Goal: Task Accomplishment & Management: Manage account settings

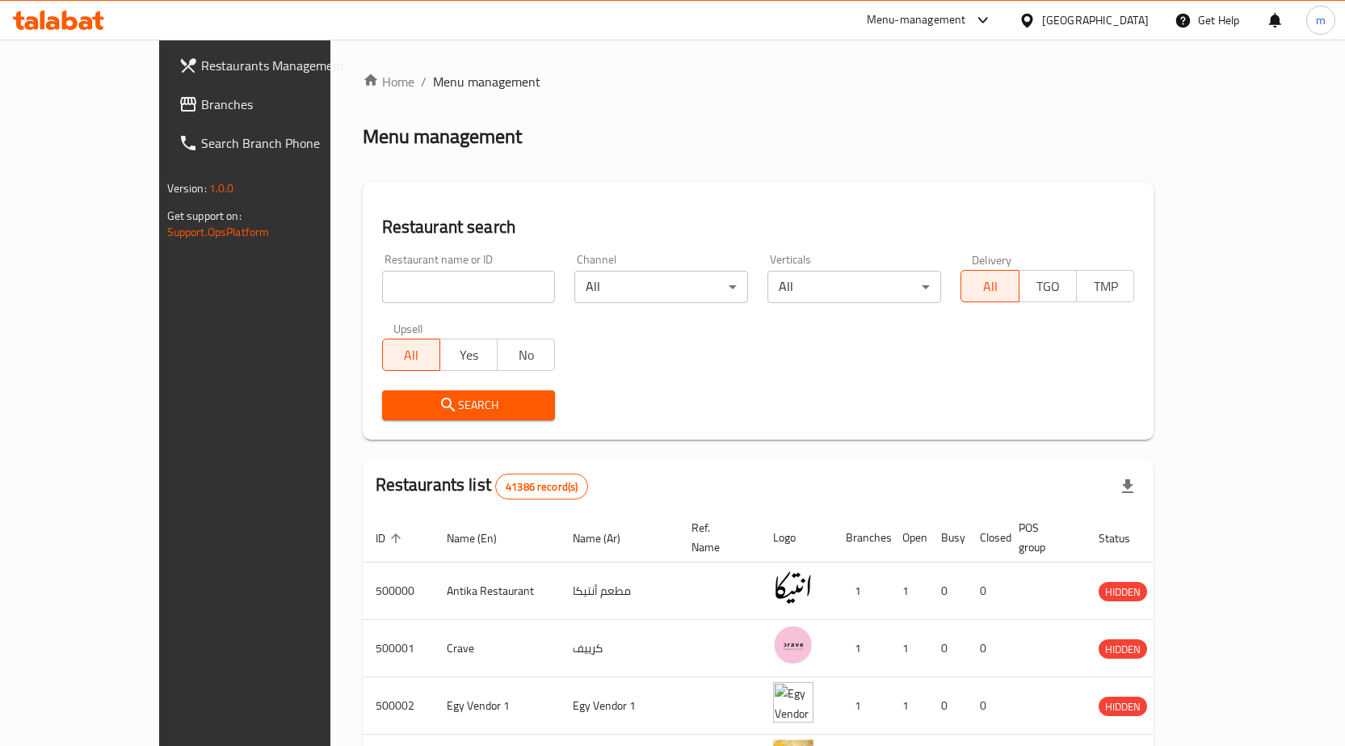
click at [1128, 22] on div "Egypt" at bounding box center [1095, 20] width 107 height 18
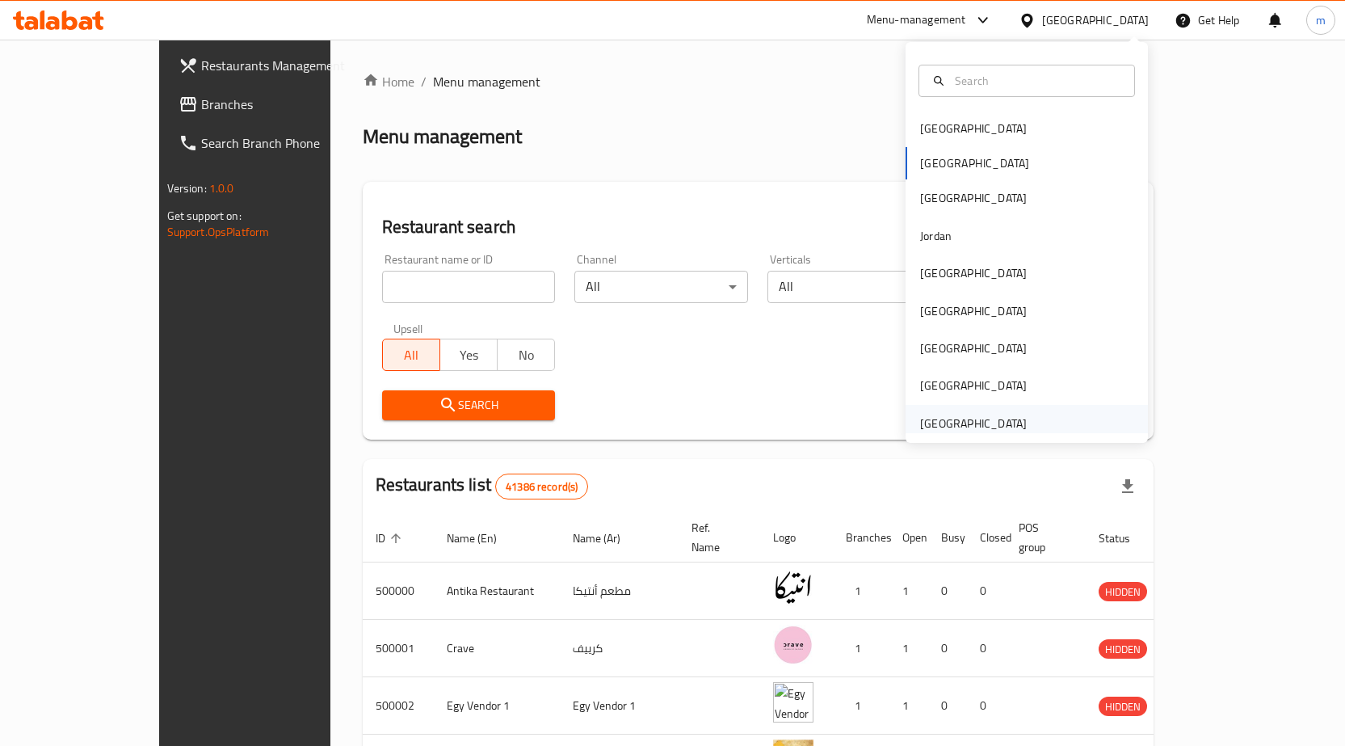
click at [955, 418] on div "[GEOGRAPHIC_DATA]" at bounding box center [973, 423] width 107 height 18
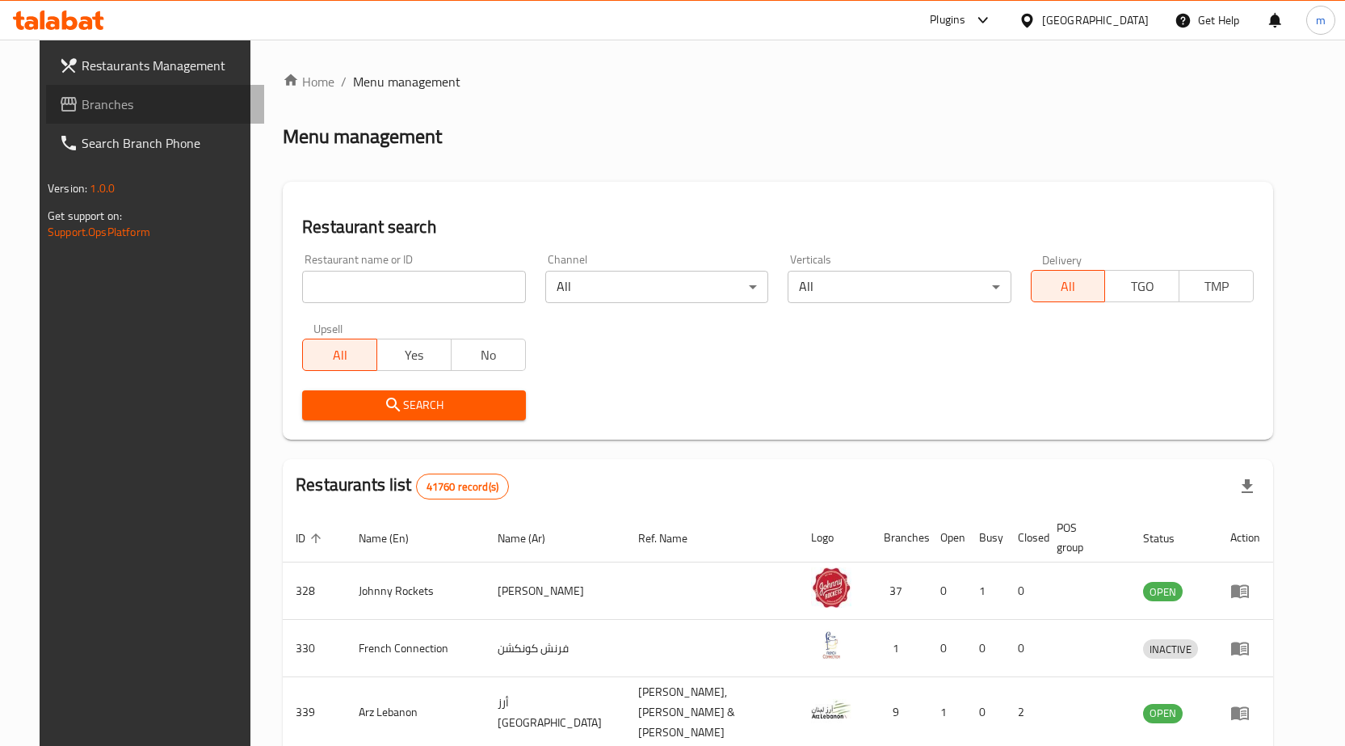
click at [84, 95] on span "Branches" at bounding box center [167, 104] width 170 height 19
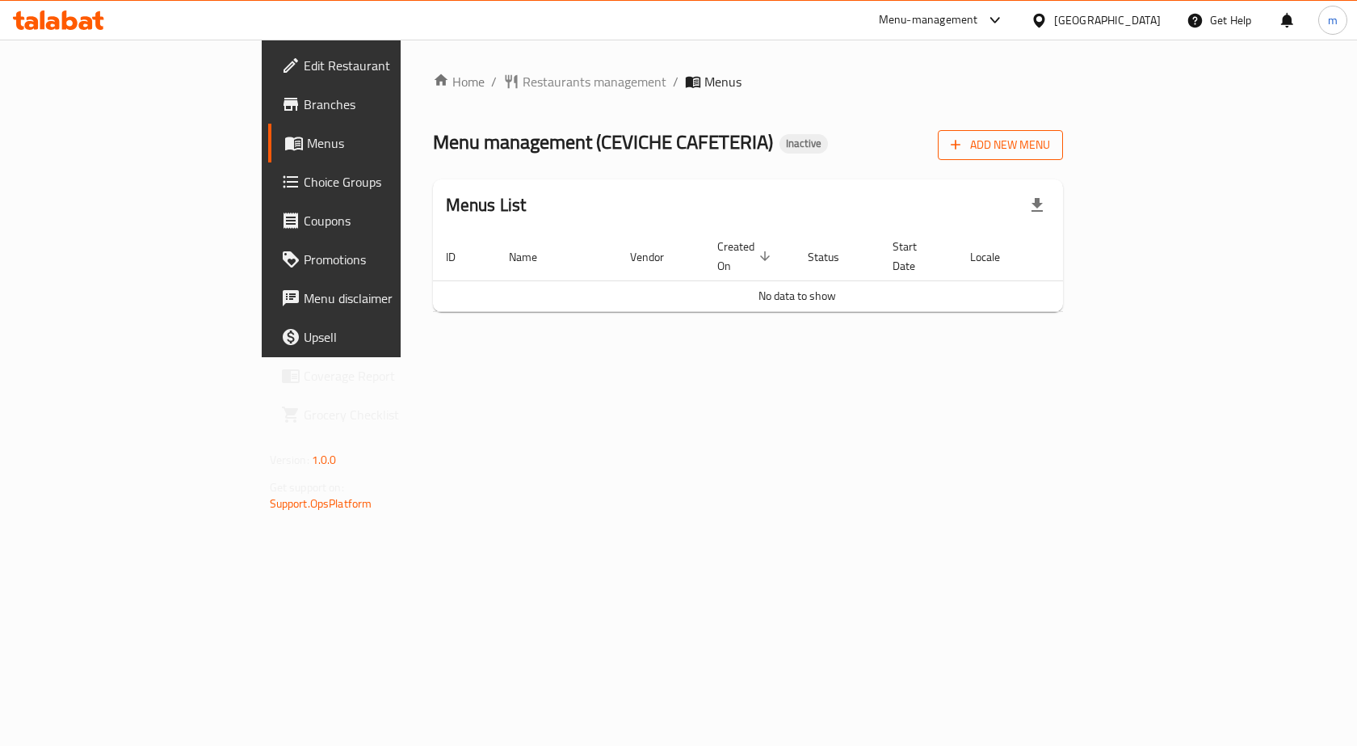
click at [1050, 143] on span "Add New Menu" at bounding box center [1000, 145] width 99 height 20
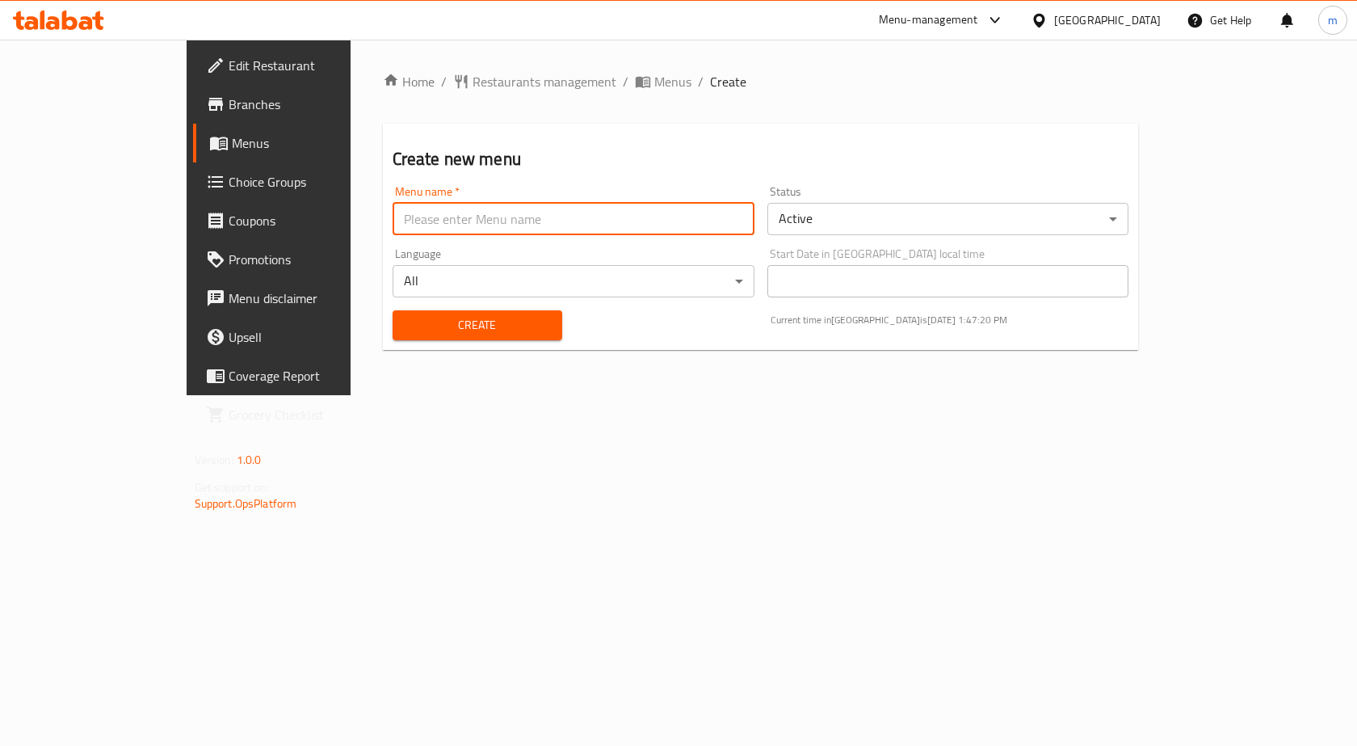
click at [615, 225] on input "text" at bounding box center [574, 219] width 362 height 32
type input "[DATE]"
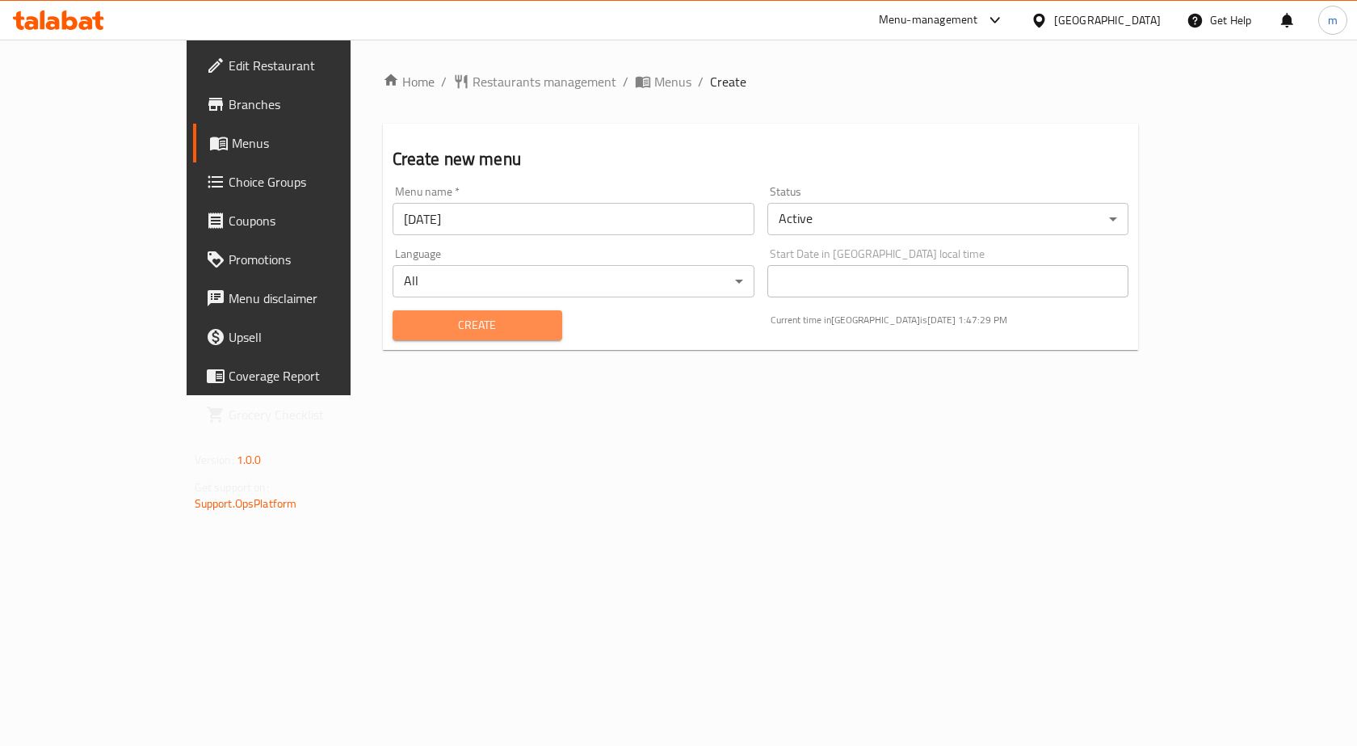
click at [443, 325] on span "Create" at bounding box center [478, 325] width 144 height 20
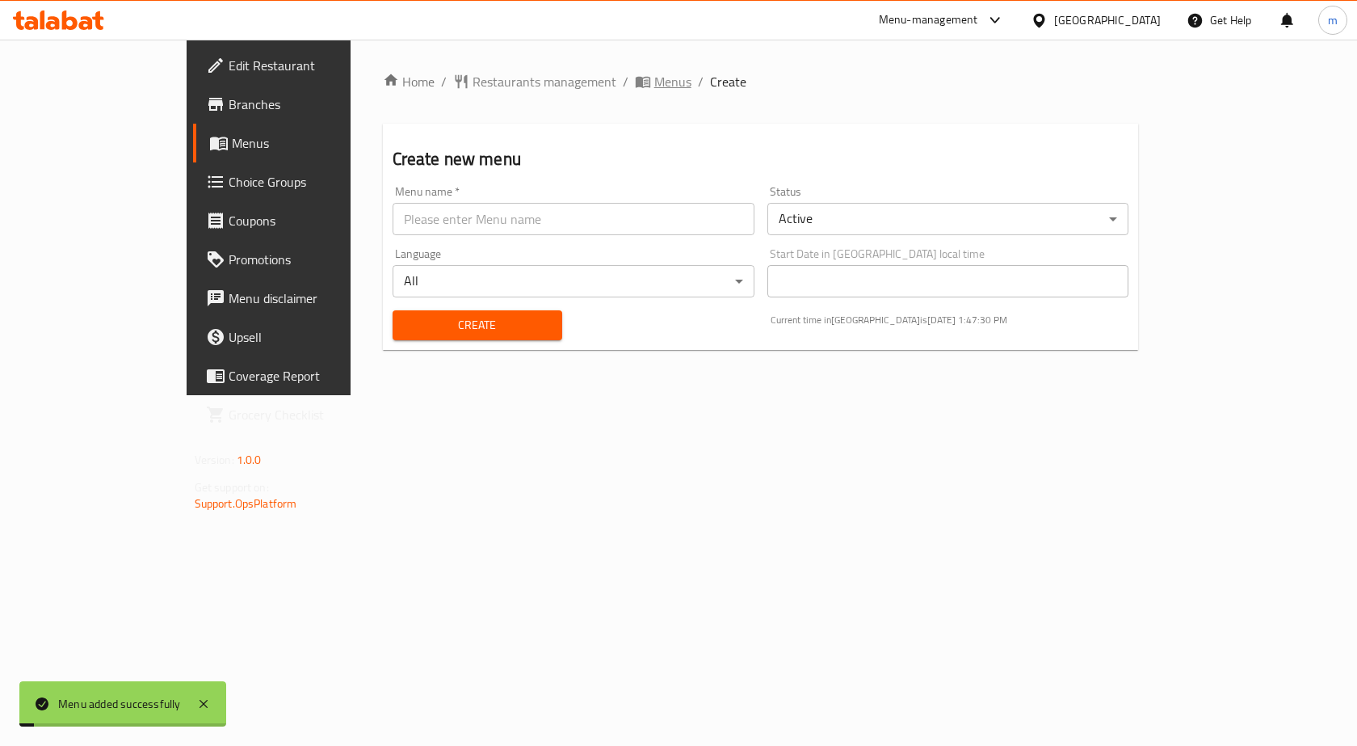
click at [654, 86] on span "Menus" at bounding box center [672, 81] width 37 height 19
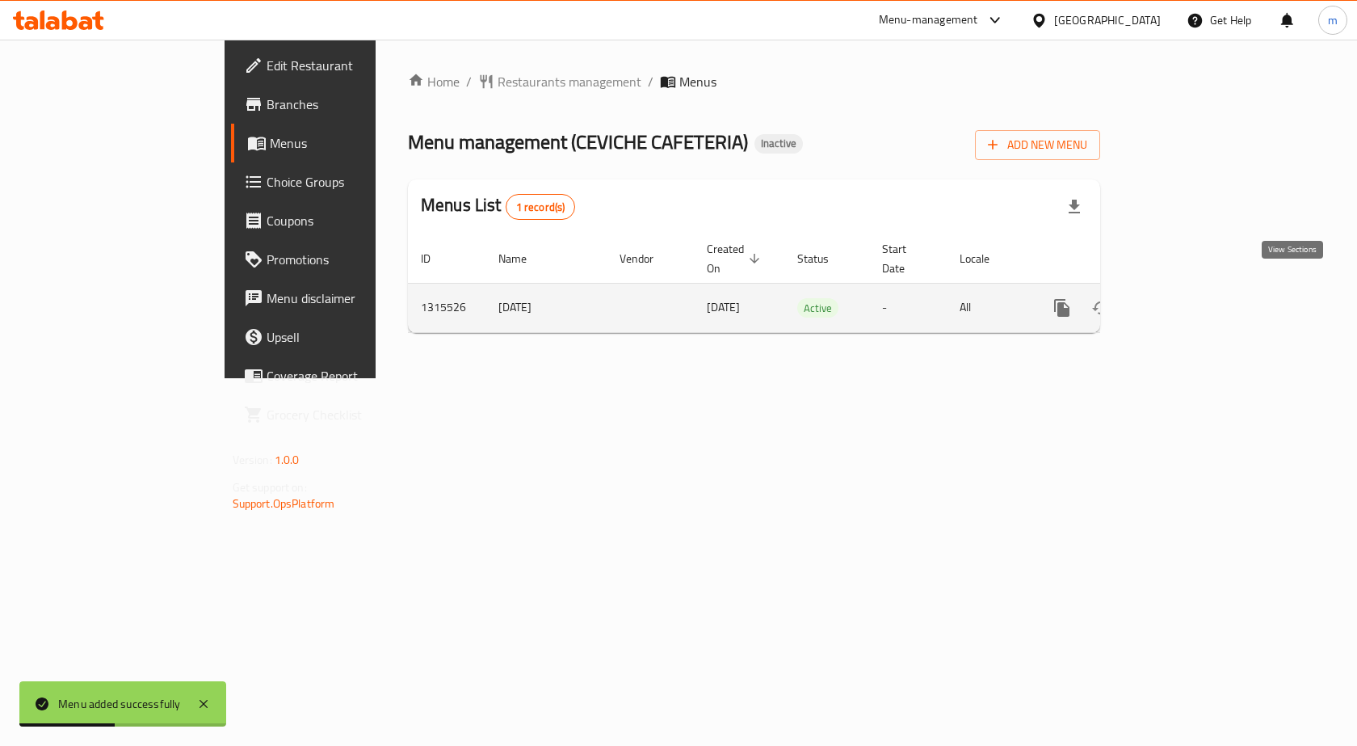
click at [1188, 298] on icon "enhanced table" at bounding box center [1178, 307] width 19 height 19
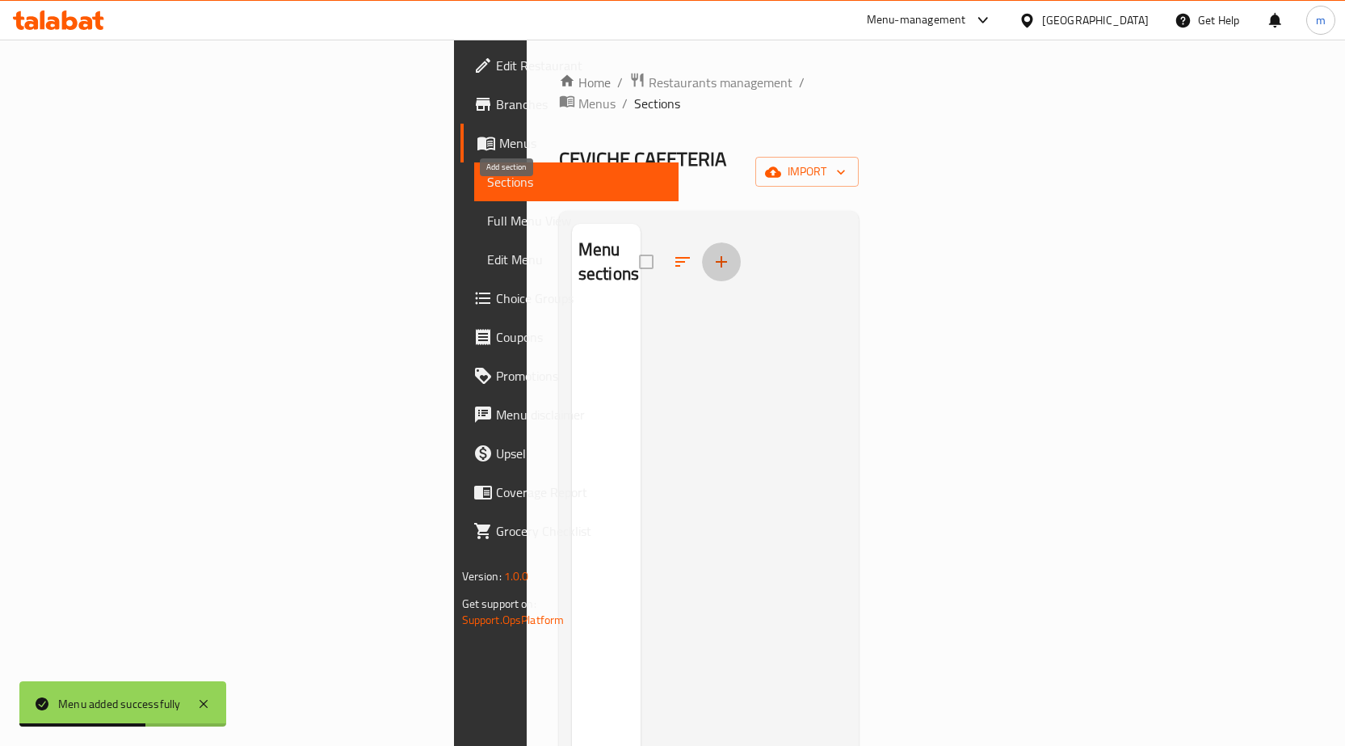
click at [716, 256] on icon "button" at bounding box center [721, 261] width 11 height 11
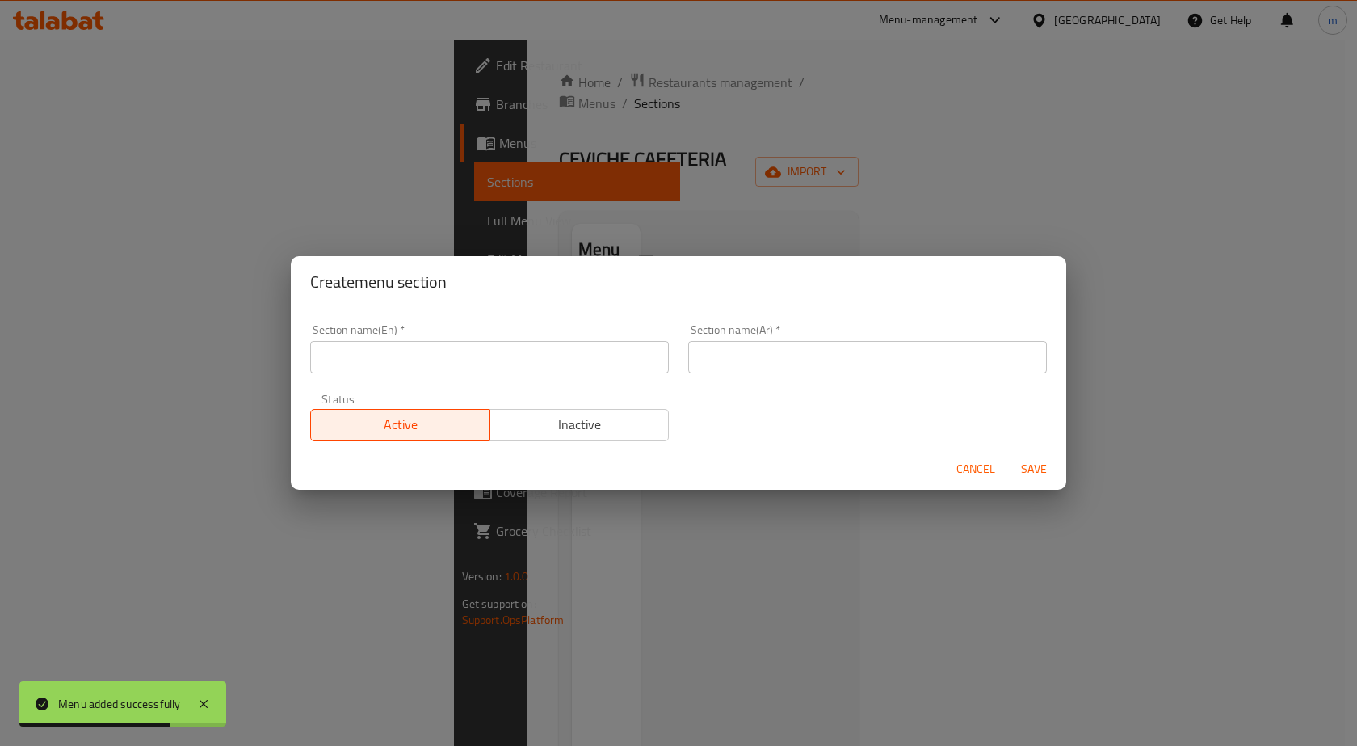
click at [763, 222] on div "Create menu section Section name(En)   * Section name(En) * Section name(Ar)   …" at bounding box center [678, 373] width 1357 height 746
click at [964, 469] on span "Cancel" at bounding box center [975, 469] width 39 height 20
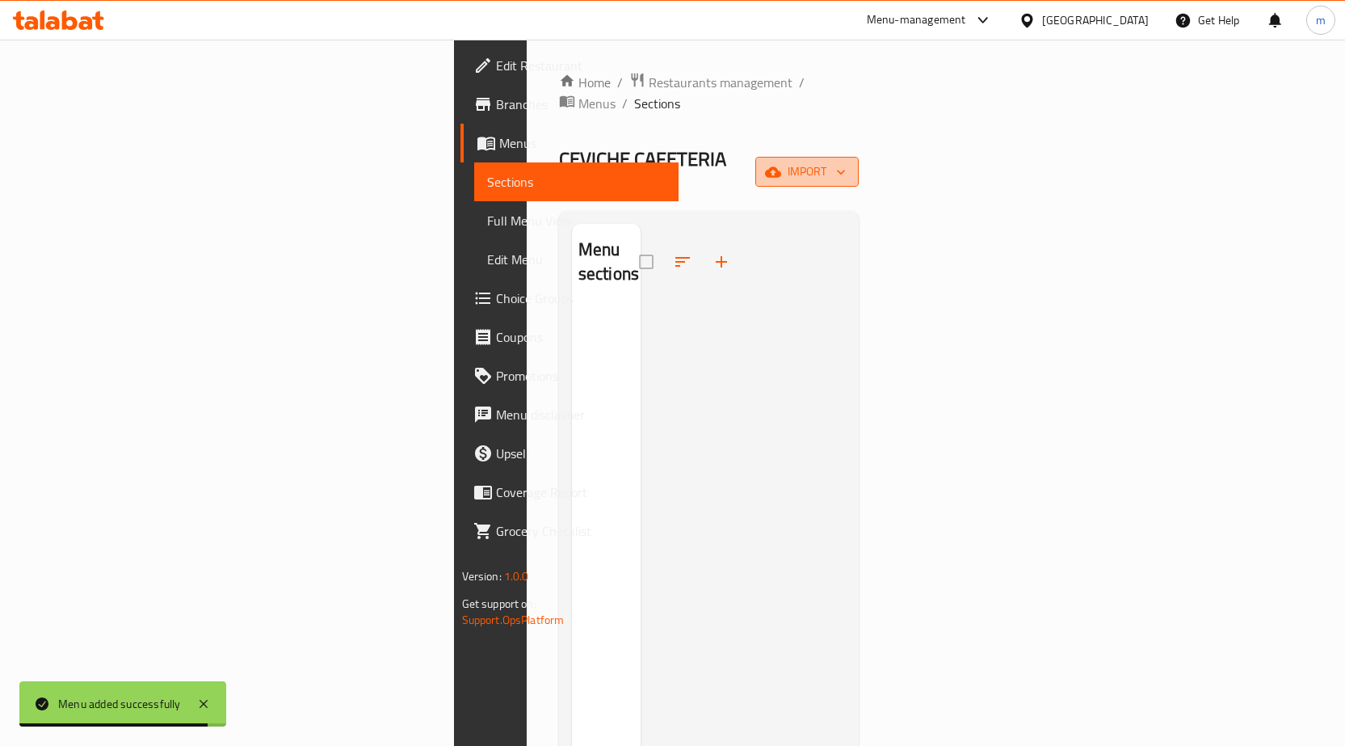
click at [781, 164] on icon "button" at bounding box center [773, 172] width 16 height 16
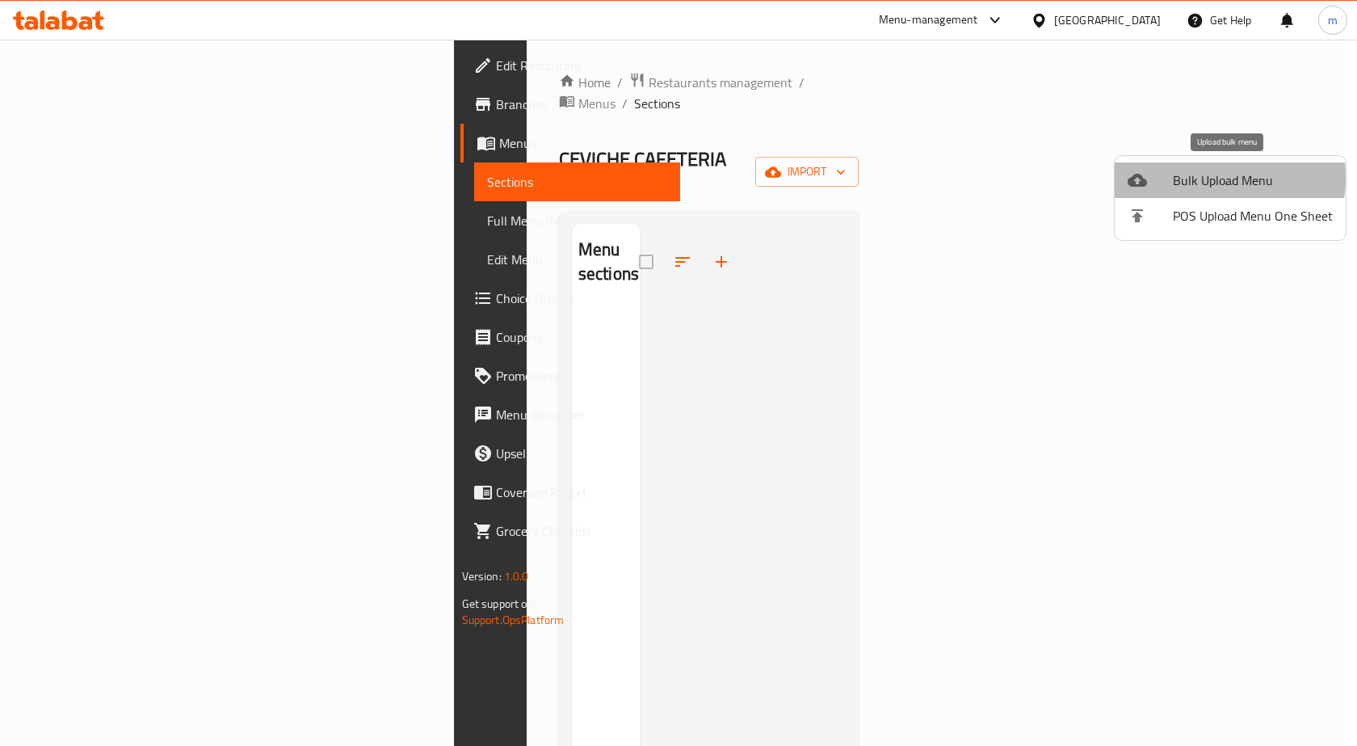
click at [1200, 179] on span "Bulk Upload Menu" at bounding box center [1253, 179] width 160 height 19
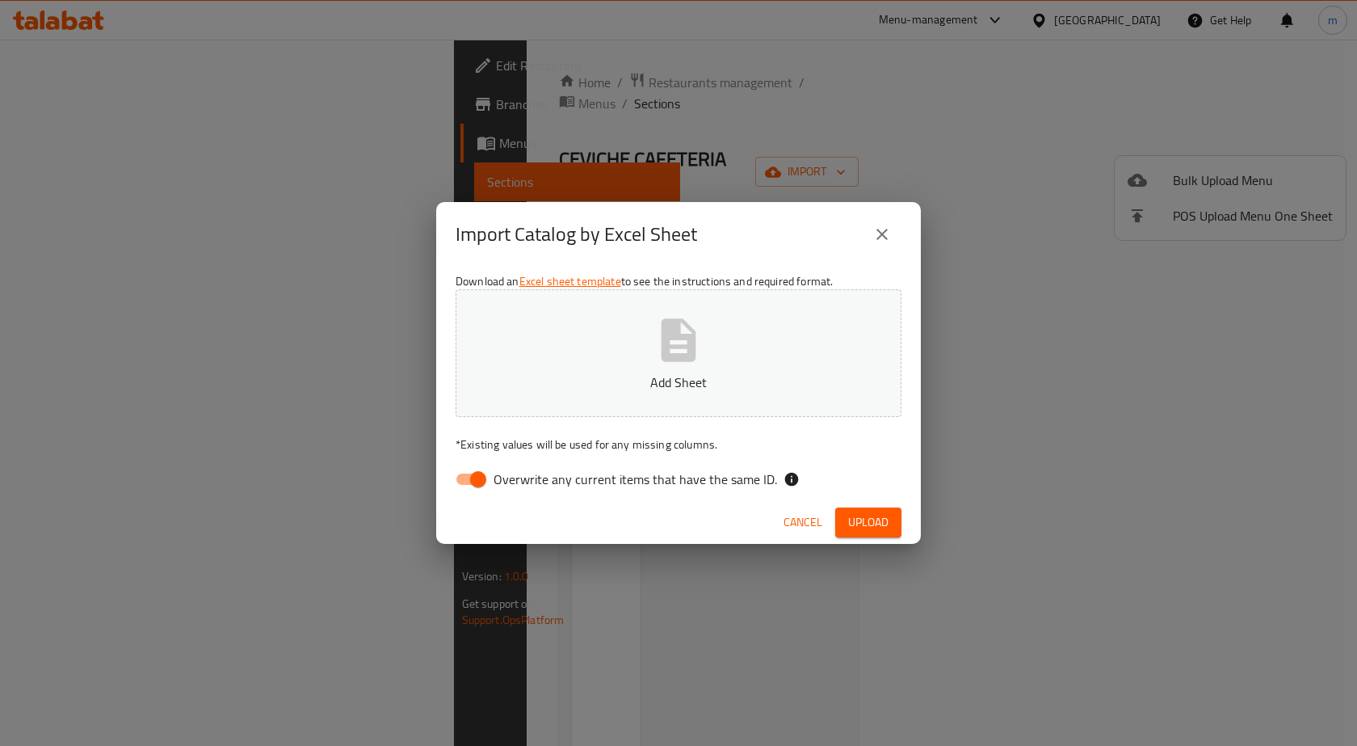
click at [547, 488] on span "Overwrite any current items that have the same ID." at bounding box center [636, 478] width 284 height 19
click at [524, 488] on input "Overwrite any current items that have the same ID." at bounding box center [478, 479] width 92 height 31
checkbox input "false"
click at [691, 355] on icon "button" at bounding box center [679, 339] width 35 height 43
click at [894, 521] on button "Upload" at bounding box center [868, 522] width 66 height 30
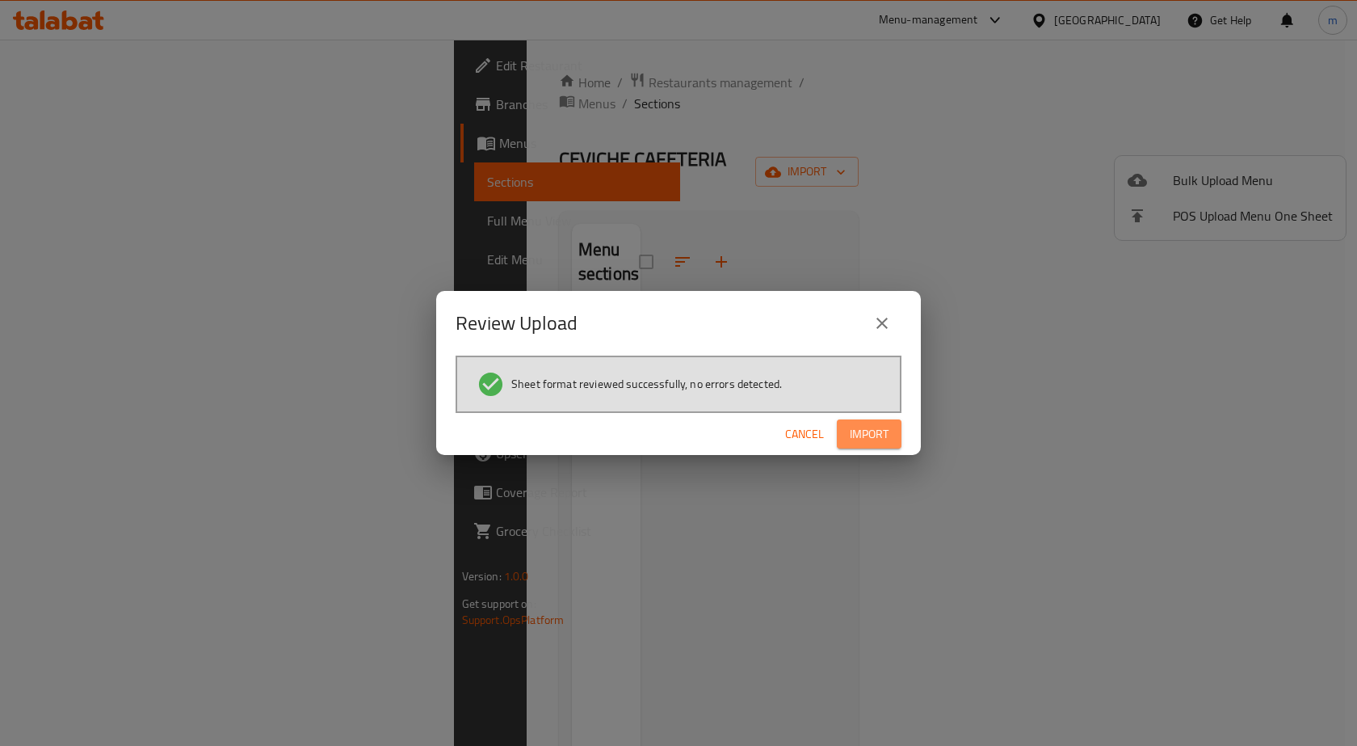
click at [867, 430] on span "Import" at bounding box center [869, 434] width 39 height 20
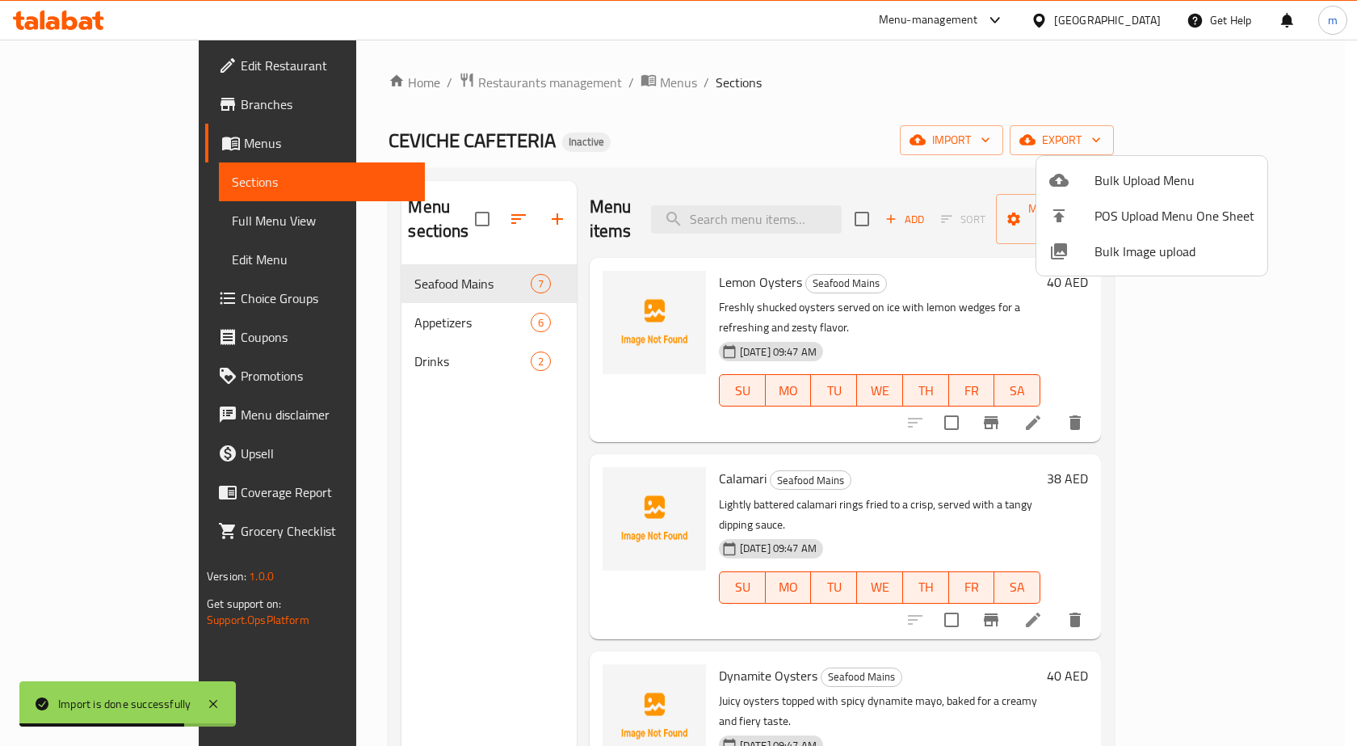
click at [356, 264] on div at bounding box center [678, 373] width 1357 height 746
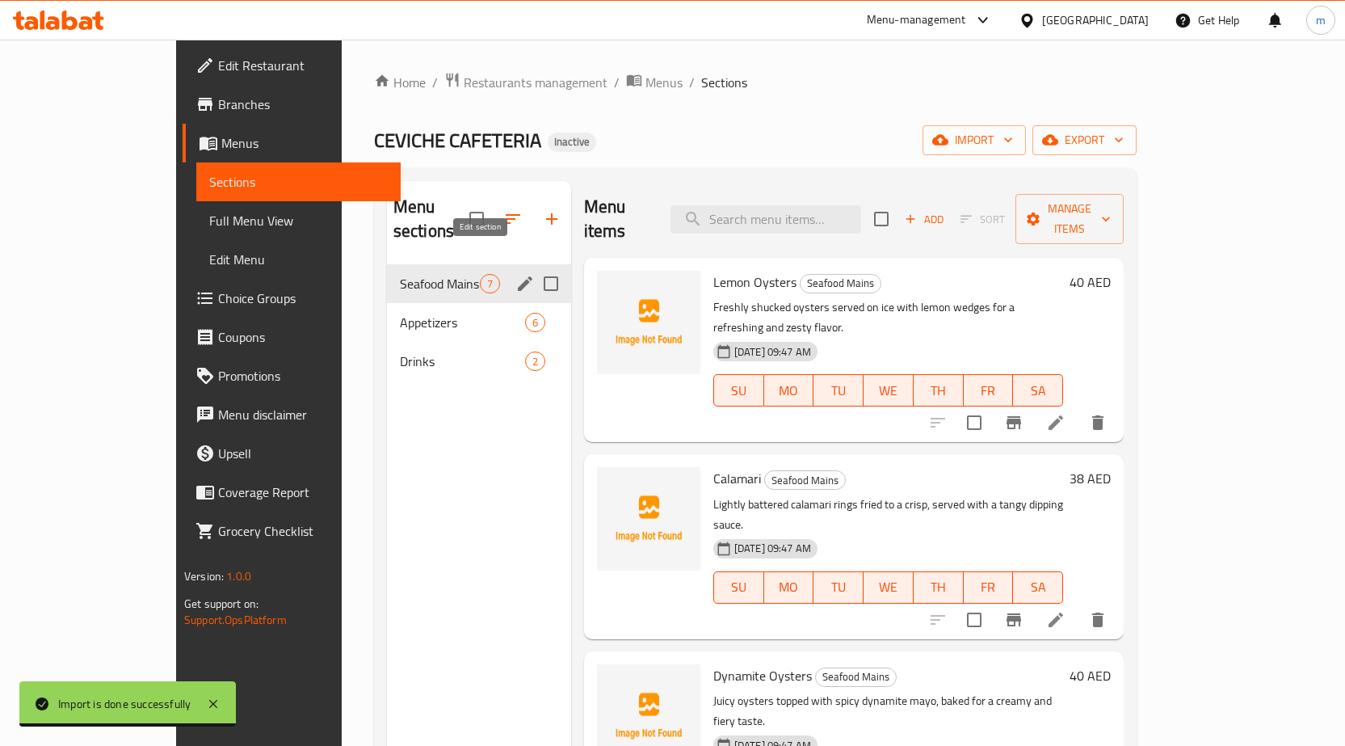
click at [515, 274] on icon "edit" at bounding box center [524, 283] width 19 height 19
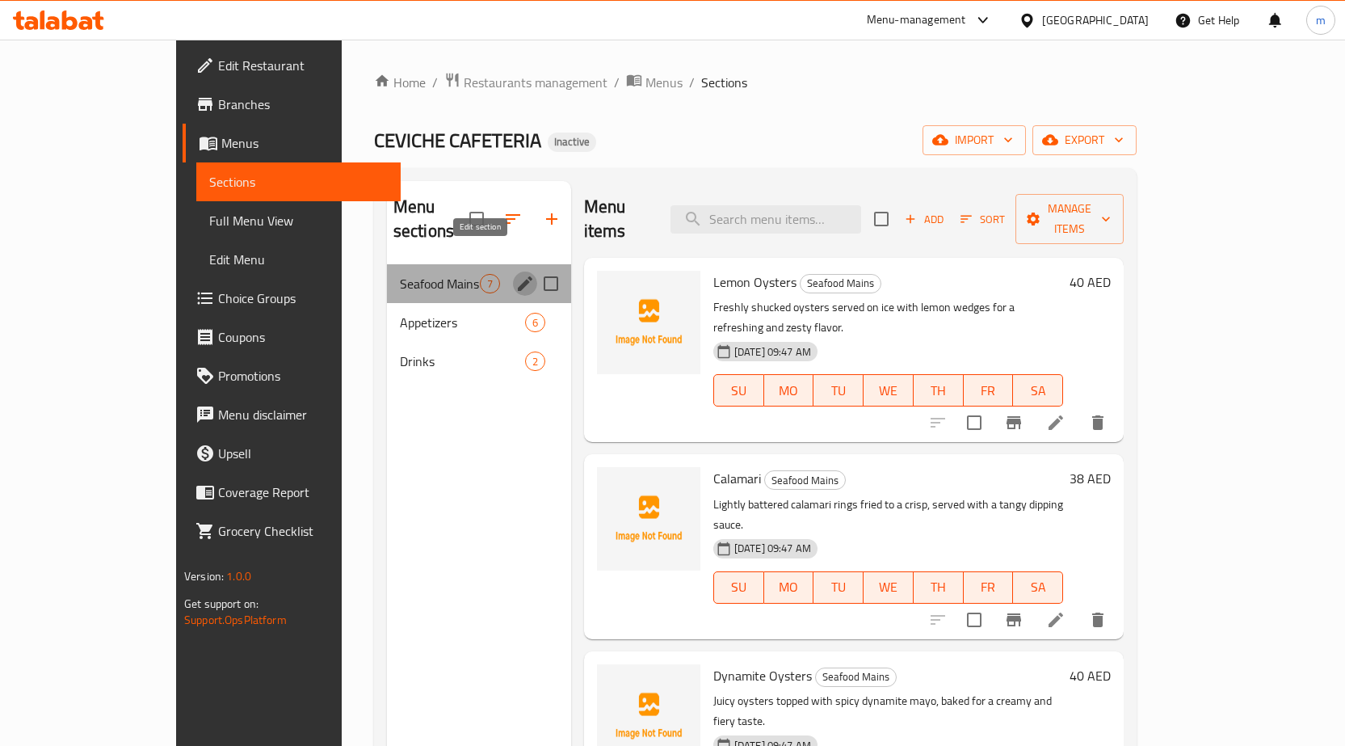
click at [515, 274] on icon "edit" at bounding box center [524, 283] width 19 height 19
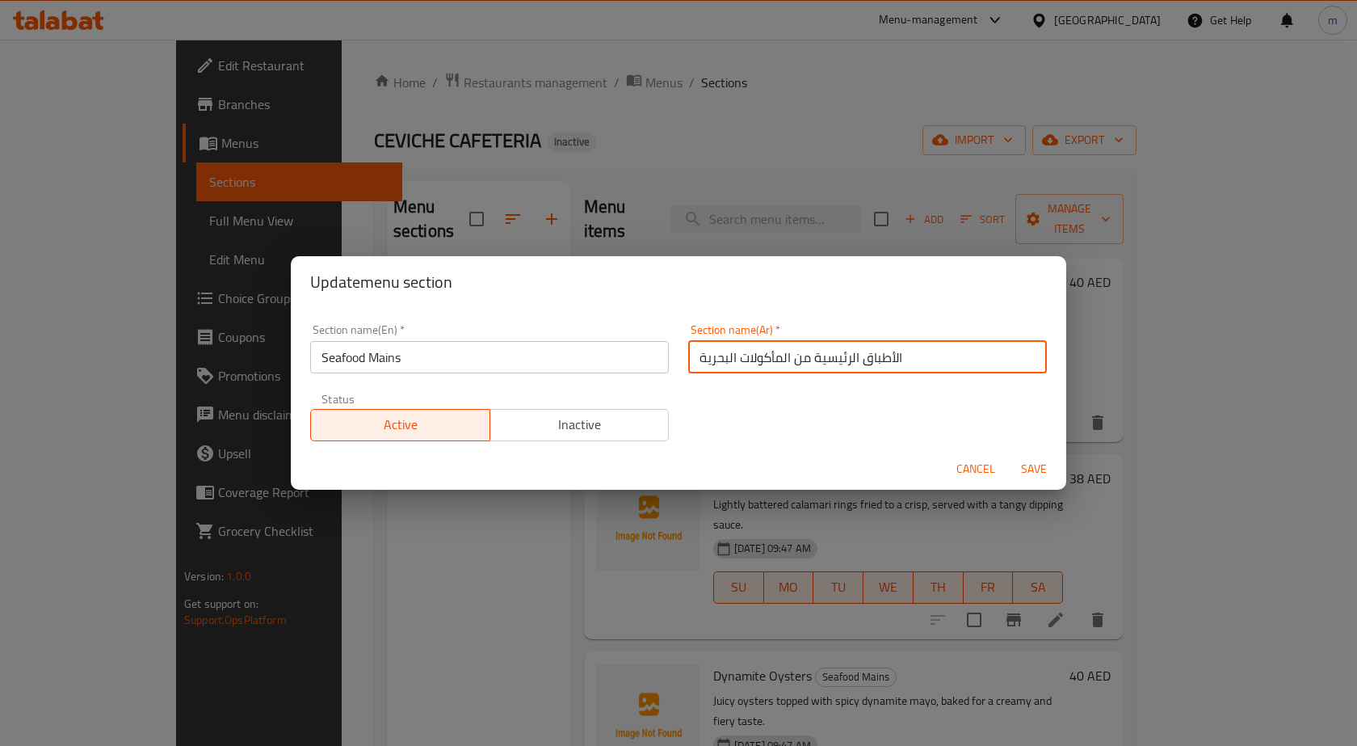
drag, startPoint x: 859, startPoint y: 358, endPoint x: 1052, endPoint y: 371, distance: 193.5
click at [1043, 370] on div "Section name(Ar)   * الأطباق الرئيسية من المأكولات البحرية Section name(Ar) *" at bounding box center [868, 348] width 378 height 69
click at [788, 362] on input "الرئيسية من المأكولات البحرية" at bounding box center [867, 357] width 359 height 32
click at [793, 361] on input "الرئيسية من المأكولات البحرية" at bounding box center [867, 357] width 359 height 32
drag, startPoint x: 793, startPoint y: 359, endPoint x: 804, endPoint y: 358, distance: 10.5
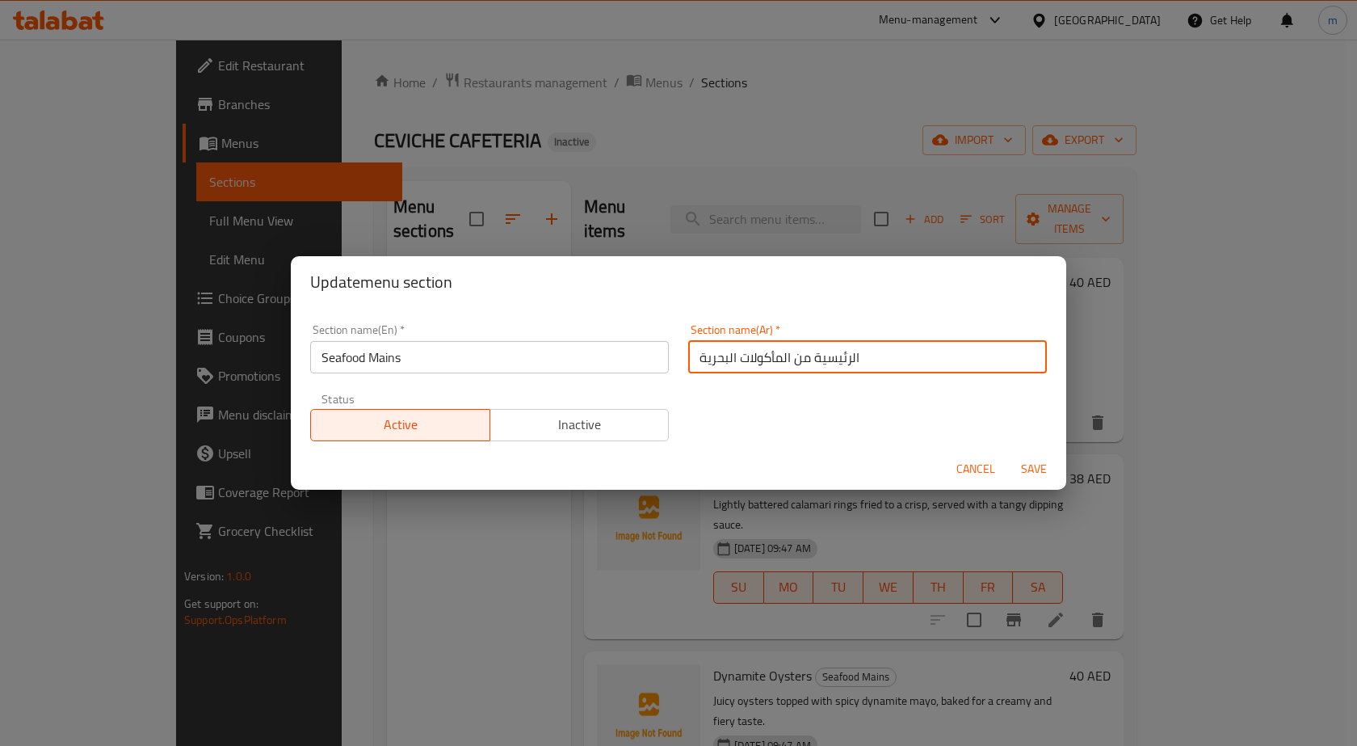
click at [804, 358] on input "الرئيسية من المأكولات البحرية" at bounding box center [867, 357] width 359 height 32
click at [789, 356] on input "الرئيسية المأكولات البحرية" at bounding box center [867, 357] width 359 height 32
drag, startPoint x: 974, startPoint y: 359, endPoint x: 1034, endPoint y: 359, distance: 59.8
click at [1034, 359] on input "الرئيسية المأكولات البحرية" at bounding box center [867, 357] width 359 height 32
click at [1023, 359] on input "المأكولات البحرية" at bounding box center [867, 357] width 359 height 32
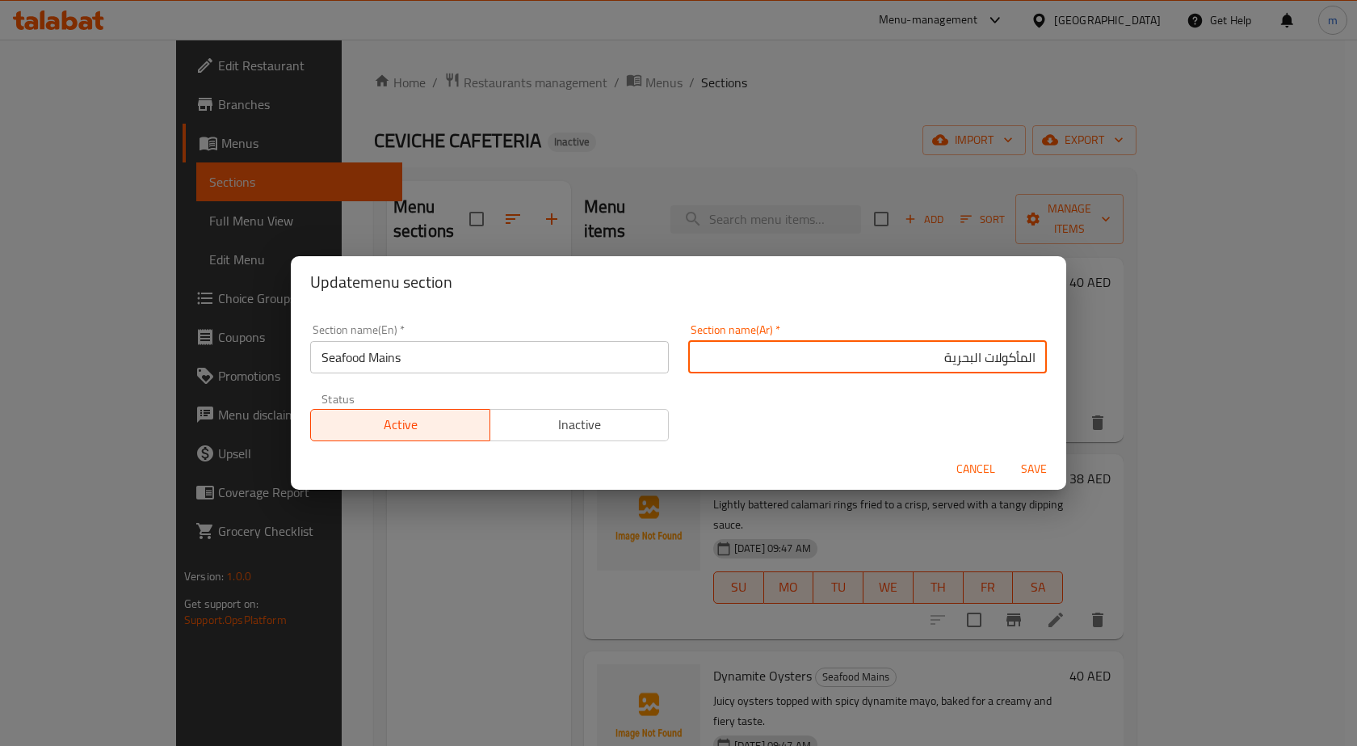
click at [913, 359] on input "المأكولات البحرية" at bounding box center [867, 357] width 359 height 32
type input "المأكولات البحرية الرئيسية"
click at [1008, 454] on button "Save" at bounding box center [1034, 469] width 52 height 30
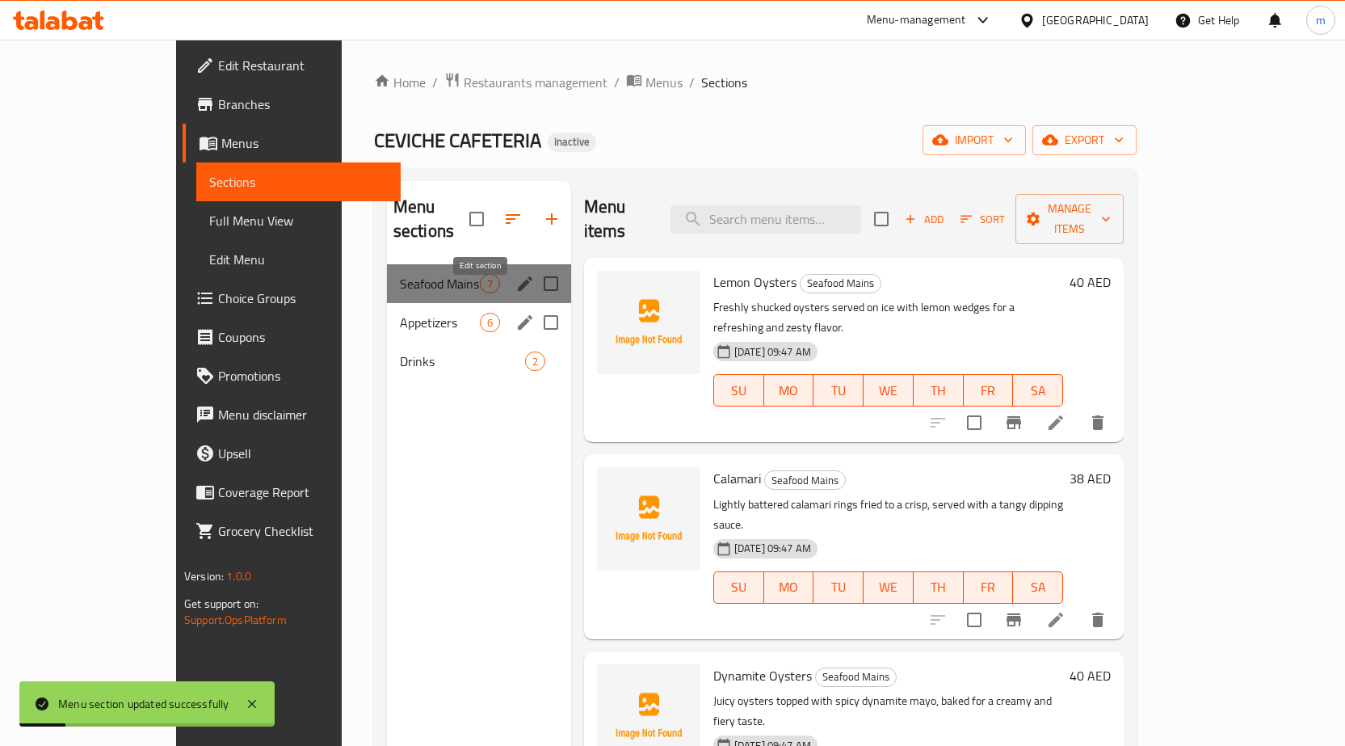
click at [515, 313] on icon "edit" at bounding box center [524, 322] width 19 height 19
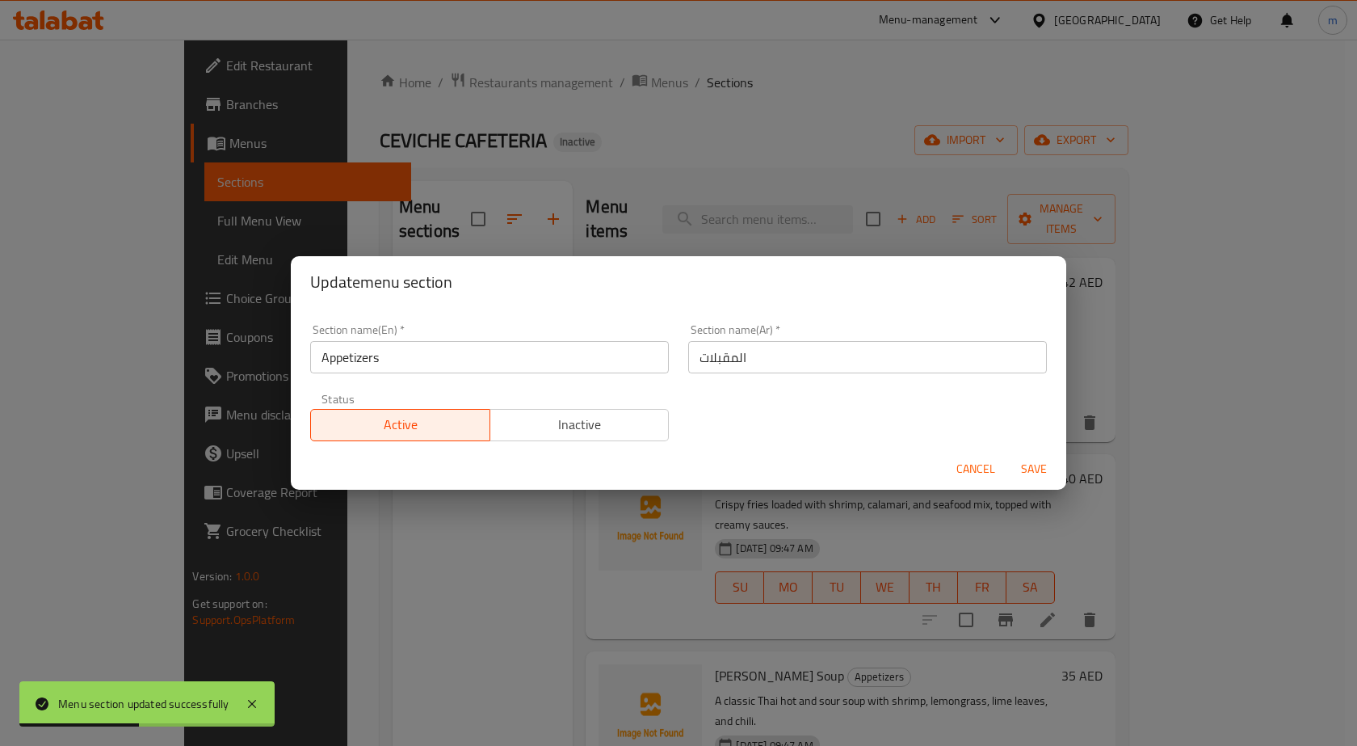
click at [1047, 471] on span "Save" at bounding box center [1034, 469] width 39 height 20
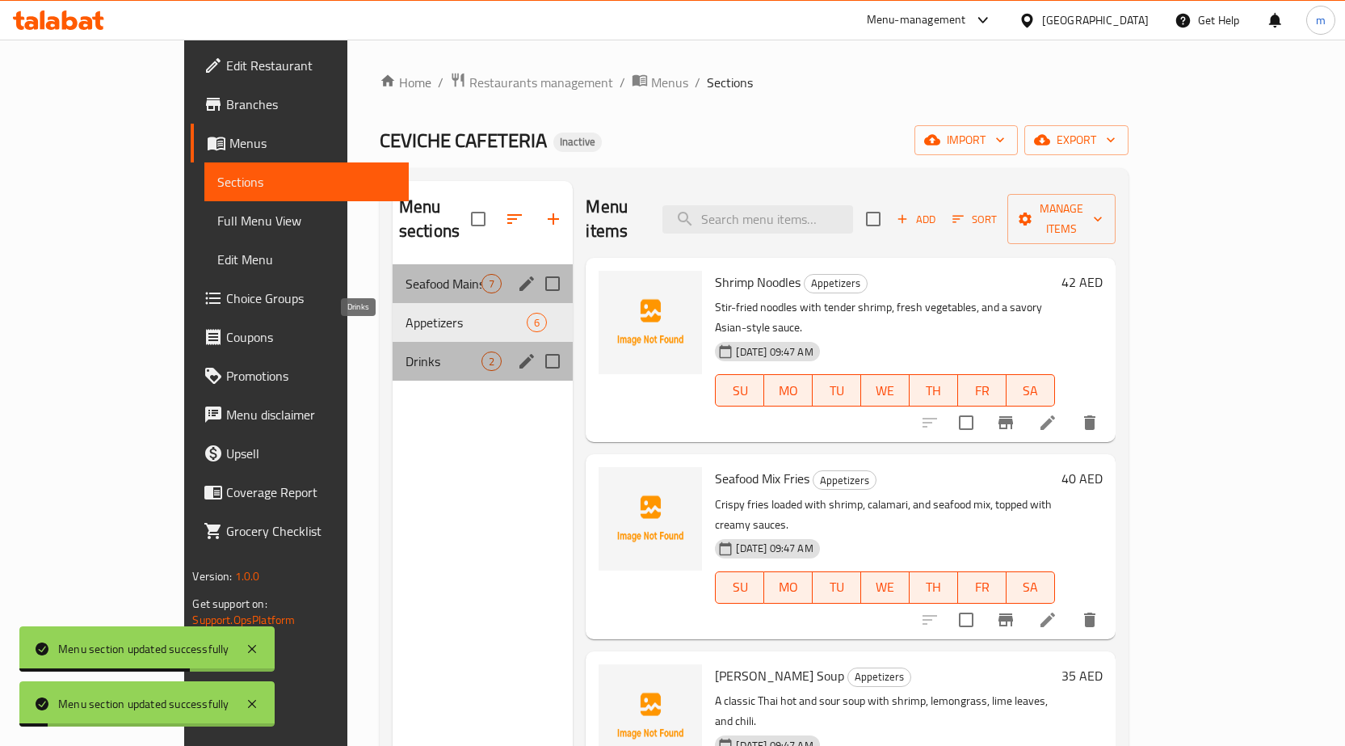
click at [406, 351] on span "Drinks" at bounding box center [444, 360] width 77 height 19
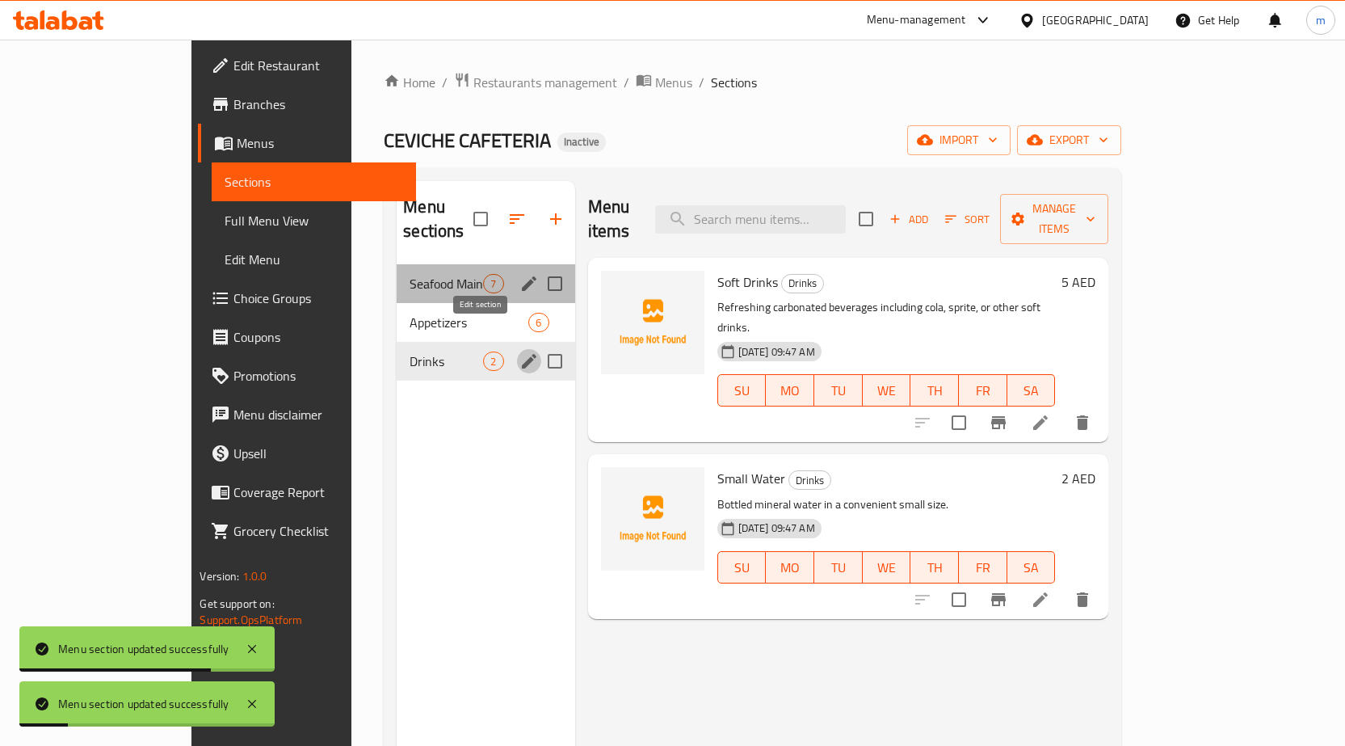
click at [519, 351] on icon "edit" at bounding box center [528, 360] width 19 height 19
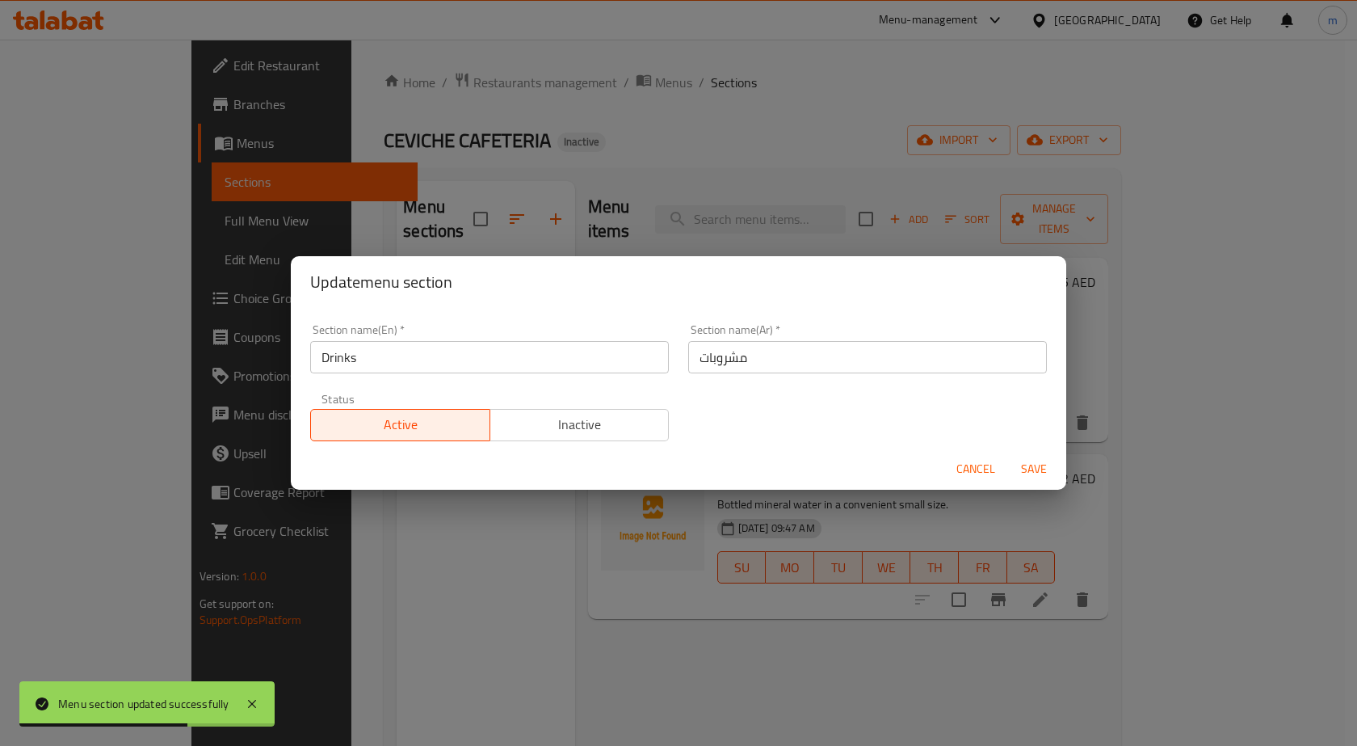
click at [1040, 472] on span "Save" at bounding box center [1034, 469] width 39 height 20
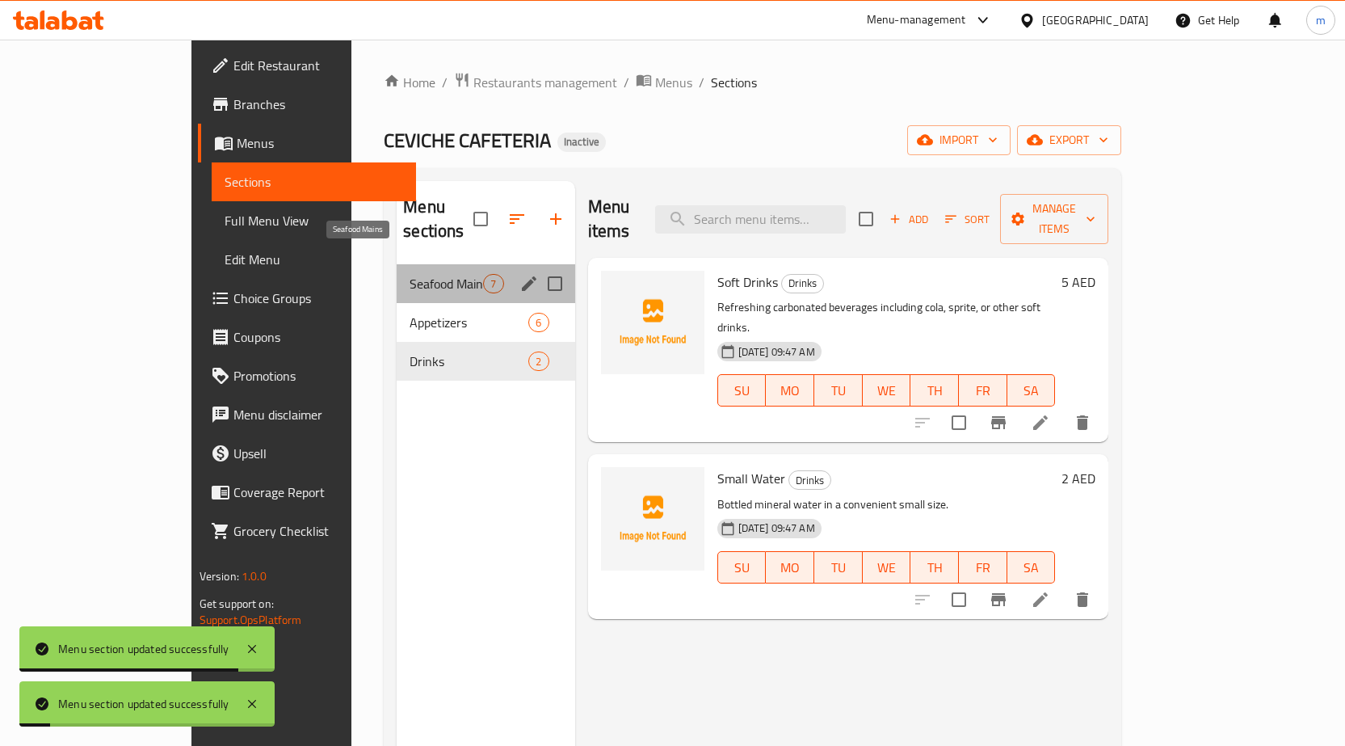
click at [410, 274] on span "Seafood Mains" at bounding box center [447, 283] width 74 height 19
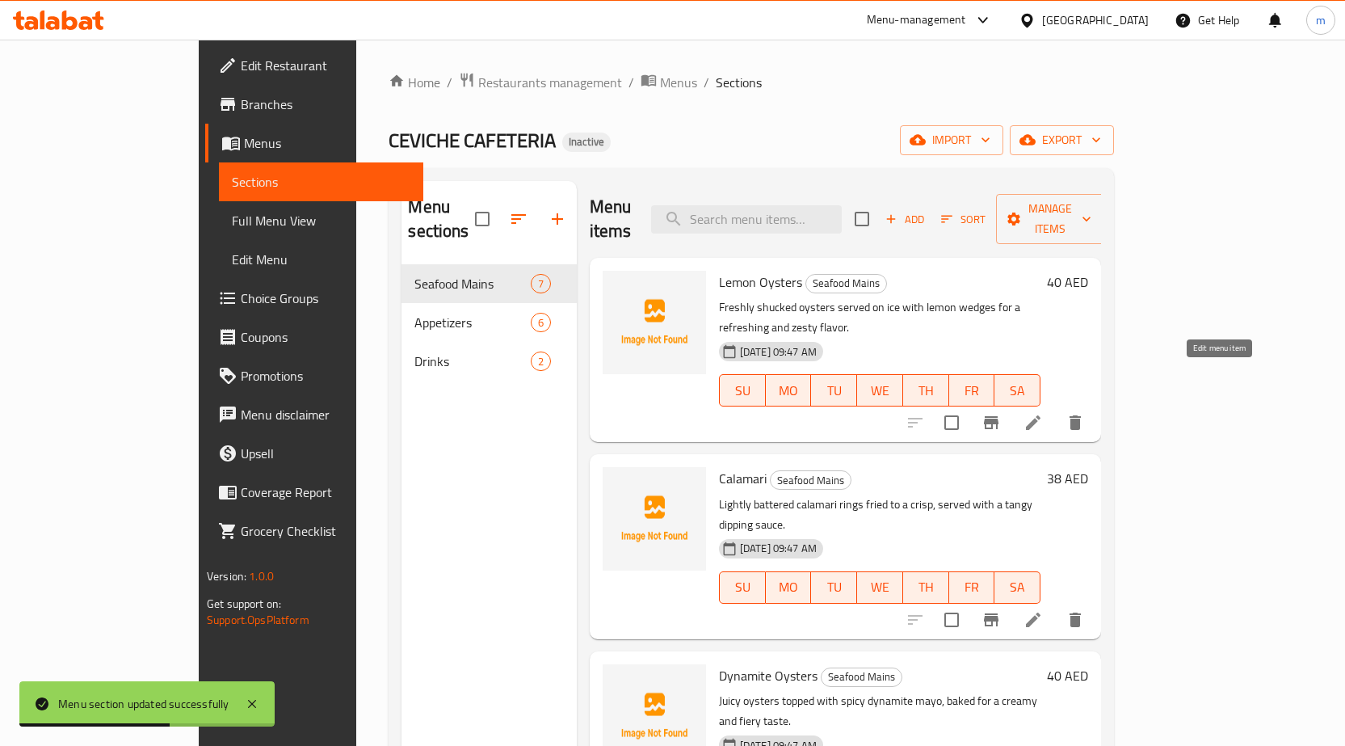
click at [1043, 413] on icon at bounding box center [1033, 422] width 19 height 19
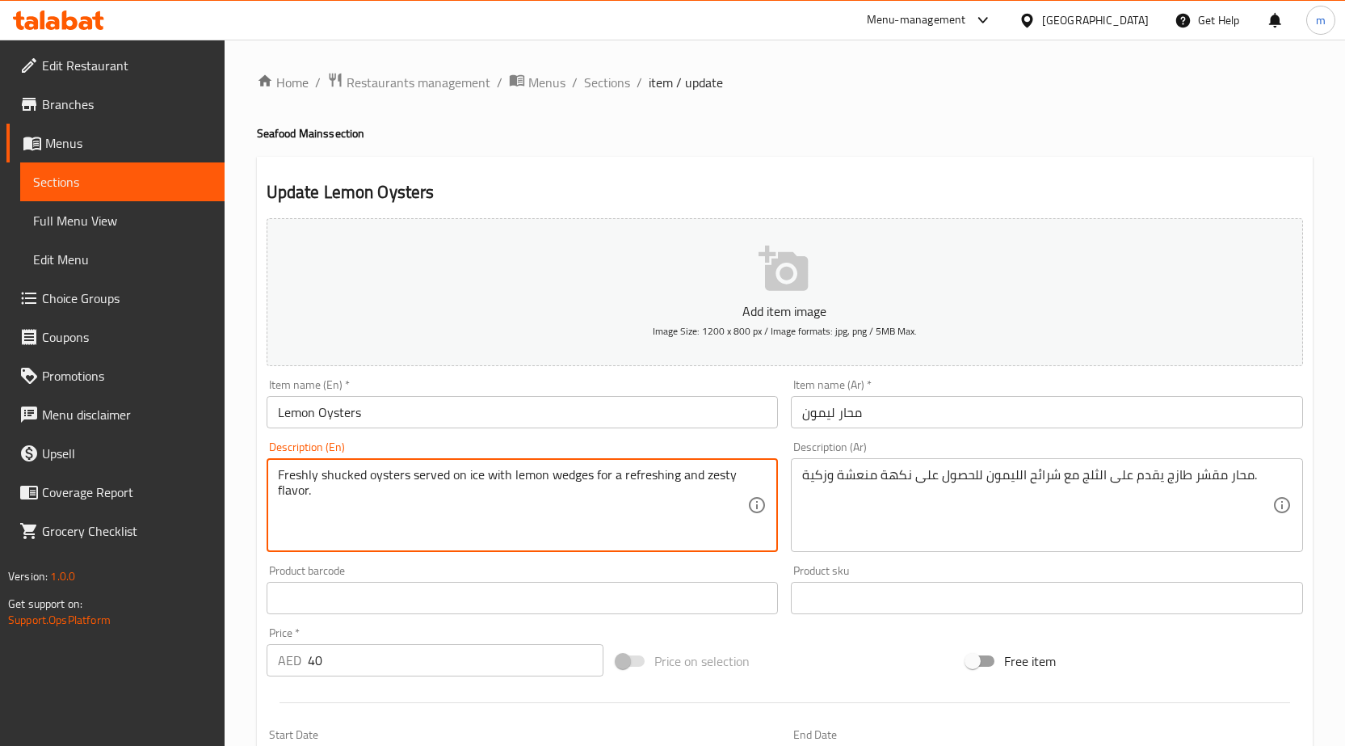
drag, startPoint x: 364, startPoint y: 480, endPoint x: 322, endPoint y: 476, distance: 43.0
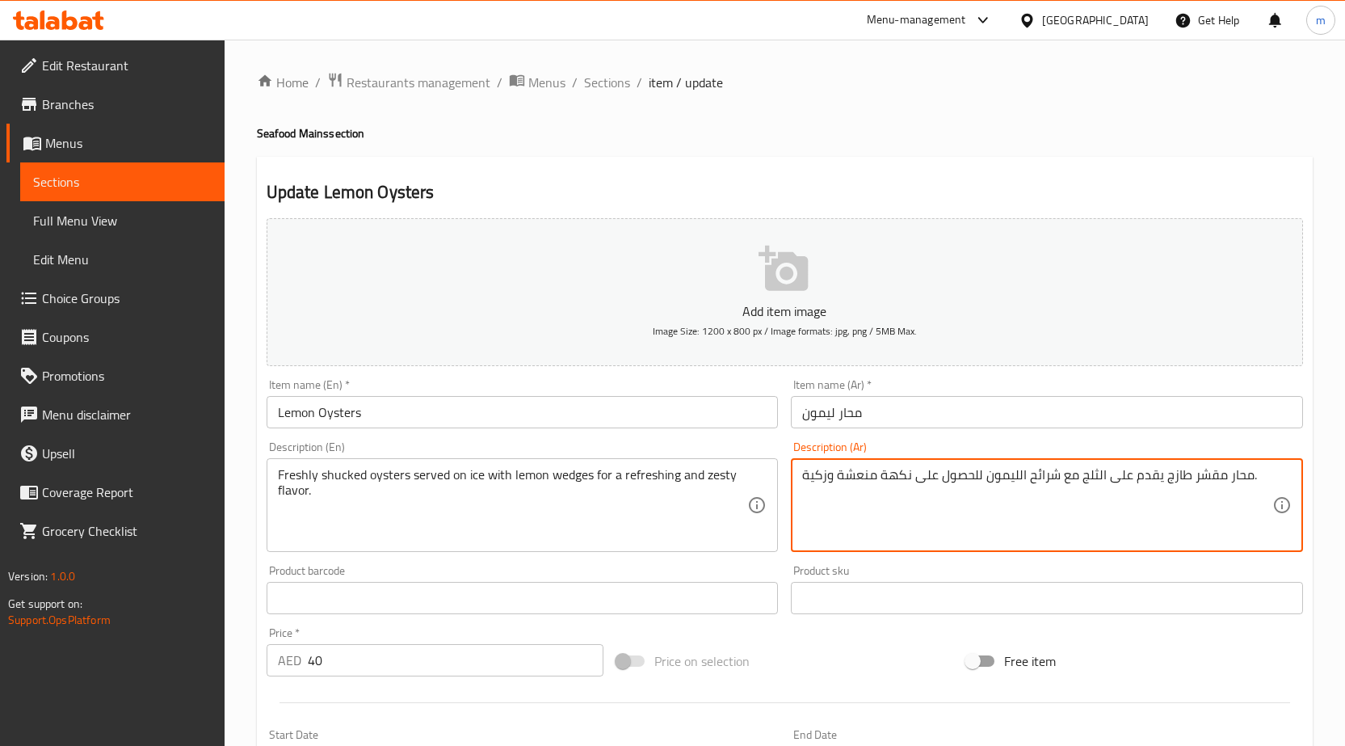
drag, startPoint x: 804, startPoint y: 473, endPoint x: 977, endPoint y: 481, distance: 173.0
click at [998, 476] on textarea "محار مقشر طازج يقدم على الثلج مع شرائح الليمون لننكهة." at bounding box center [1037, 505] width 470 height 77
click at [967, 475] on textarea "محار مقشر طازج يقدم على الثلج مع شرائح الليمون لنكهة." at bounding box center [1037, 505] width 470 height 77
type textarea "محار مقشر طازج يقدم على الثلج مع شرائح الليمون لنكهة زيستي و منعشة."
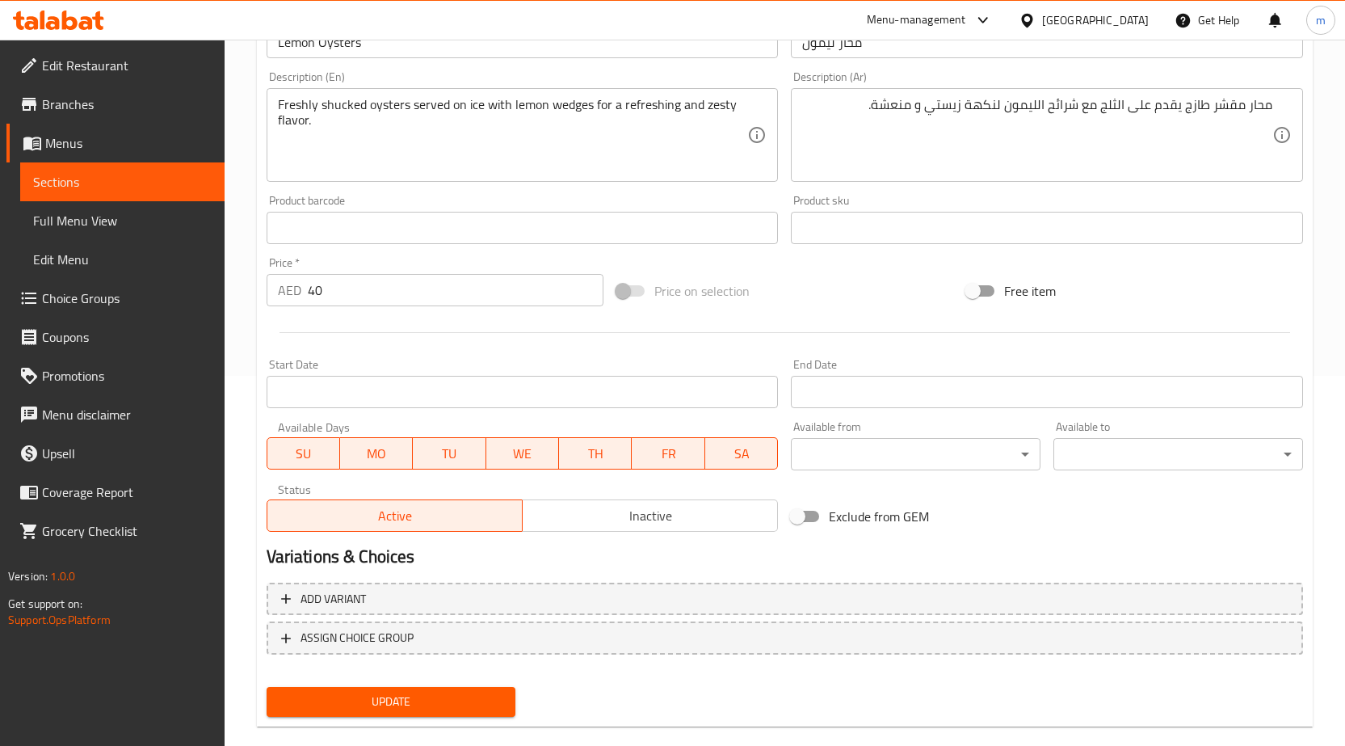
scroll to position [396, 0]
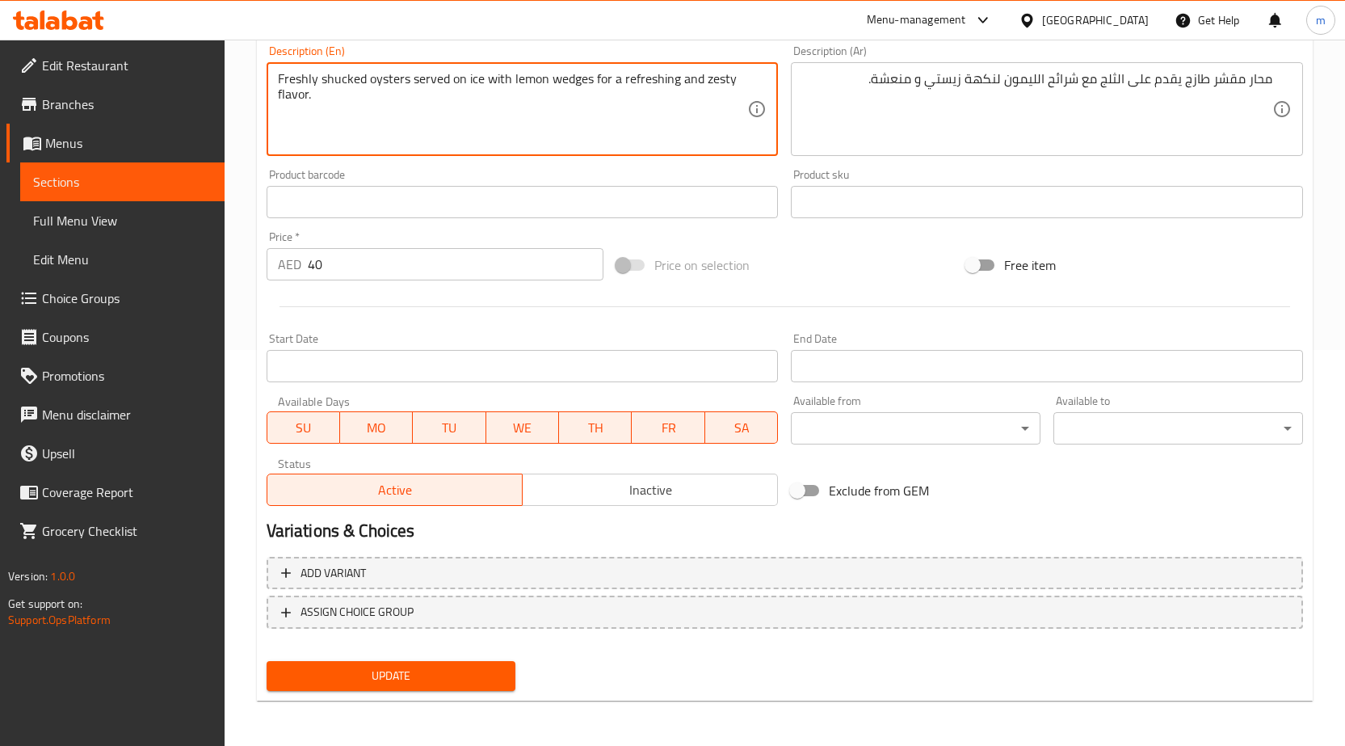
click at [397, 77] on textarea "Freshly shucked oysters served on ice with lemon wedges for a refreshing and ze…" at bounding box center [513, 109] width 470 height 77
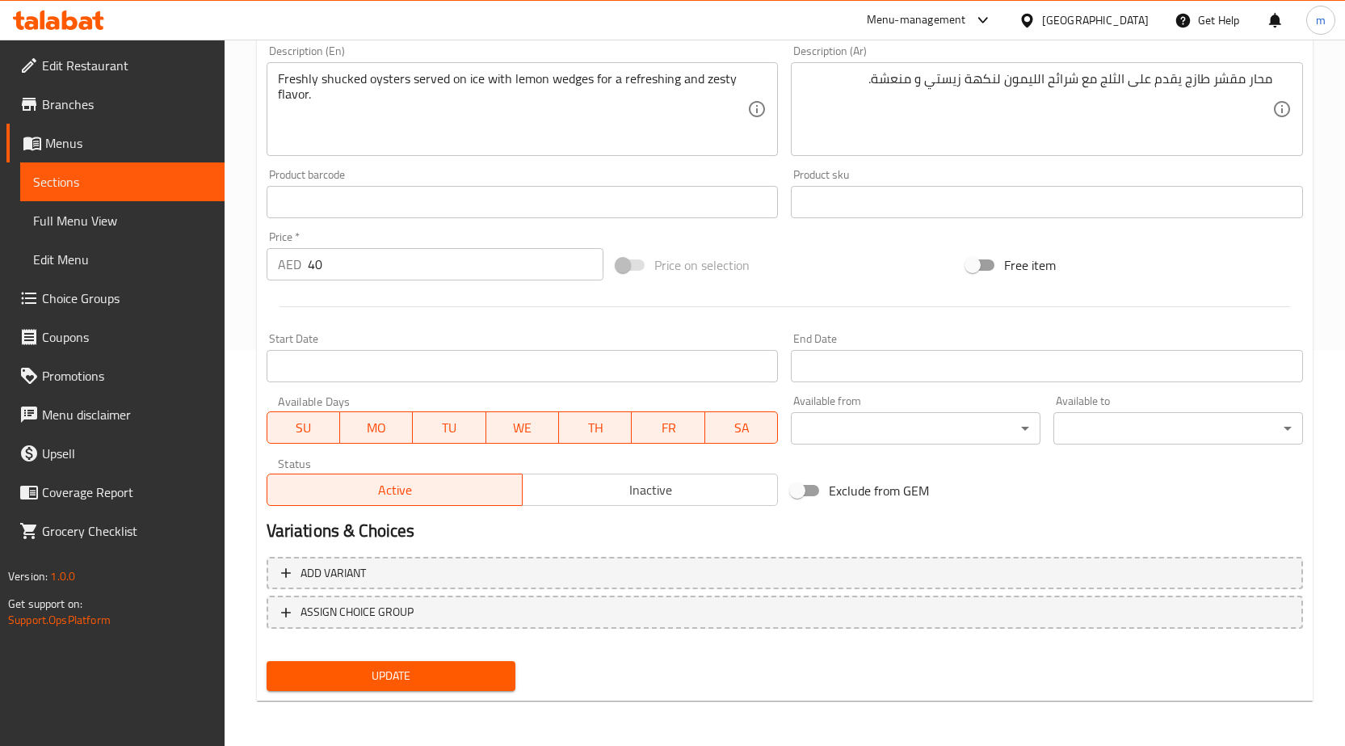
click at [384, 679] on span "Update" at bounding box center [392, 676] width 224 height 20
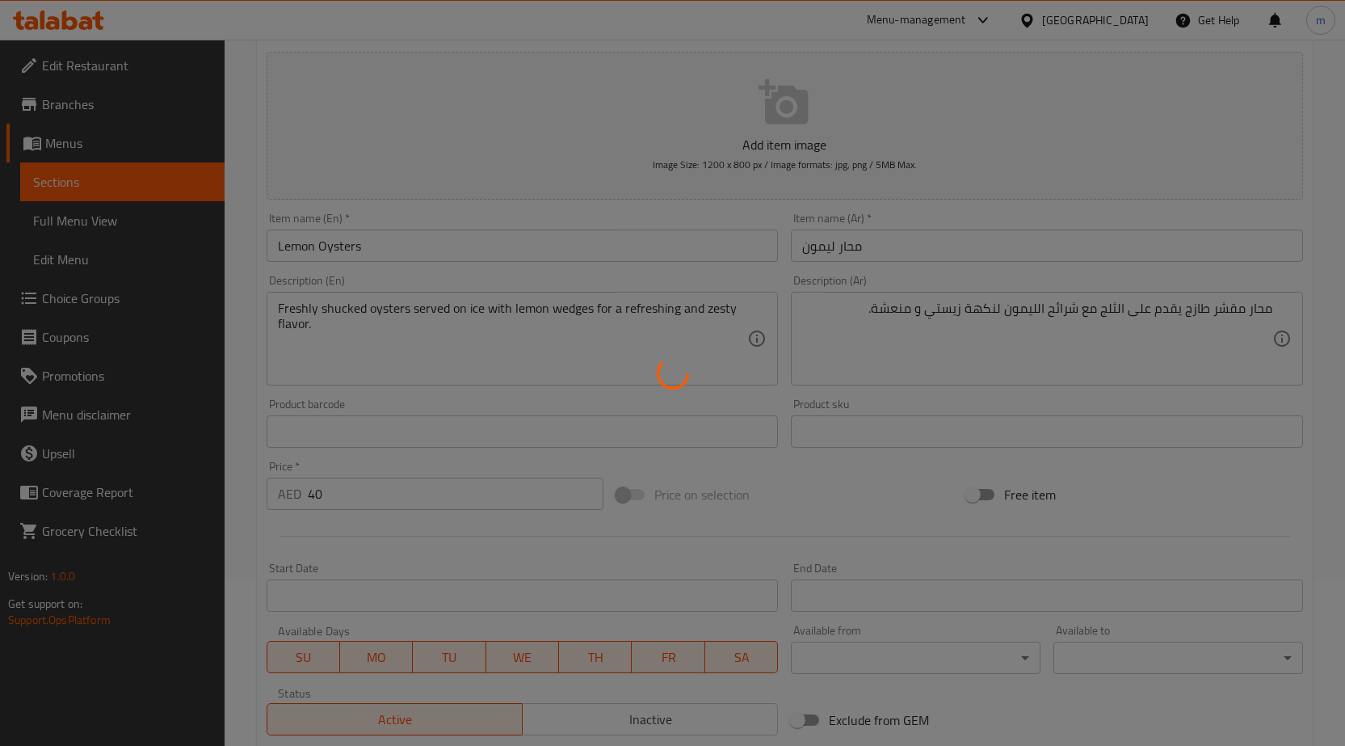
scroll to position [0, 0]
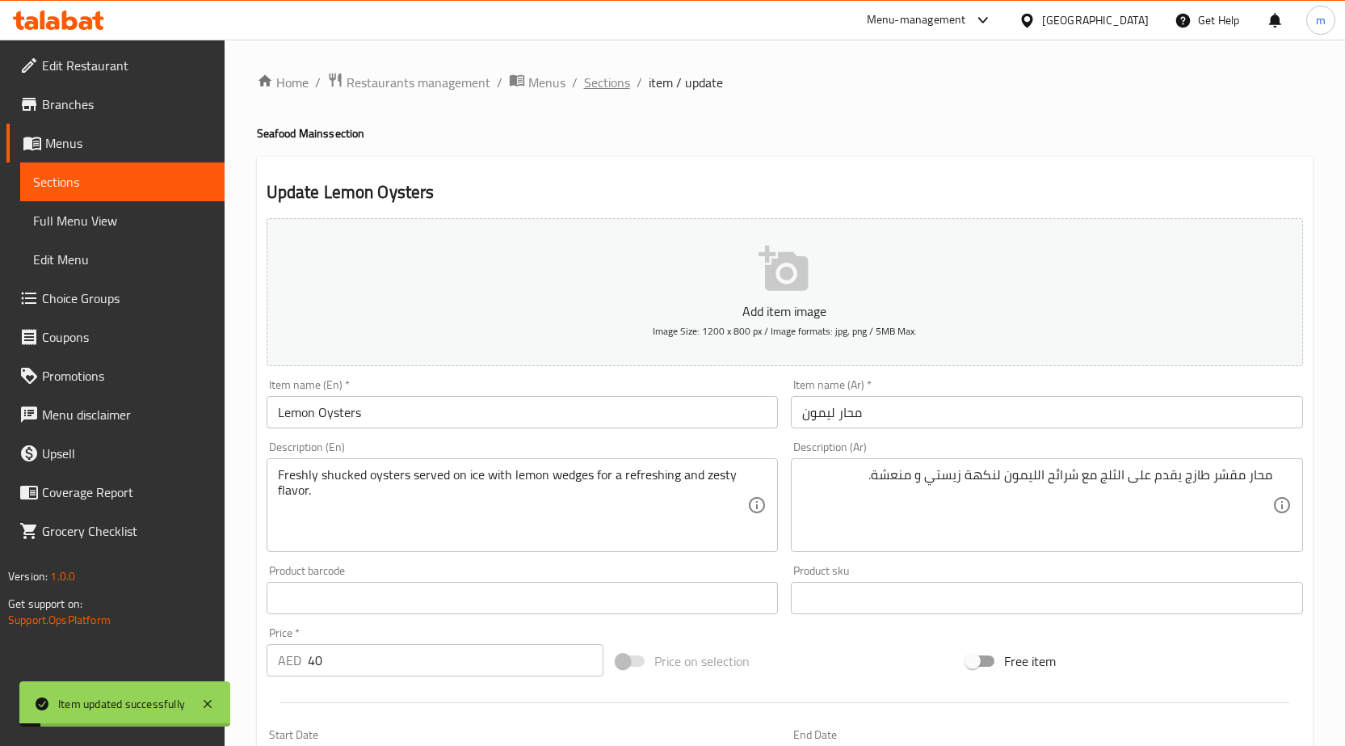
click at [609, 86] on span "Sections" at bounding box center [607, 82] width 46 height 19
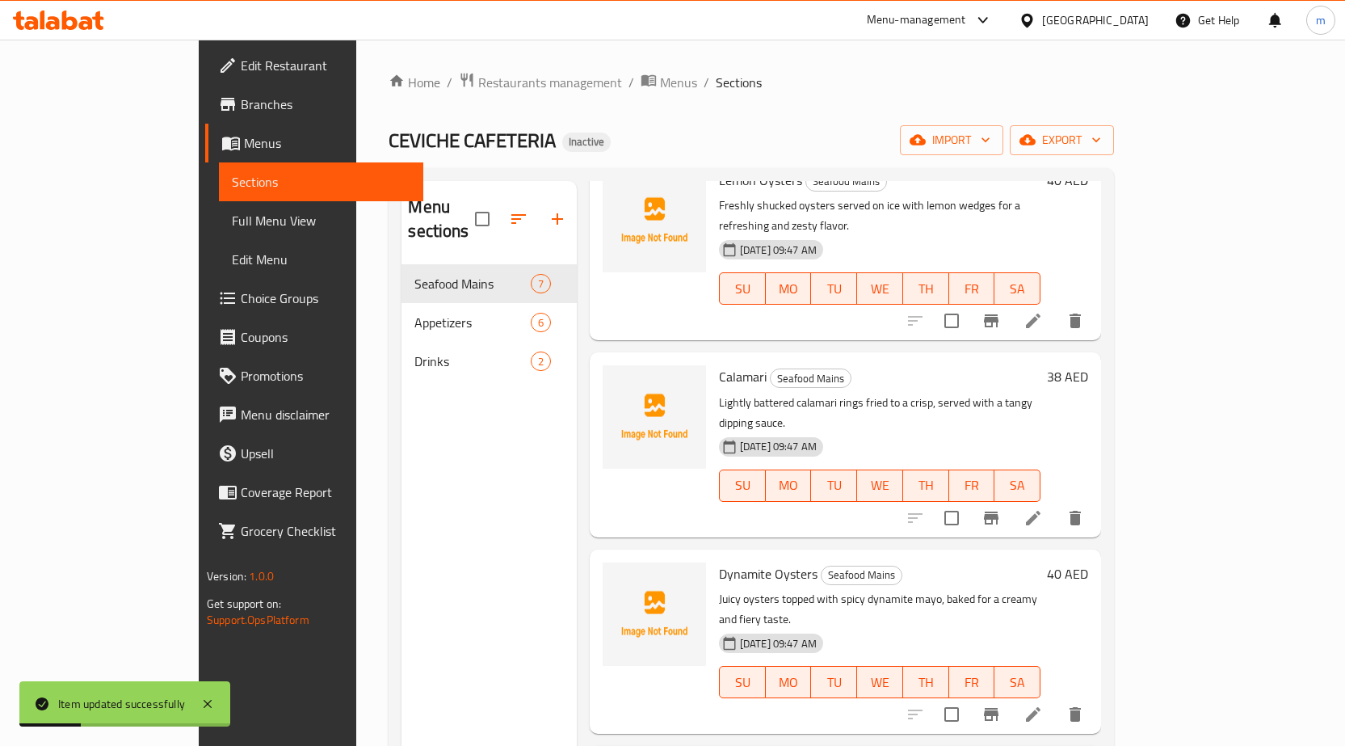
scroll to position [162, 0]
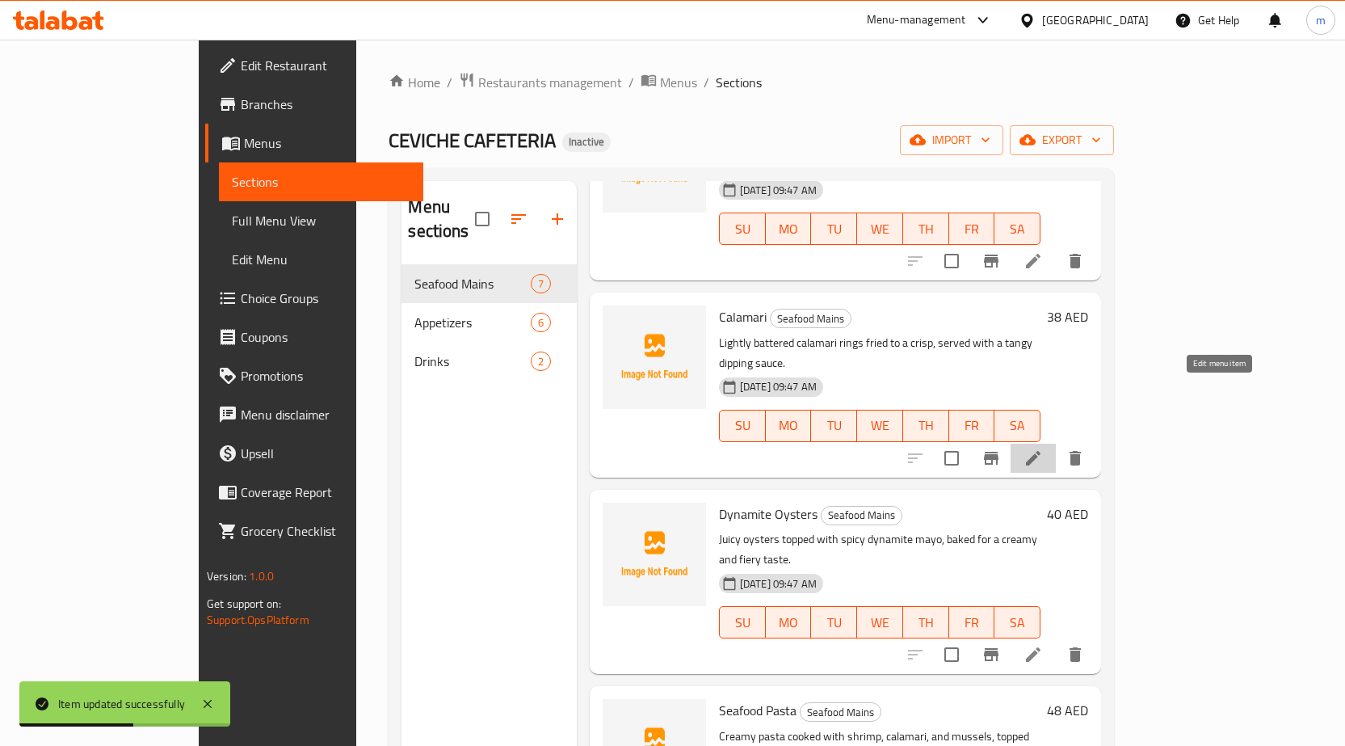
click at [1043, 448] on icon at bounding box center [1033, 457] width 19 height 19
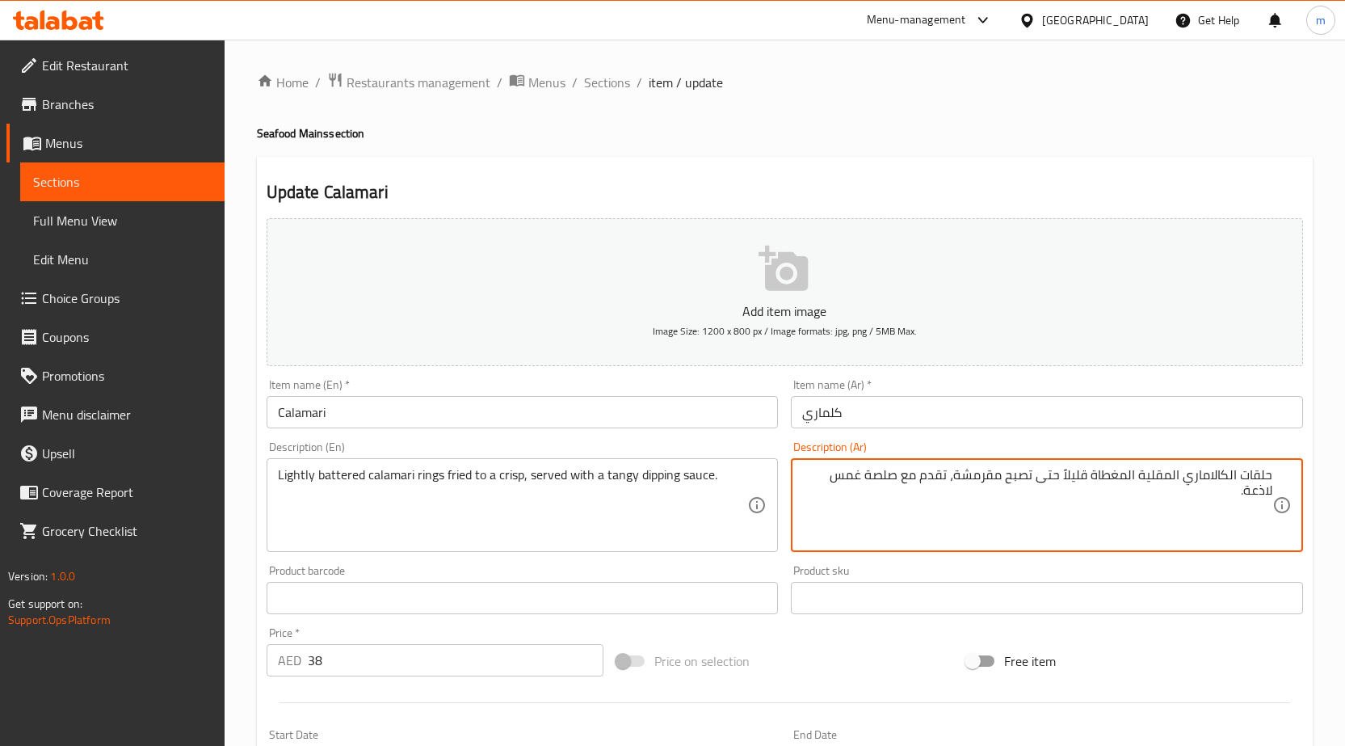
click at [1142, 477] on textarea "حلقات الكالاماري المقلية المغطاة قليلاً حتى تصبح مقرمشة، تقدم مع صلصة غمس لاذعة." at bounding box center [1037, 505] width 470 height 77
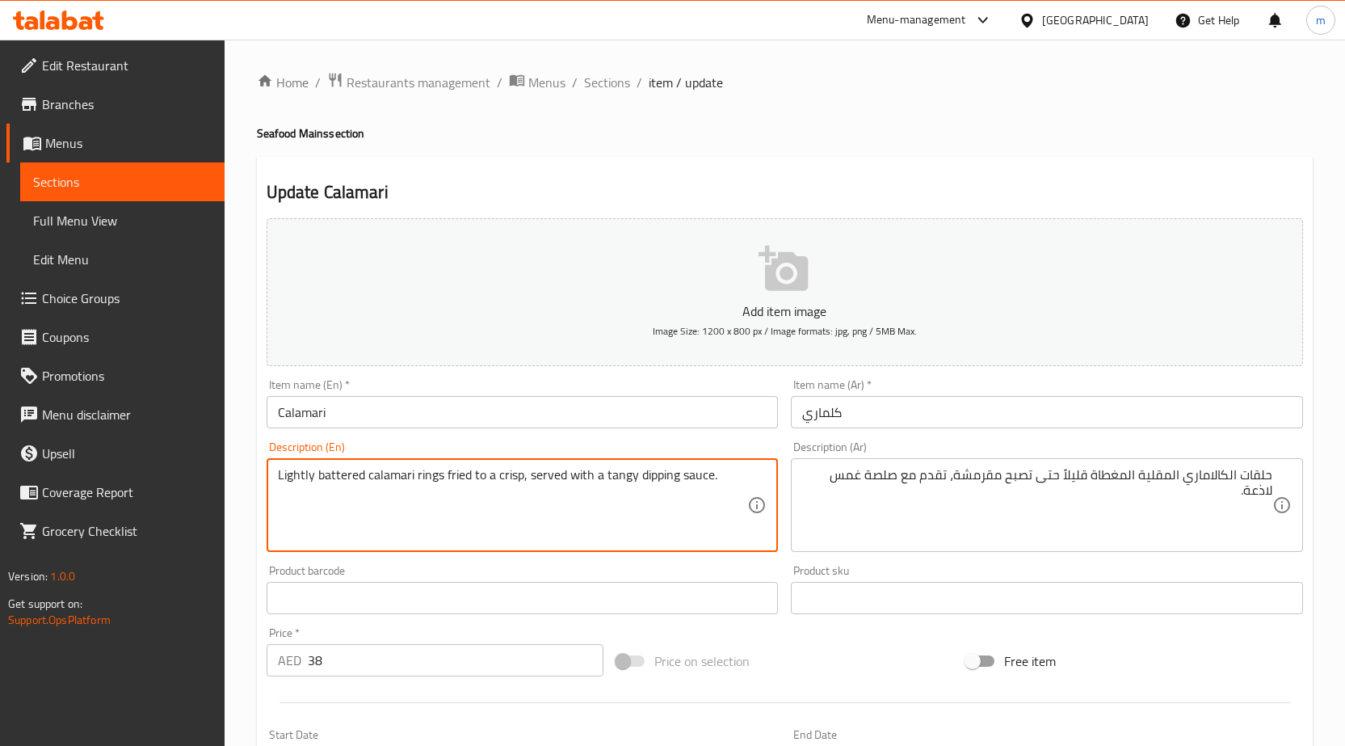
drag, startPoint x: 361, startPoint y: 475, endPoint x: 261, endPoint y: 476, distance: 100.2
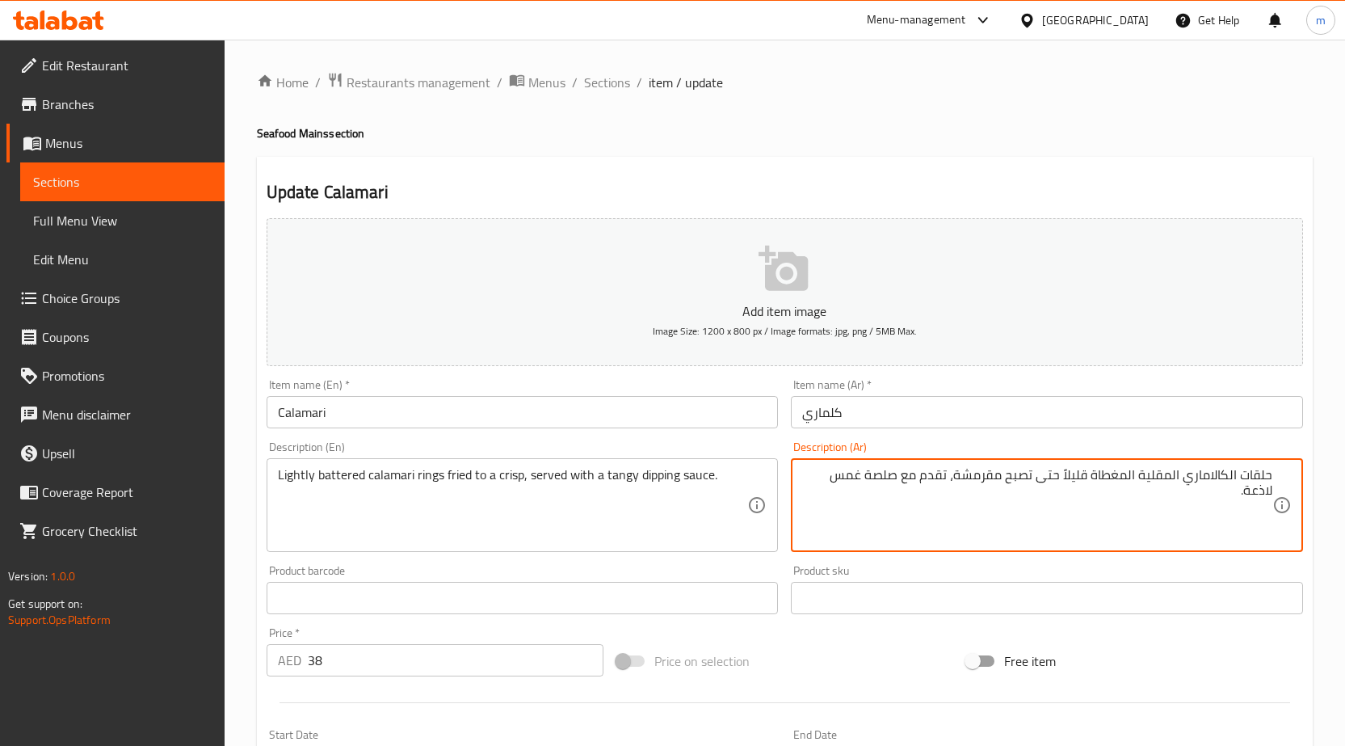
drag, startPoint x: 867, startPoint y: 477, endPoint x: 893, endPoint y: 480, distance: 26.0
click at [878, 479] on textarea "حلقات الكالاماري المقلية المغطاة قليلاً حتى تصبح مقرمشة، تقدم مع صلصة غمس لاذعة." at bounding box center [1037, 505] width 470 height 77
drag, startPoint x: 871, startPoint y: 475, endPoint x: 902, endPoint y: 476, distance: 31.5
click at [902, 476] on textarea "حلقات الكالاماري المقلية المغطاة قليلاً حتى تصبح مقرمشة، تقدم مع صلصة غمس لاذعة." at bounding box center [1037, 505] width 470 height 77
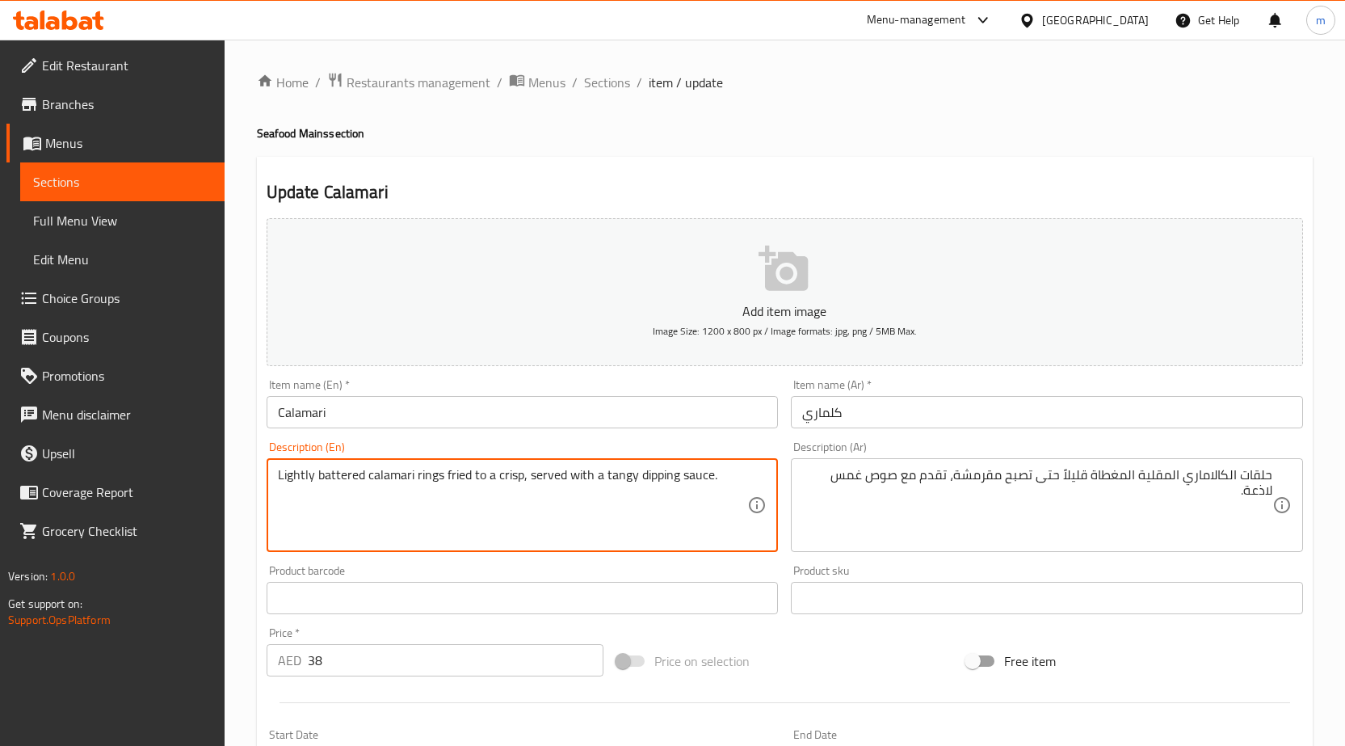
drag, startPoint x: 601, startPoint y: 473, endPoint x: 637, endPoint y: 483, distance: 37.1
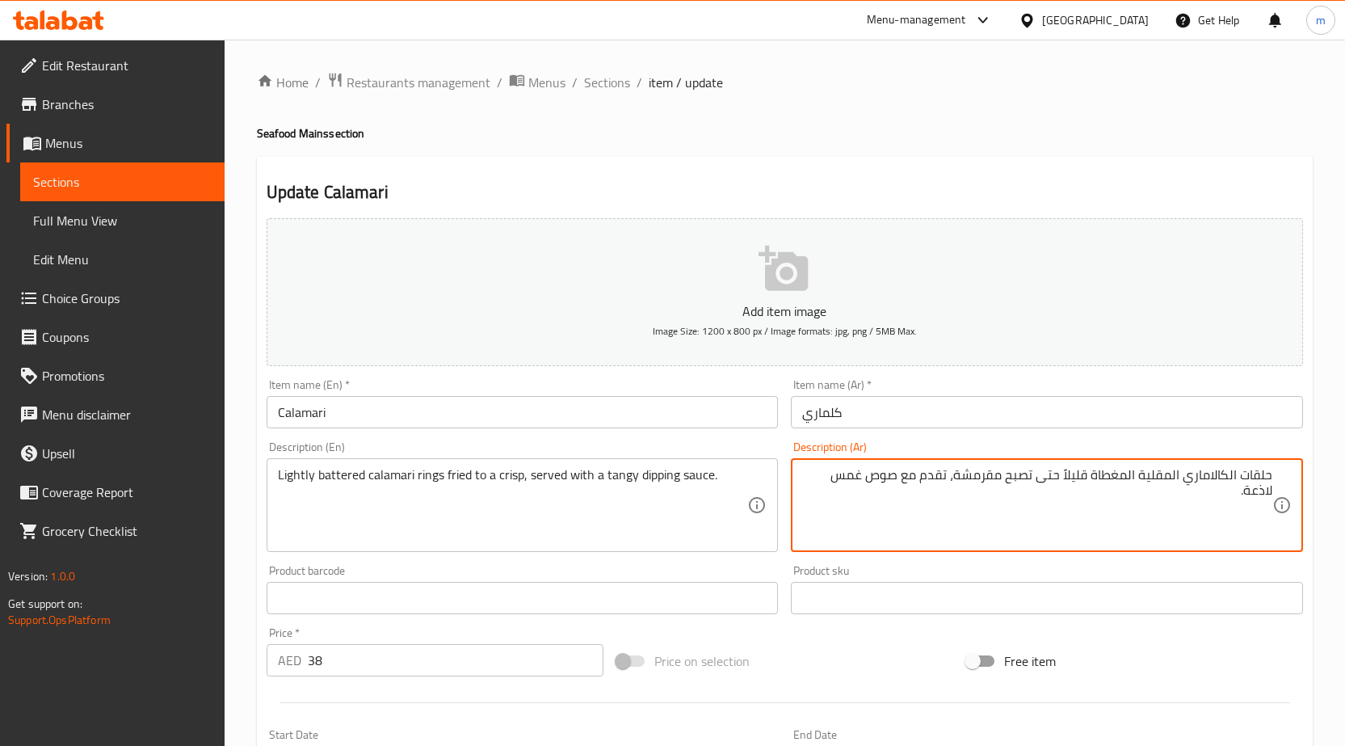
drag, startPoint x: 1244, startPoint y: 490, endPoint x: 1293, endPoint y: 498, distance: 49.9
drag, startPoint x: 1010, startPoint y: 479, endPoint x: 1061, endPoint y: 483, distance: 51.9
click at [1061, 483] on textarea "حلقات الكالاماري المقلية المغطاة قليلاً حتى تصبح مقرمشة، تقدم مع صوص غمس منعش." at bounding box center [1037, 505] width 470 height 77
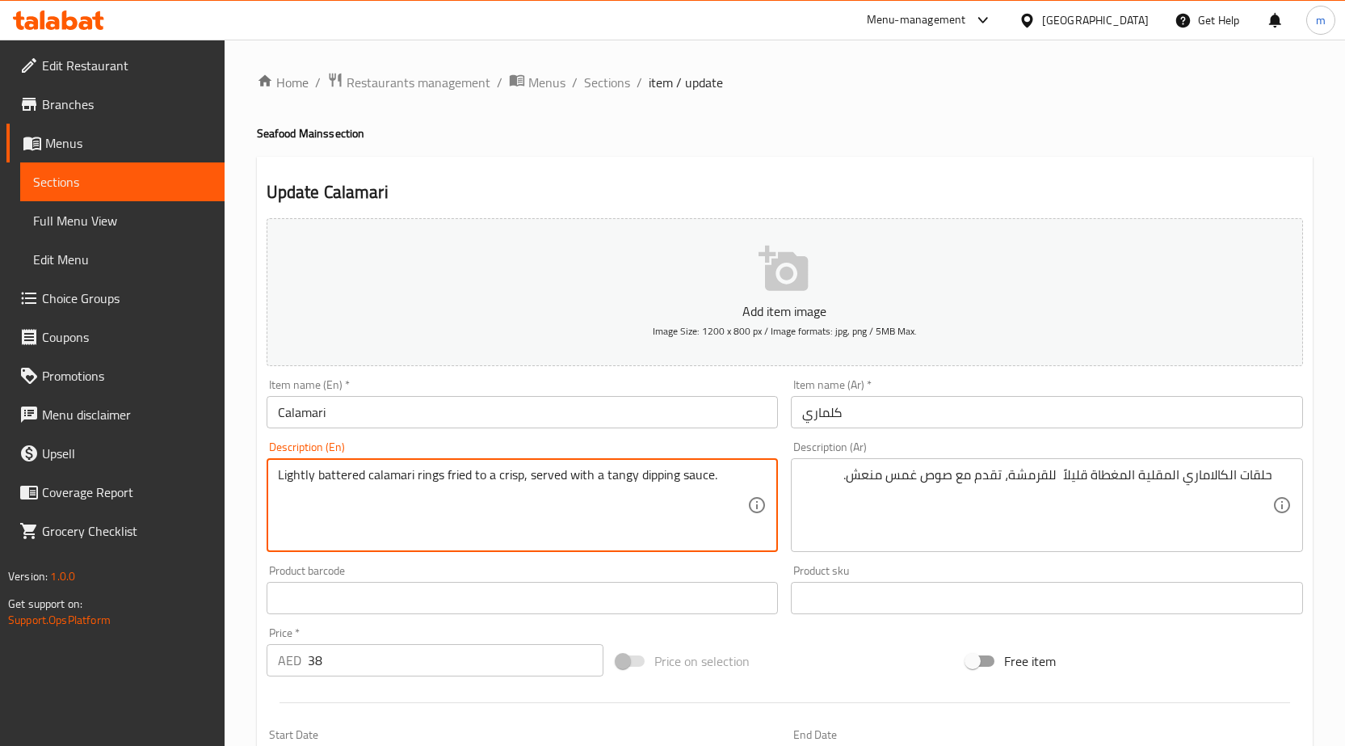
drag, startPoint x: 363, startPoint y: 478, endPoint x: 258, endPoint y: 478, distance: 105.0
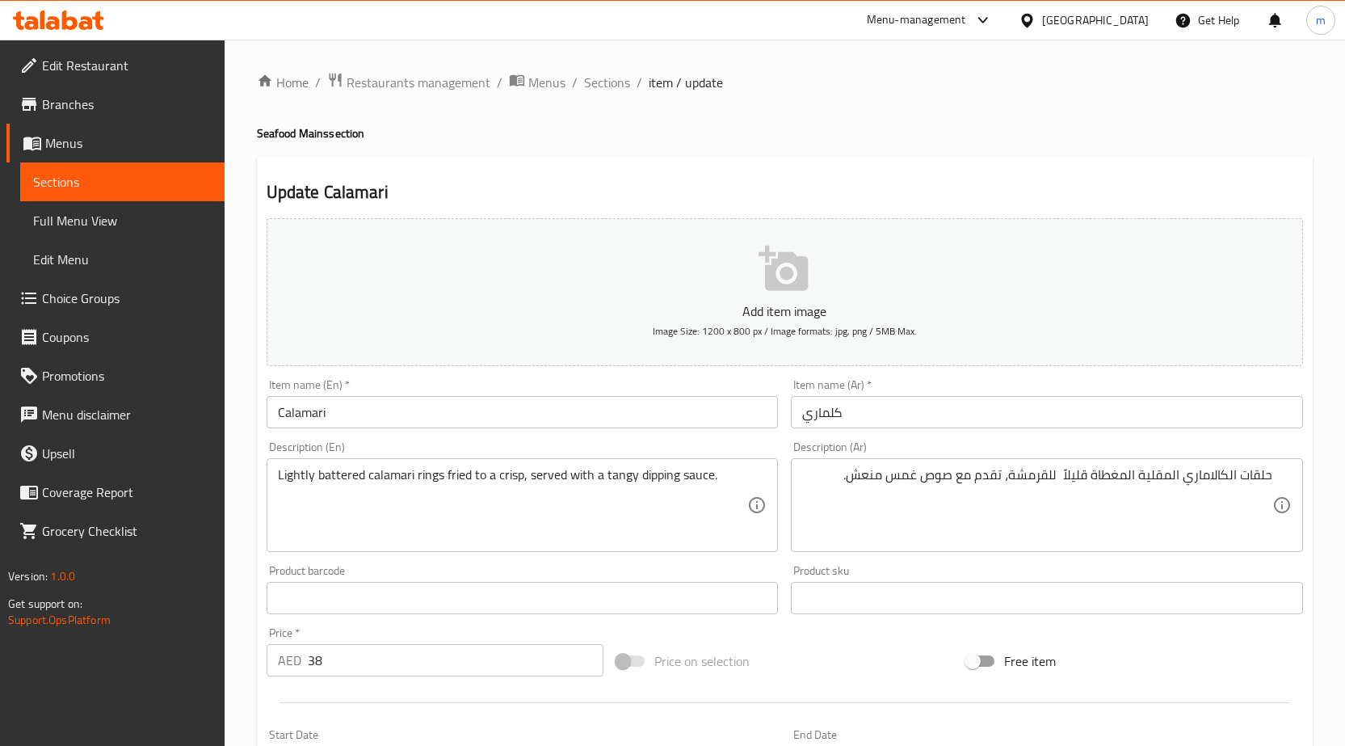
click at [381, 521] on textarea "Lightly battered calamari rings fried to a crisp, served with a tangy dipping s…" at bounding box center [513, 505] width 470 height 77
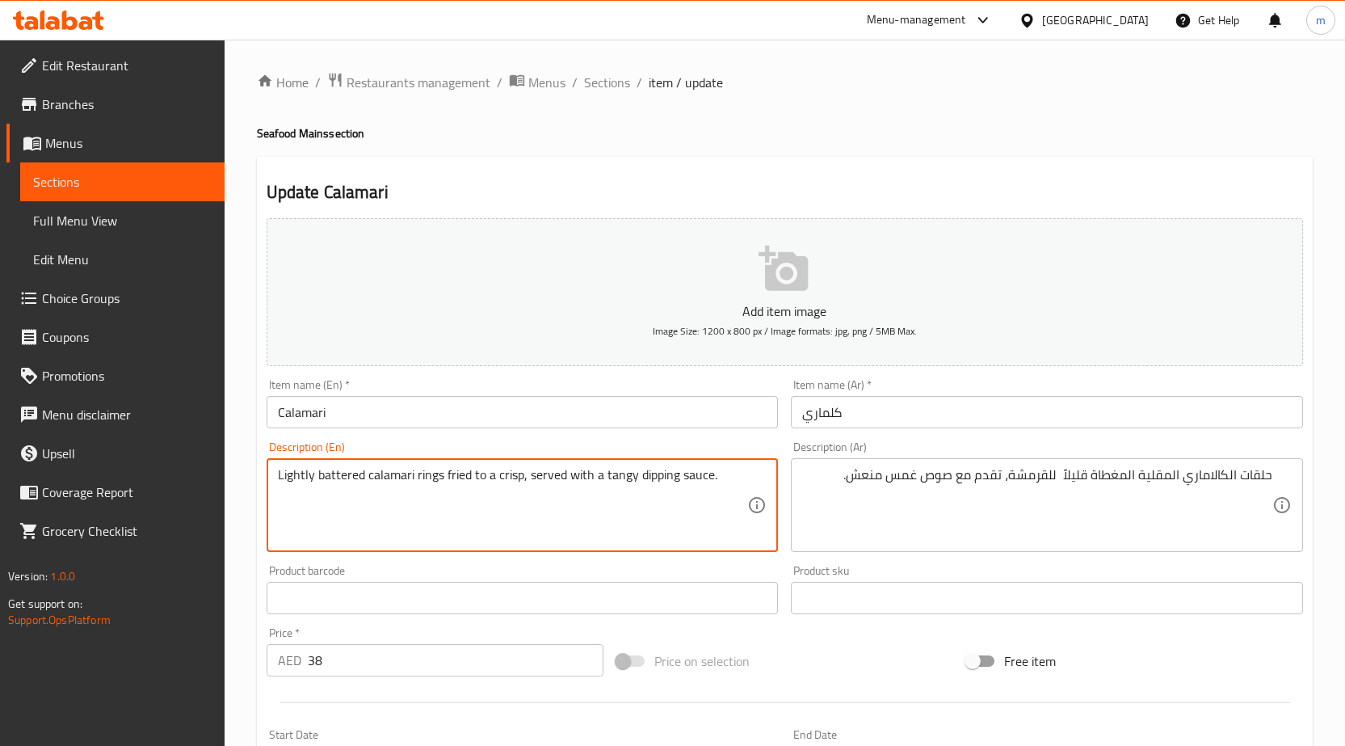
drag, startPoint x: 518, startPoint y: 477, endPoint x: 503, endPoint y: 480, distance: 14.7
click at [503, 480] on textarea "Lightly battered calamari rings fried to a crisp, served with a tangy dipping s…" at bounding box center [513, 505] width 470 height 77
click at [518, 478] on textarea "Lightly battered calamari rings fried to a crisp, served with a tangy dipping s…" at bounding box center [513, 505] width 470 height 77
drag, startPoint x: 520, startPoint y: 475, endPoint x: 254, endPoint y: 473, distance: 265.8
click at [254, 473] on div "Home / Restaurants management / Menus / Sections / item / update Seafood Mains …" at bounding box center [785, 591] width 1120 height 1102
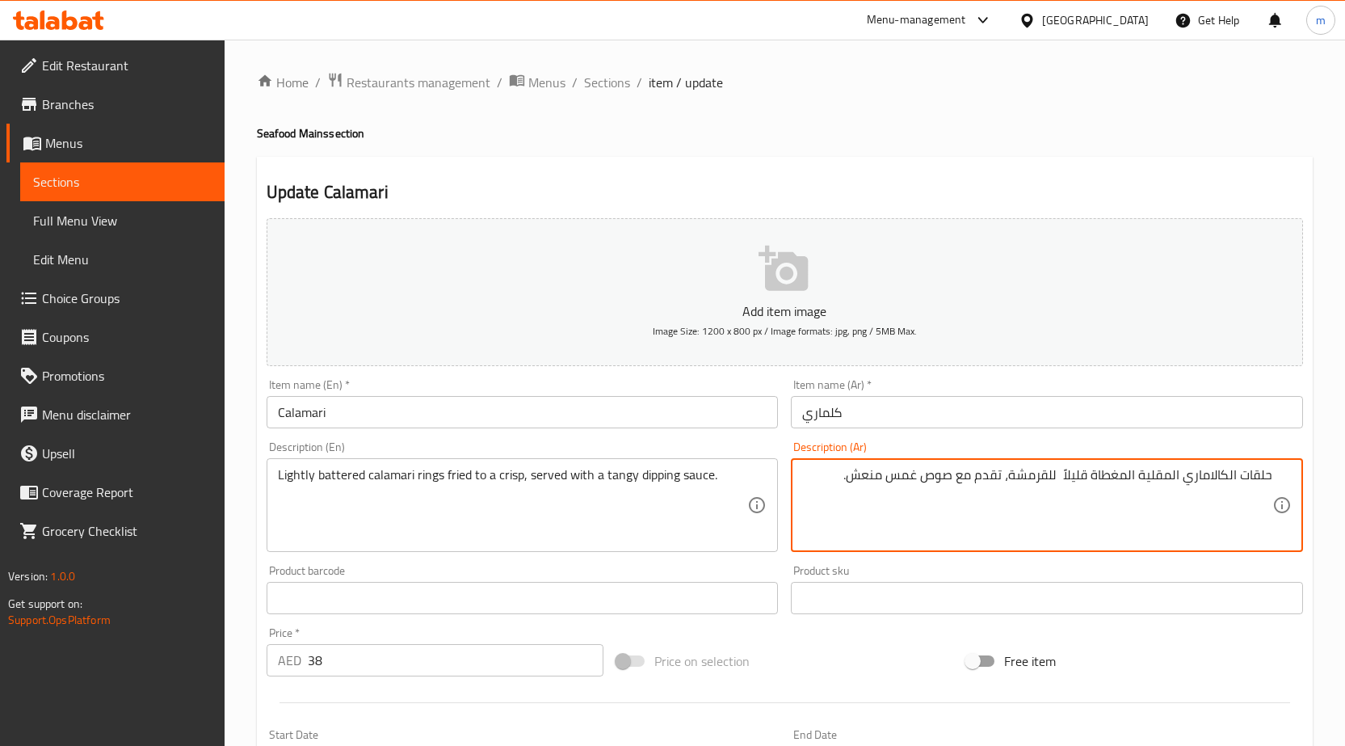
drag, startPoint x: 1011, startPoint y: 476, endPoint x: 1061, endPoint y: 482, distance: 51.3
click at [1090, 473] on textarea "حلقات الكالاماري المقلية للقرمشة المغطاة قليلاً ، تقدم مع صوص غمس منعش." at bounding box center [1037, 505] width 470 height 77
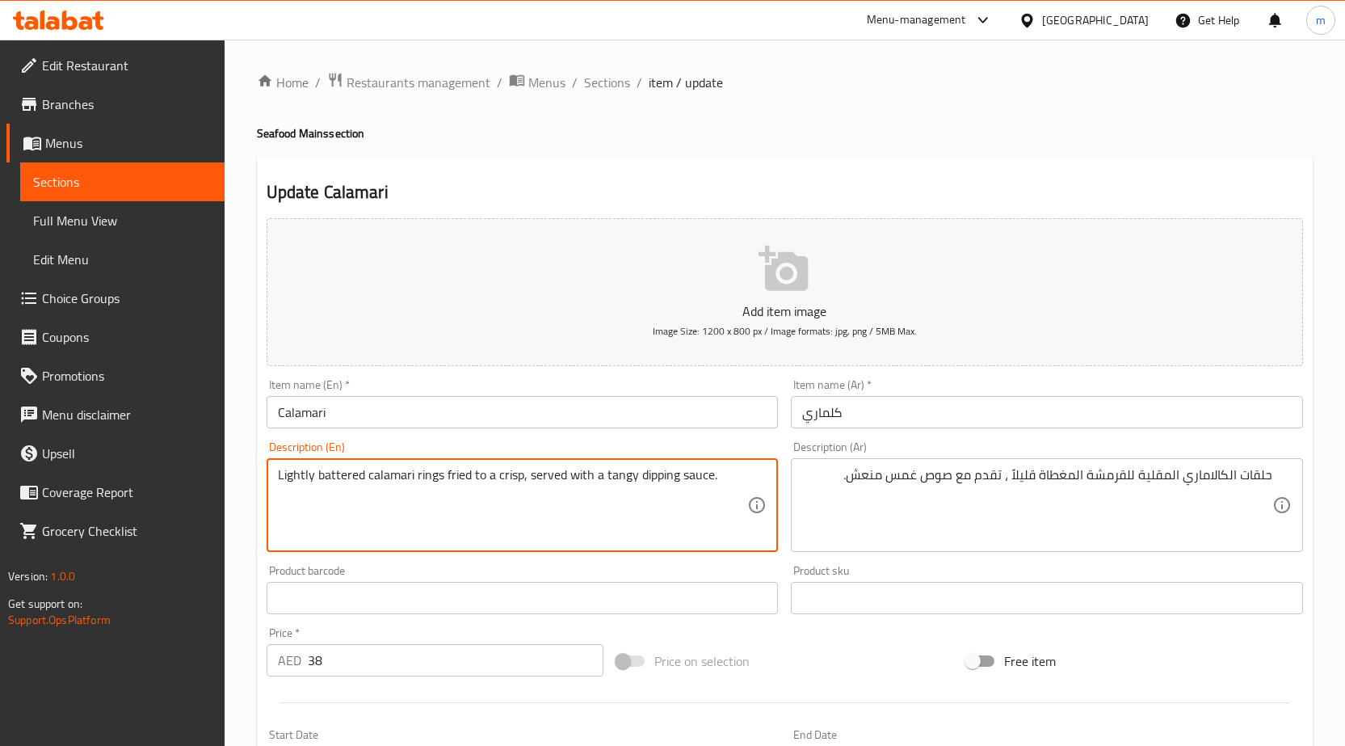
click at [448, 477] on textarea "Lightly battered calamari rings fried to a crisp, served with a tangy dipping s…" at bounding box center [513, 505] width 470 height 77
click at [727, 474] on textarea "Lightly battered calamari rings fried to a crisp, served with a tangy dipping s…" at bounding box center [513, 505] width 470 height 77
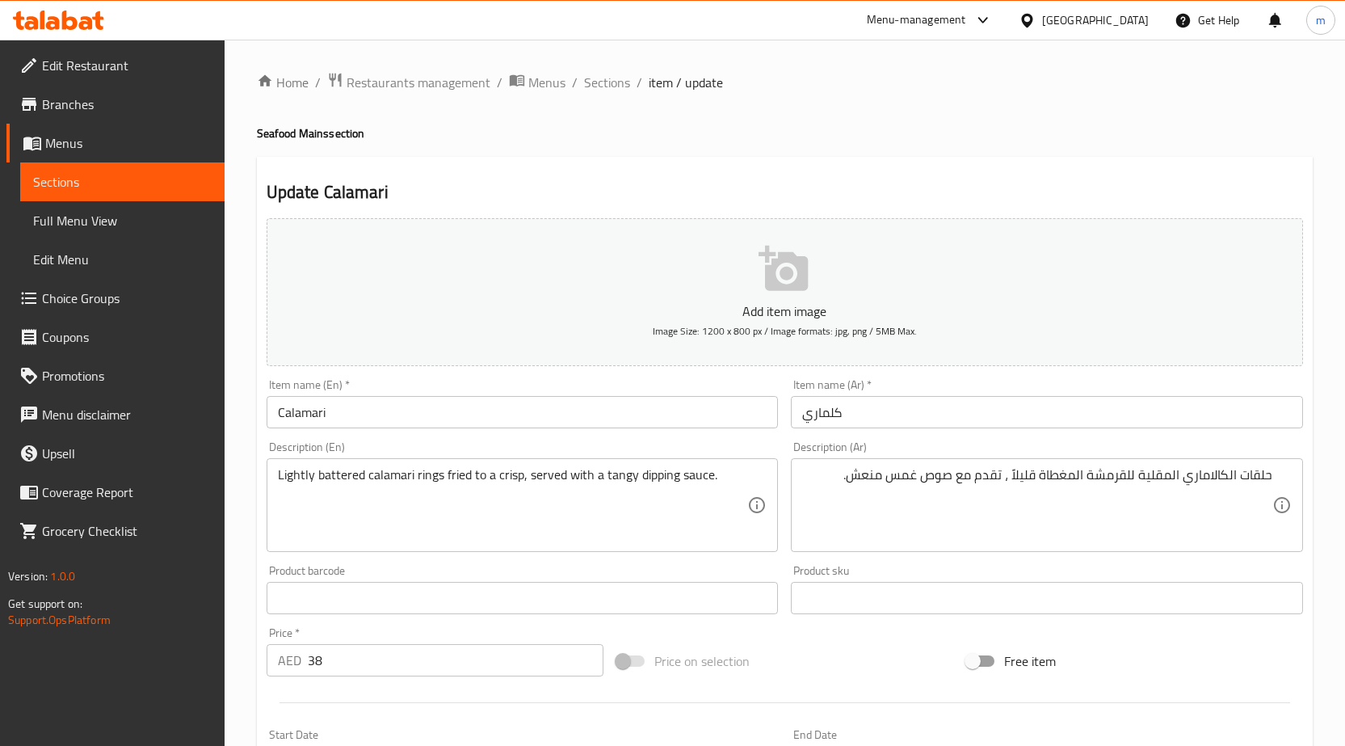
drag, startPoint x: 275, startPoint y: 477, endPoint x: 355, endPoint y: 486, distance: 80.5
click at [355, 486] on div "Lightly battered calamari rings fried to a crisp, served with a tangy dipping s…" at bounding box center [523, 505] width 512 height 94
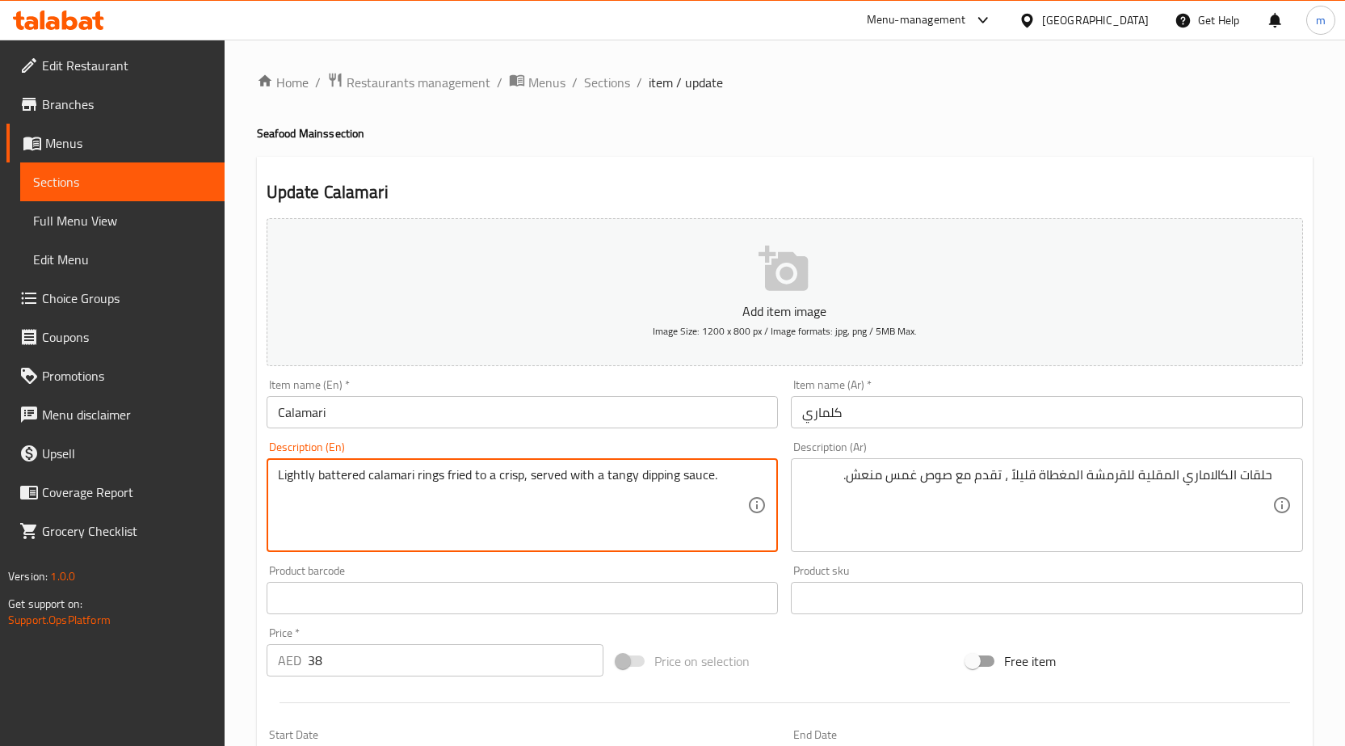
drag, startPoint x: 363, startPoint y: 474, endPoint x: 258, endPoint y: 474, distance: 105.0
click at [258, 474] on div "Update Calamari Add item image Image Size: 1200 x 800 px / Image formats: jpg, …" at bounding box center [785, 627] width 1056 height 940
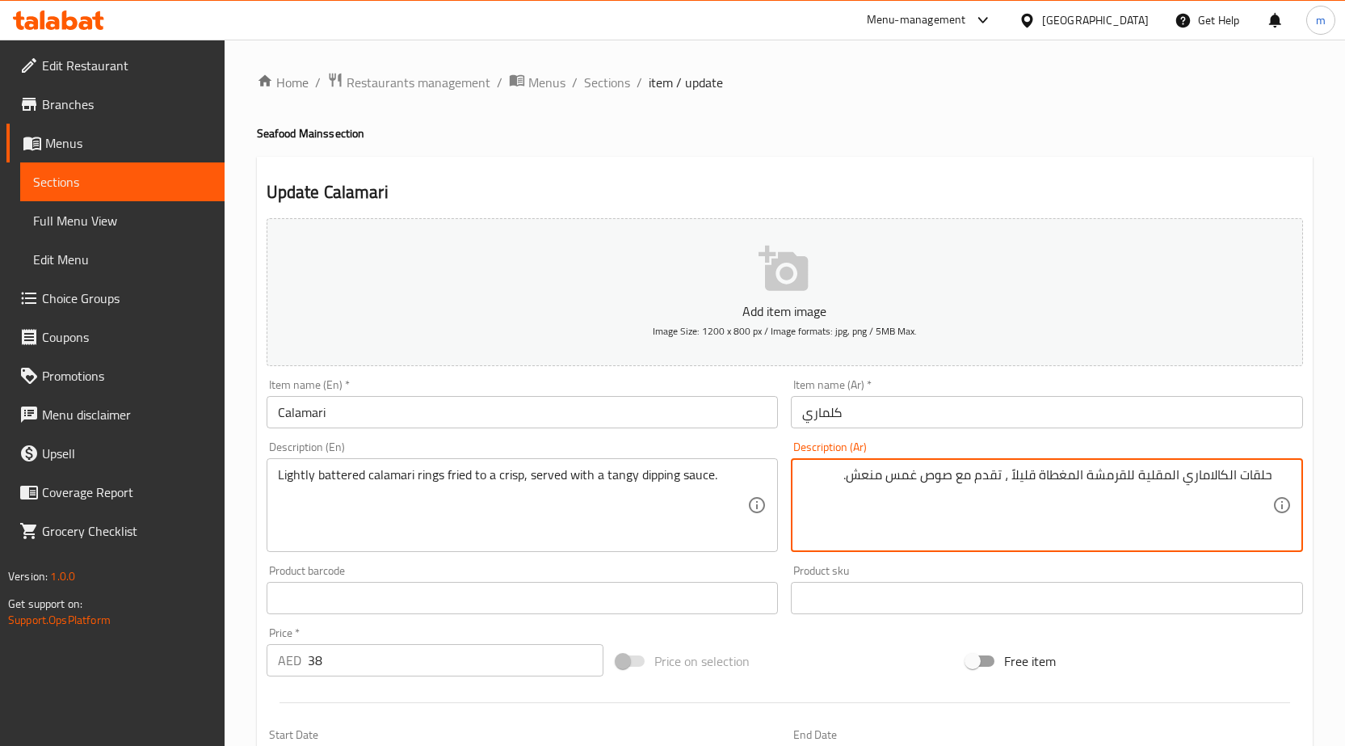
drag, startPoint x: 1014, startPoint y: 472, endPoint x: 1087, endPoint y: 481, distance: 73.3
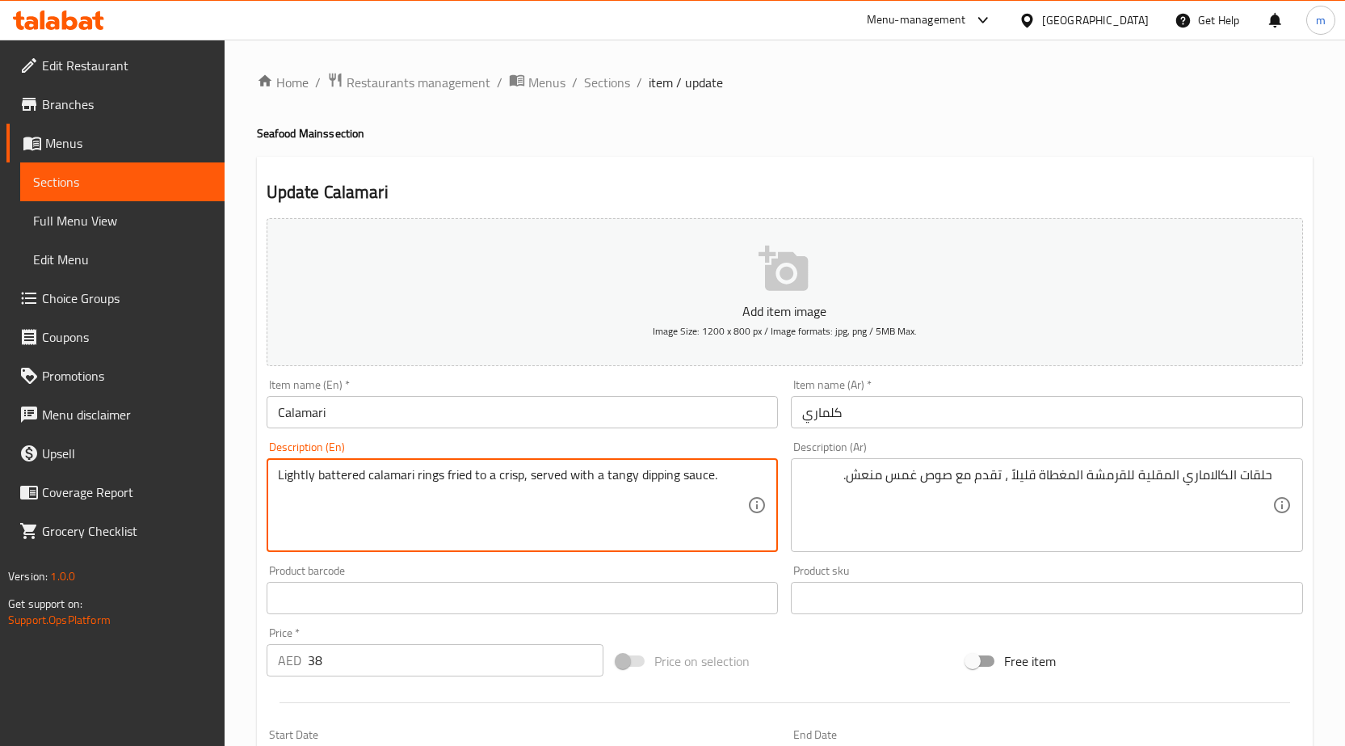
drag, startPoint x: 521, startPoint y: 473, endPoint x: 162, endPoint y: 472, distance: 358.7
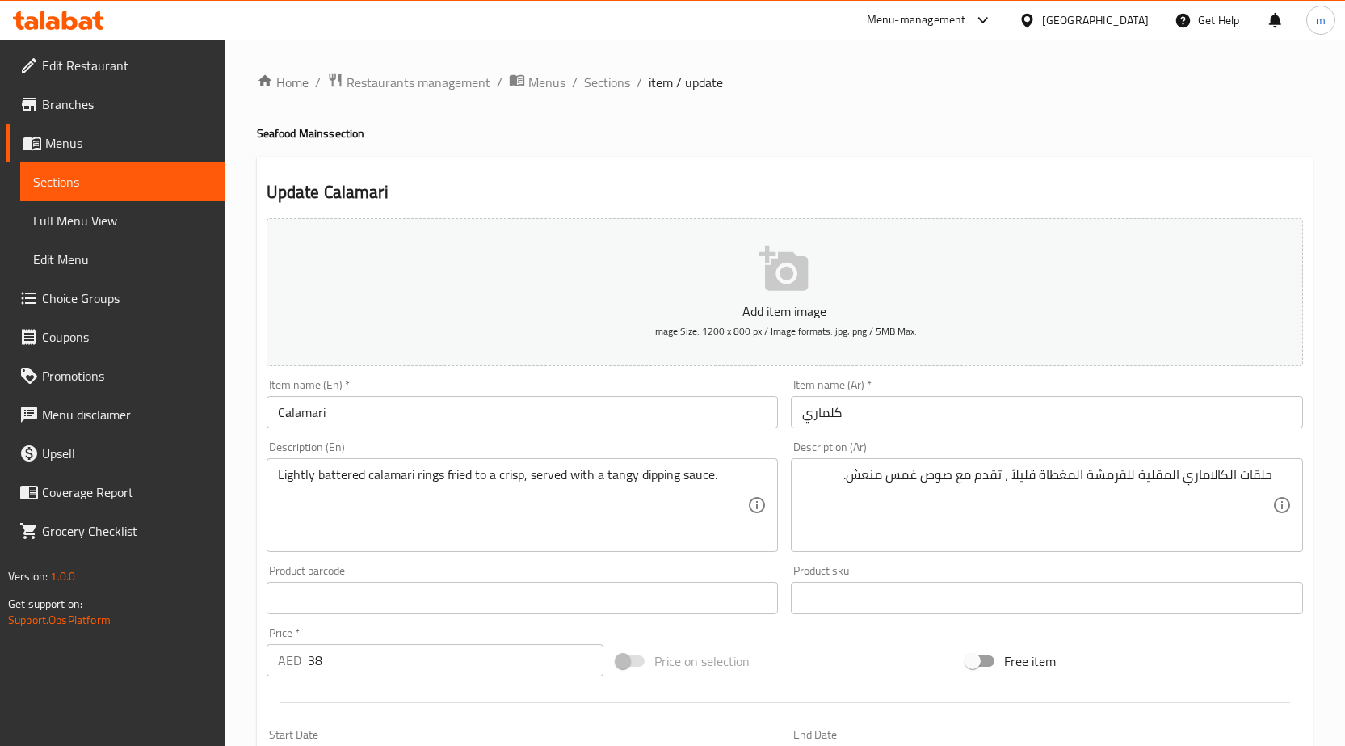
click at [405, 494] on textarea "Lightly battered calamari rings fried to a crisp, served with a tangy dipping s…" at bounding box center [513, 505] width 470 height 77
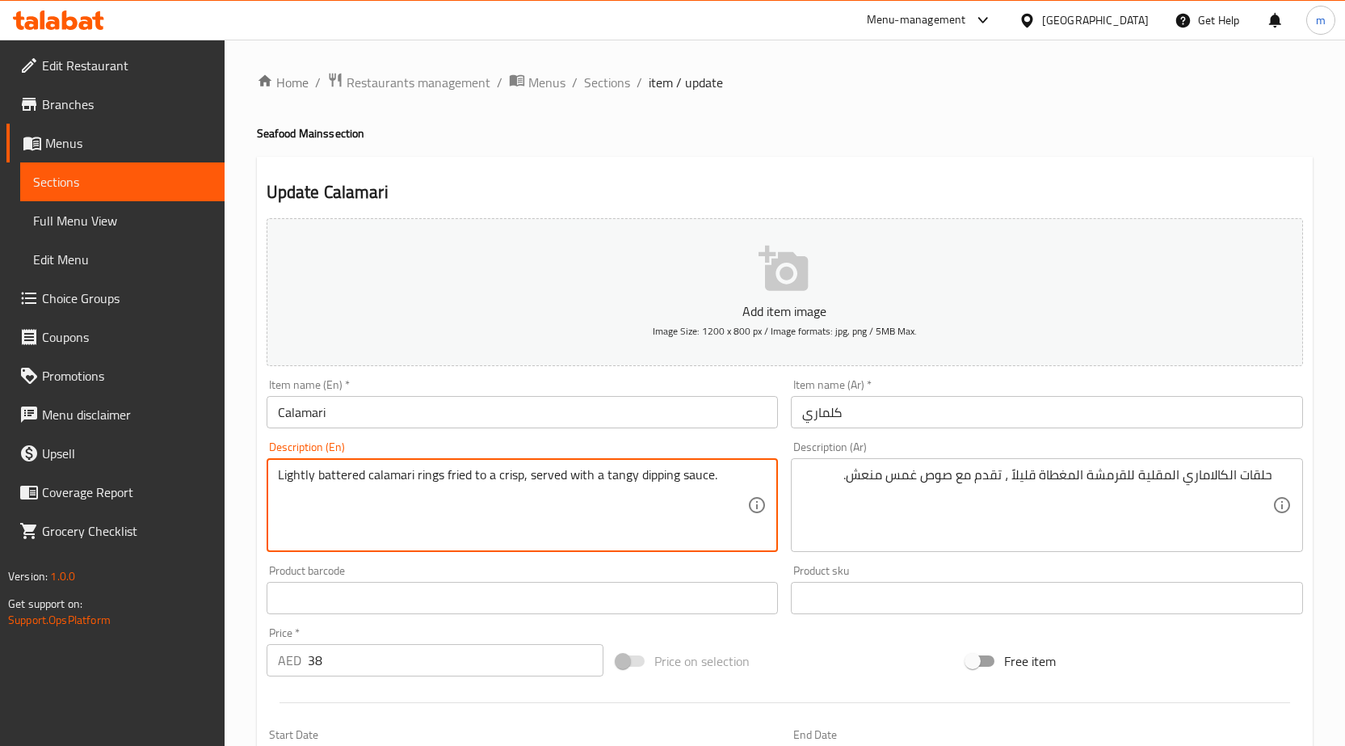
drag, startPoint x: 443, startPoint y: 473, endPoint x: 276, endPoint y: 473, distance: 166.4
click at [276, 473] on div "Lightly battered calamari rings fried to a crisp, served with a tangy dipping s…" at bounding box center [523, 505] width 512 height 94
drag, startPoint x: 444, startPoint y: 473, endPoint x: 519, endPoint y: 480, distance: 74.7
click at [519, 480] on textarea "Lightly battered calamari rings fried to a crisp, served with a tangy dipping s…" at bounding box center [513, 505] width 470 height 77
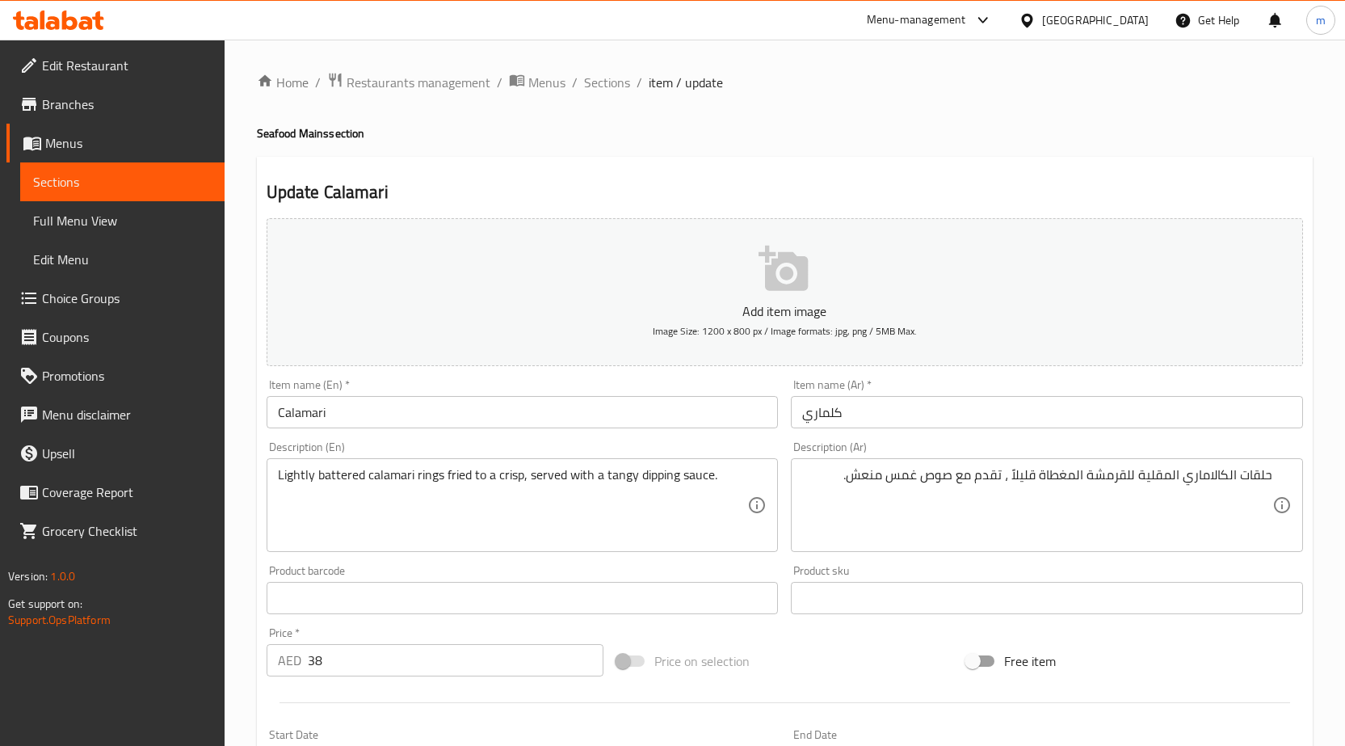
click at [505, 498] on textarea "Lightly battered calamari rings fried to a crisp, served with a tangy dipping s…" at bounding box center [513, 505] width 470 height 77
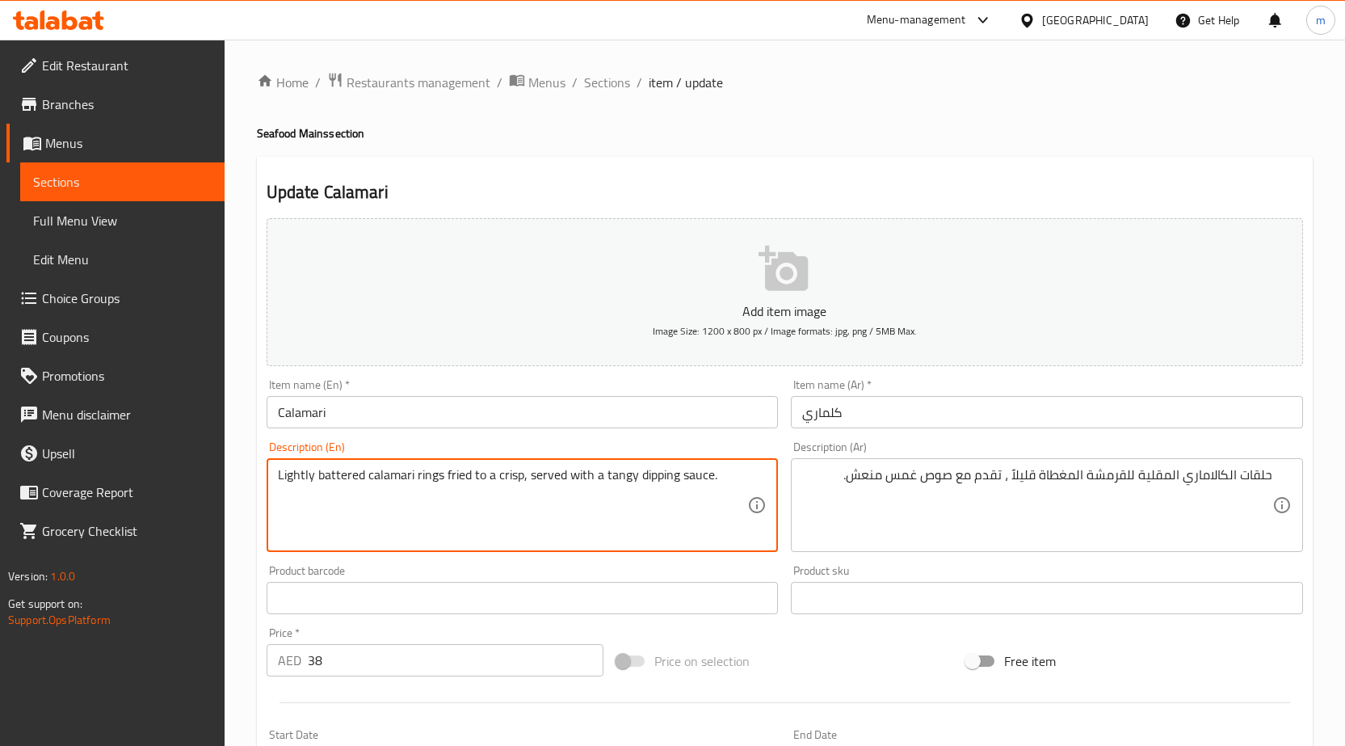
drag, startPoint x: 521, startPoint y: 477, endPoint x: 280, endPoint y: 456, distance: 242.5
click at [280, 456] on div "Description (En) Lightly battered calamari rings fried to a crisp, served with …" at bounding box center [523, 496] width 512 height 111
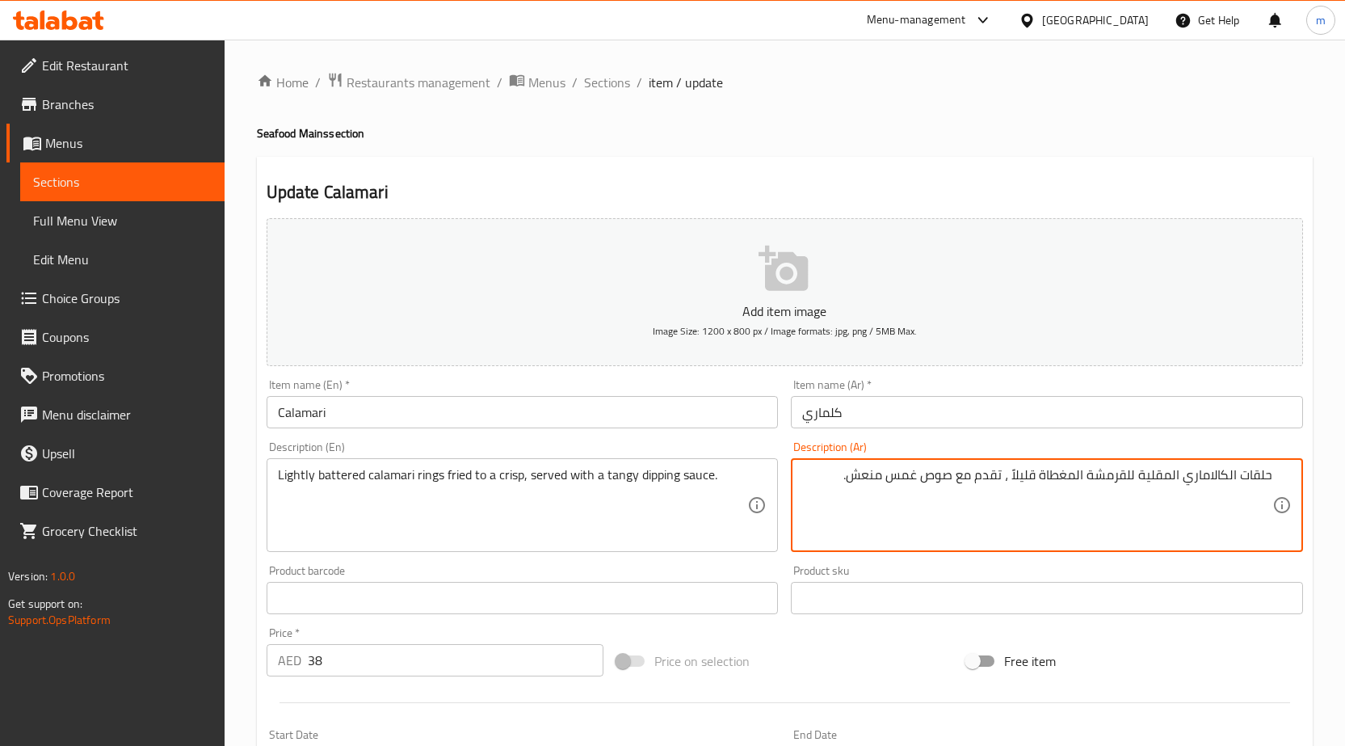
drag, startPoint x: 1015, startPoint y: 473, endPoint x: 1270, endPoint y: 477, distance: 255.3
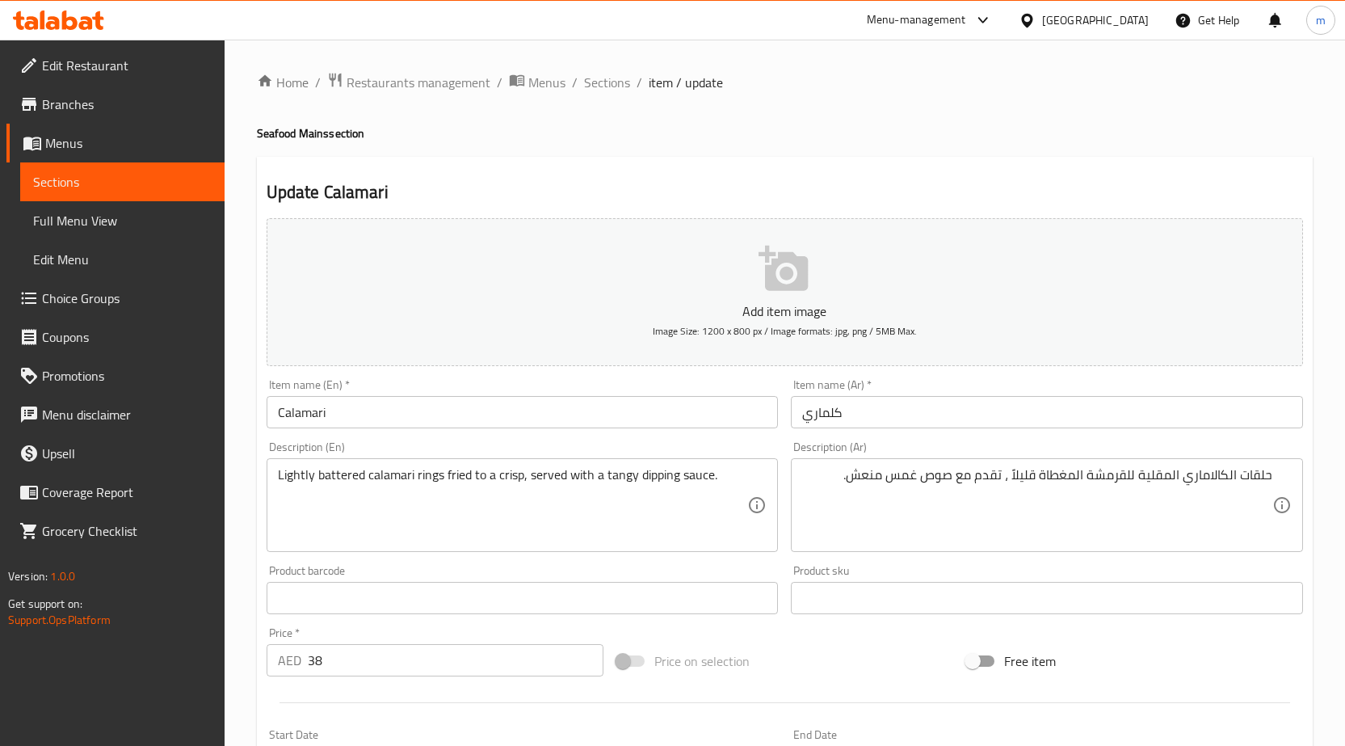
click at [1128, 481] on textarea "حلقات الكالاماري المقلية للقرمشة المغطاة قليلاً ، تقدم مع صوص غمس منعش." at bounding box center [1037, 505] width 470 height 77
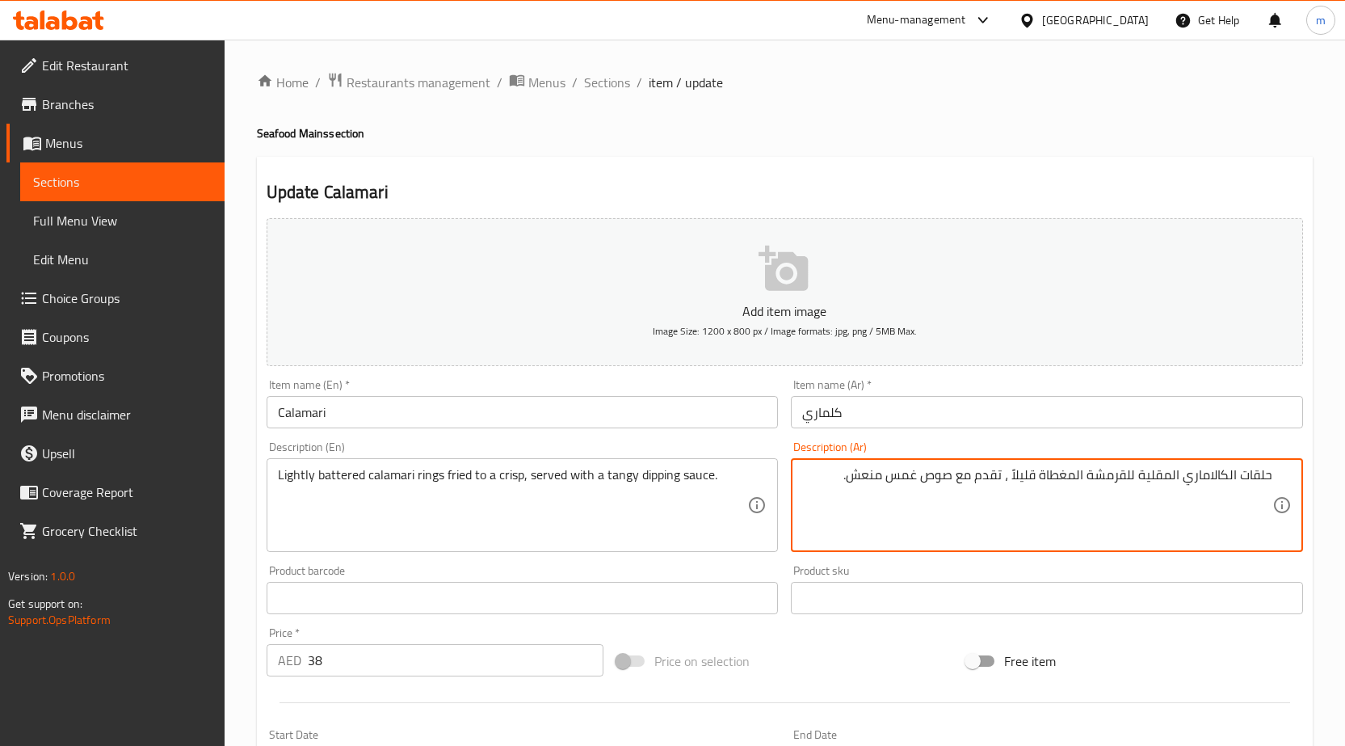
click at [1128, 481] on textarea "حلقات الكالاماري المقلية للقرمشة المغطاة قليلاً ، تقدم مع صوص غمس منعش." at bounding box center [1037, 505] width 470 height 77
drag, startPoint x: 1015, startPoint y: 476, endPoint x: 1356, endPoint y: 483, distance: 341.0
click at [1345, 483] on html "​ Menu-management [GEOGRAPHIC_DATA] Get Help m Edit Restaurant Branches Menus S…" at bounding box center [672, 373] width 1345 height 746
paste textarea "كاليماري مغطاة بطبقة خفيفة من العجين و[GEOGRAPHIC_DATA] حتى تصبح مقرمشة"
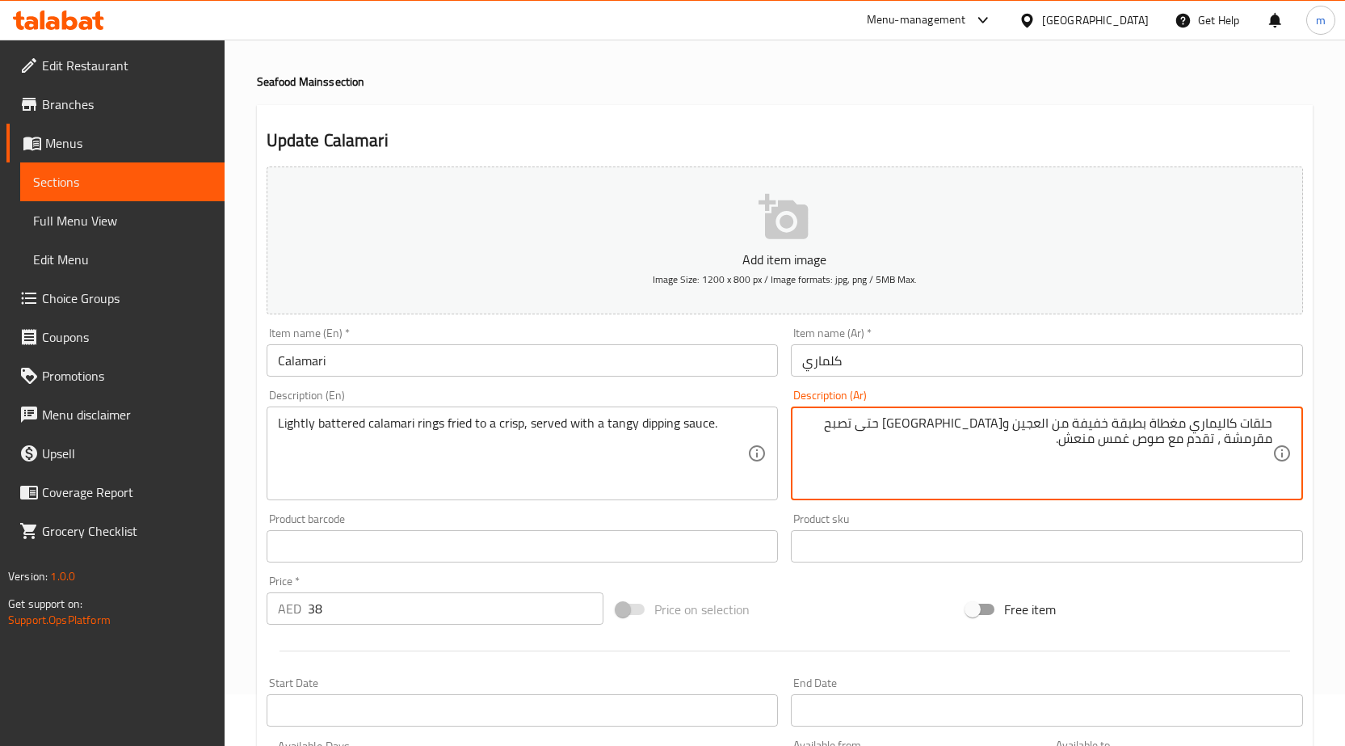
scroll to position [81, 0]
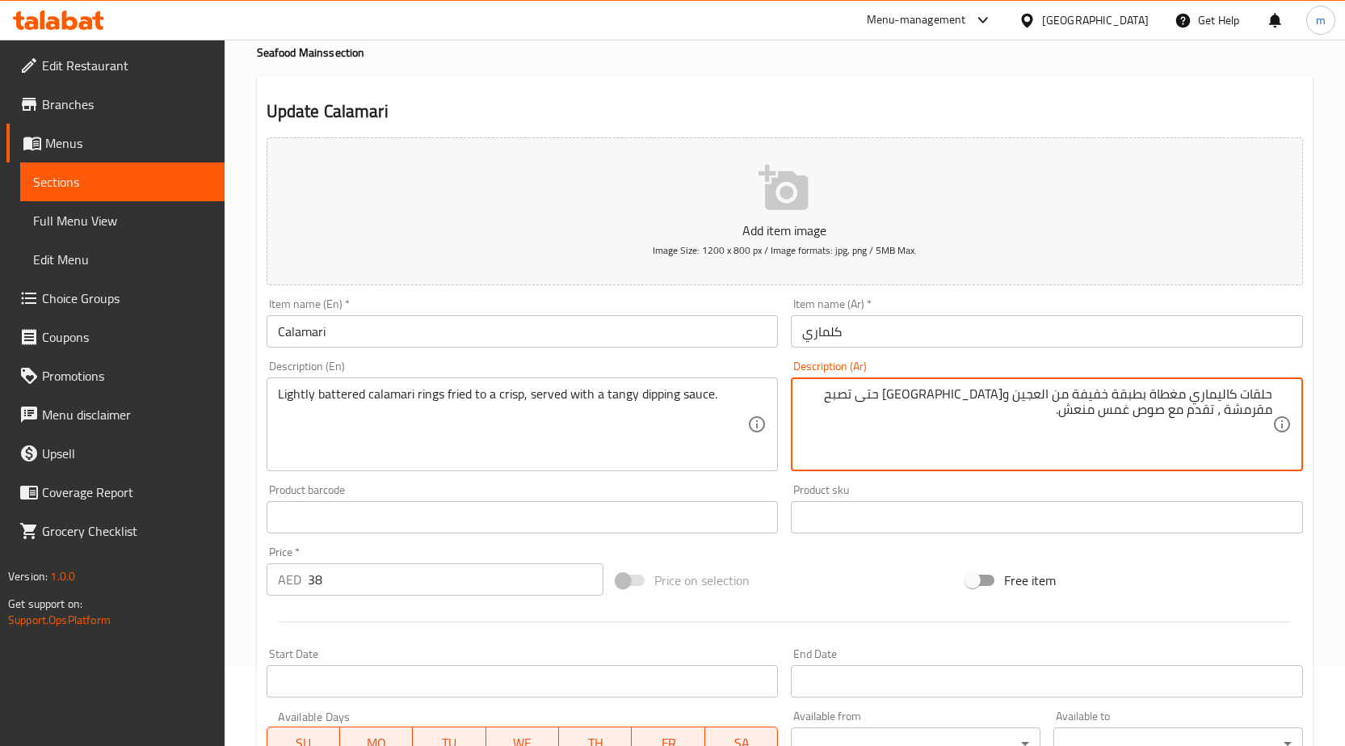
type textarea "حلقات كاليماري مغطاة بطبقة خفيفة من العجين و[GEOGRAPHIC_DATA] حتى تصبح مقرمشة ،…"
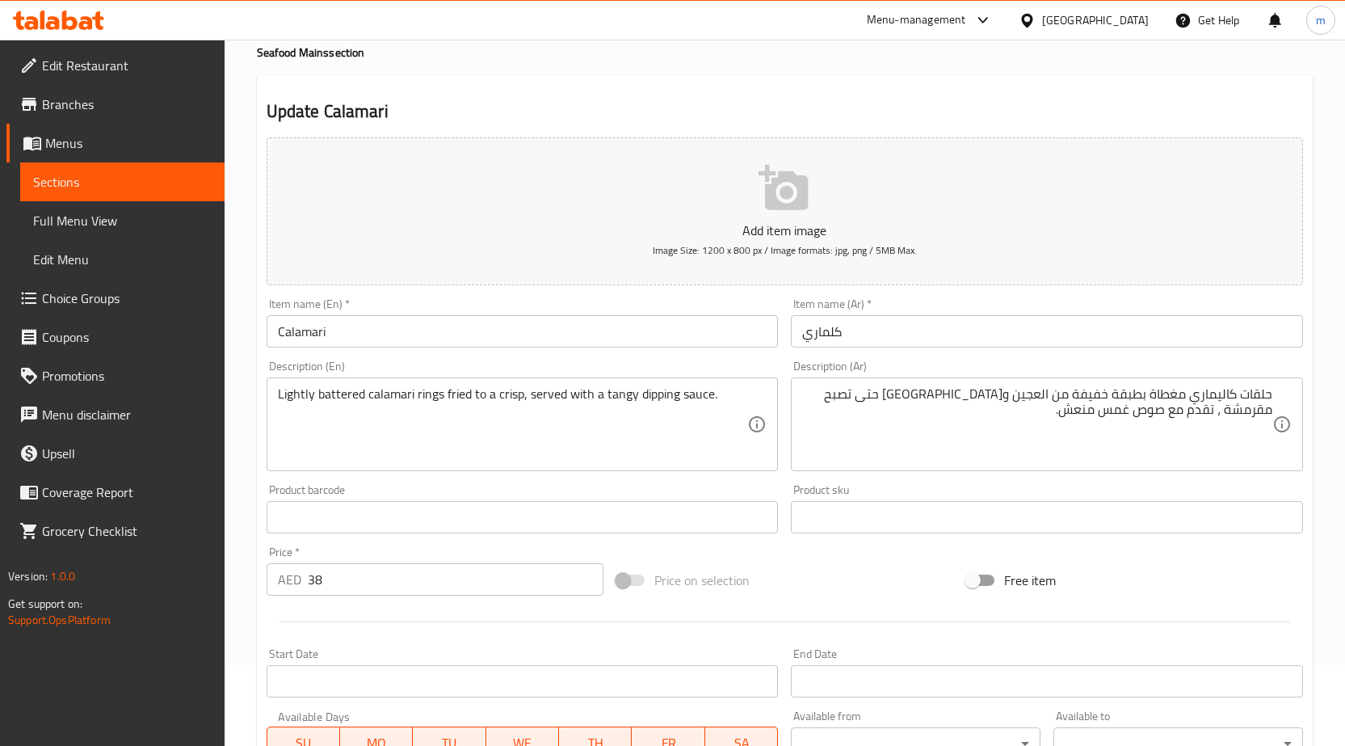
scroll to position [396, 0]
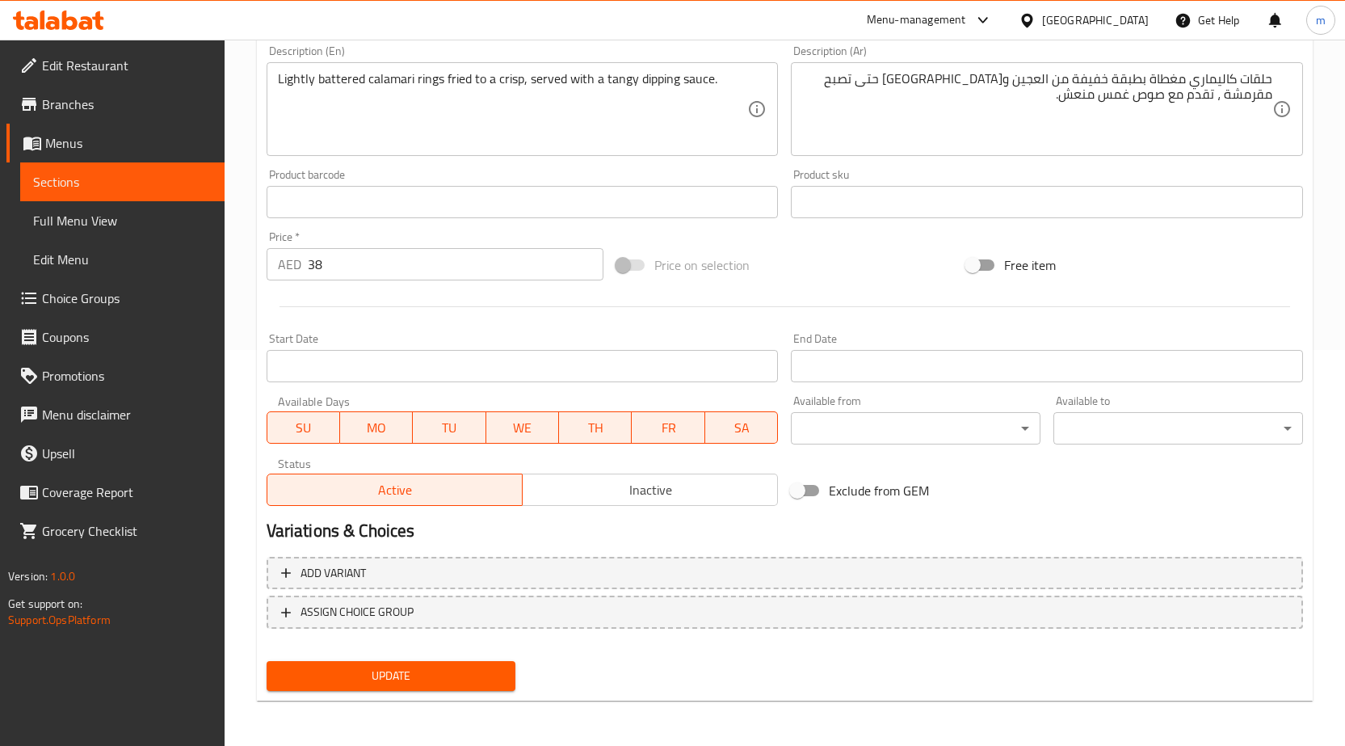
click at [438, 662] on button "Update" at bounding box center [392, 676] width 250 height 30
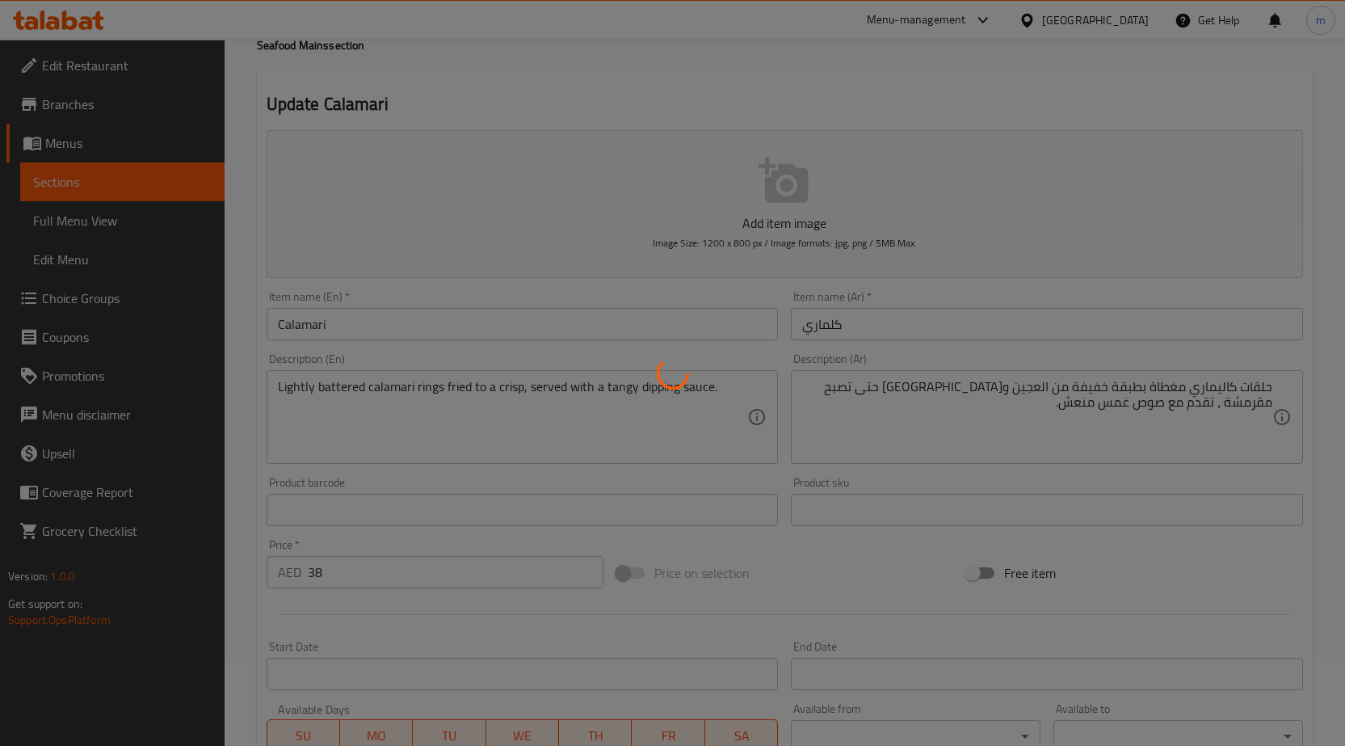
scroll to position [0, 0]
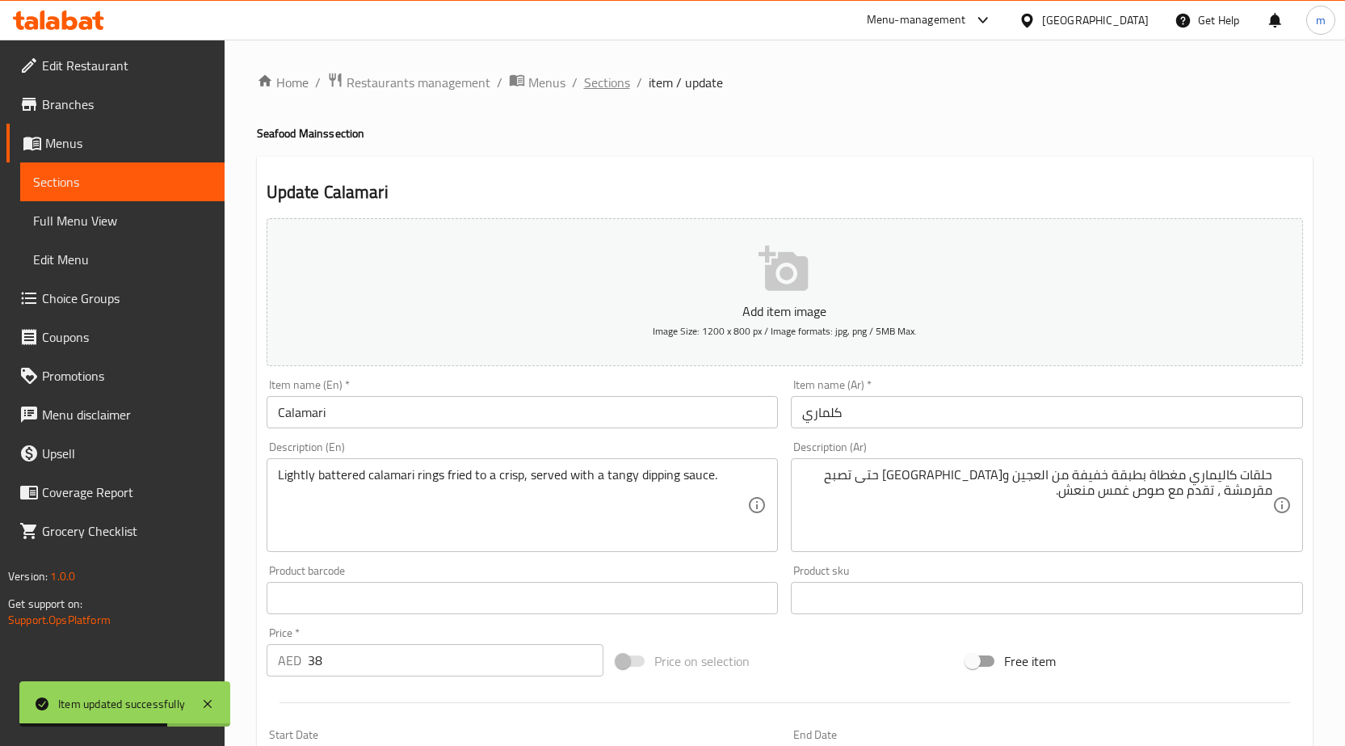
click at [597, 86] on span "Sections" at bounding box center [607, 82] width 46 height 19
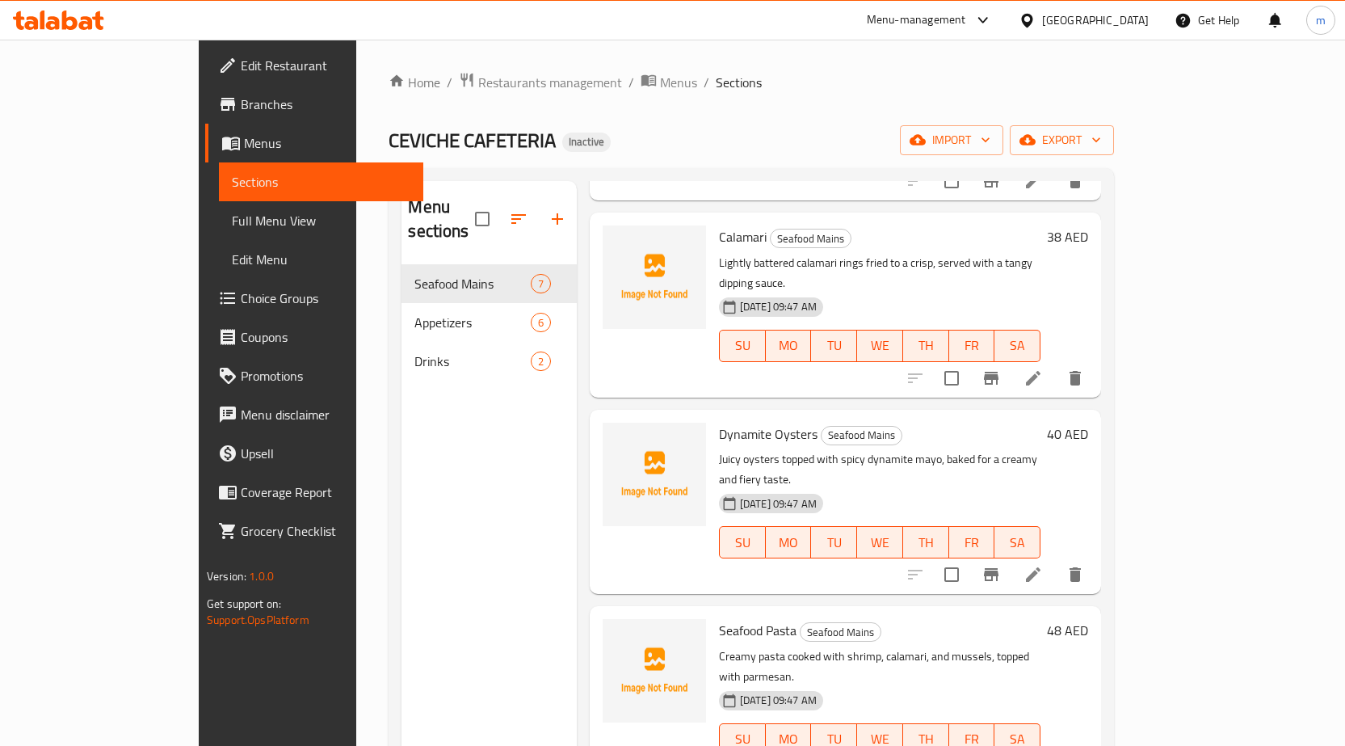
scroll to position [242, 0]
click at [1056, 559] on li at bounding box center [1033, 573] width 45 height 29
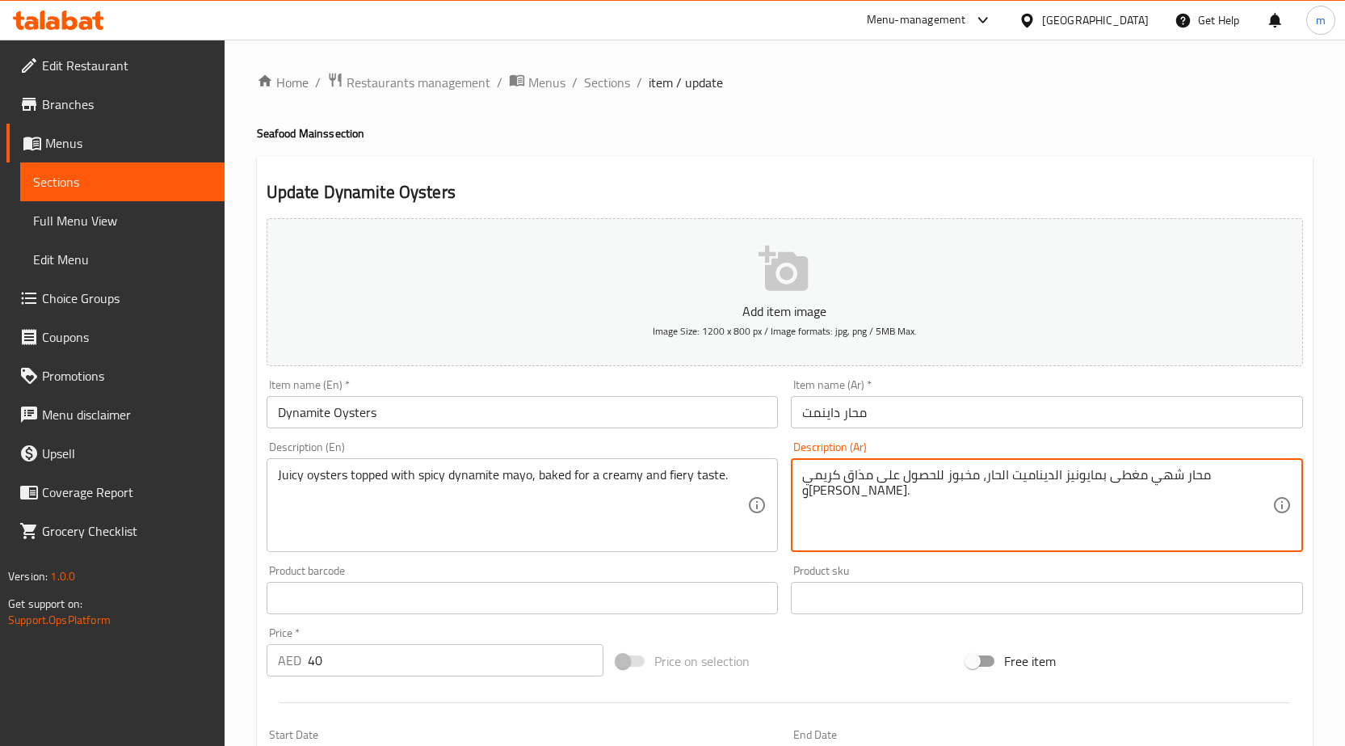
drag, startPoint x: 1186, startPoint y: 480, endPoint x: 1215, endPoint y: 483, distance: 29.3
type textarea "محار [PERSON_NAME] بمايونيز الديناميت الحار، مخبوز للحصول على مذاق كريمي و[PERS…"
drag, startPoint x: 1124, startPoint y: 476, endPoint x: 1162, endPoint y: 484, distance: 38.8
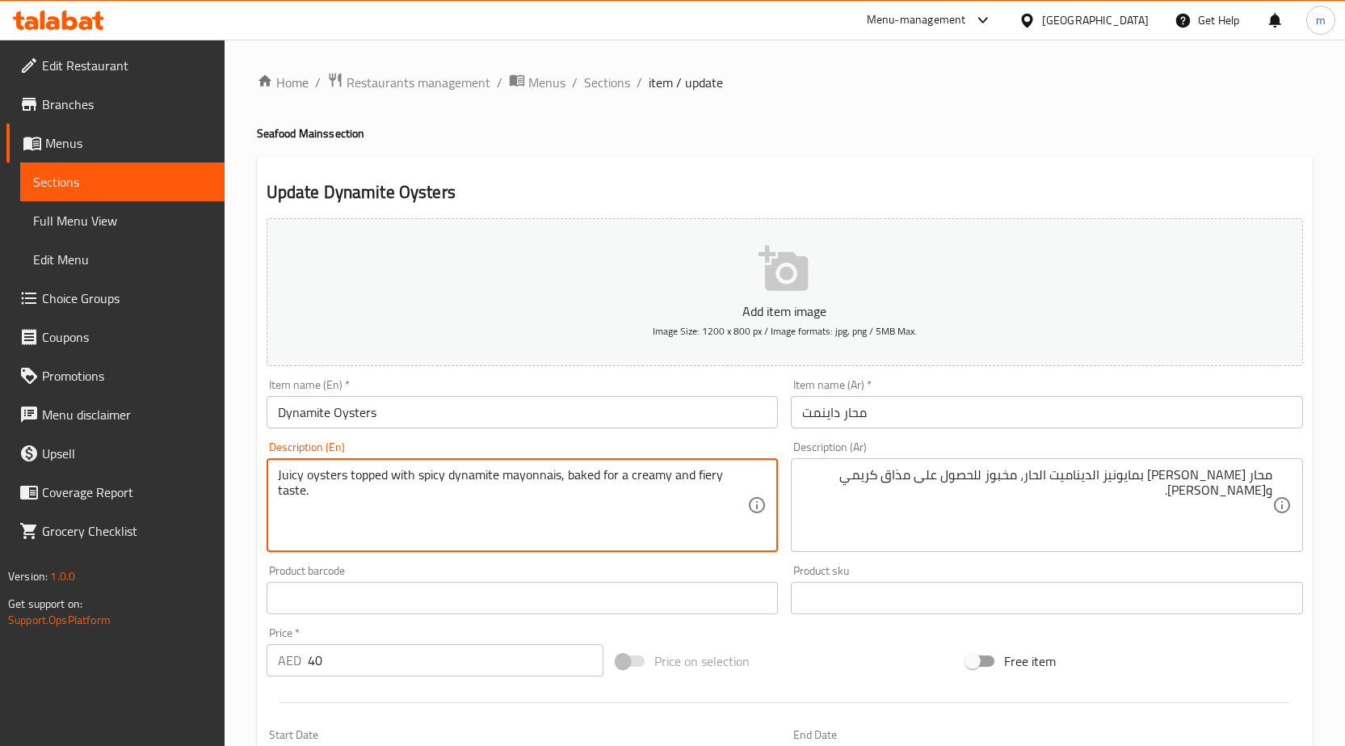
click at [524, 476] on textarea "Juicy oysters topped with spicy dynamite mayonnais, baked for a creamy and fier…" at bounding box center [513, 505] width 470 height 77
paste textarea "Mayonnaise"
type textarea "Juicy oysters topped with spicy dynamite Mayonnaise, baked for a creamy and fie…"
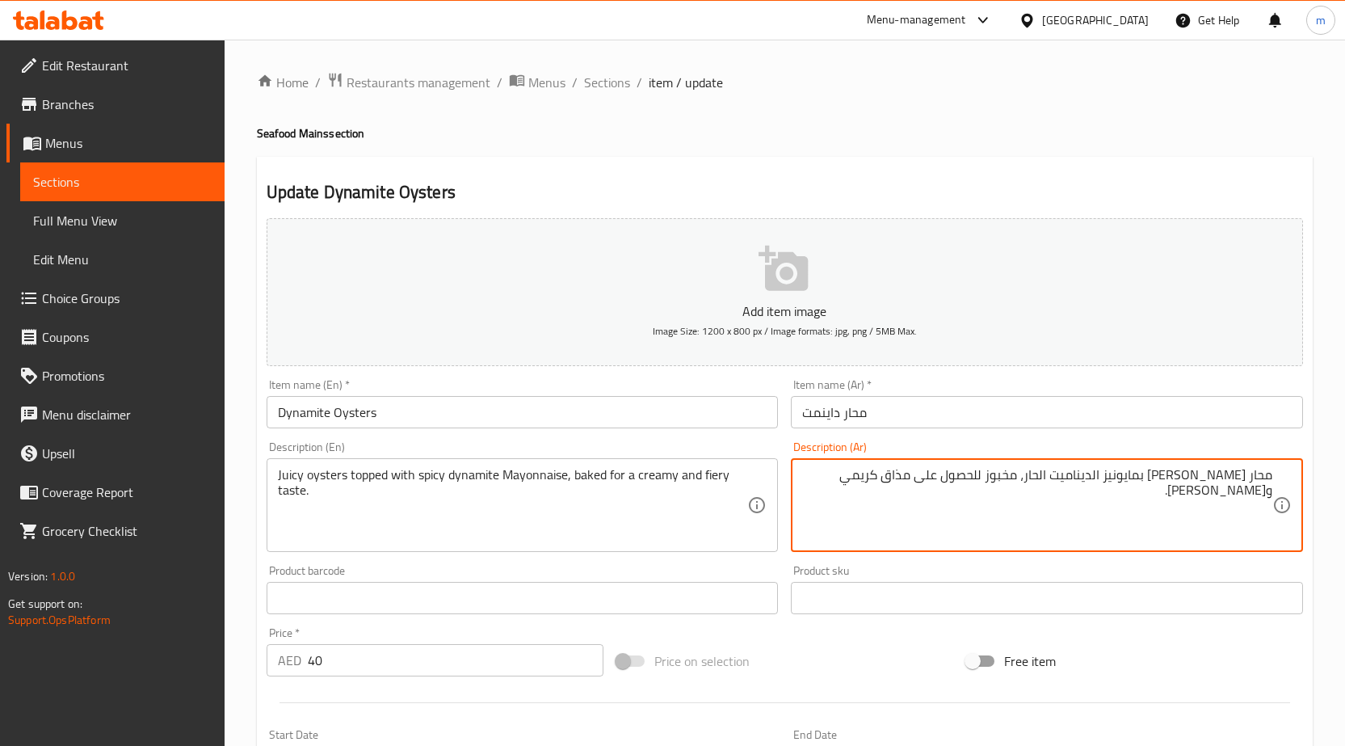
drag, startPoint x: 935, startPoint y: 475, endPoint x: 1002, endPoint y: 493, distance: 69.4
click at [989, 478] on textarea "محار [PERSON_NAME] بمايونيز الديناميت الحار، مخبوز ل مذاق كريمي و[PERSON_NAME]." at bounding box center [1037, 505] width 470 height 77
type textarea "محار [PERSON_NAME] بمايونيز الديناميت الحار، مخبوز لمذاق كريمي و[PERSON_NAME]."
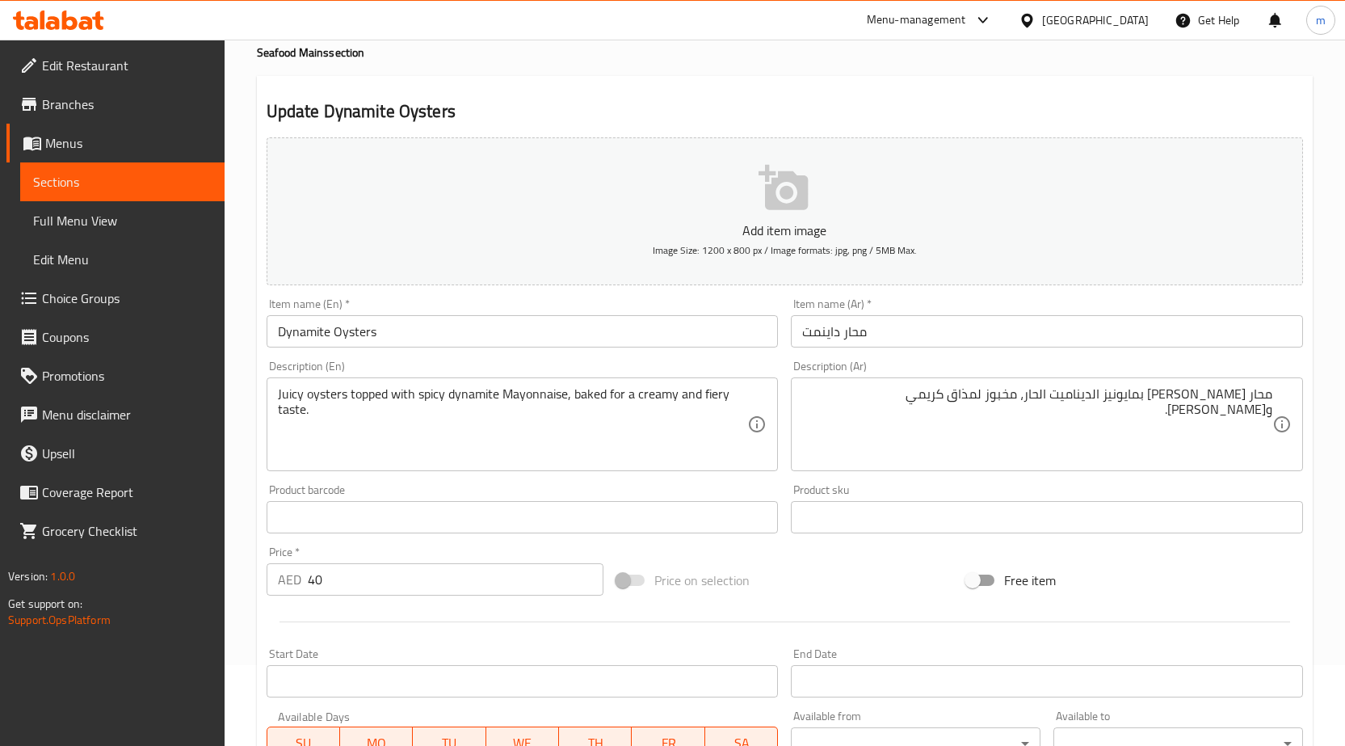
scroll to position [396, 0]
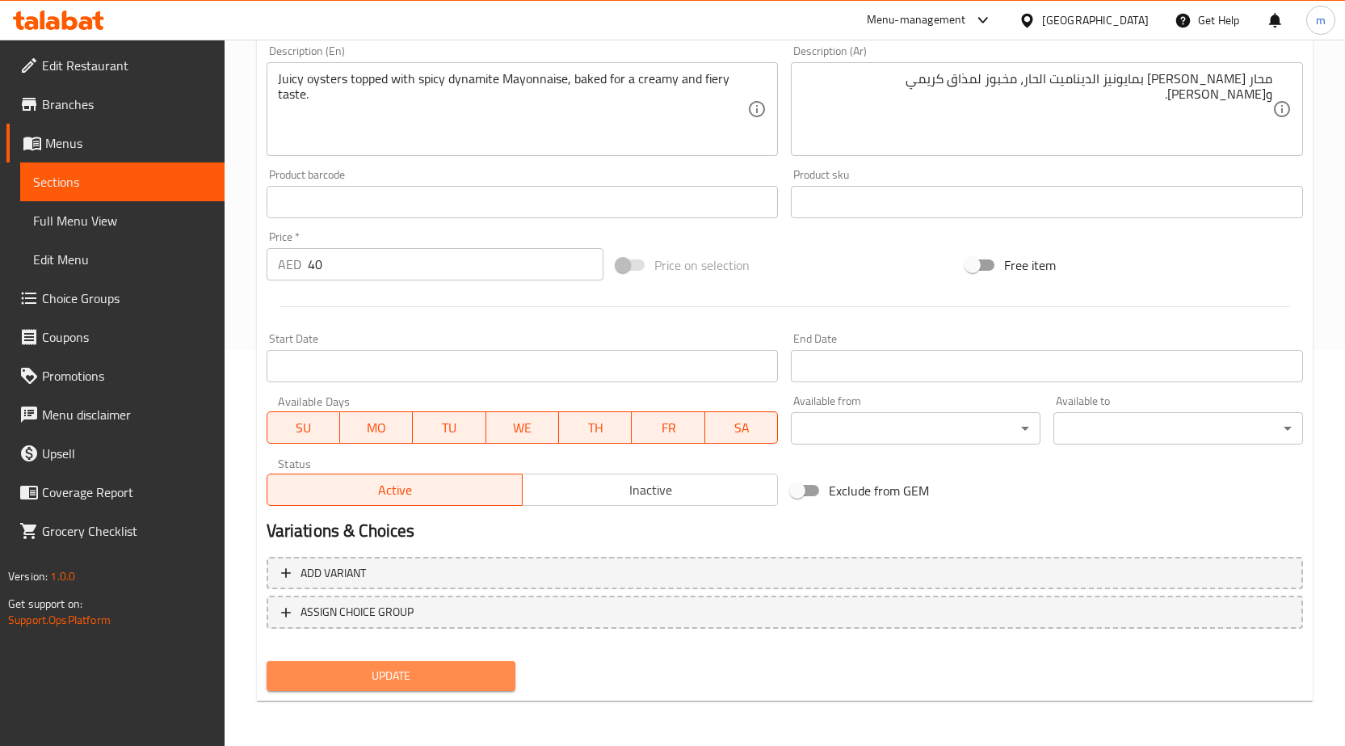
click at [393, 679] on span "Update" at bounding box center [392, 676] width 224 height 20
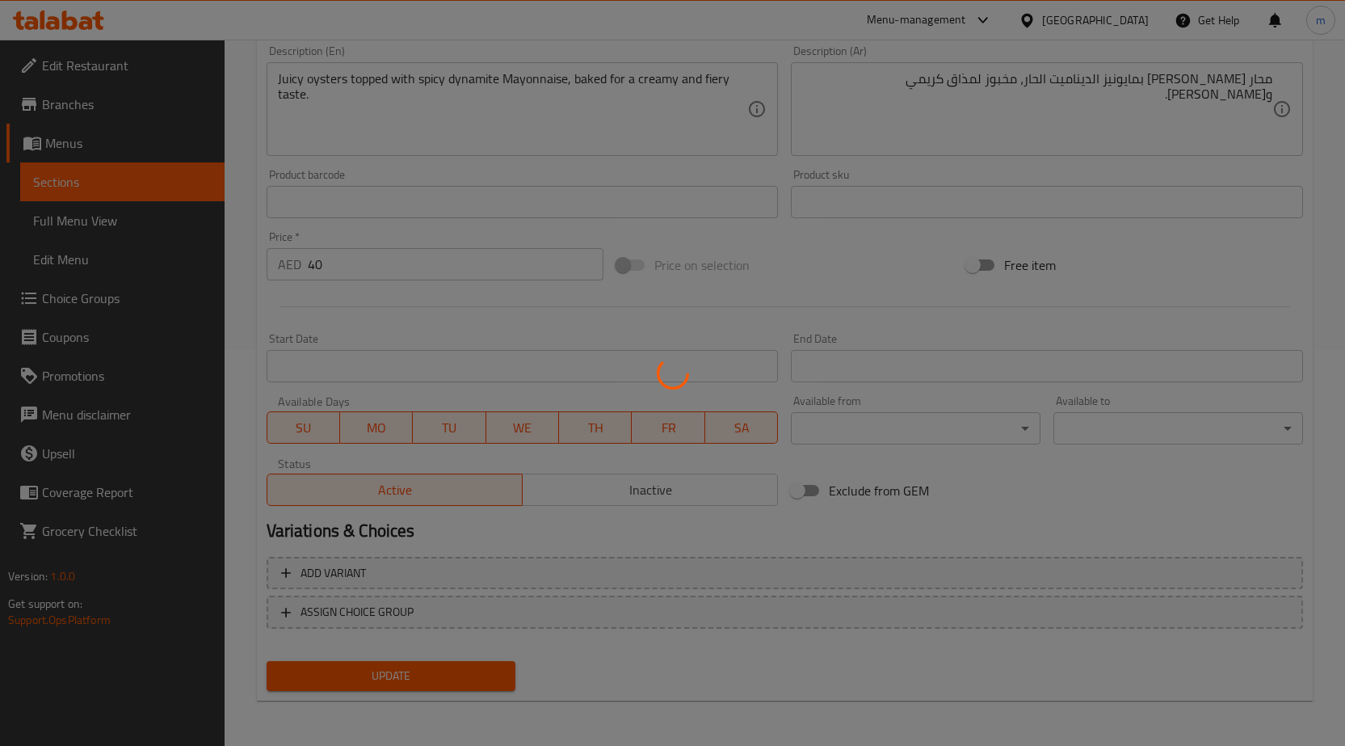
scroll to position [0, 0]
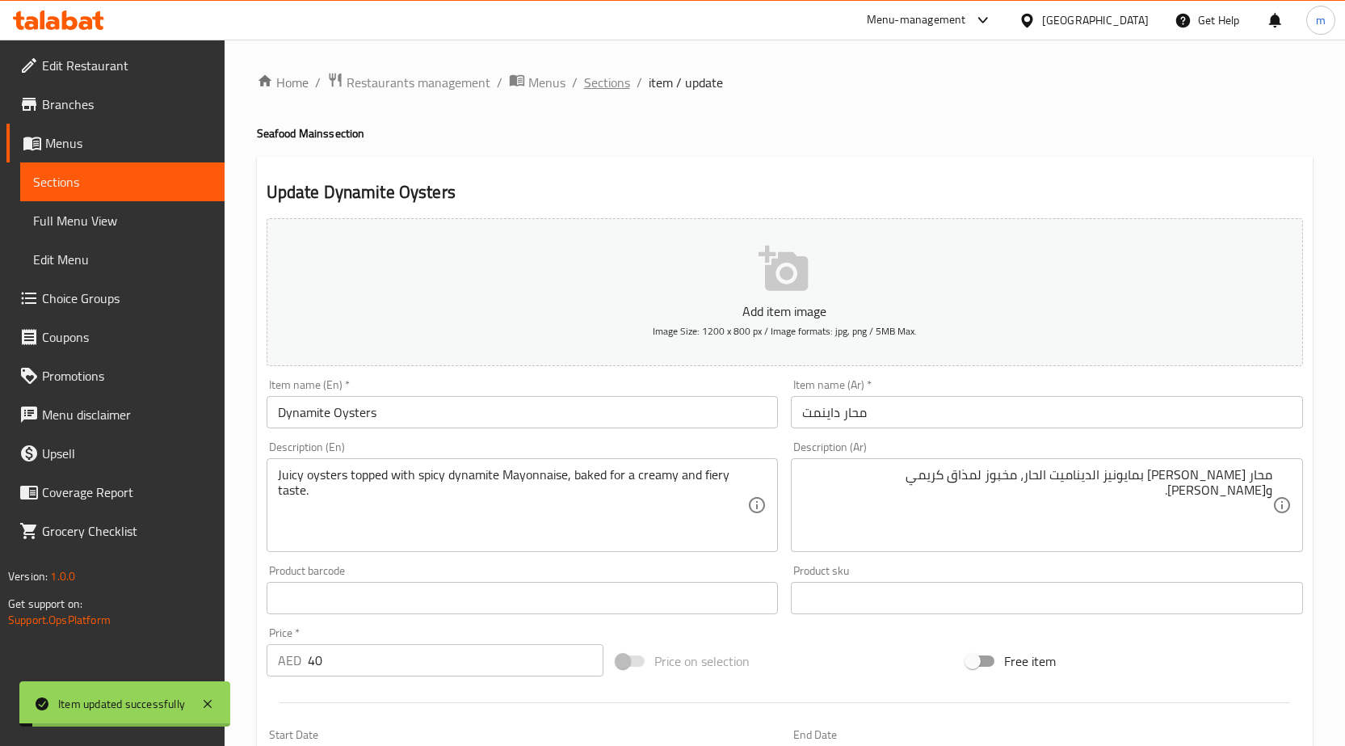
click at [599, 74] on span "Sections" at bounding box center [607, 82] width 46 height 19
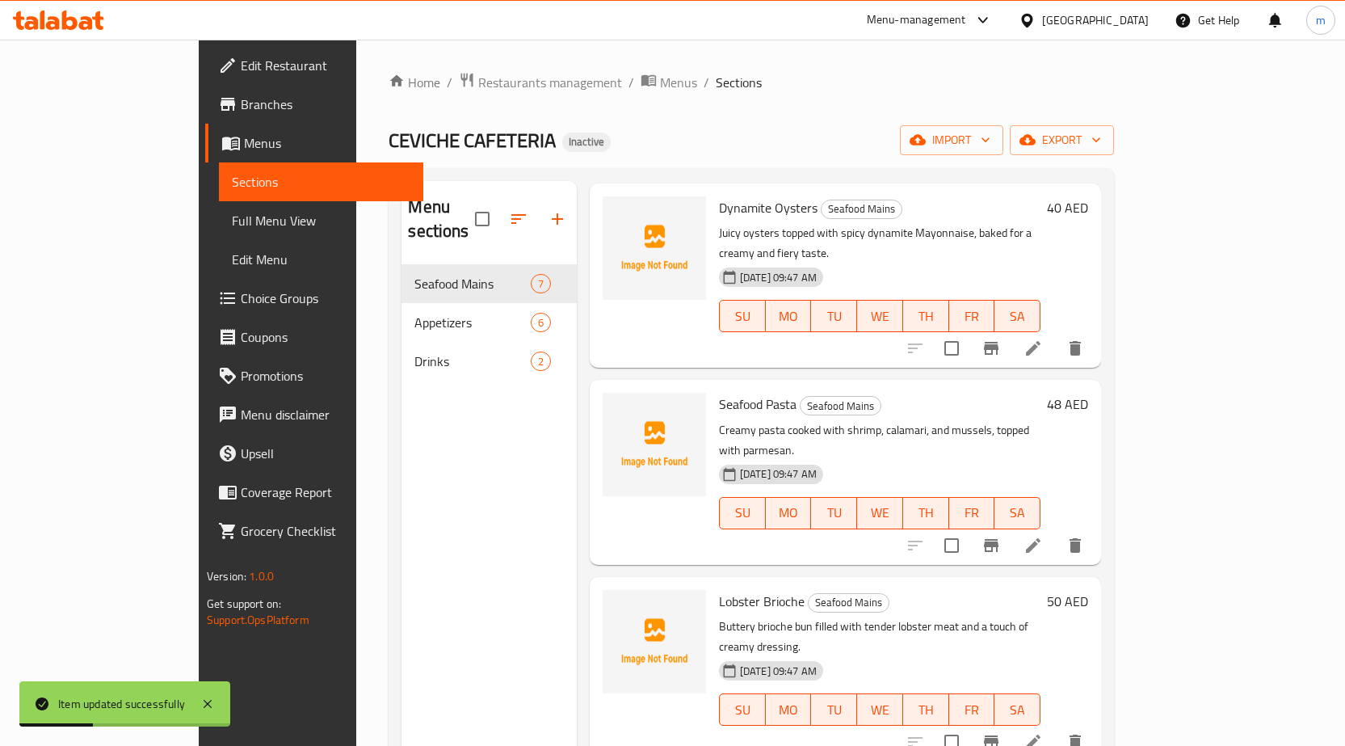
scroll to position [530, 0]
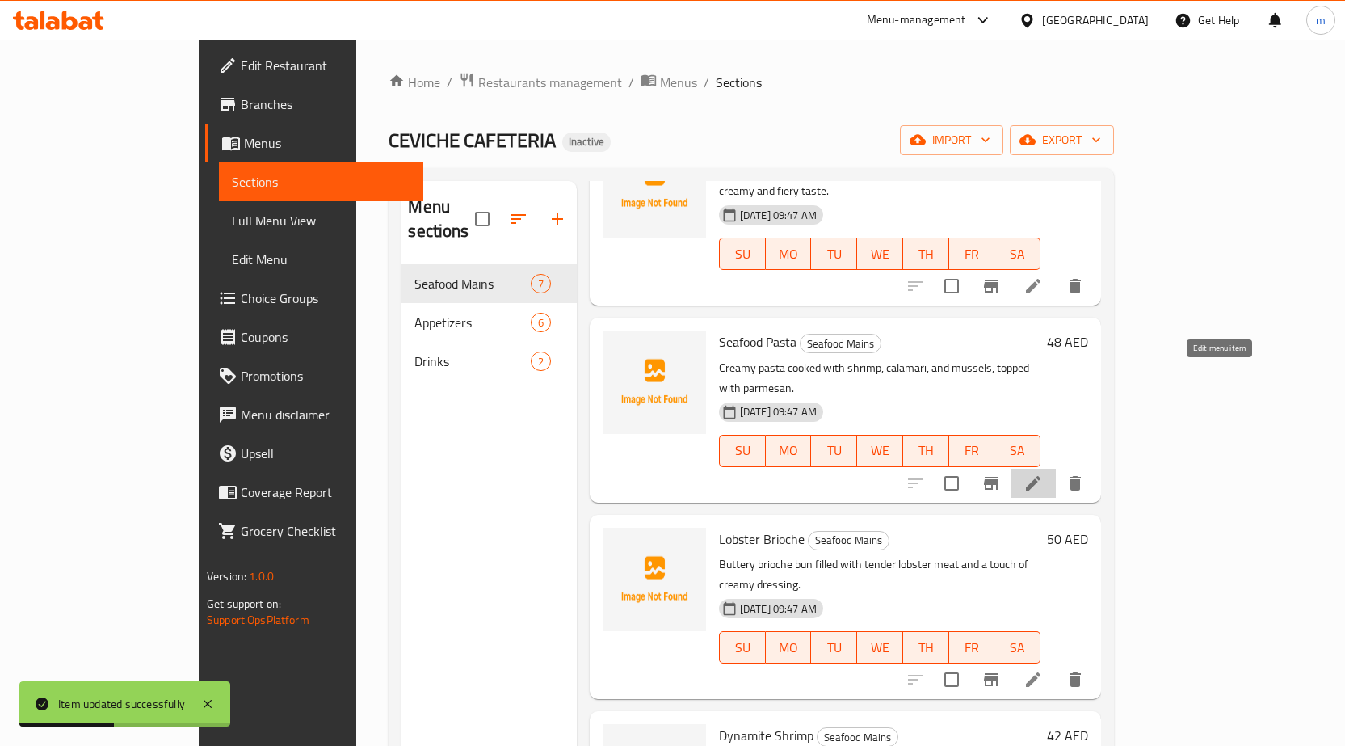
click at [1043, 473] on icon at bounding box center [1033, 482] width 19 height 19
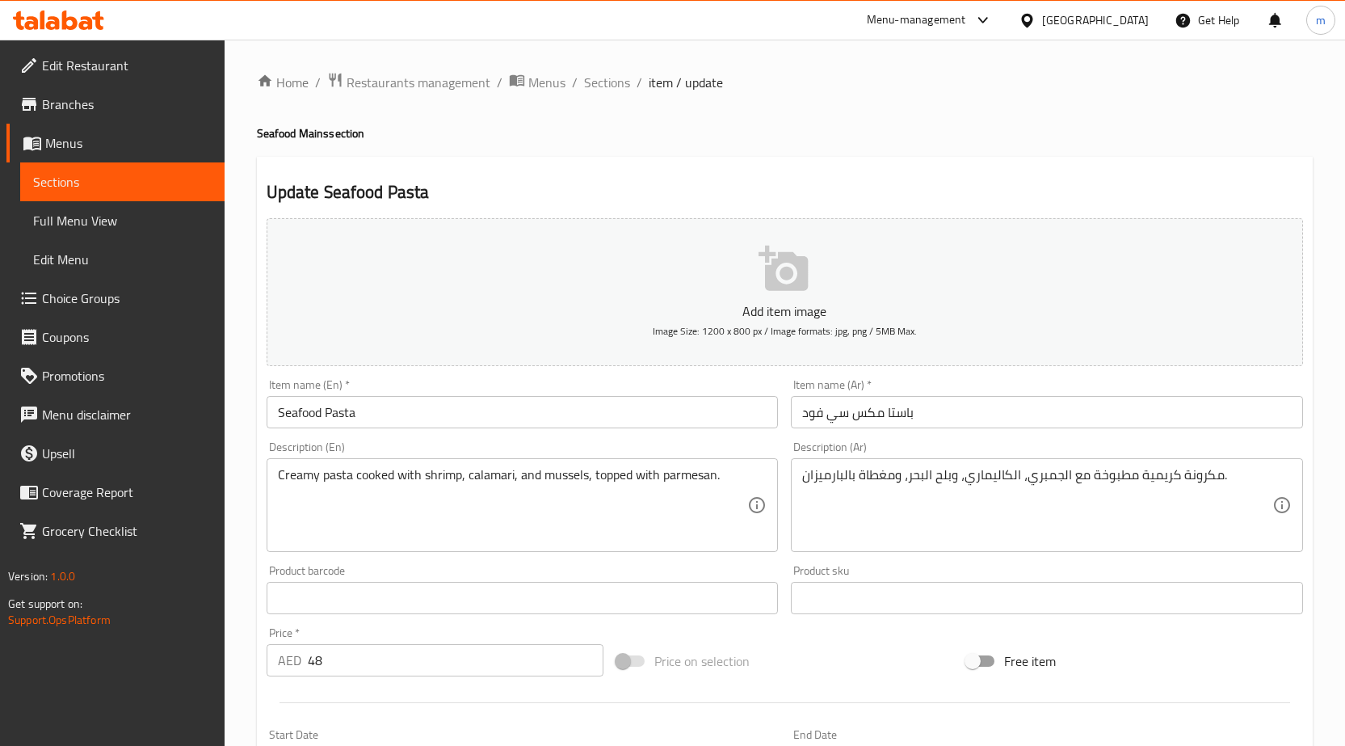
click at [320, 412] on input "Seafood Pasta" at bounding box center [523, 412] width 512 height 32
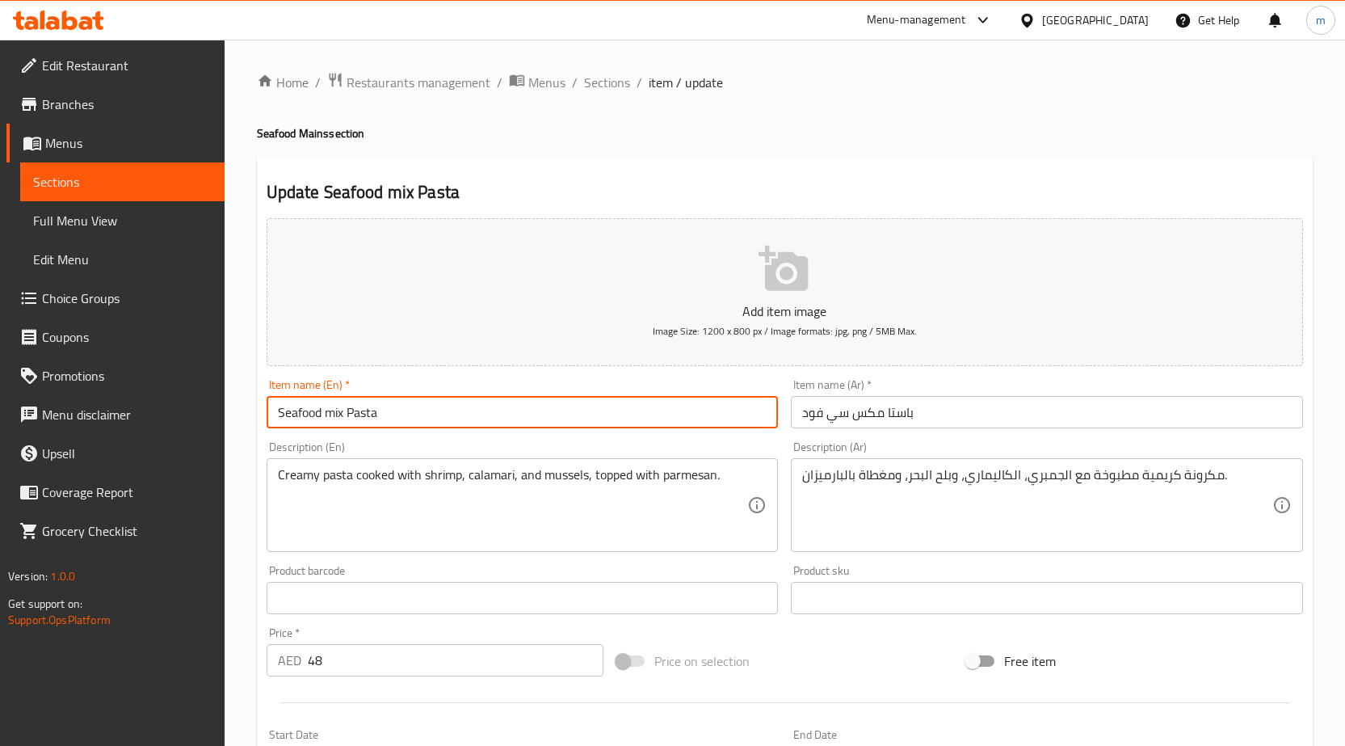
type input "Seafood mix Pasta"
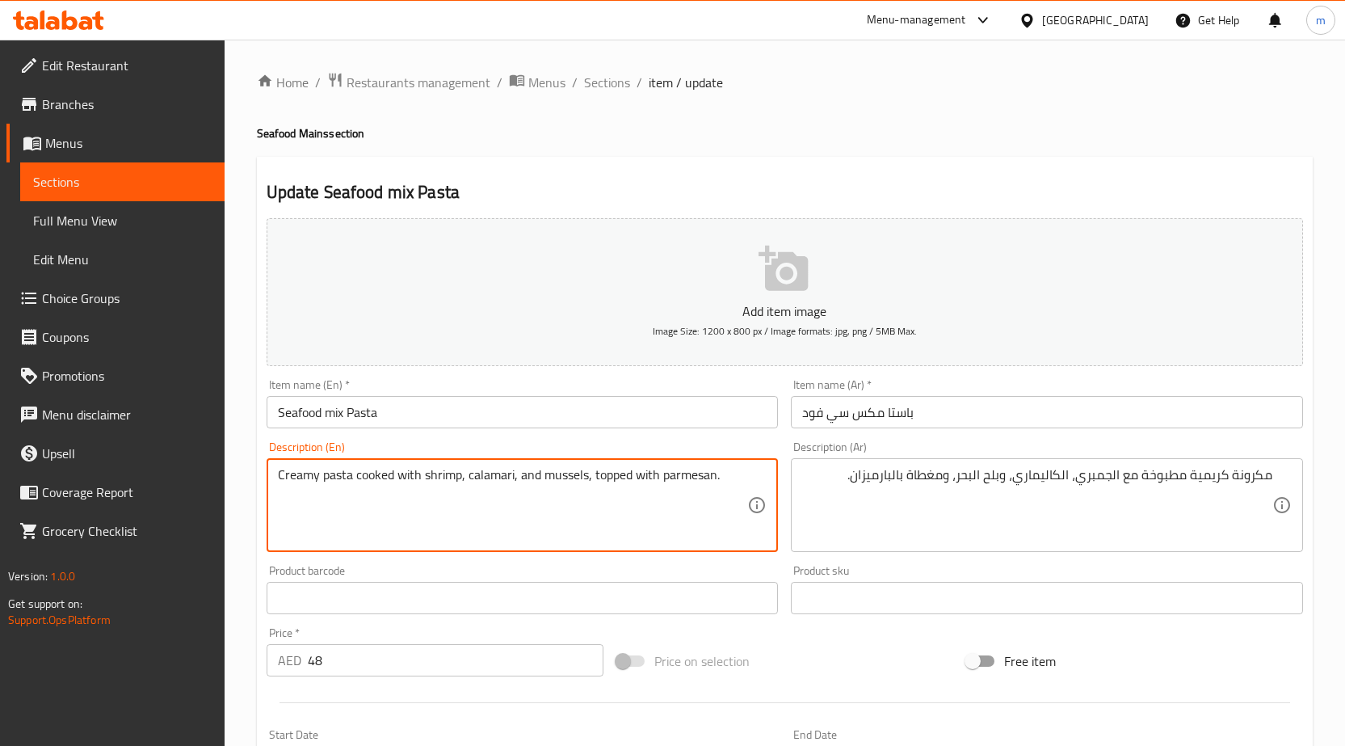
click at [563, 478] on textarea "Creamy pasta cooked with shrimp, calamari, and mussels, topped with parmesan." at bounding box center [513, 505] width 470 height 77
click at [545, 479] on textarea "Creamy pasta cooked with shrimp, calamari, and mussels, topped with parmesan." at bounding box center [513, 505] width 470 height 77
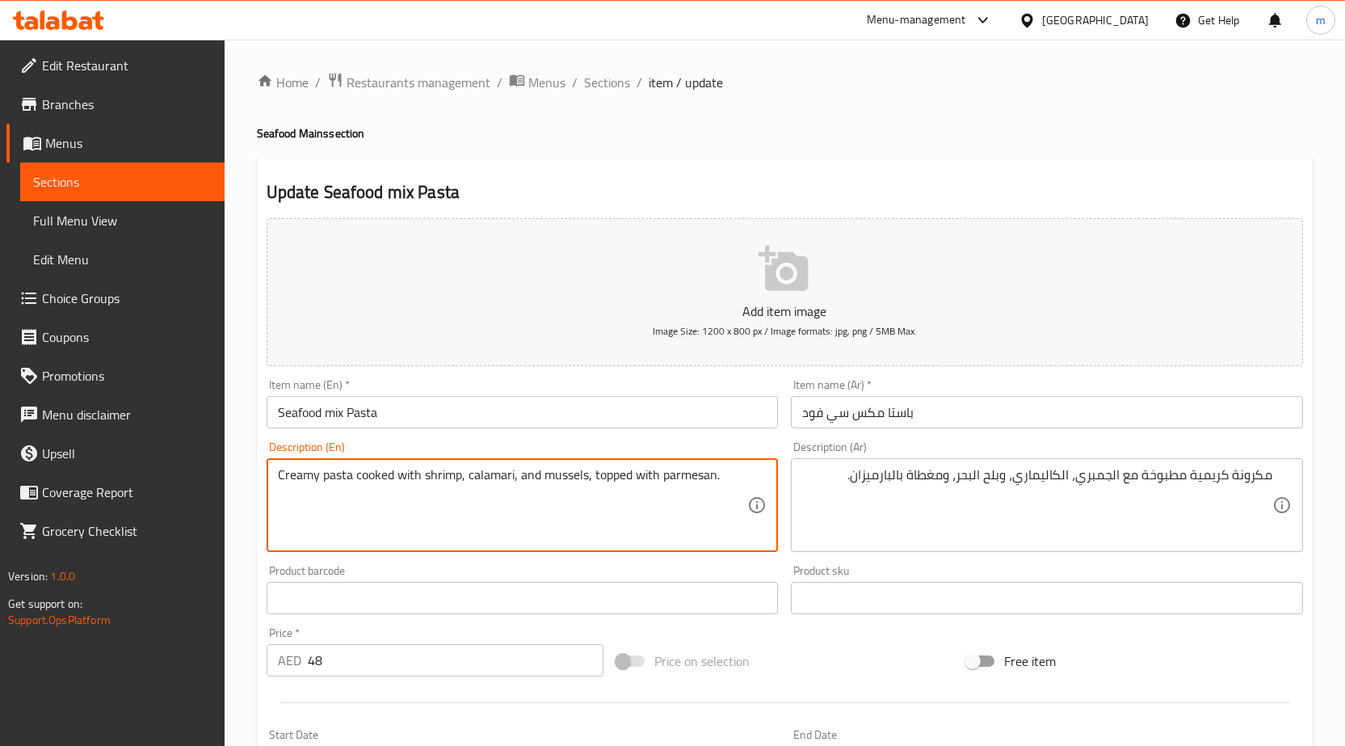
click at [559, 481] on textarea "Creamy pasta cooked with shrimp, calamari, and mussels, topped with parmesan." at bounding box center [513, 505] width 470 height 77
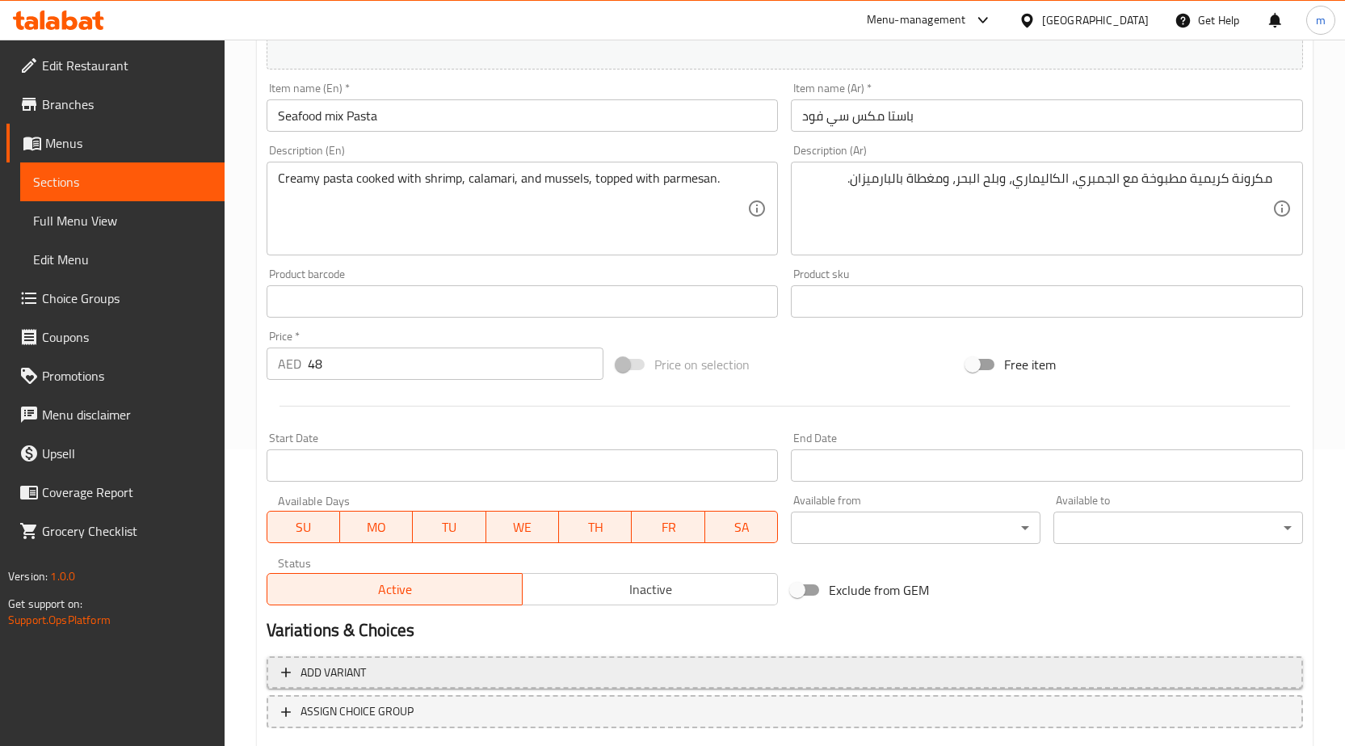
scroll to position [396, 0]
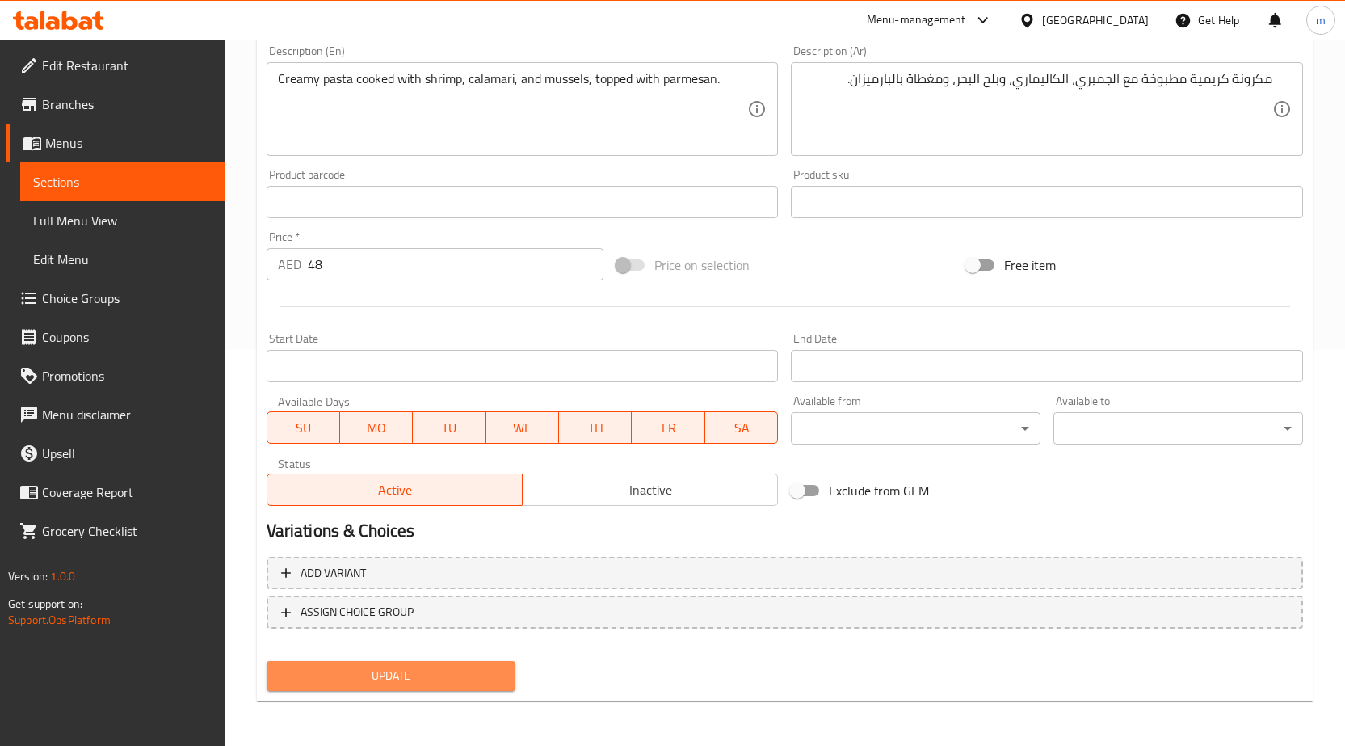
drag, startPoint x: 465, startPoint y: 666, endPoint x: 477, endPoint y: 641, distance: 27.1
click at [465, 666] on span "Update" at bounding box center [392, 676] width 224 height 20
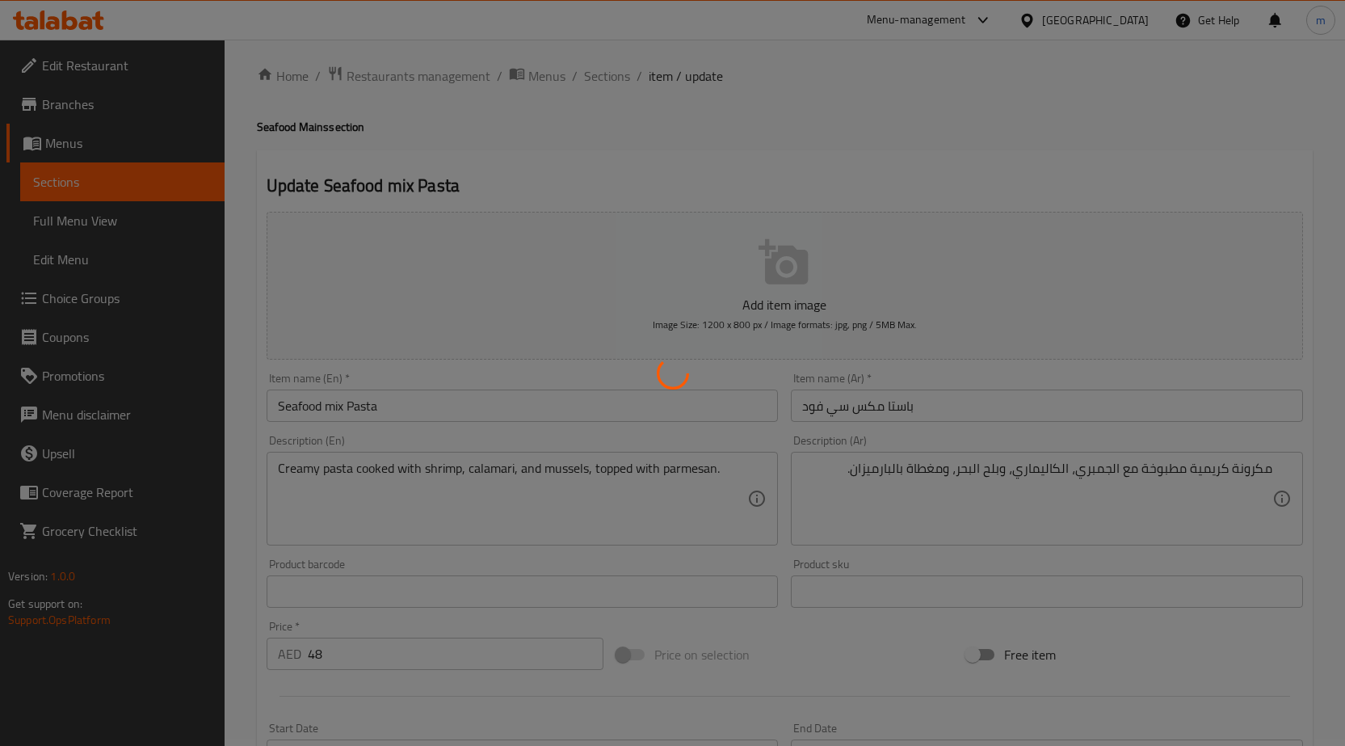
scroll to position [0, 0]
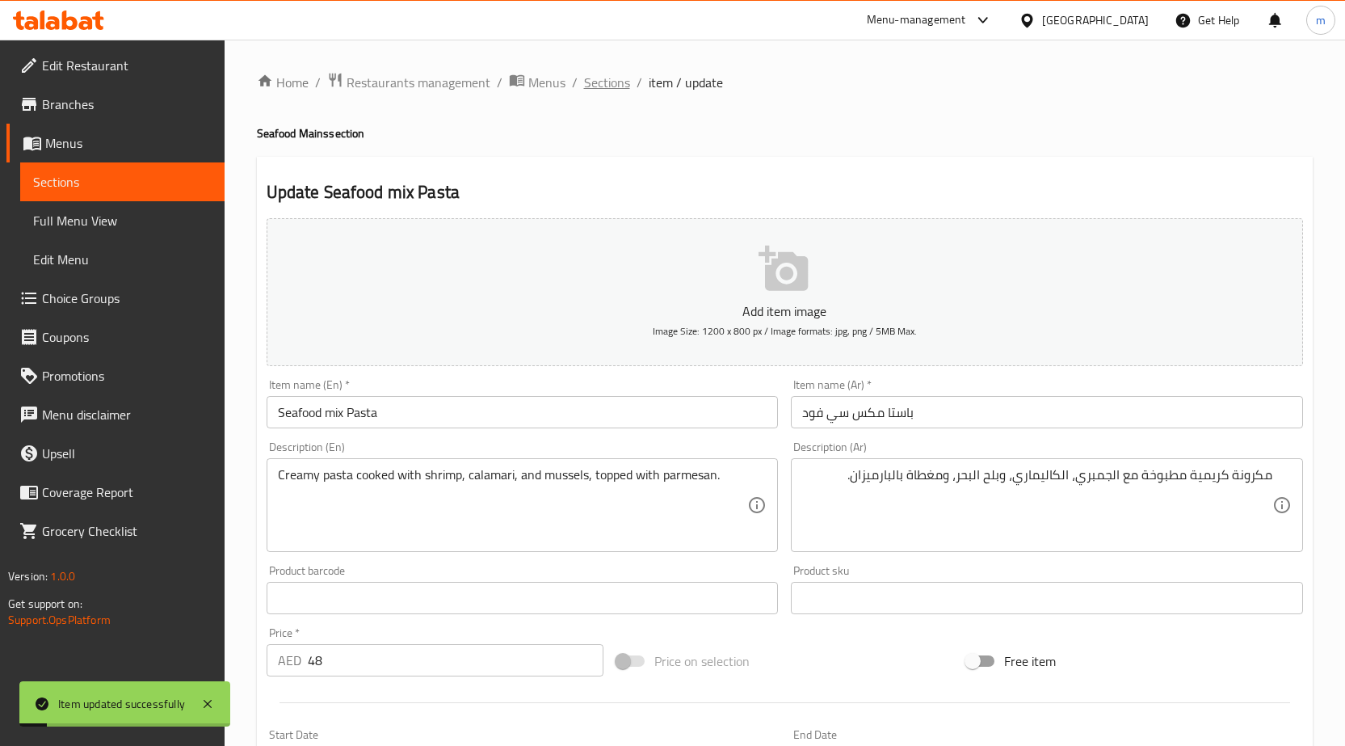
click at [593, 84] on span "Sections" at bounding box center [607, 82] width 46 height 19
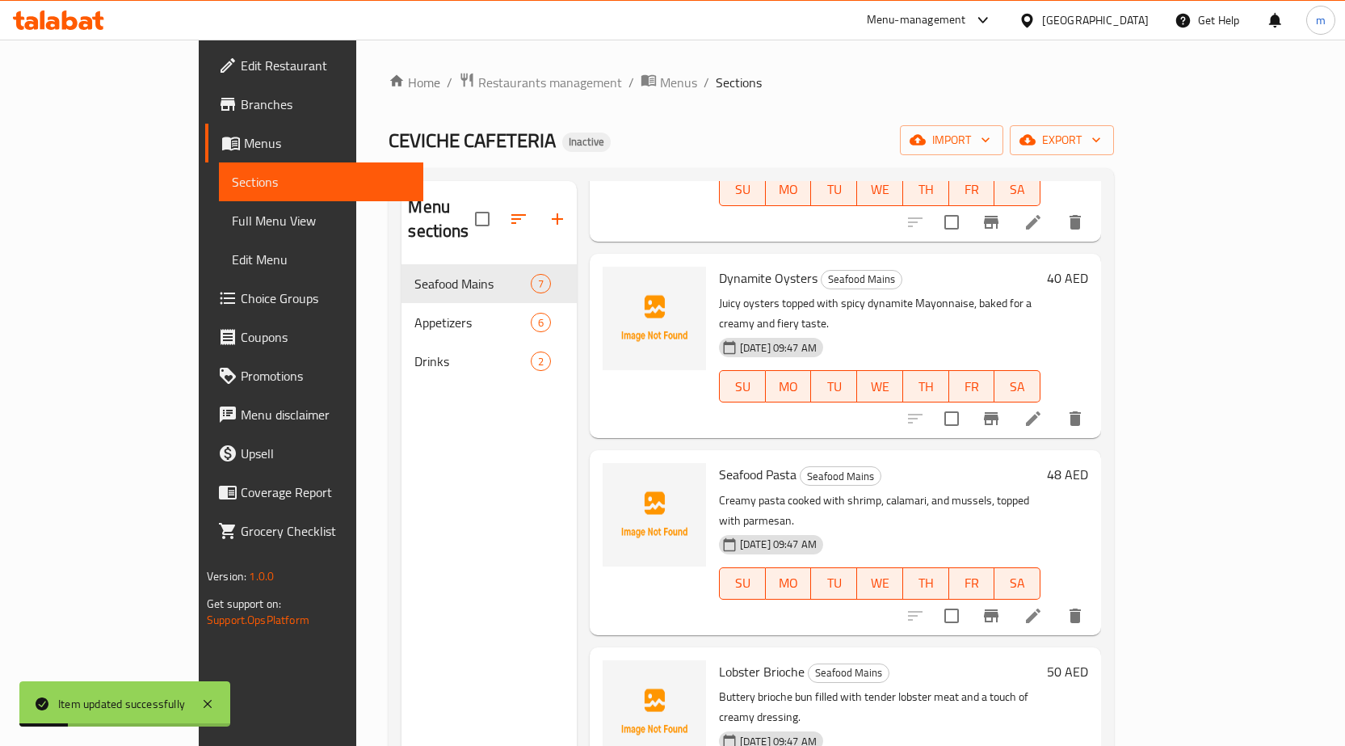
scroll to position [530, 0]
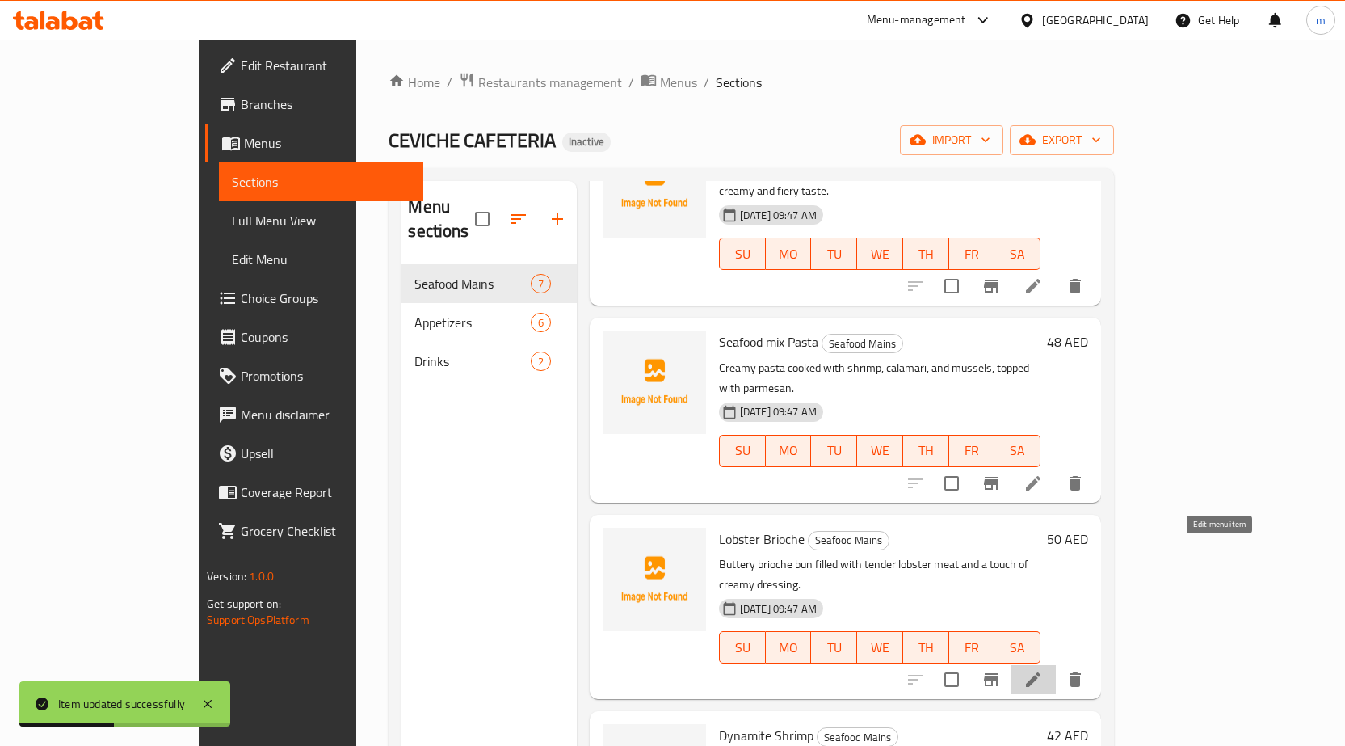
click at [1043, 670] on icon at bounding box center [1033, 679] width 19 height 19
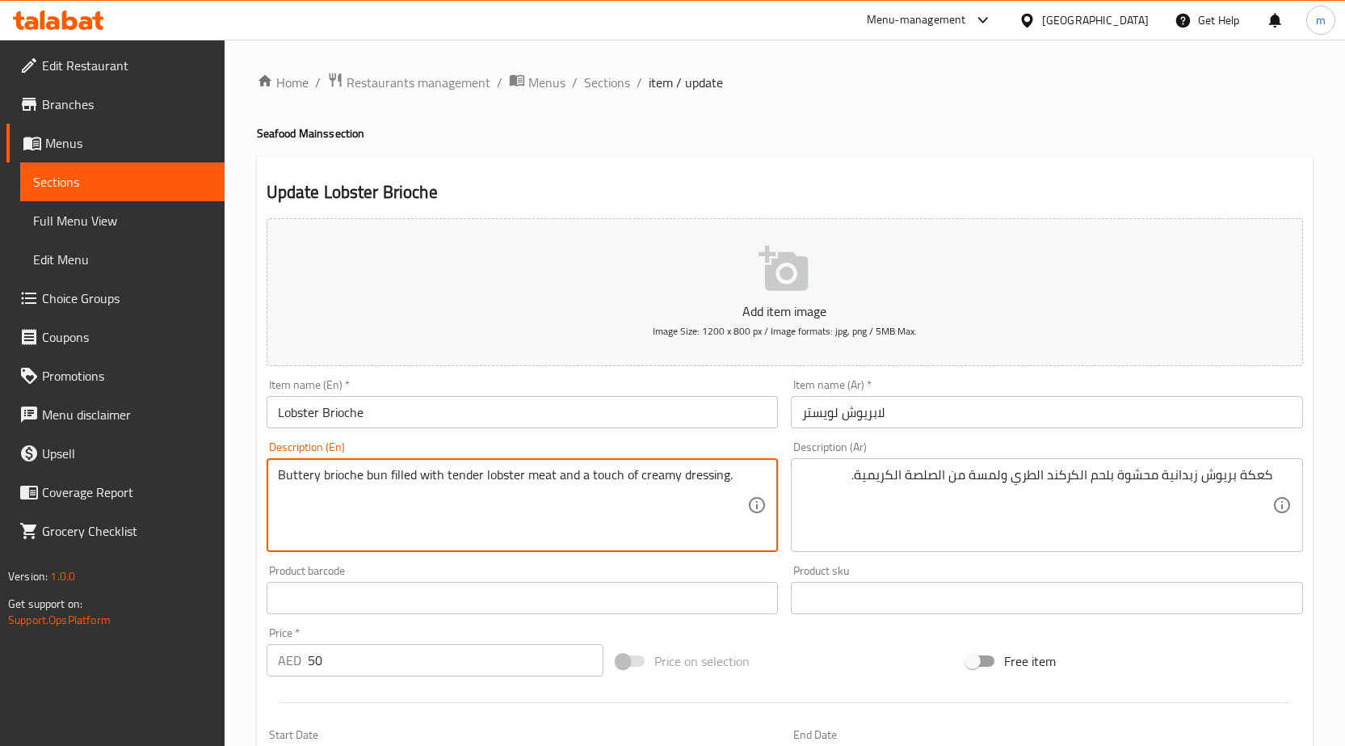
click at [375, 474] on textarea "Buttery brioche bun filled with tender lobster meat and a touch of creamy dress…" at bounding box center [513, 505] width 470 height 77
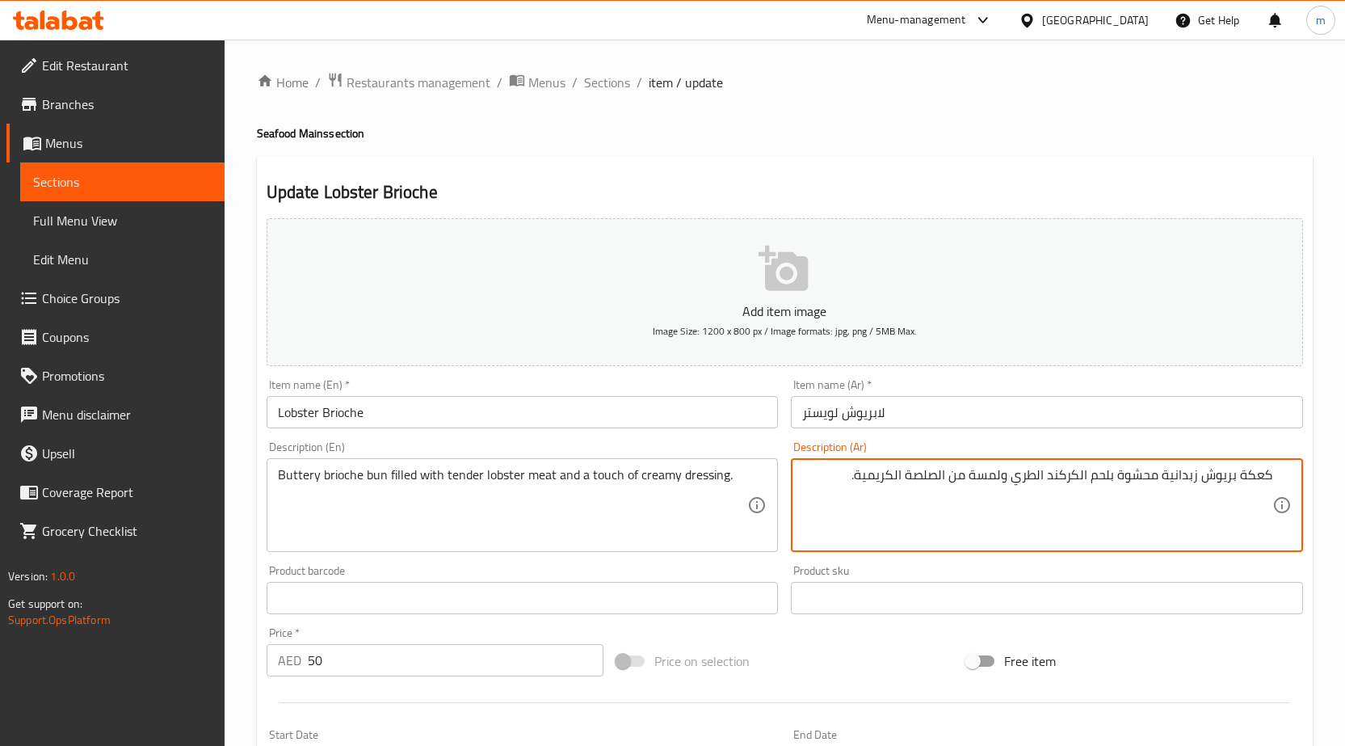
drag, startPoint x: 1239, startPoint y: 473, endPoint x: 1293, endPoint y: 473, distance: 54.1
click at [1175, 477] on textarea "كيزر بريوش زبدانية محشوة بلحم الكركند الطري ولمسة من الصلصة الكريمية." at bounding box center [1037, 505] width 470 height 77
click at [1133, 473] on textarea "كيزر بريوش زبداني محشوة بلحم الكركند الطري ولمسة من الصلصة الكريمية." at bounding box center [1037, 505] width 470 height 77
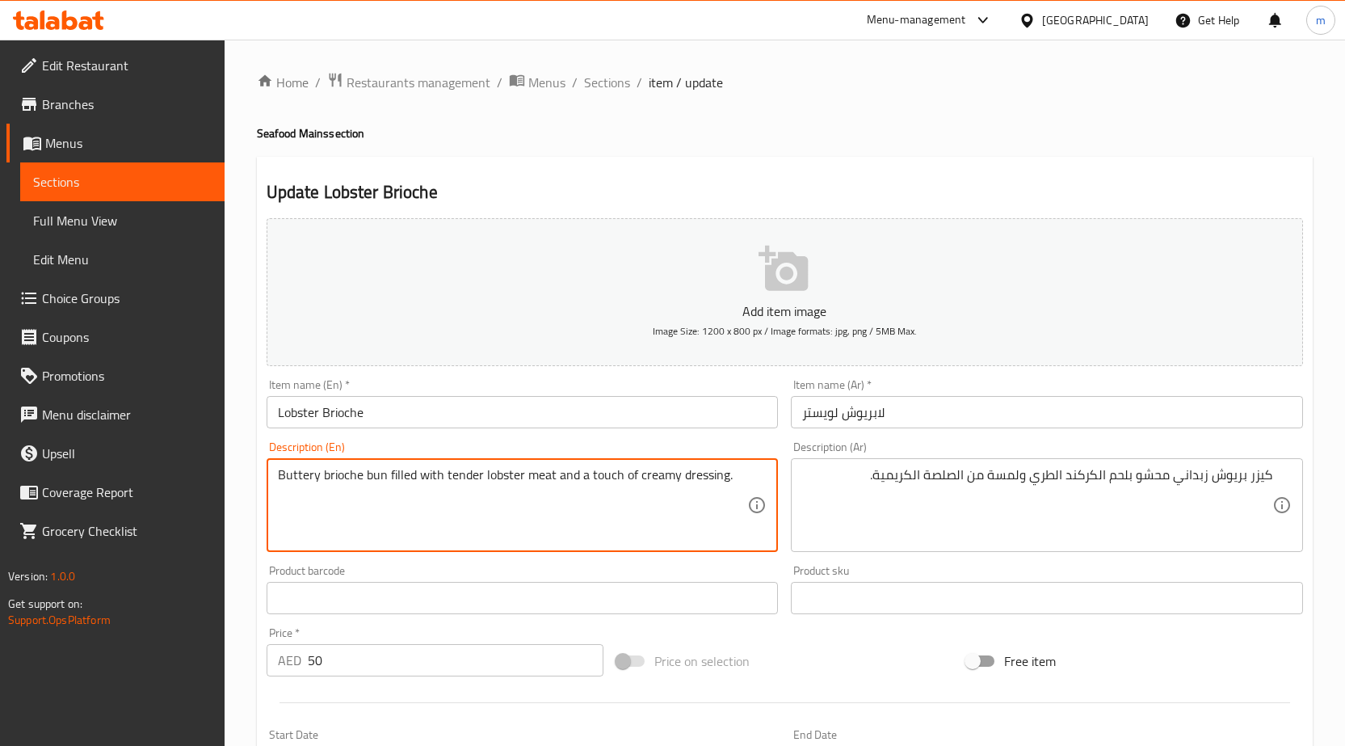
click at [345, 480] on textarea "Buttery brioche bun filled with tender lobster meat and a touch of creamy dress…" at bounding box center [513, 505] width 470 height 77
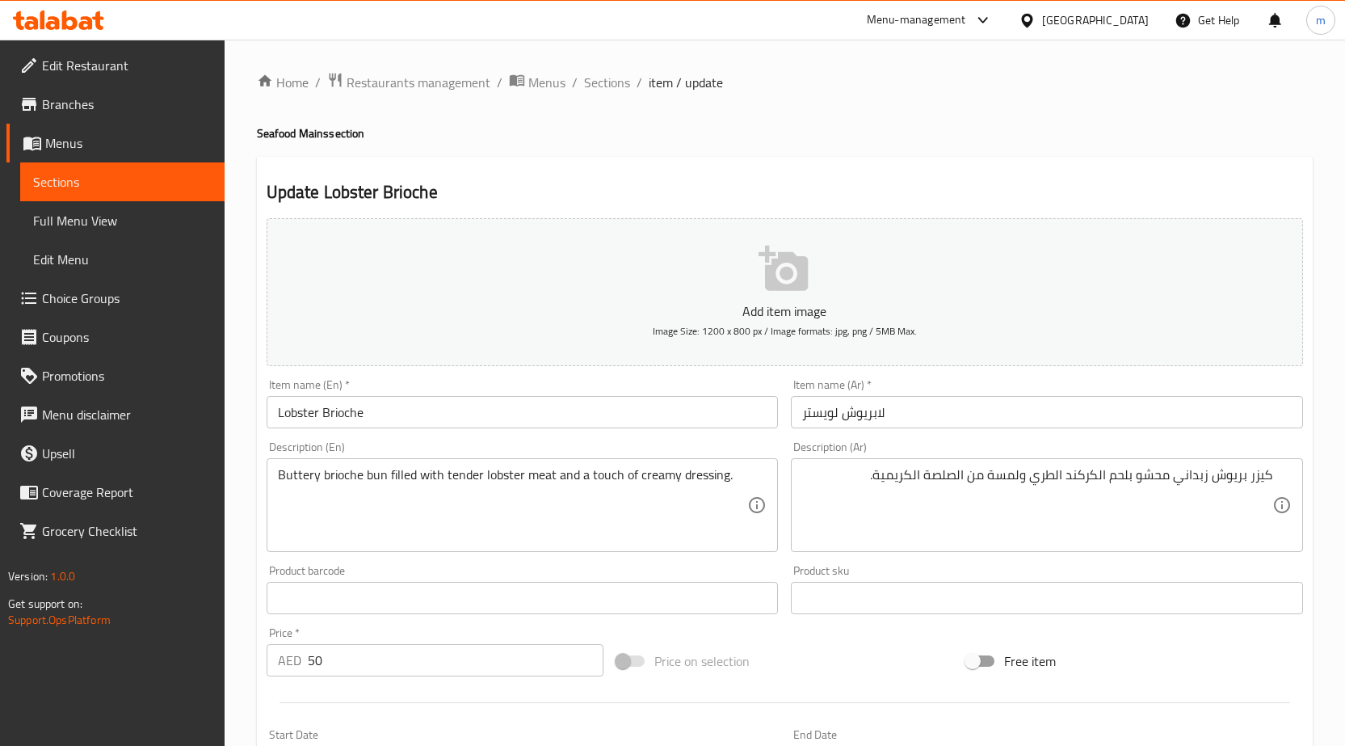
click at [494, 485] on textarea "Buttery brioche bun filled with tender lobster meat and a touch of creamy dress…" at bounding box center [513, 505] width 470 height 77
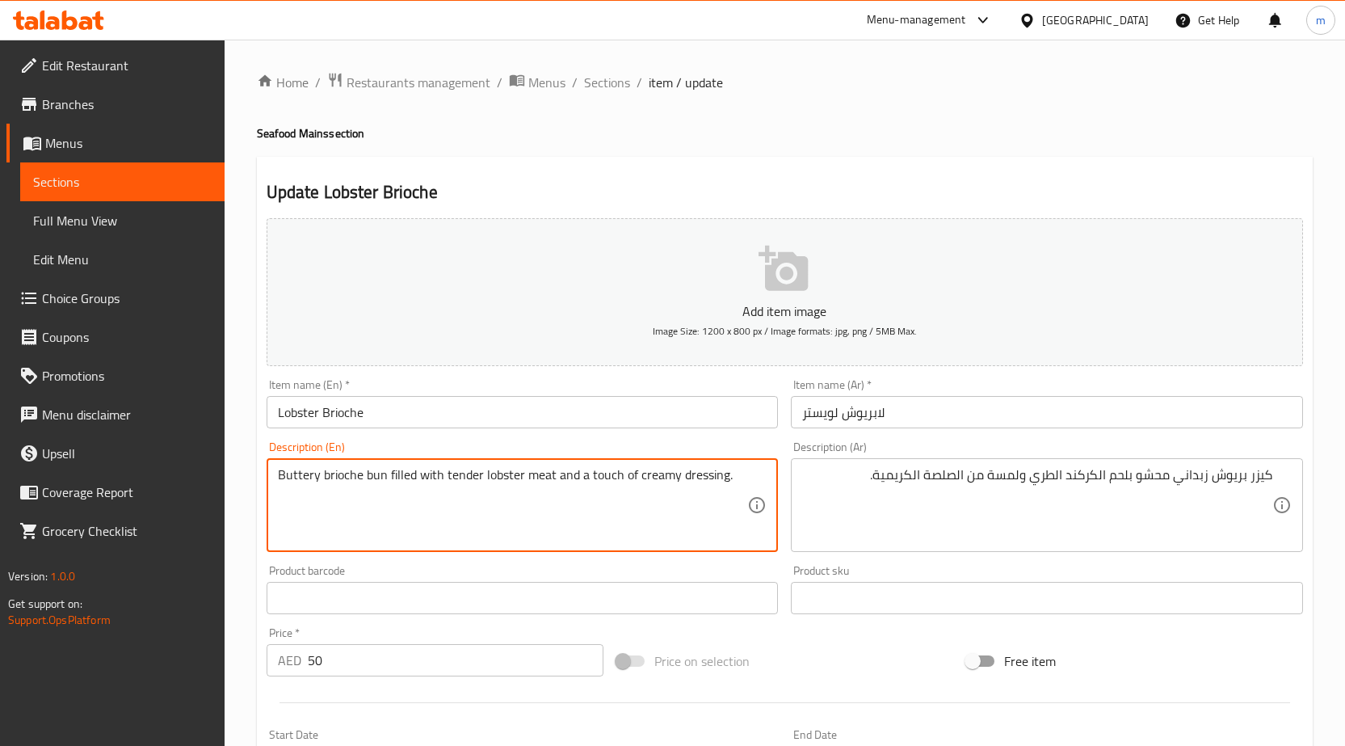
click at [494, 485] on textarea "Buttery brioche bun filled with tender lobster meat and a touch of creamy dress…" at bounding box center [513, 505] width 470 height 77
click at [495, 473] on textarea "Buttery brioche bun filled with tender lobster meat and a touch of creamy dress…" at bounding box center [513, 505] width 470 height 77
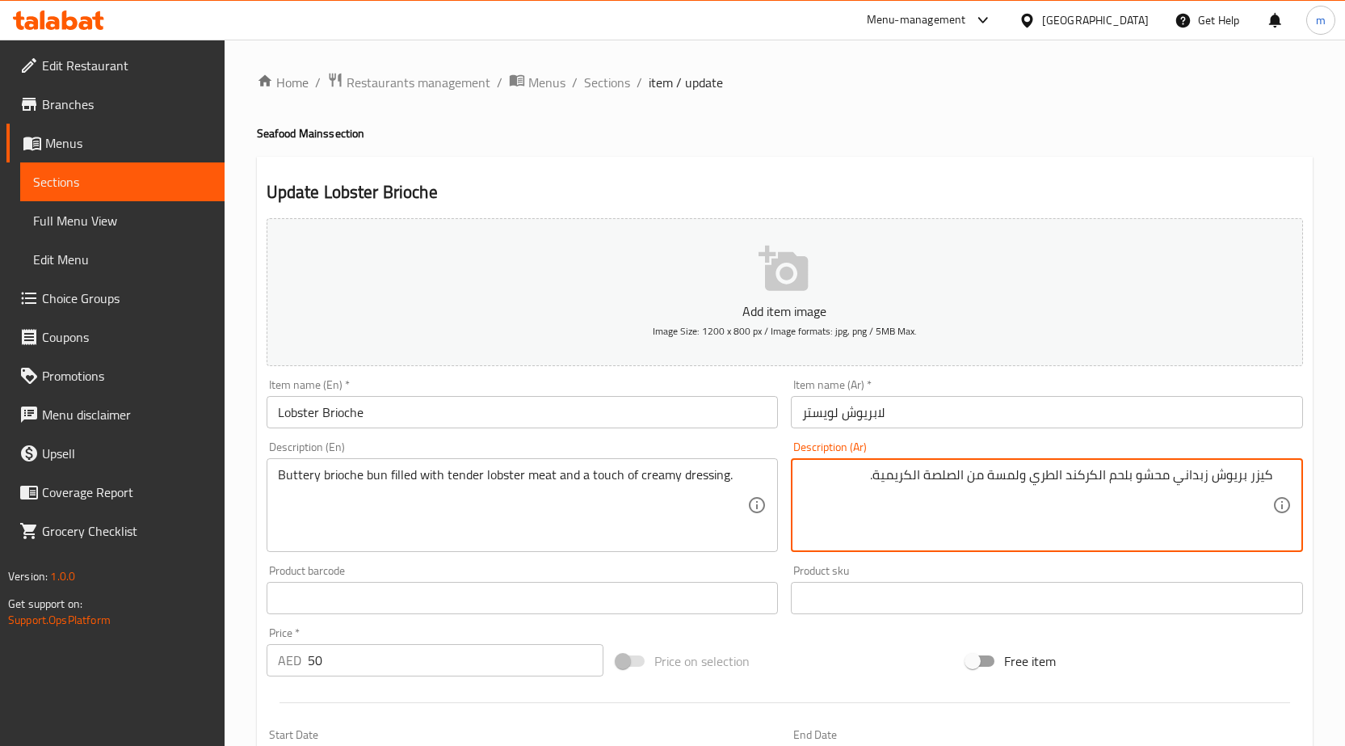
click at [1080, 473] on textarea "كيزر بريوش زبداني محشو بلحم الكركند الطري ولمسة من الصلصة الكريمية." at bounding box center [1037, 505] width 470 height 77
paste textarea "ستاكوزا"
click at [1108, 473] on textarea "كيزر بريوش زبداني محشو بلحم إستاكوزا الطري ولمسة من الصلصة الكريمية." at bounding box center [1037, 505] width 470 height 77
drag, startPoint x: 1108, startPoint y: 471, endPoint x: 1112, endPoint y: 502, distance: 30.9
click at [1108, 472] on textarea "كيزر بريوش زبداني محشو بلحم الإستاكوزا الطري ولمسة من الصلصة الكريمية." at bounding box center [1037, 505] width 470 height 77
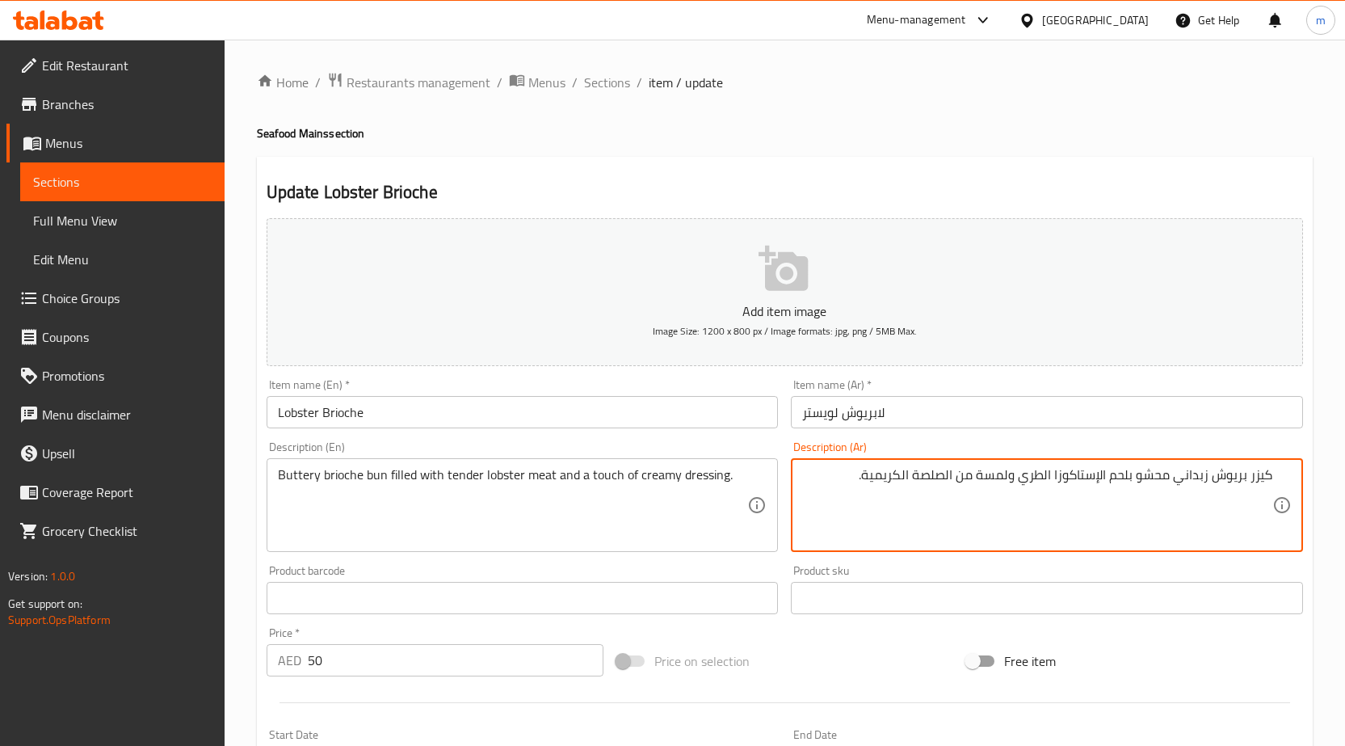
drag, startPoint x: 1019, startPoint y: 477, endPoint x: 1042, endPoint y: 485, distance: 24.0
click at [1042, 485] on textarea "كيزر بريوش زبداني محشو بلحم الإستاكوزا الطري ولمسة من الصلصة الكريمية." at bounding box center [1037, 505] width 470 height 77
drag, startPoint x: 912, startPoint y: 474, endPoint x: 947, endPoint y: 482, distance: 35.7
click at [947, 482] on textarea "كيزر بريوش زبداني محشو بلحم الإستاكوزا التيندر ولمسة من الصلصة الكريمية." at bounding box center [1037, 505] width 470 height 77
click at [868, 474] on textarea "كيزر بريوش زبداني محشو بلحم الإستاكوزا التيندر ولمسة من الصوص الكريمية." at bounding box center [1037, 505] width 470 height 77
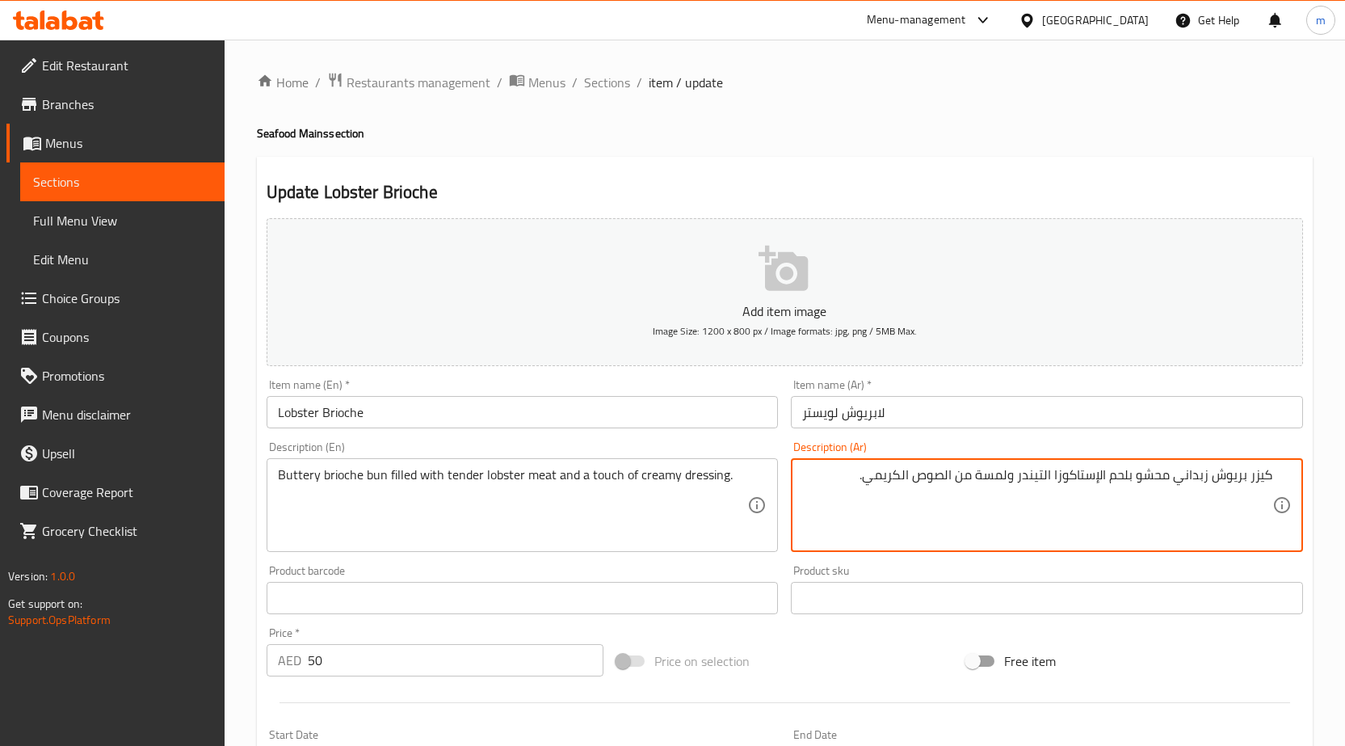
type textarea "كيزر بريوش زبداني محشو بلحم الإستاكوزا التيندر ولمسة من الصوص الكريمي."
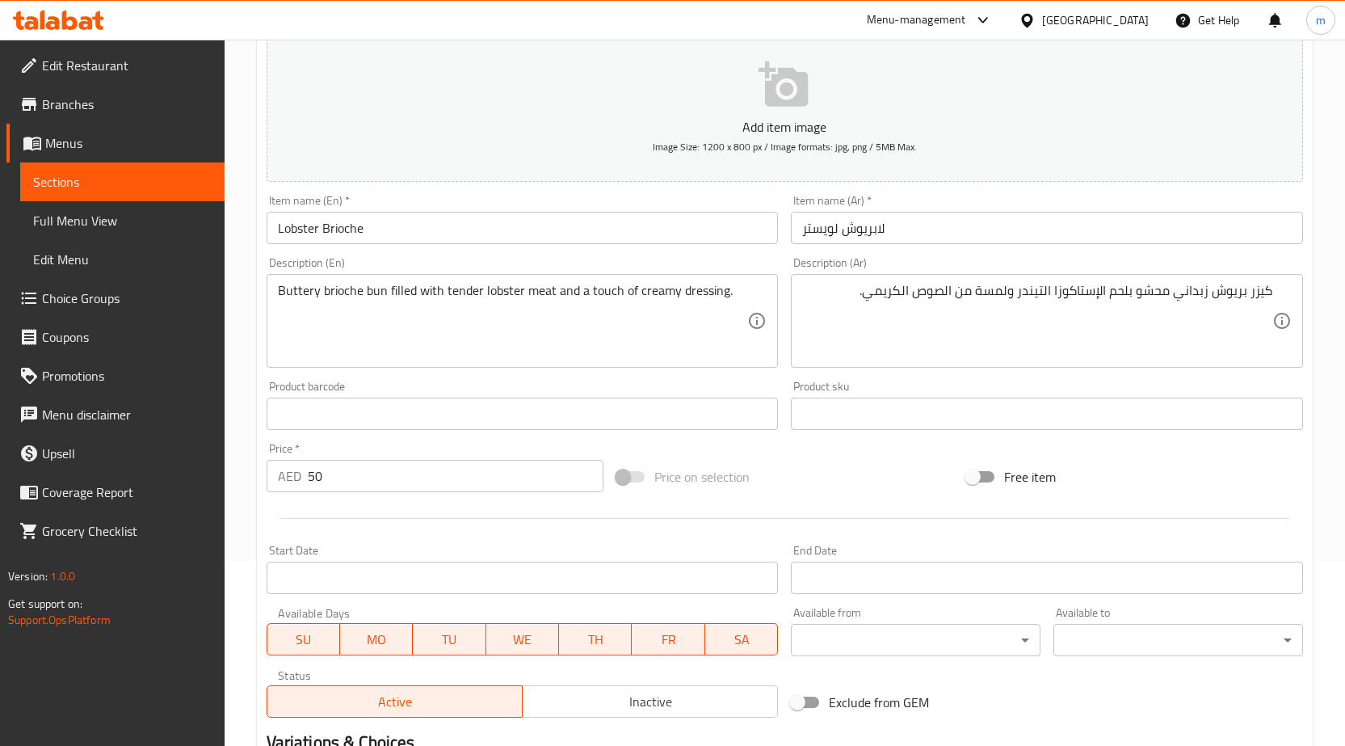
scroll to position [396, 0]
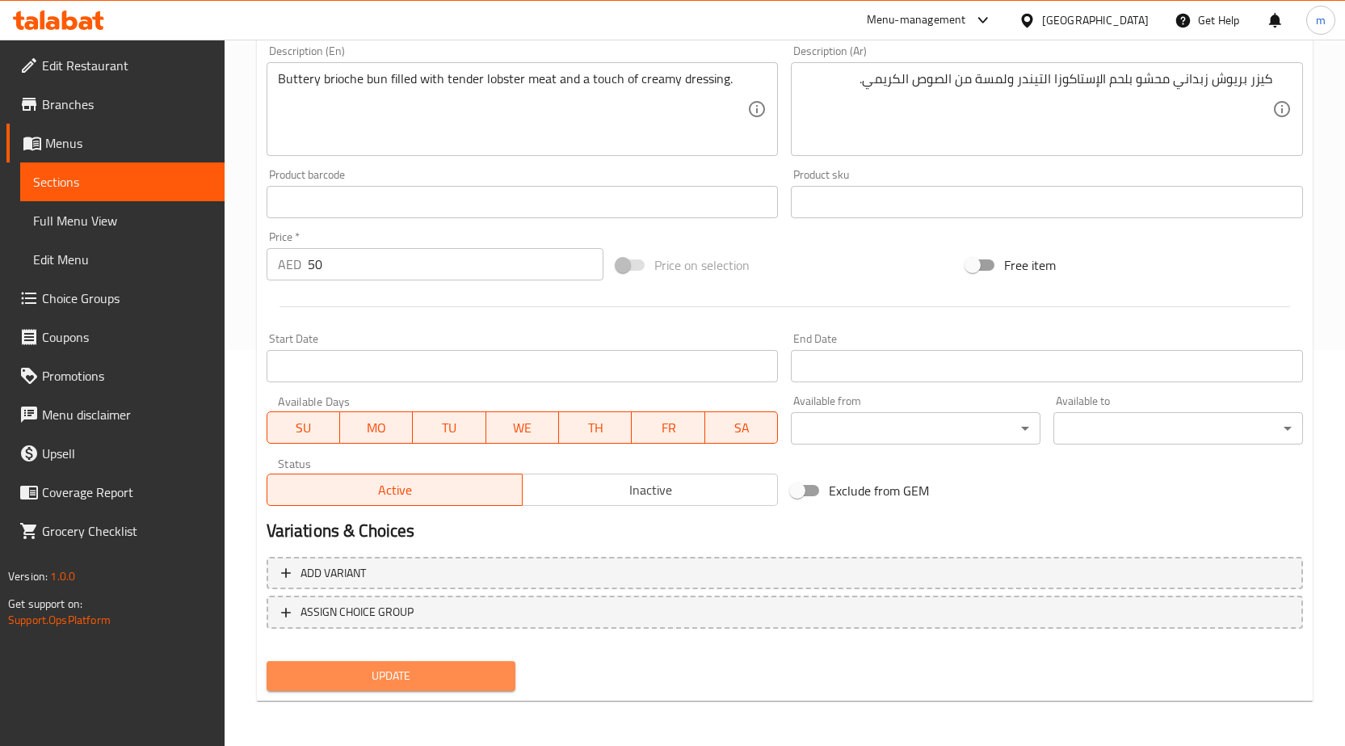
click at [452, 673] on span "Update" at bounding box center [392, 676] width 224 height 20
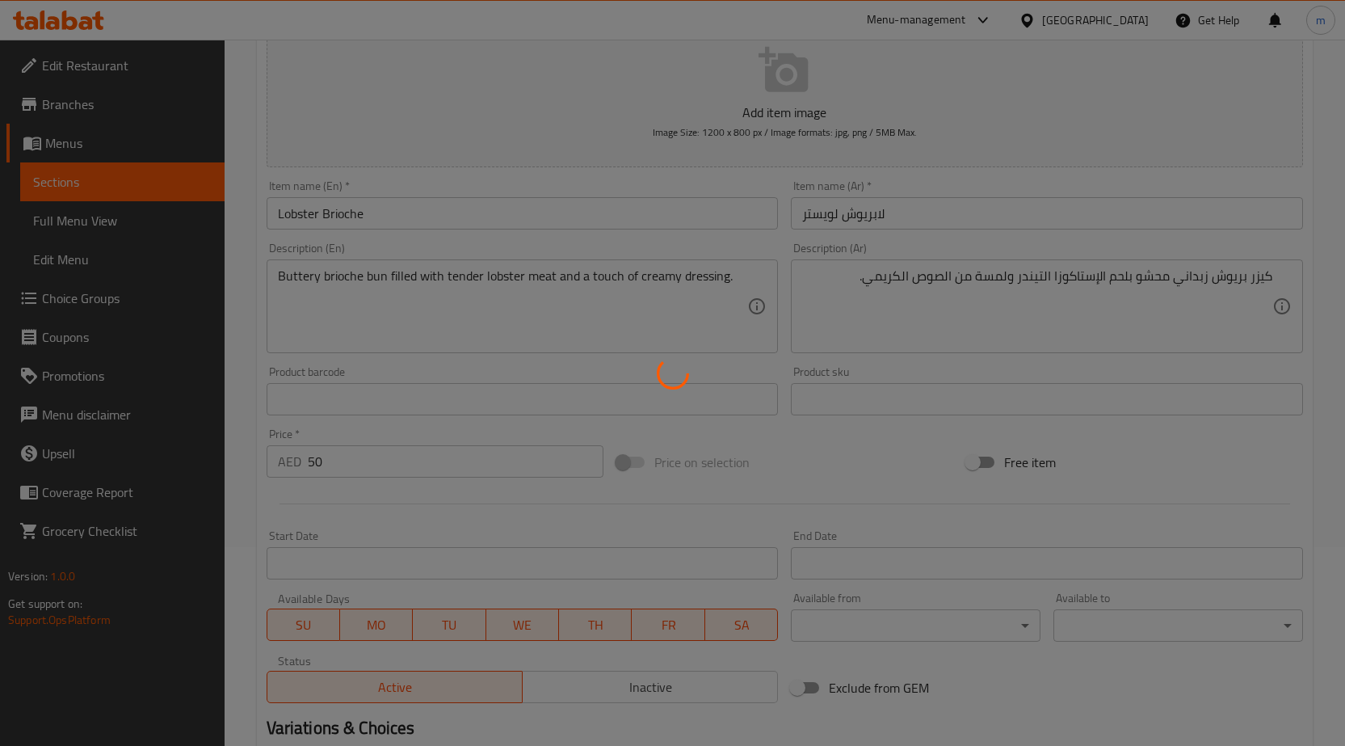
scroll to position [0, 0]
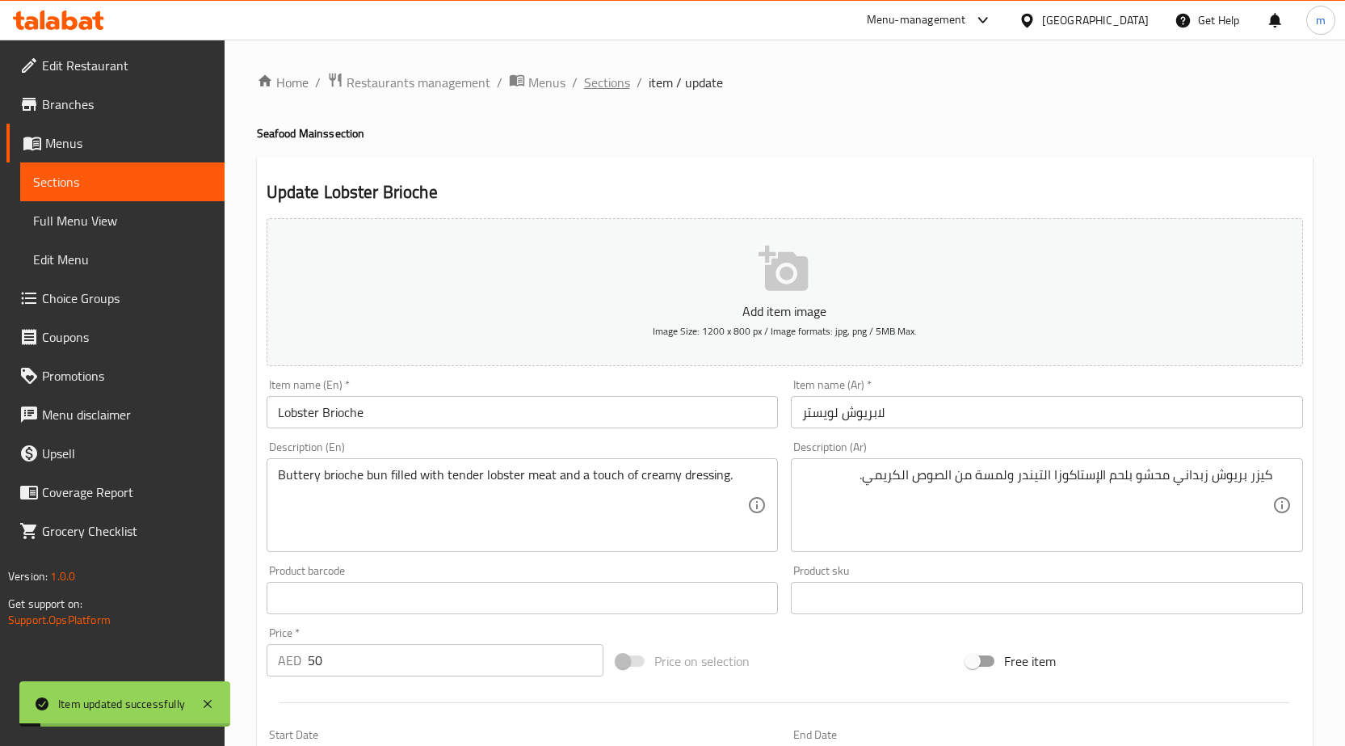
click at [603, 73] on span "Sections" at bounding box center [607, 82] width 46 height 19
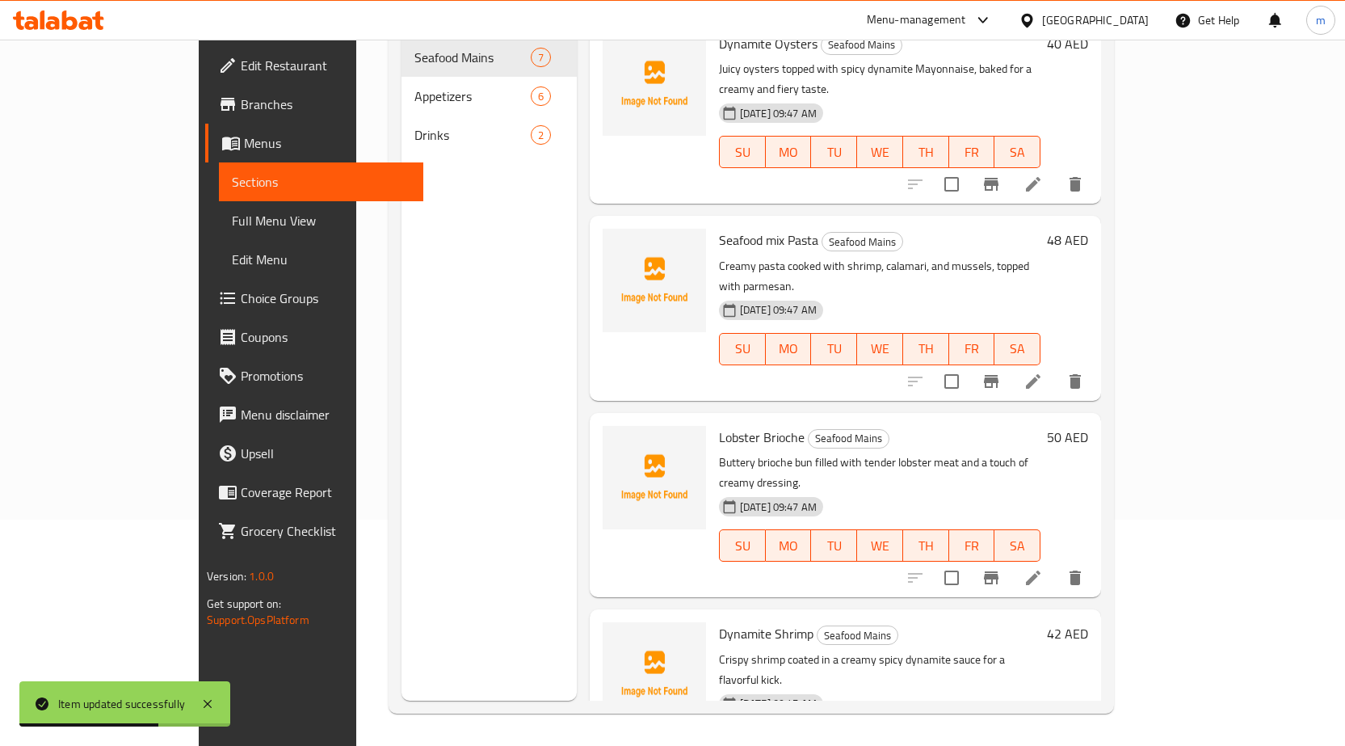
scroll to position [530, 0]
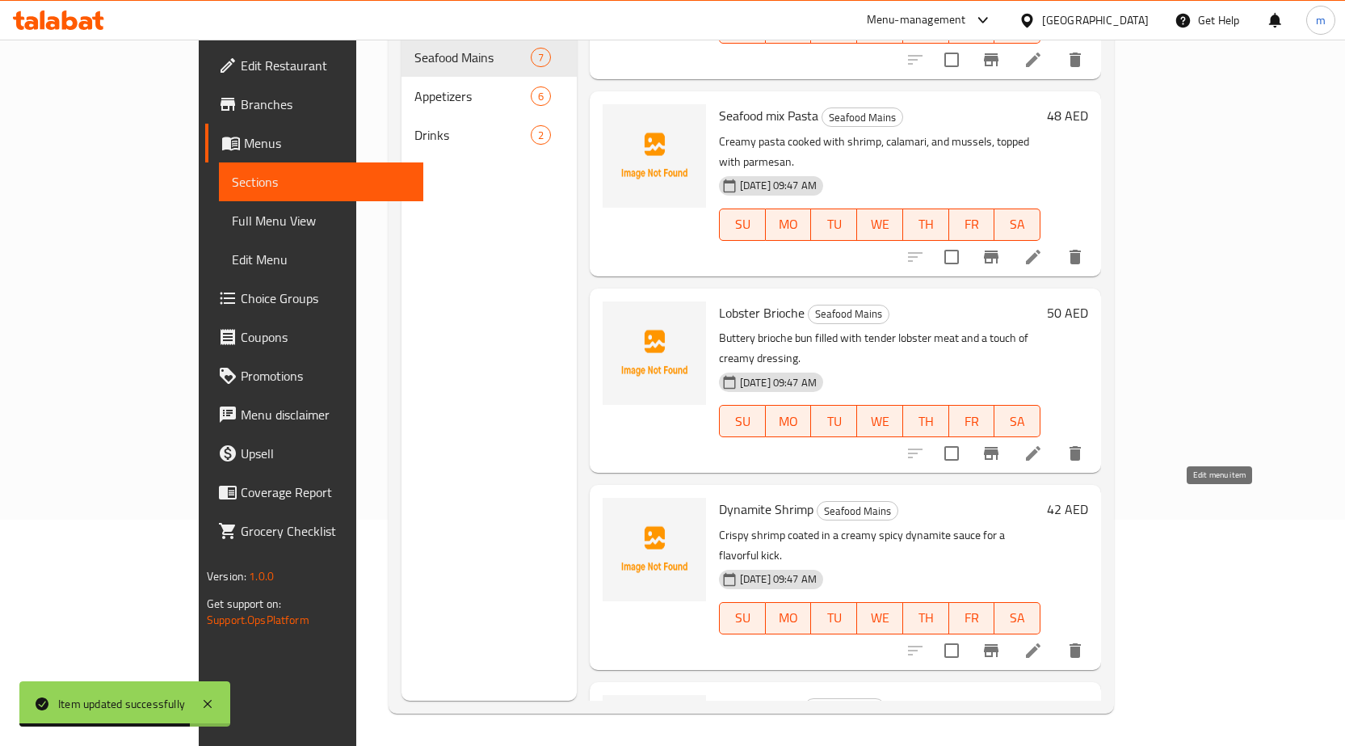
click at [1043, 641] on icon at bounding box center [1033, 650] width 19 height 19
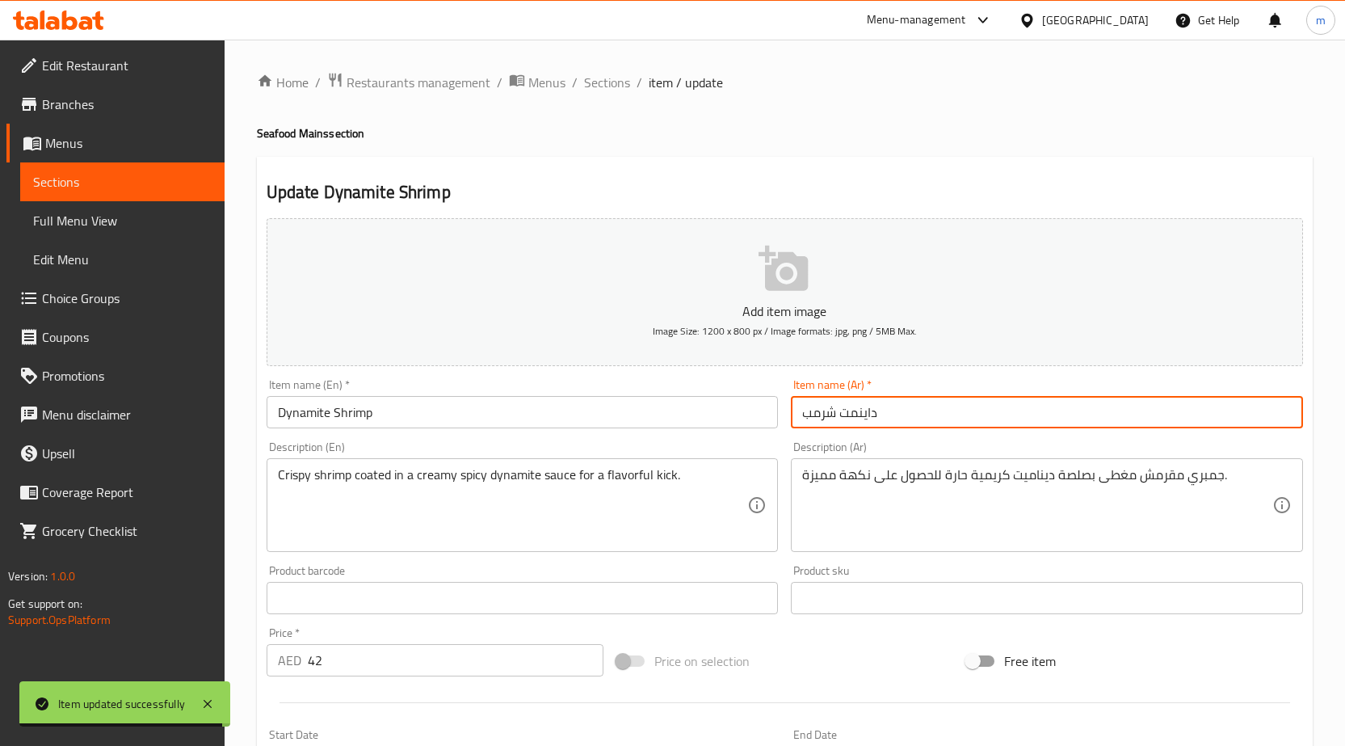
click at [961, 418] on input "داينمت شرمب" at bounding box center [1047, 412] width 512 height 32
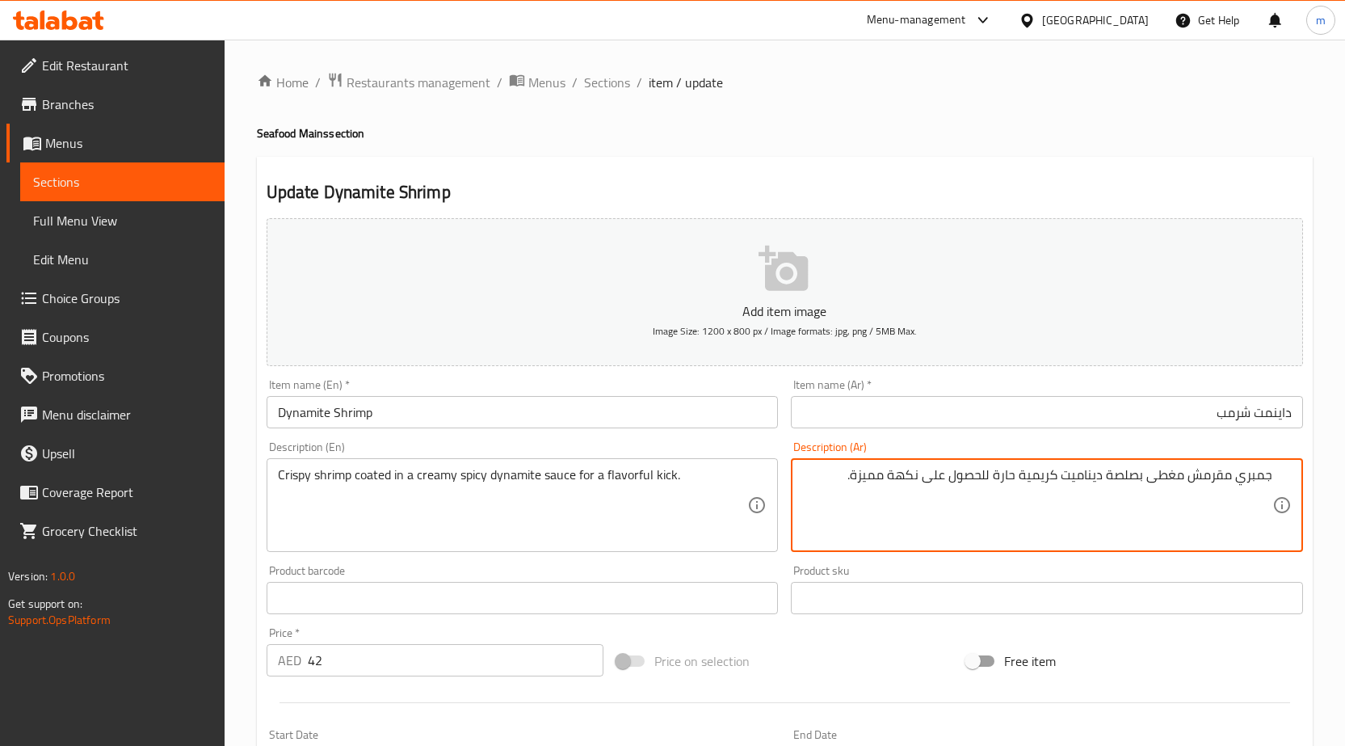
drag, startPoint x: 1107, startPoint y: 474, endPoint x: 1138, endPoint y: 481, distance: 32.3
click at [1138, 481] on textarea "جمبري مقرمش مغطى بصلصة ديناميت كريمية حارة للحصول على نكهة مميزة." at bounding box center [1037, 505] width 470 height 77
click at [1028, 476] on textarea "جمبري مقرمش مغطى بصوص ديناميت كريمية حارة للحصول على نكهة مميزة." at bounding box center [1037, 505] width 470 height 77
click at [1002, 477] on textarea "جمبري مقرمش مغطى بصوص ديناميت كريمي حارة للحصول على نكهة مميزة." at bounding box center [1037, 505] width 470 height 77
drag, startPoint x: 932, startPoint y: 477, endPoint x: 997, endPoint y: 507, distance: 71.2
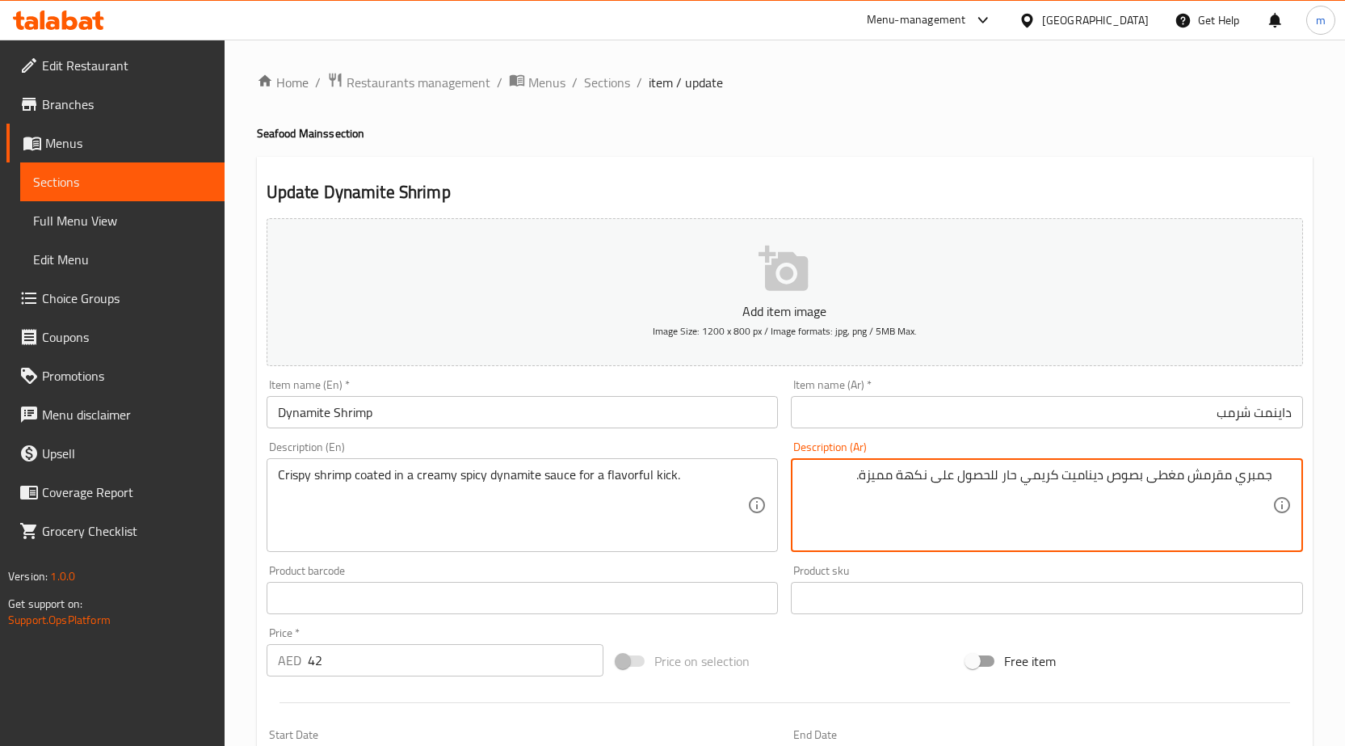
click at [997, 507] on textarea "جمبري مقرمش مغطى بصوص ديناميت كريمي حار للحصول على نكهة مميزة." at bounding box center [1037, 505] width 470 height 77
drag, startPoint x: 927, startPoint y: 474, endPoint x: 961, endPoint y: 485, distance: 35.5
click at [961, 485] on textarea "جمبري مقرمش مغطى بصوص ديناميت كريمي حار لنكهة مميزة." at bounding box center [1037, 505] width 470 height 77
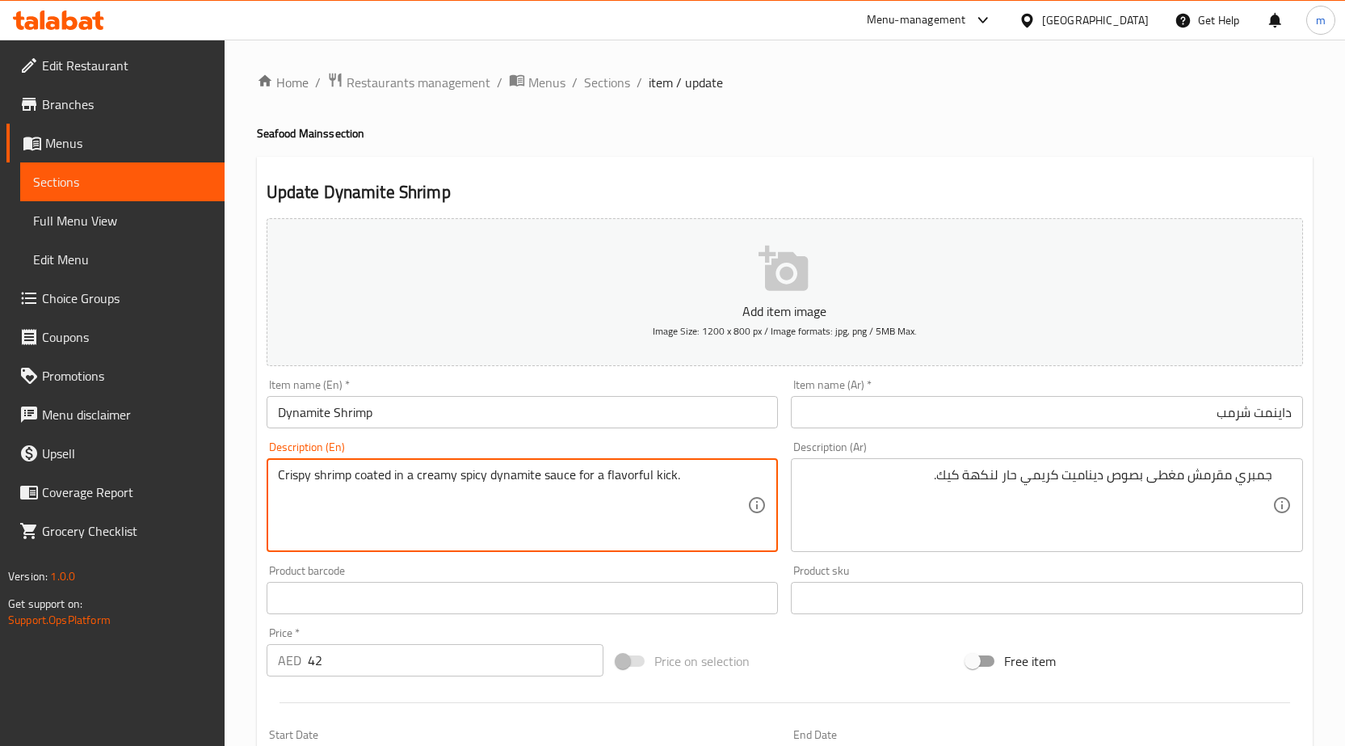
click at [611, 476] on textarea "Crispy shrimp coated in a creamy spicy dynamite sauce for a flavorful kick." at bounding box center [513, 505] width 470 height 77
click at [602, 475] on textarea "Crispy shrimp coated in a creamy spicy dynamite sauce for a flavorful kick." at bounding box center [513, 505] width 470 height 77
drag, startPoint x: 604, startPoint y: 473, endPoint x: 672, endPoint y: 482, distance: 68.5
click at [672, 482] on textarea "Crispy shrimp coated in a creamy spicy dynamite sauce for a flavorful kick." at bounding box center [513, 505] width 470 height 77
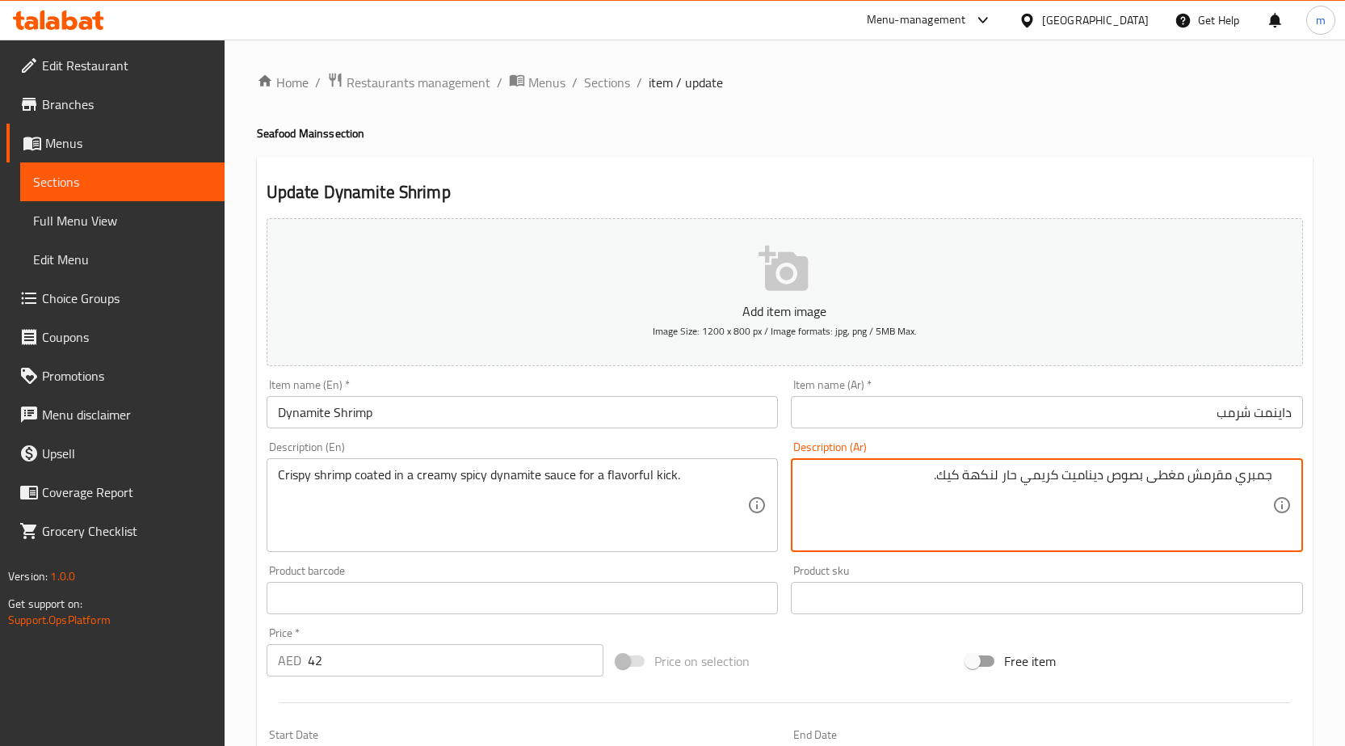
drag, startPoint x: 941, startPoint y: 477, endPoint x: 963, endPoint y: 486, distance: 23.3
type textarea "جمبري مقرمش مغطى بصوص ديناميت كريمي حار لنكهة لذيذة."
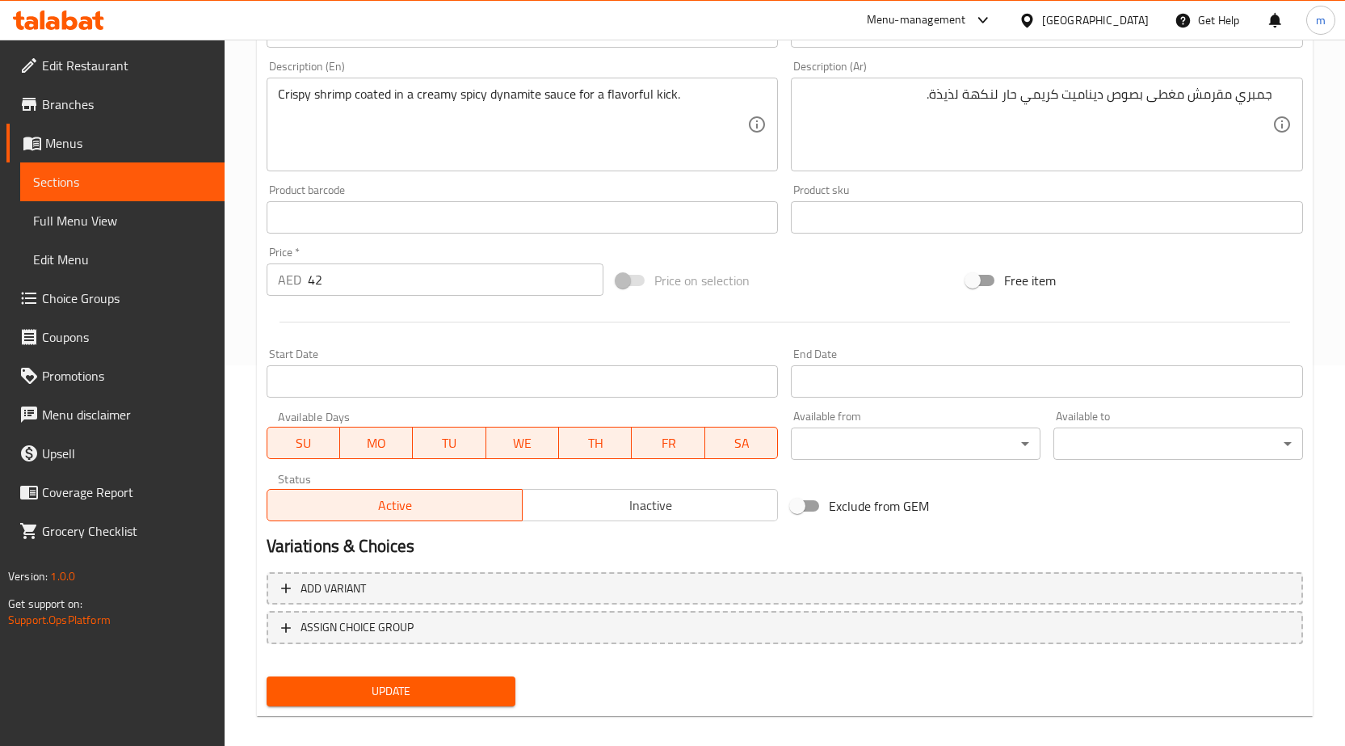
scroll to position [396, 0]
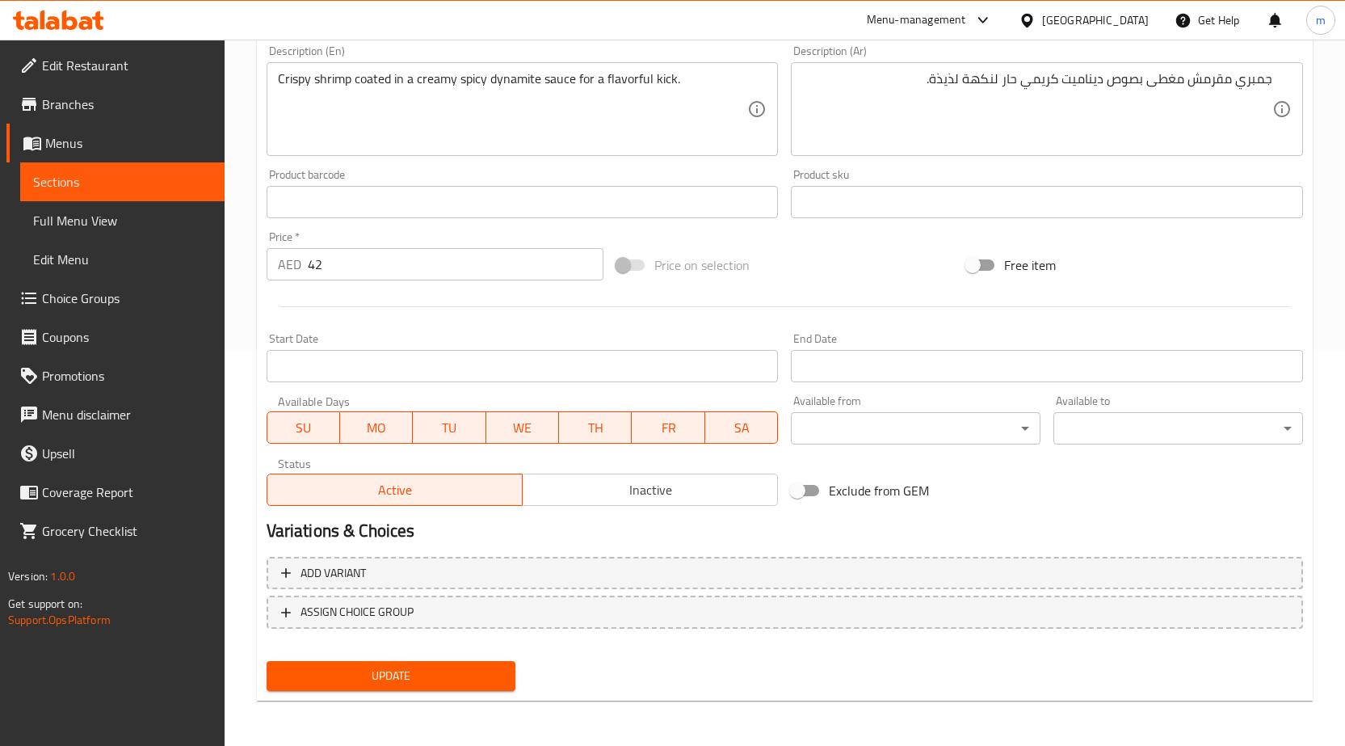
click at [433, 674] on span "Update" at bounding box center [392, 676] width 224 height 20
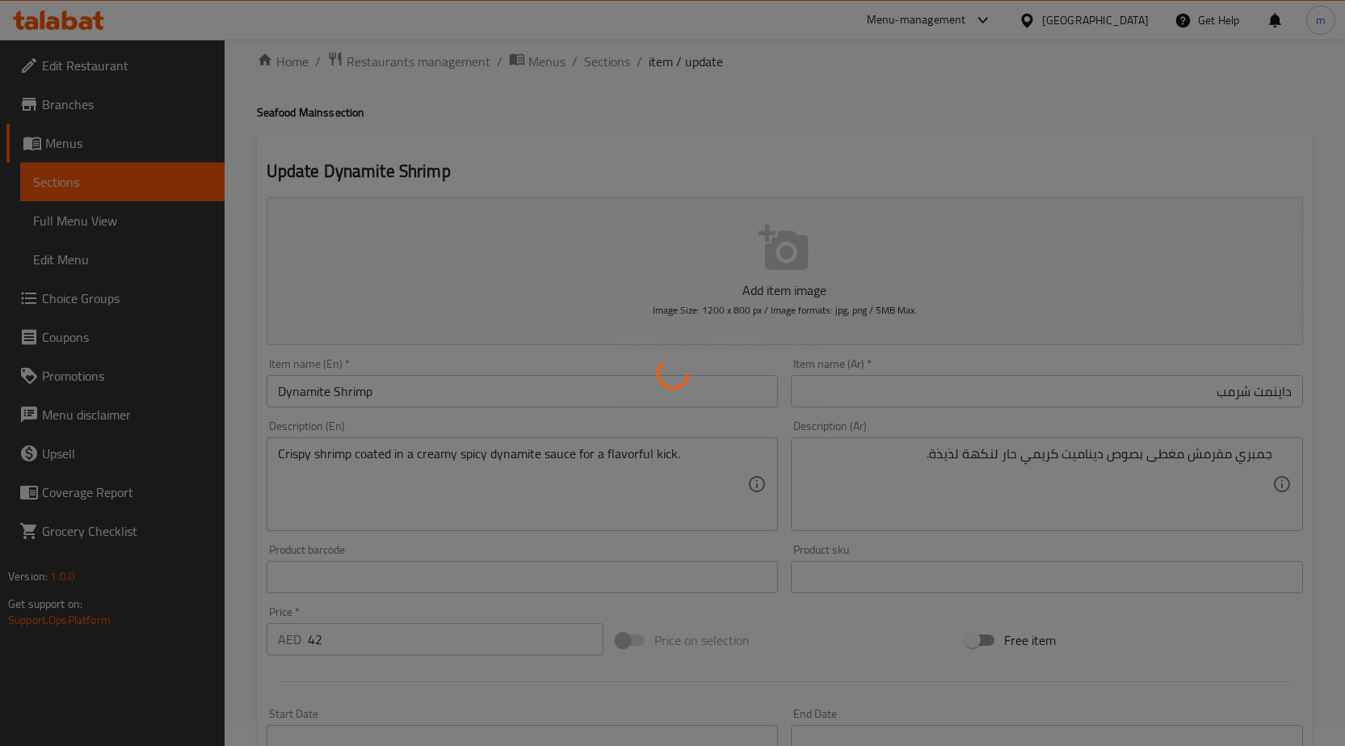
scroll to position [0, 0]
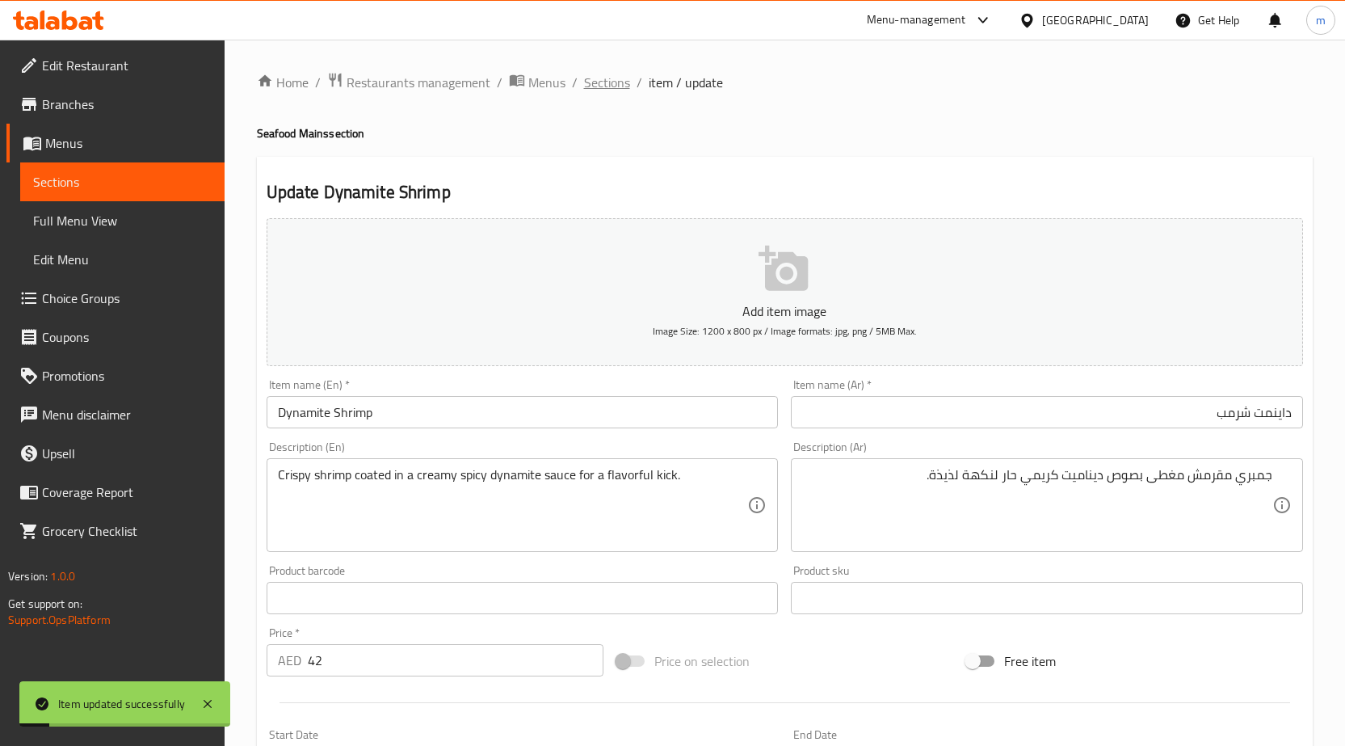
click at [612, 84] on span "Sections" at bounding box center [607, 82] width 46 height 19
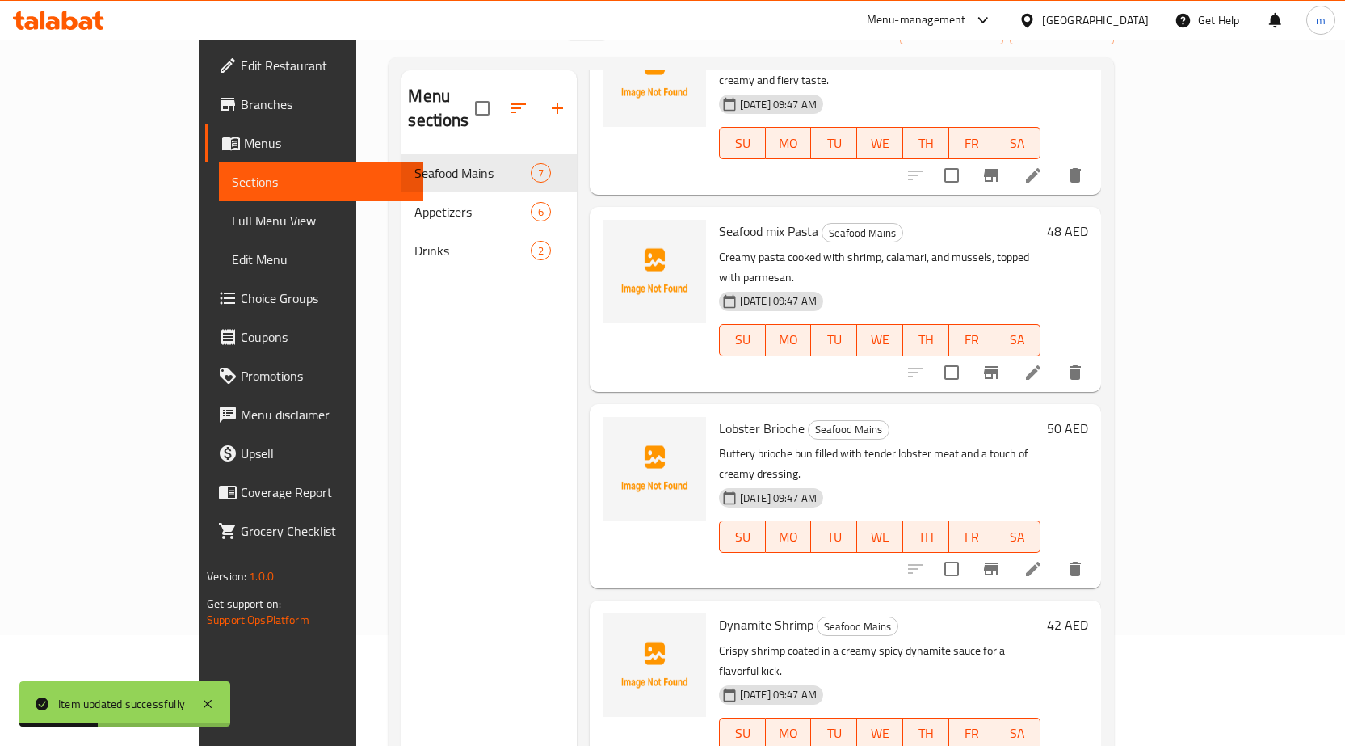
scroll to position [226, 0]
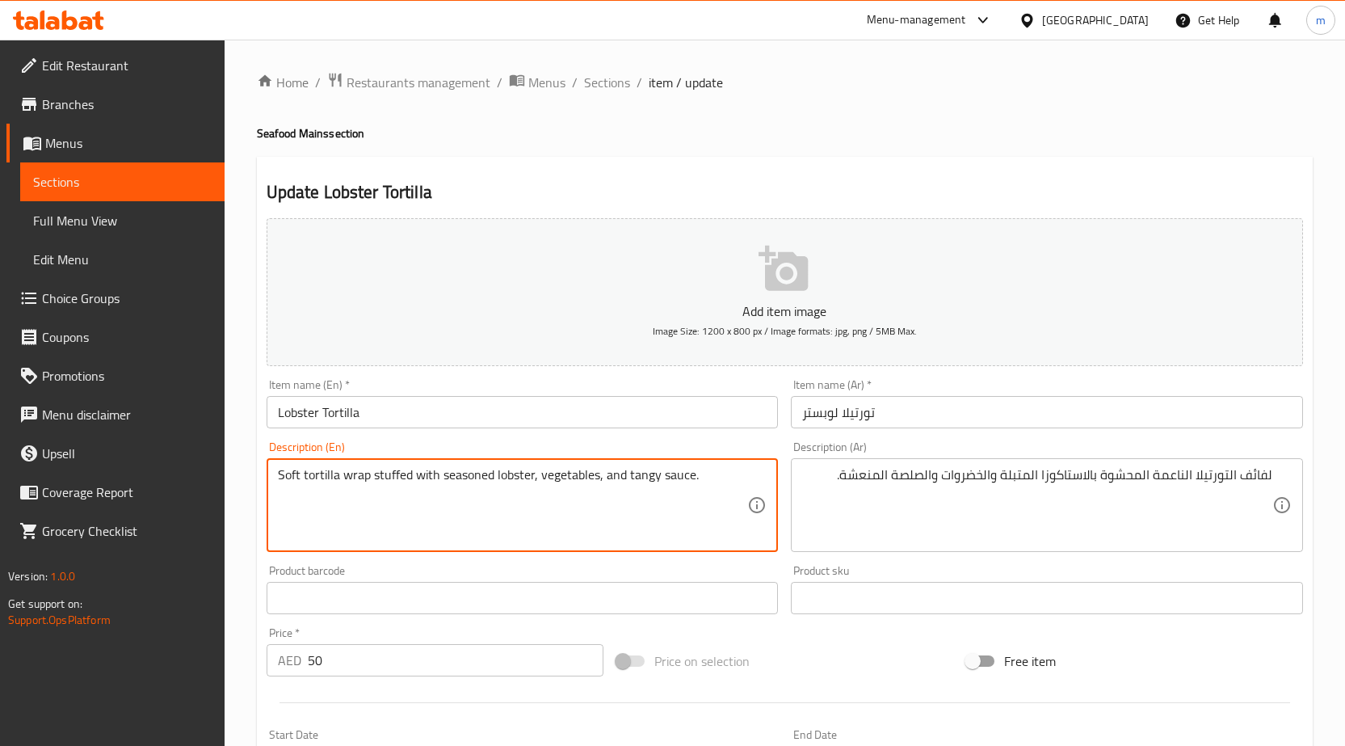
click at [351, 486] on textarea "Soft tortilla wrap stuffed with seasoned lobster, vegetables, and tangy sauce." at bounding box center [513, 505] width 470 height 77
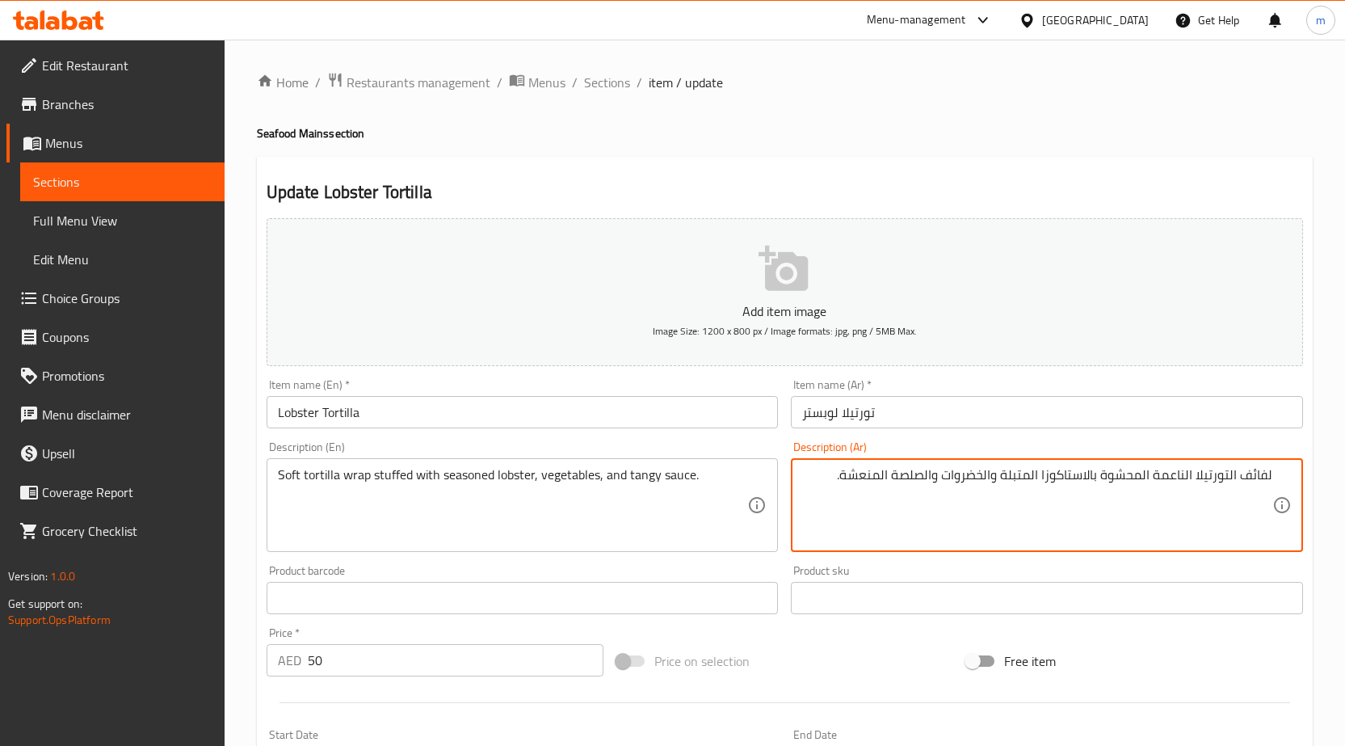
drag, startPoint x: 1242, startPoint y: 473, endPoint x: 1277, endPoint y: 476, distance: 34.9
drag, startPoint x: 1169, startPoint y: 474, endPoint x: 1201, endPoint y: 483, distance: 33.5
click at [1201, 483] on textarea "راب التورتيلا الناعمة المحشوة بالاستاكوزا المتبلة والخضروات والصلصة المنعشة." at bounding box center [1037, 505] width 470 height 77
click at [1119, 478] on textarea "راب التورتيلا السوفت المحشوة بالاستاكوزا المتبلة والخضروات والصلصة المنعشة." at bounding box center [1037, 505] width 470 height 77
drag, startPoint x: 899, startPoint y: 474, endPoint x: 914, endPoint y: 477, distance: 15.5
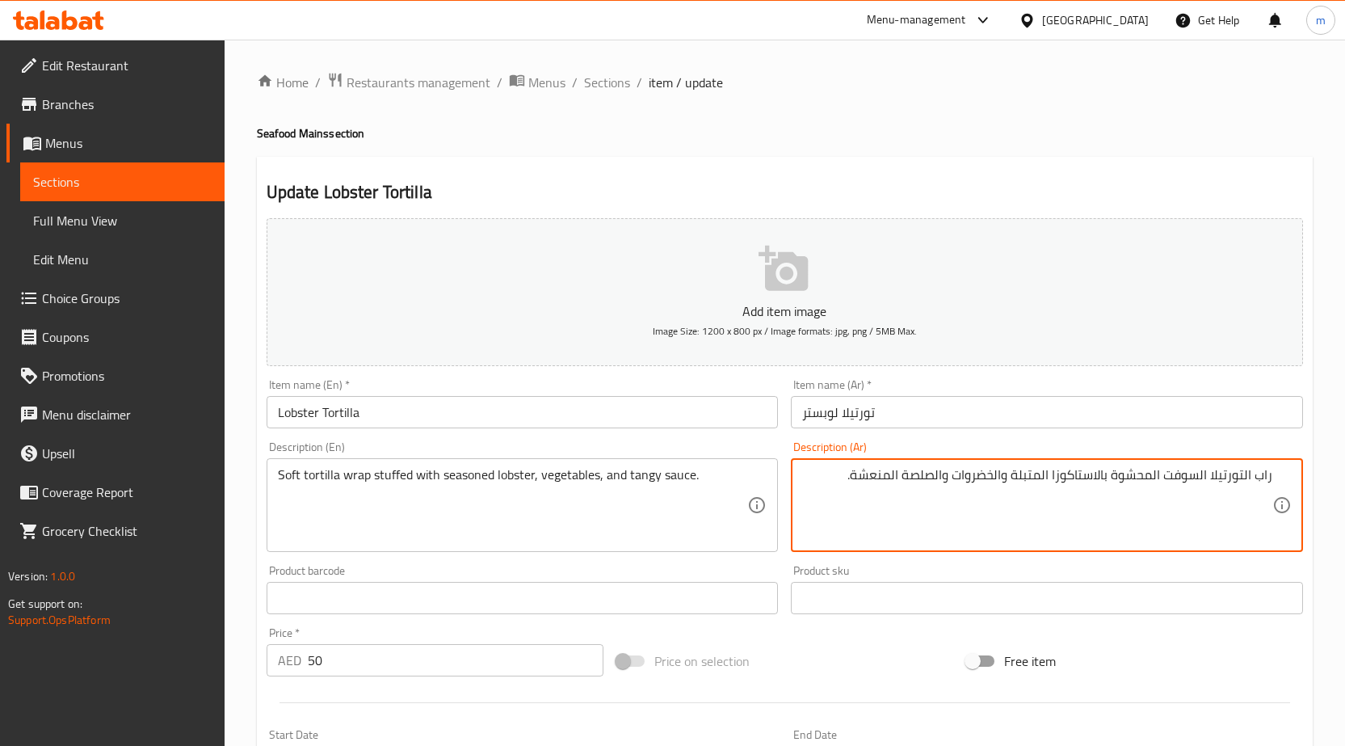
click at [914, 477] on textarea "راب التورتيلا السوفت المحشوة بالاستاكوزا المتبلة والخضروات والصلصة المنعشة." at bounding box center [1037, 505] width 470 height 77
click at [901, 473] on textarea "راب التورتيلا السوفت المحشوة بالاستاكوزا المتبلة والخضروات والصلصة المنعشة." at bounding box center [1037, 505] width 470 height 77
drag, startPoint x: 902, startPoint y: 474, endPoint x: 936, endPoint y: 483, distance: 35.1
click at [936, 483] on textarea "راب التورتيلا السوفت المحشوة بالاستاكوزا المتبلة والخضروات والصلصة المنعشة." at bounding box center [1037, 505] width 470 height 77
drag, startPoint x: 855, startPoint y: 473, endPoint x: 857, endPoint y: 511, distance: 38.8
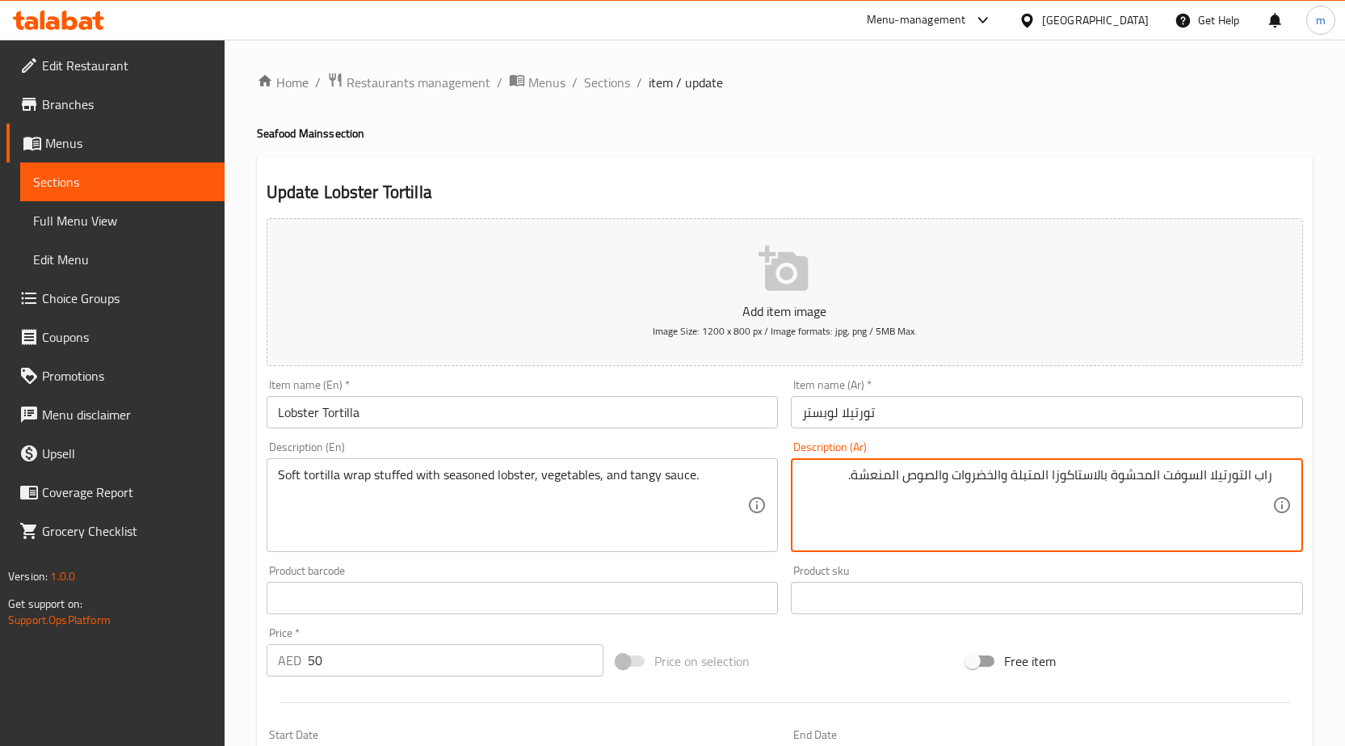
click at [856, 476] on textarea "راب التورتيلا السوفت المحشوة بالاستاكوزا المتبلة والخضروات والصوص المنعشة." at bounding box center [1037, 505] width 470 height 77
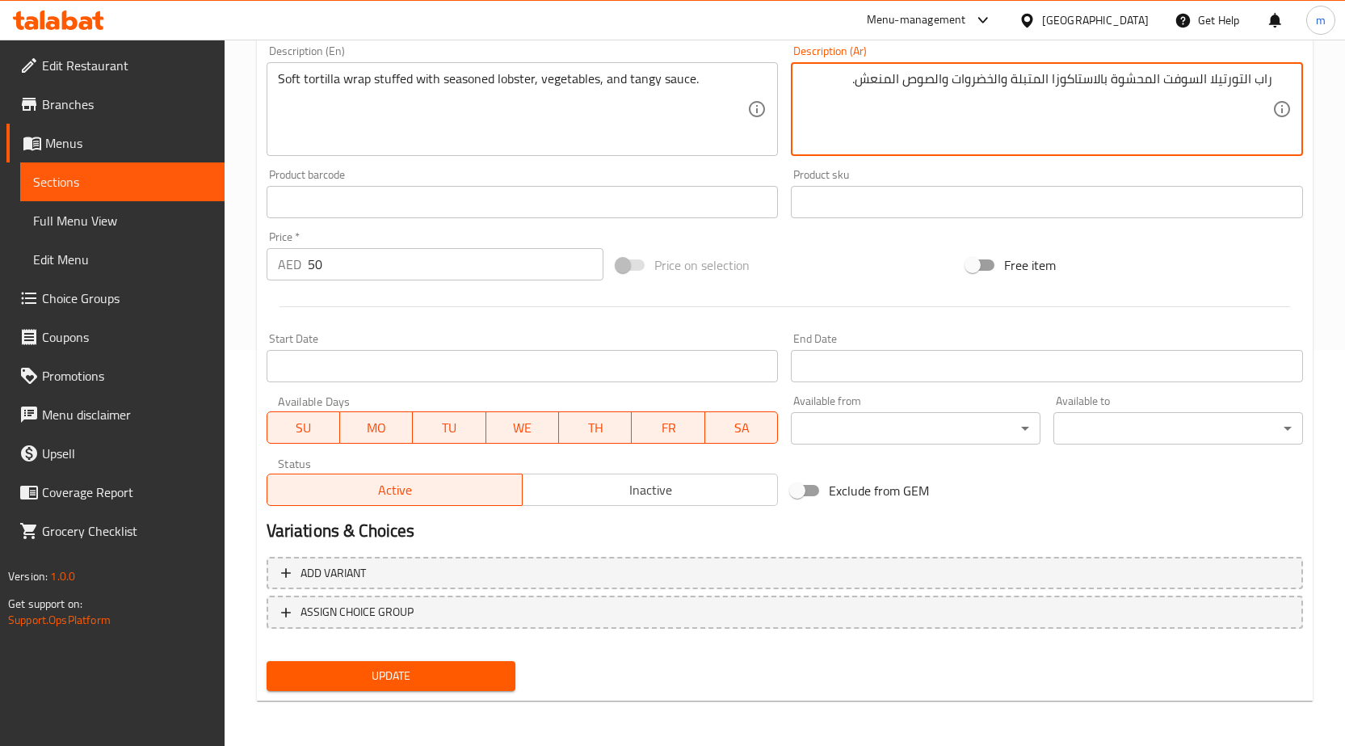
type textarea "راب التورتيلا السوفت المحشوة بالاستاكوزا المتبلة والخضروات والصوص المنعش."
click at [382, 682] on span "Update" at bounding box center [392, 676] width 224 height 20
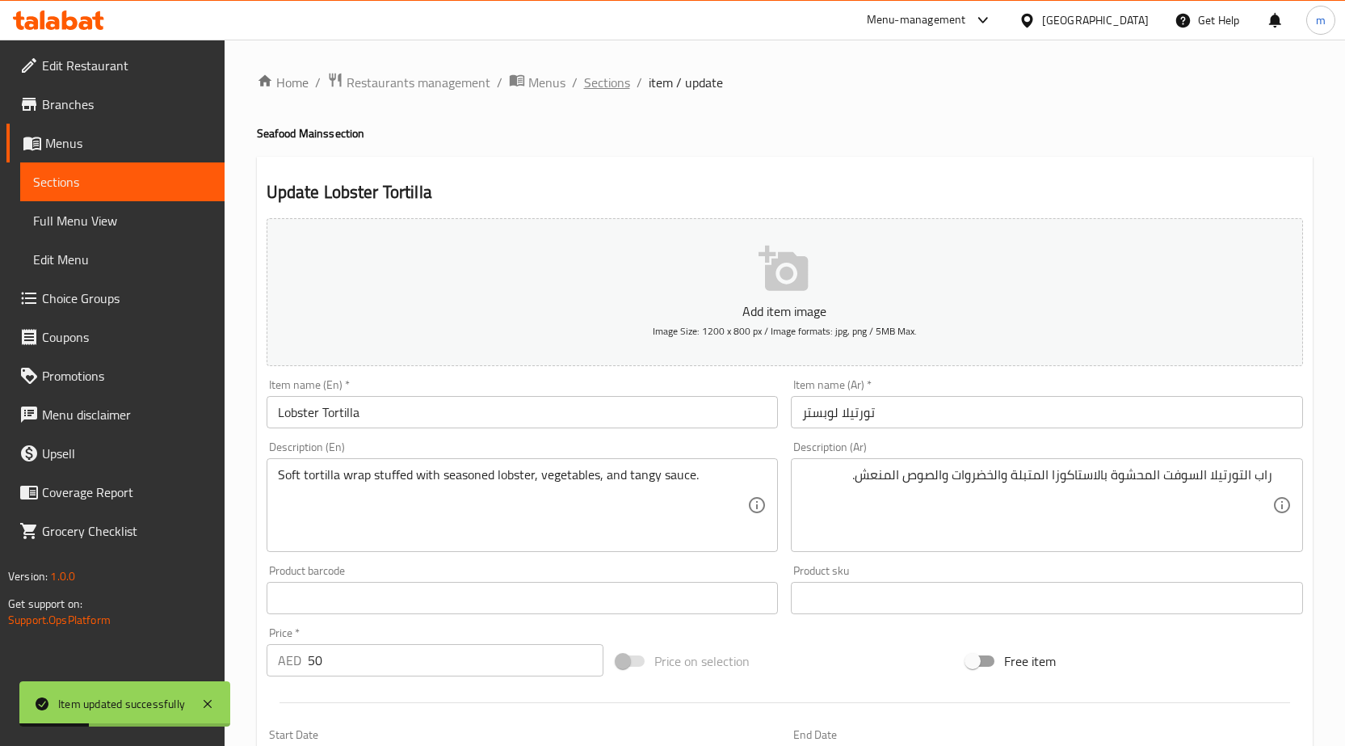
click at [612, 86] on span "Sections" at bounding box center [607, 82] width 46 height 19
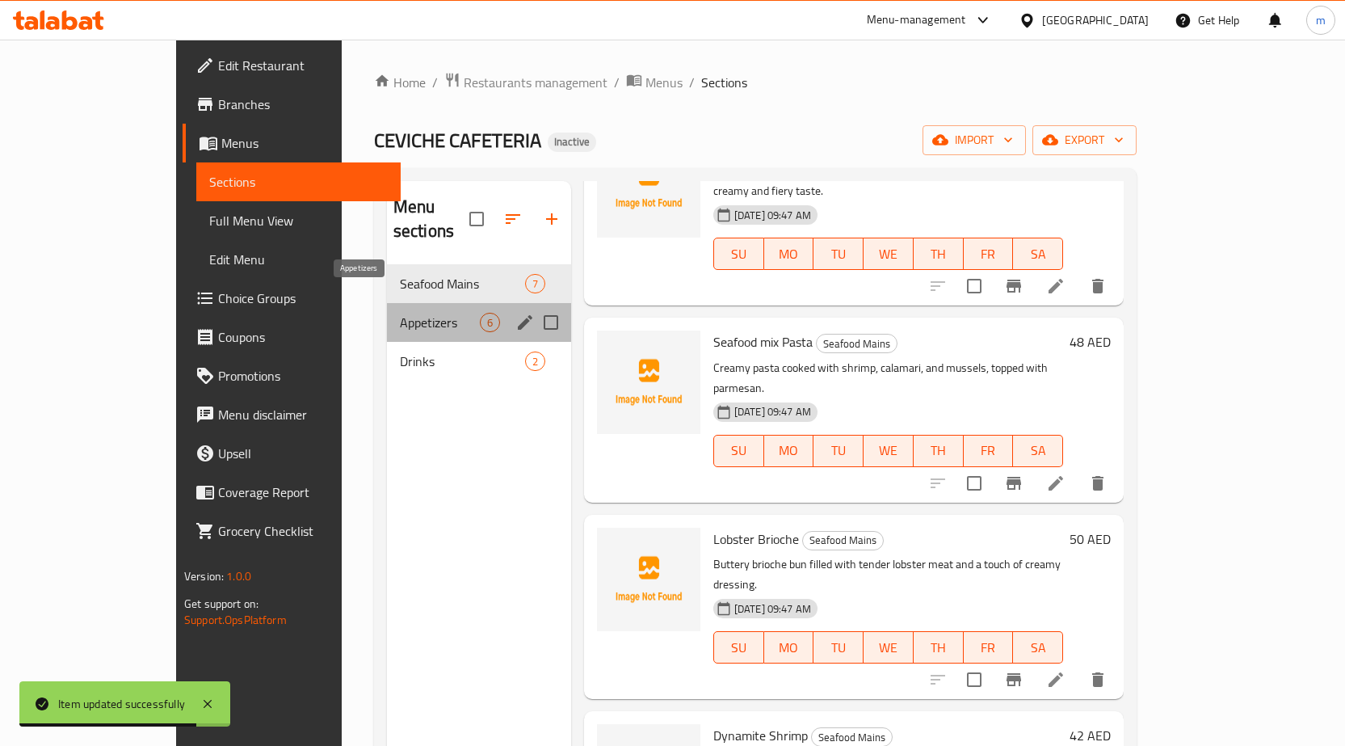
click at [400, 313] on span "Appetizers" at bounding box center [440, 322] width 80 height 19
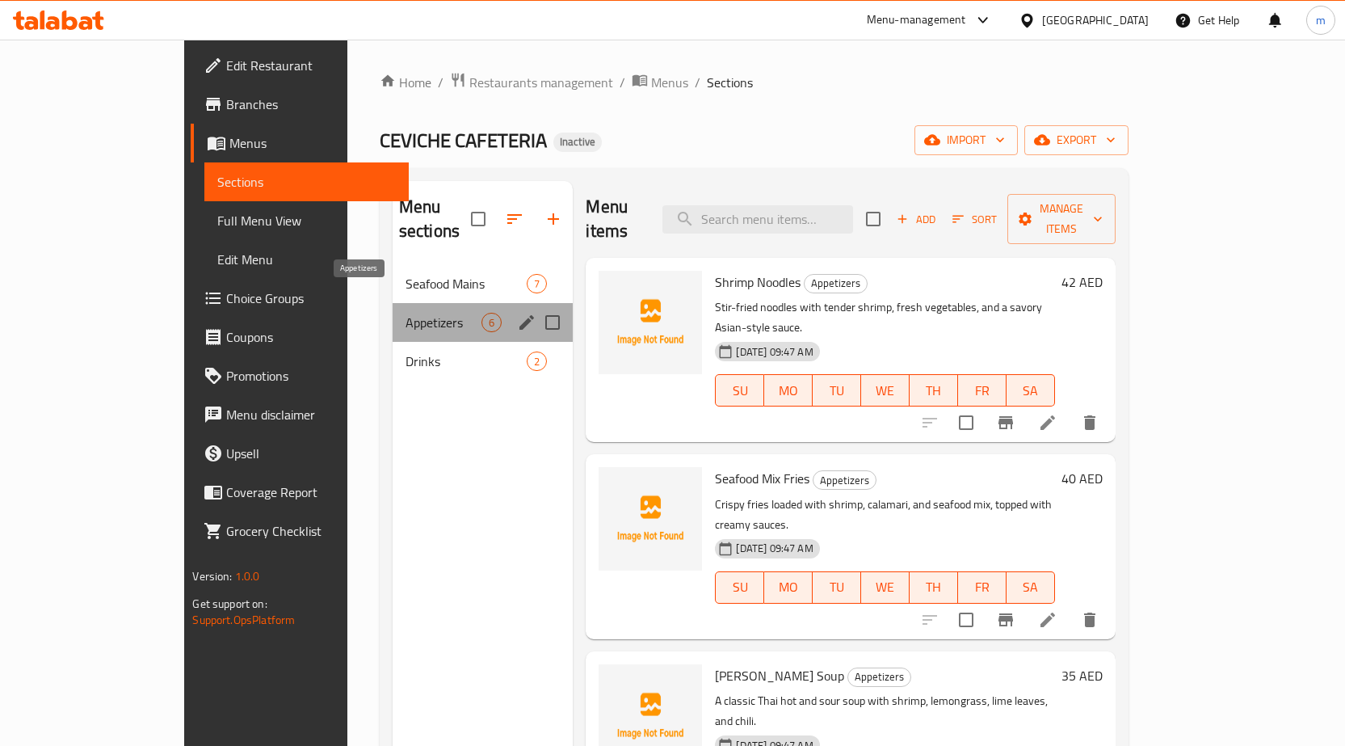
click at [406, 313] on span "Appetizers" at bounding box center [444, 322] width 77 height 19
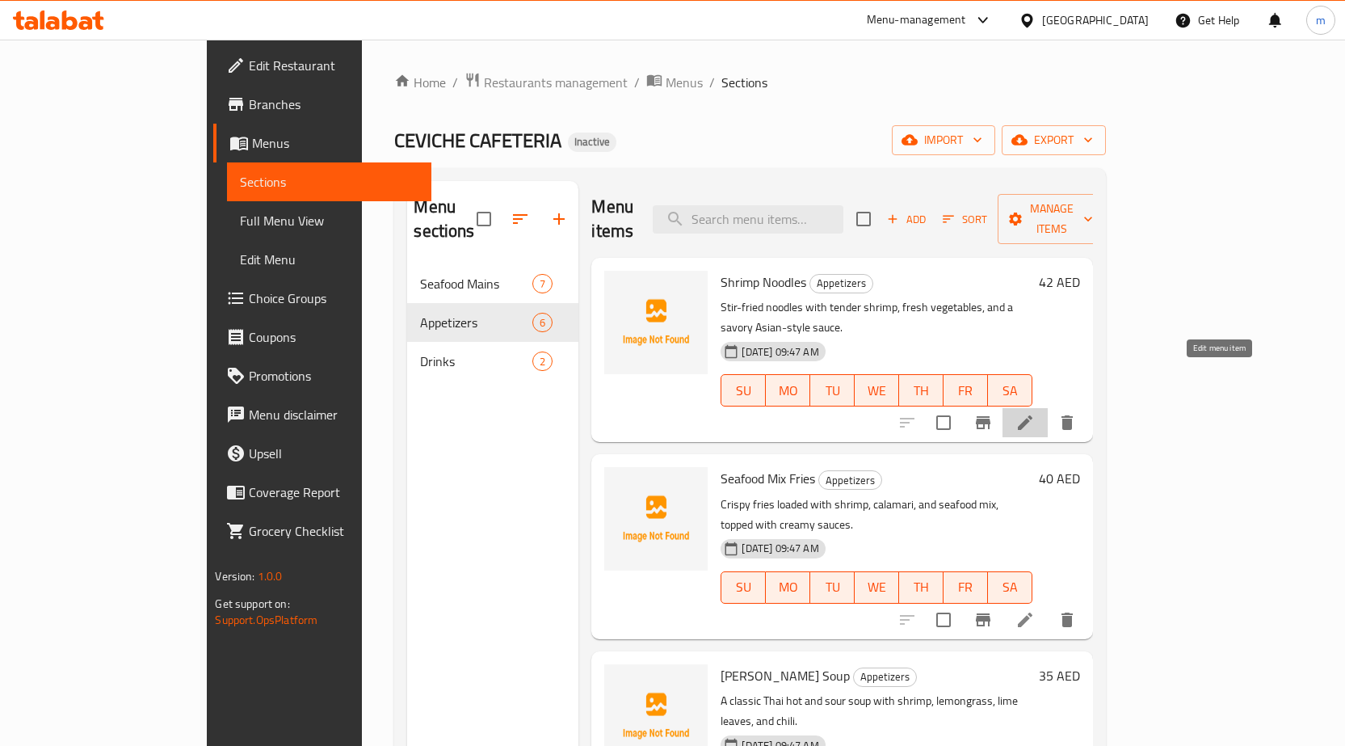
click at [1035, 413] on icon at bounding box center [1024, 422] width 19 height 19
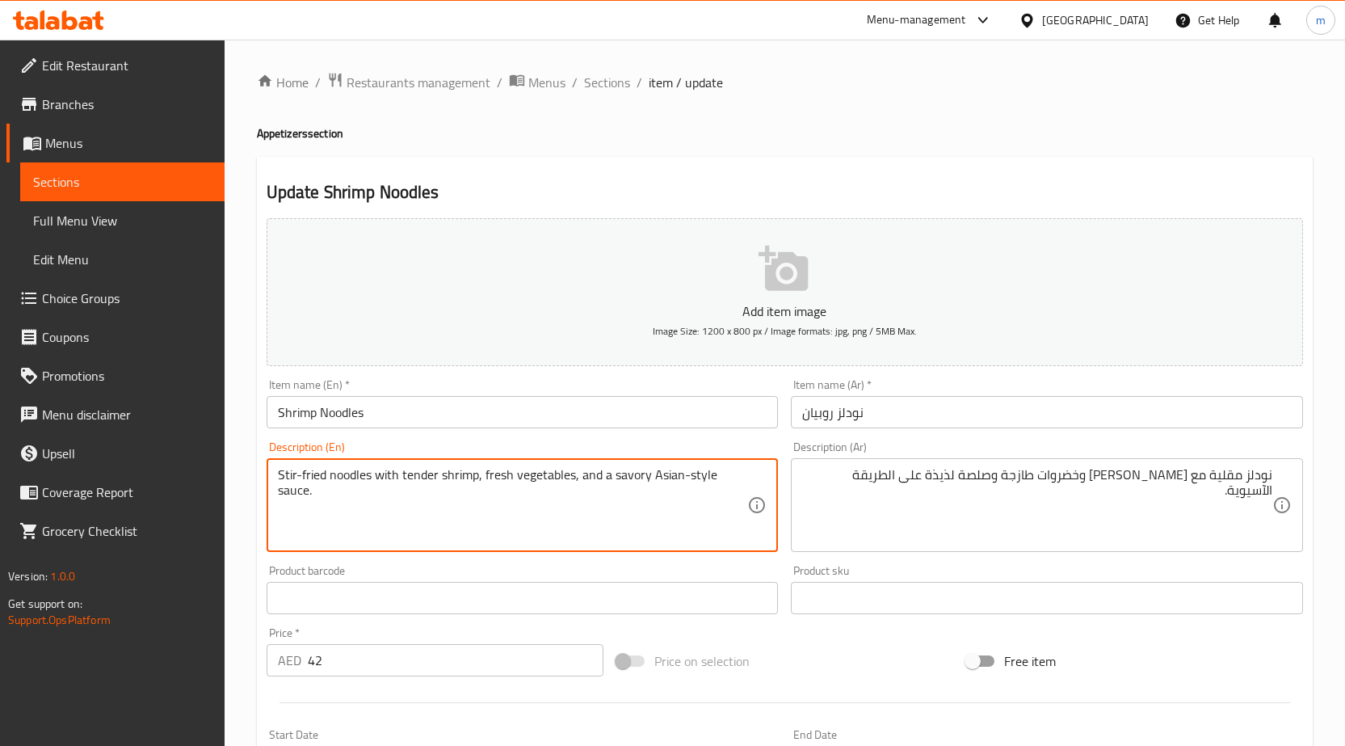
drag, startPoint x: 324, startPoint y: 474, endPoint x: 258, endPoint y: 473, distance: 66.2
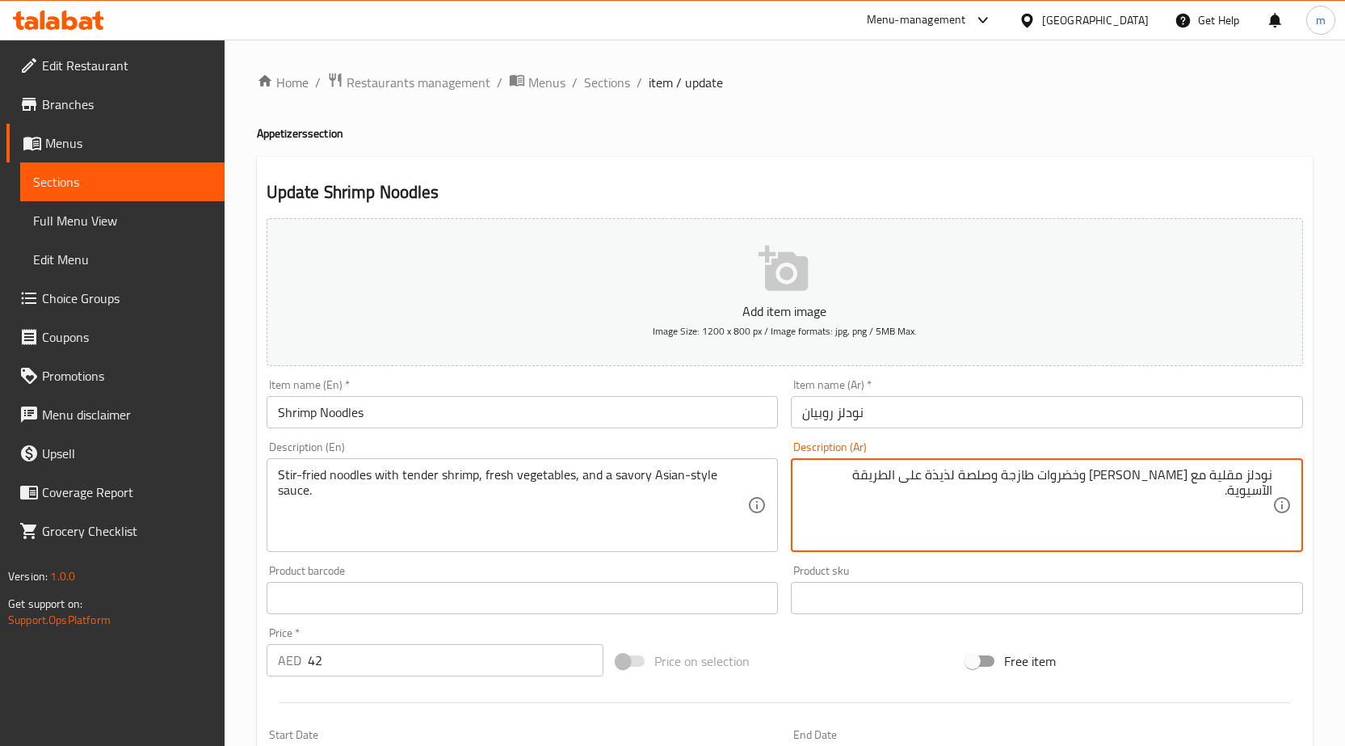
drag, startPoint x: 1124, startPoint y: 477, endPoint x: 1146, endPoint y: 483, distance: 21.8
click at [1146, 483] on textarea "نودلز مقلية مع [PERSON_NAME] وخضروات طازجة وصلصة لذيذة على الطريقة الآسيوية." at bounding box center [1037, 505] width 470 height 77
click at [1107, 477] on textarea "نودلز مقلية مع جمبري التيندر وخضروات طازجة وصلصة لذيذة على الطريقة الآسيوية." at bounding box center [1037, 505] width 470 height 77
drag, startPoint x: 985, startPoint y: 475, endPoint x: 1015, endPoint y: 481, distance: 31.2
click at [1015, 481] on textarea "نودلز مقلية مع جمبري التيندر وخضروات طازجة وصلصة لذيذة على الطريقة الآسيوية." at bounding box center [1037, 505] width 470 height 77
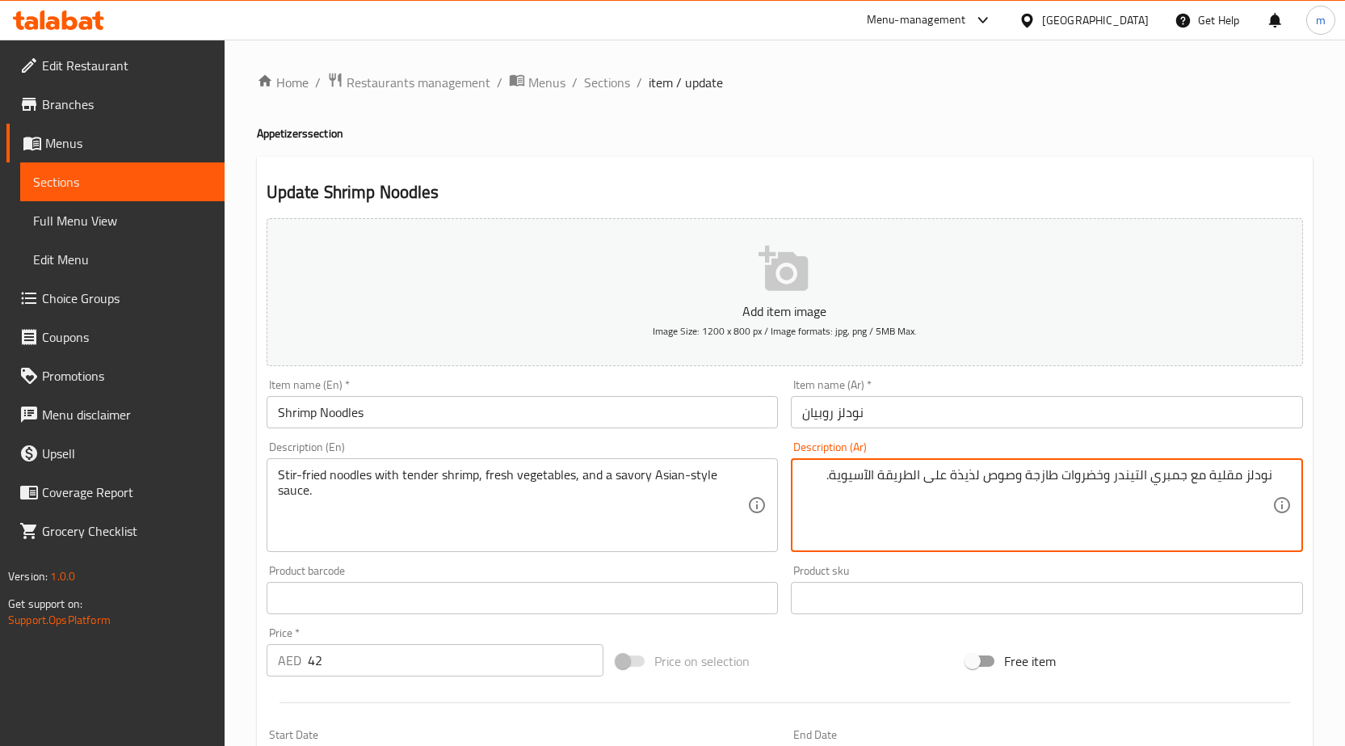
drag, startPoint x: 955, startPoint y: 472, endPoint x: 983, endPoint y: 484, distance: 30.8
click at [983, 484] on textarea "نودلز مقلية مع جمبري التيندر وخضروات طازجة وصوص لذيذة على الطريقة الآسيوية." at bounding box center [1037, 505] width 470 height 77
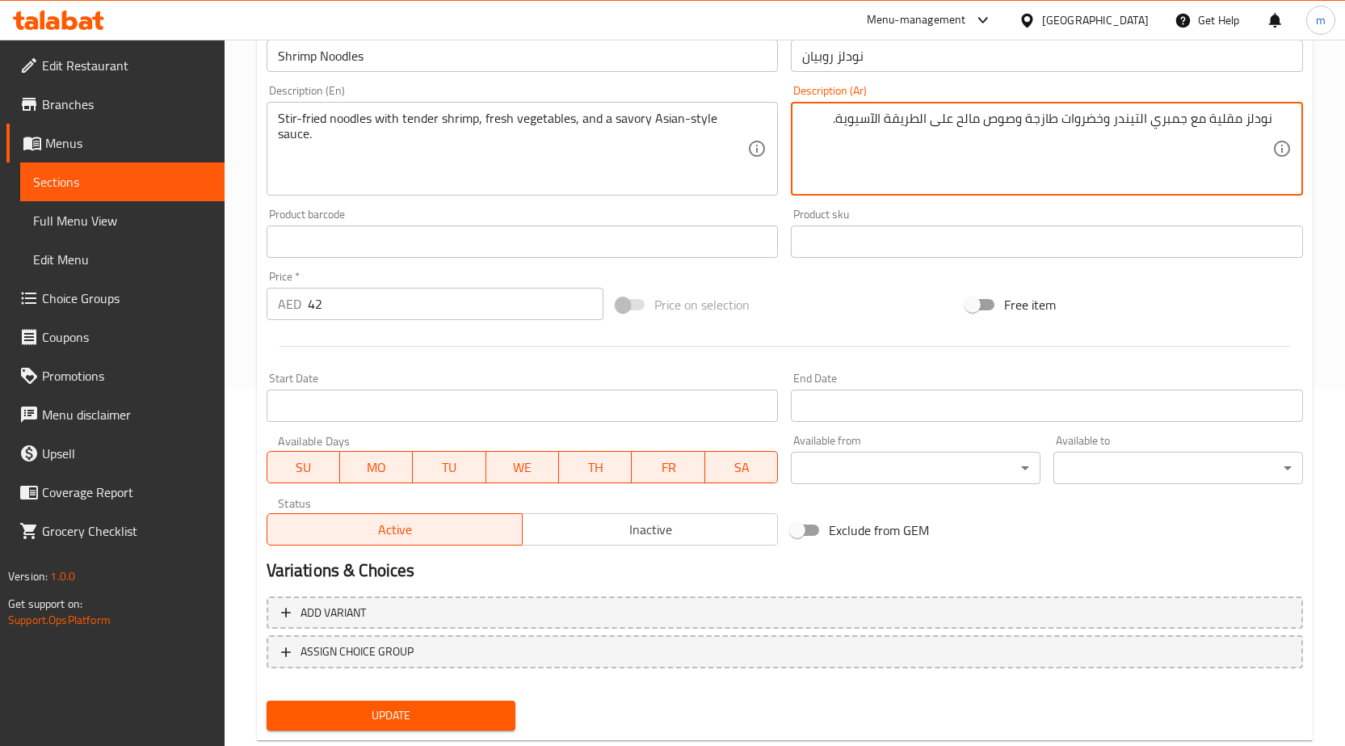
scroll to position [396, 0]
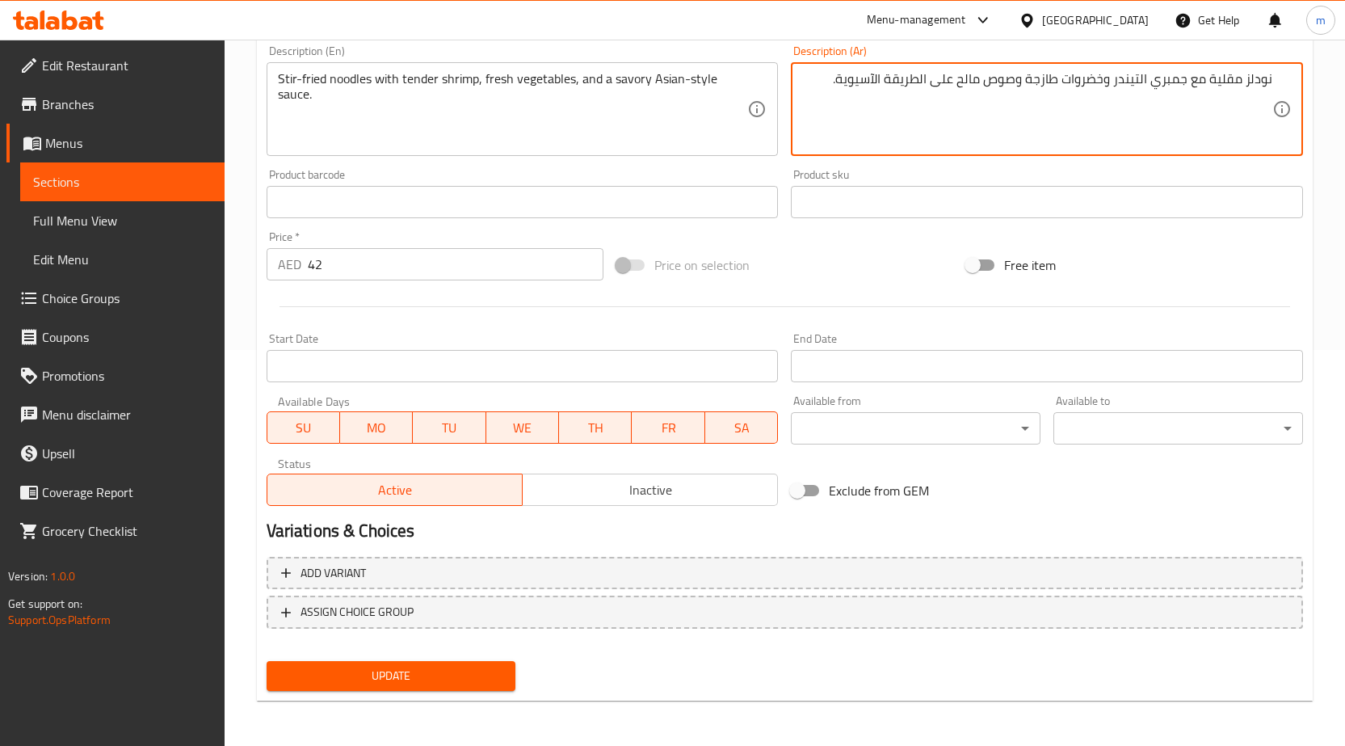
type textarea "نودلز مقلية مع جمبري التيندر وخضروات طازجة وصوص مالح على الطريقة الآسيوية."
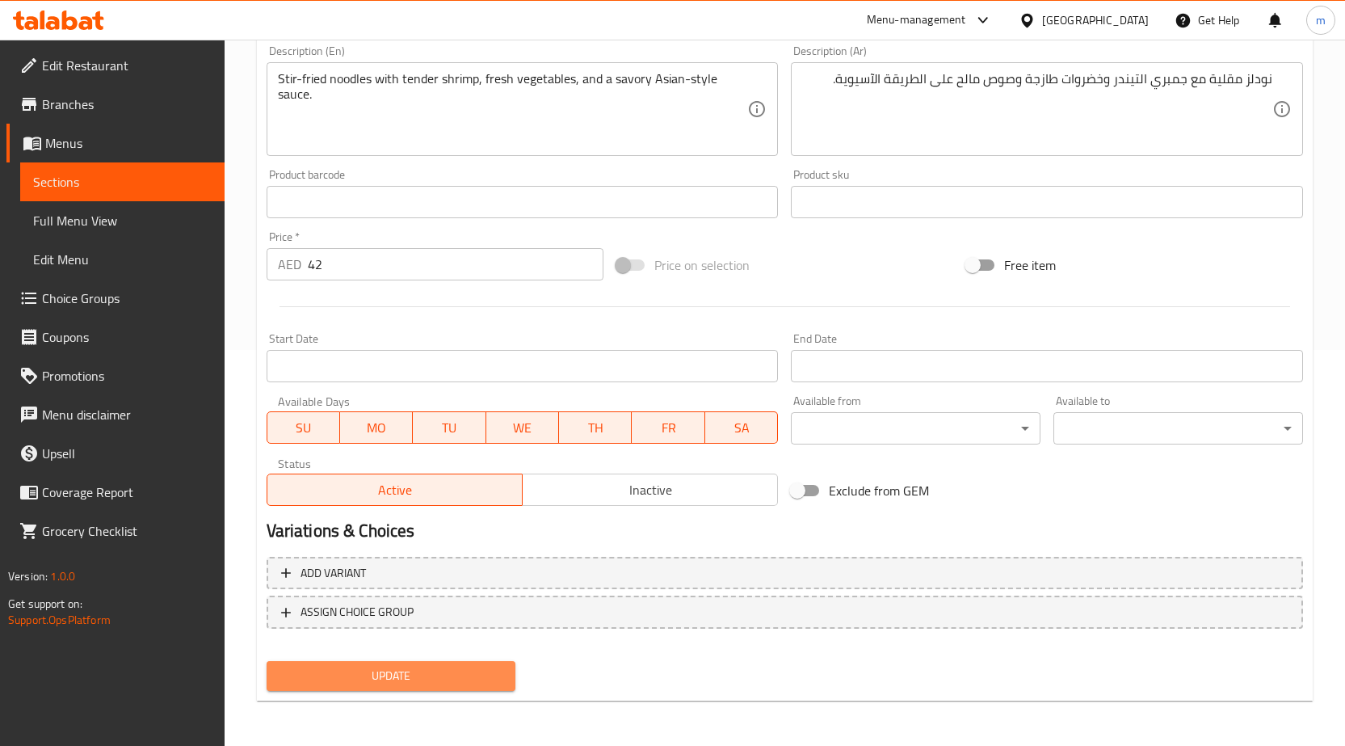
click at [431, 676] on span "Update" at bounding box center [392, 676] width 224 height 20
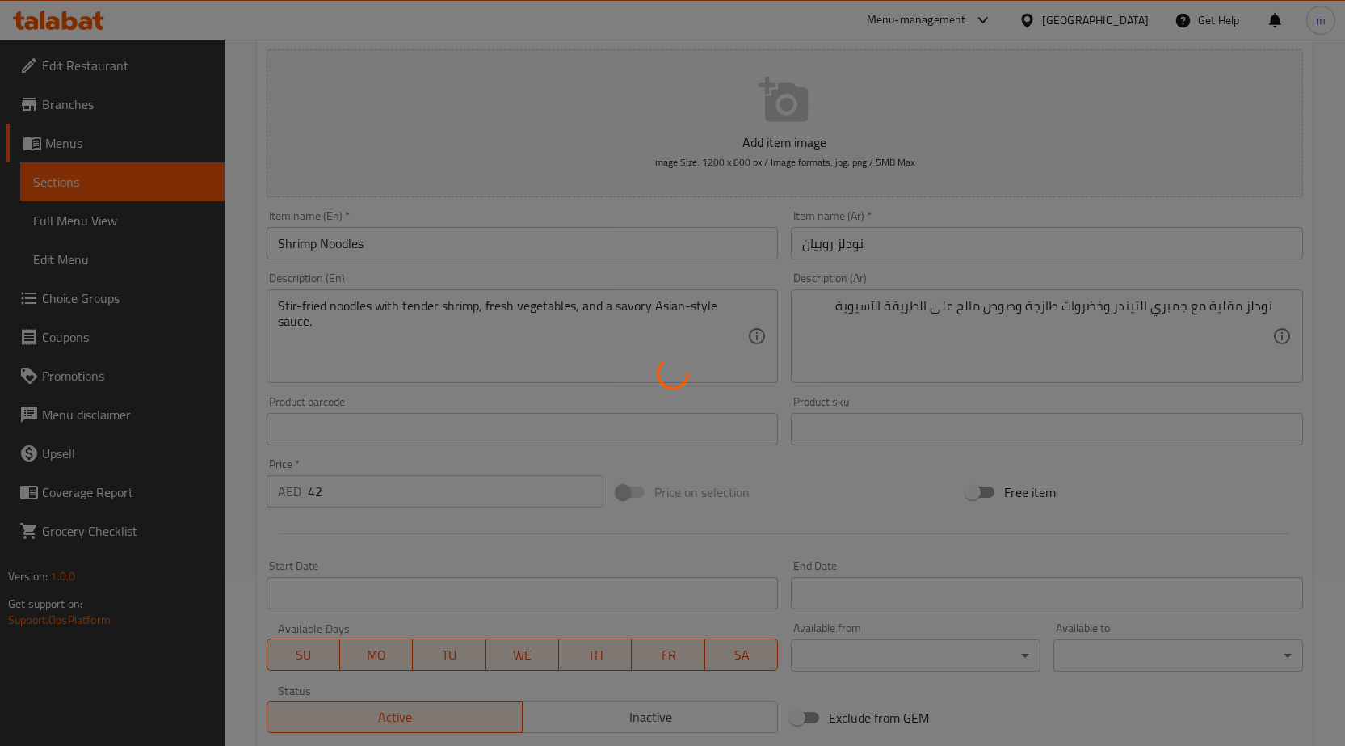
scroll to position [0, 0]
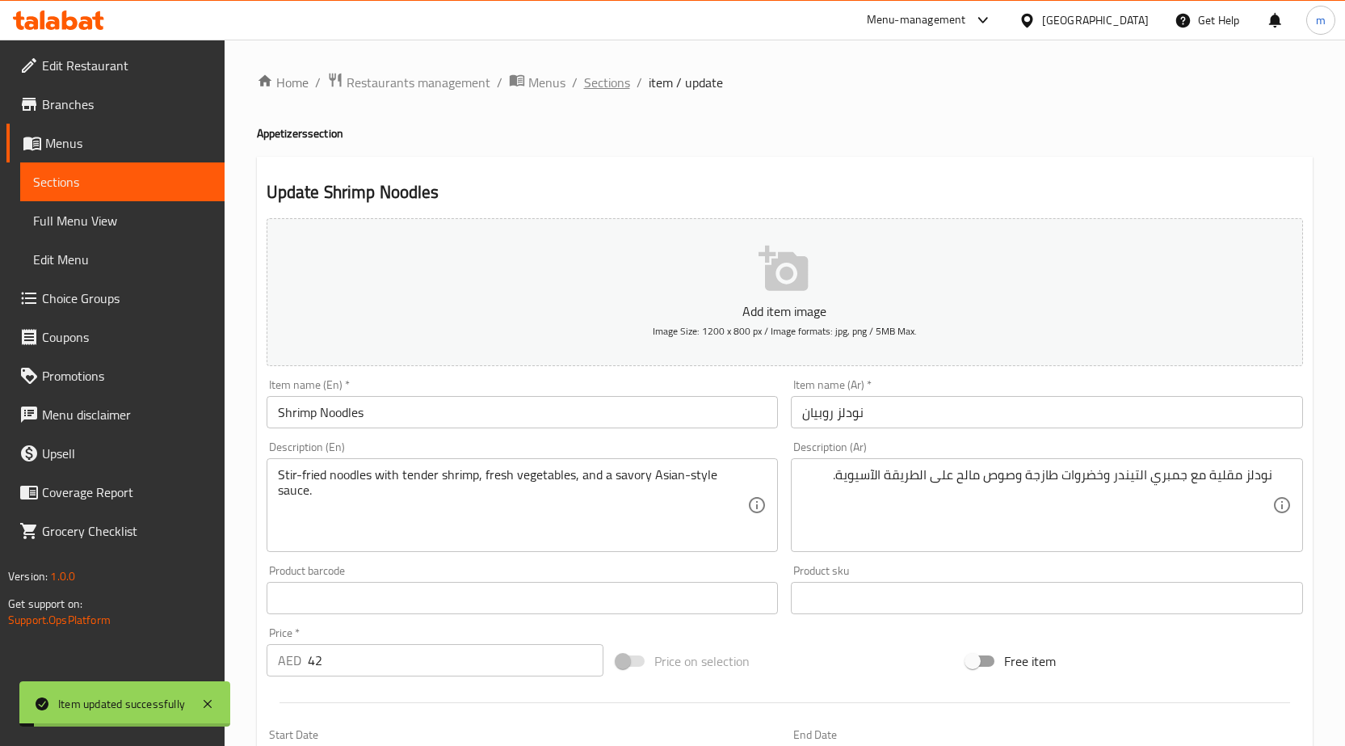
click at [595, 73] on span "Sections" at bounding box center [607, 82] width 46 height 19
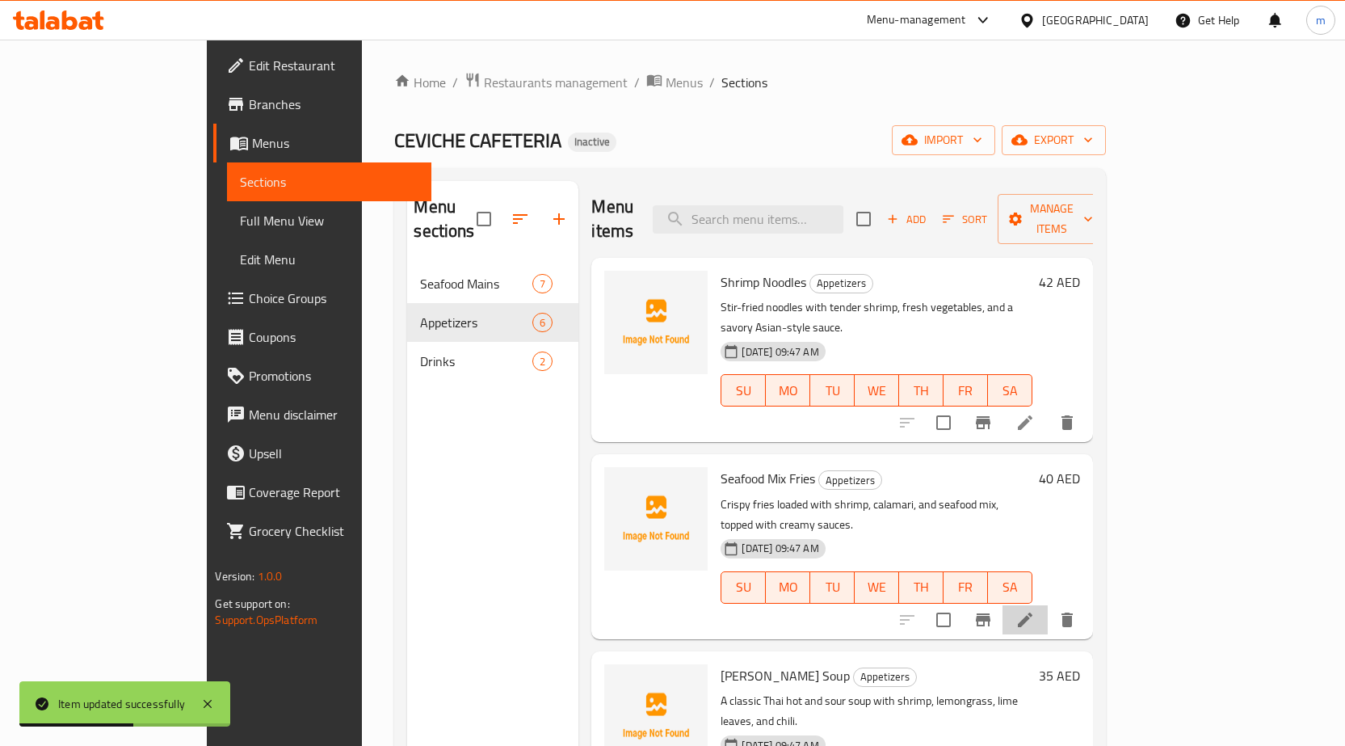
click at [1048, 605] on li at bounding box center [1025, 619] width 45 height 29
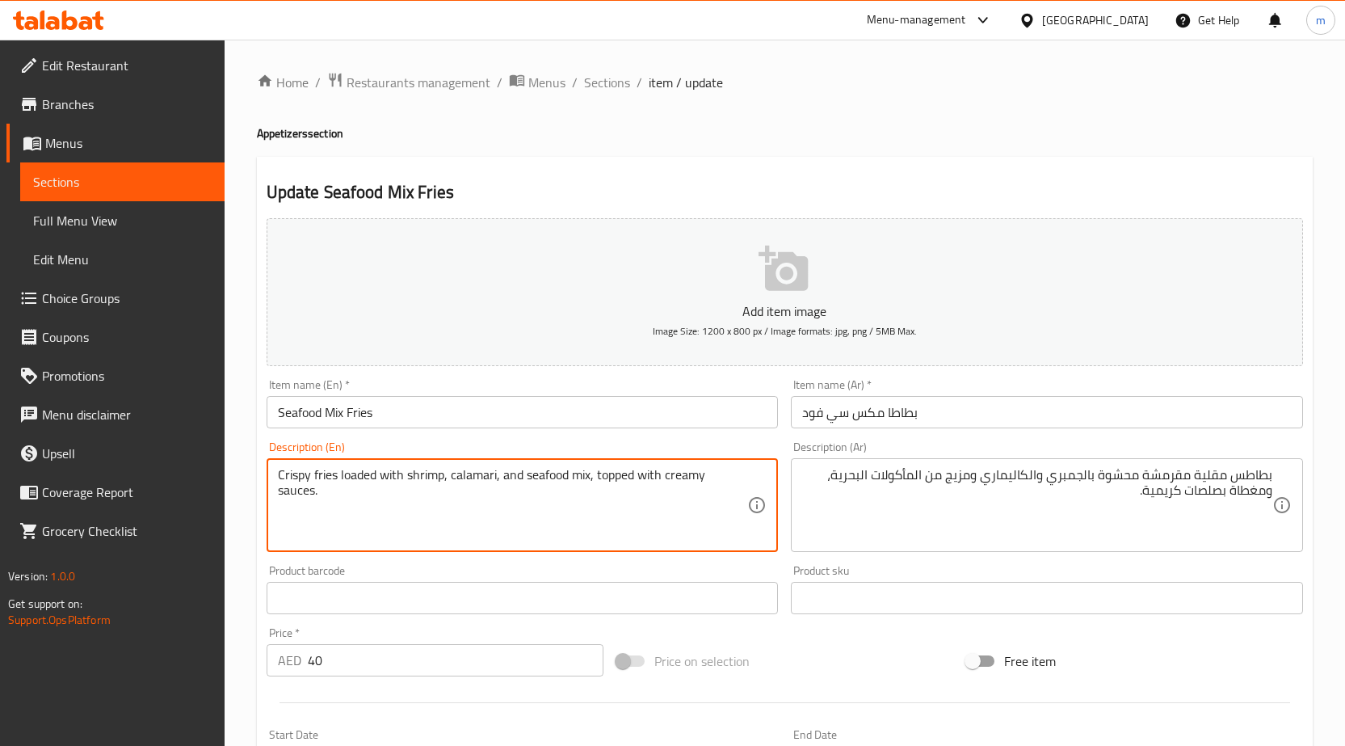
click at [359, 479] on textarea "Crispy fries loaded with shrimp, calamari, and seafood mix, topped with creamy …" at bounding box center [513, 505] width 470 height 77
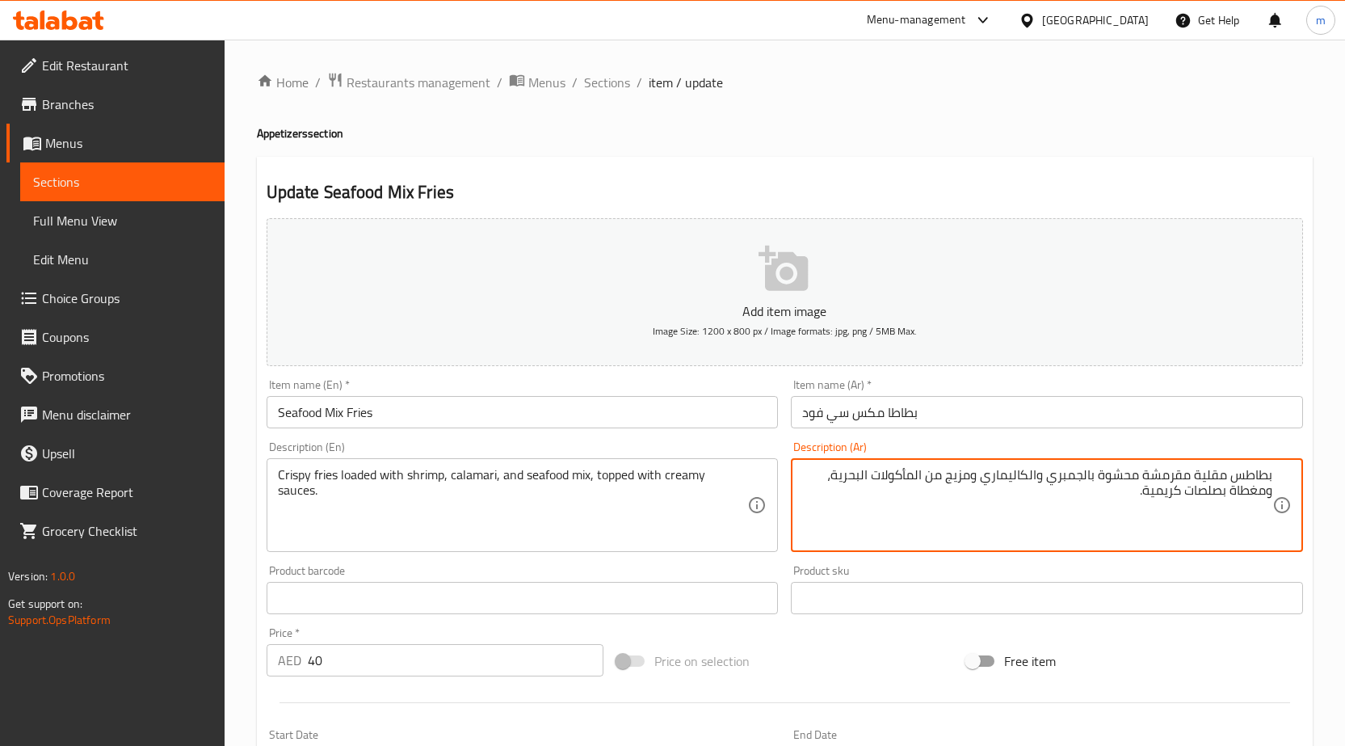
drag, startPoint x: 1099, startPoint y: 473, endPoint x: 1140, endPoint y: 481, distance: 41.8
drag, startPoint x: 950, startPoint y: 477, endPoint x: 979, endPoint y: 478, distance: 29.1
click at [979, 478] on textarea "بطاطس مقلية مقرمشة محملة بالجمبري والكاليماري ومزيج من المأكولات البحرية، ومغطا…" at bounding box center [1037, 505] width 470 height 77
drag, startPoint x: 1184, startPoint y: 490, endPoint x: 1220, endPoint y: 507, distance: 39.7
click at [1220, 507] on textarea "بطاطس مقلية مقرمشة محملة بالجمبري والكاليماري وميكس من المأكولات البحرية، ومغطا…" at bounding box center [1037, 505] width 470 height 77
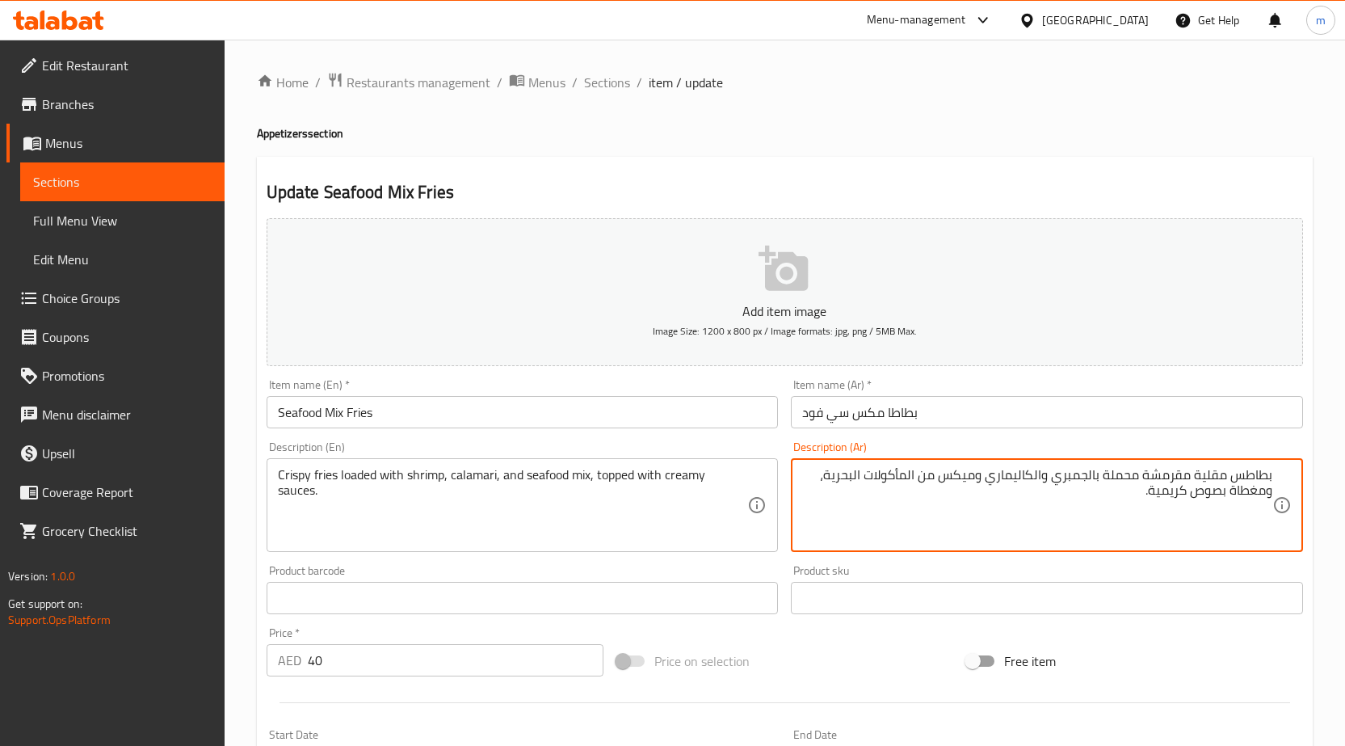
click at [1149, 492] on textarea "بطاطس مقلية مقرمشة محملة بالجمبري والكاليماري وميكس من المأكولات البحرية، ومغطا…" at bounding box center [1037, 505] width 470 height 77
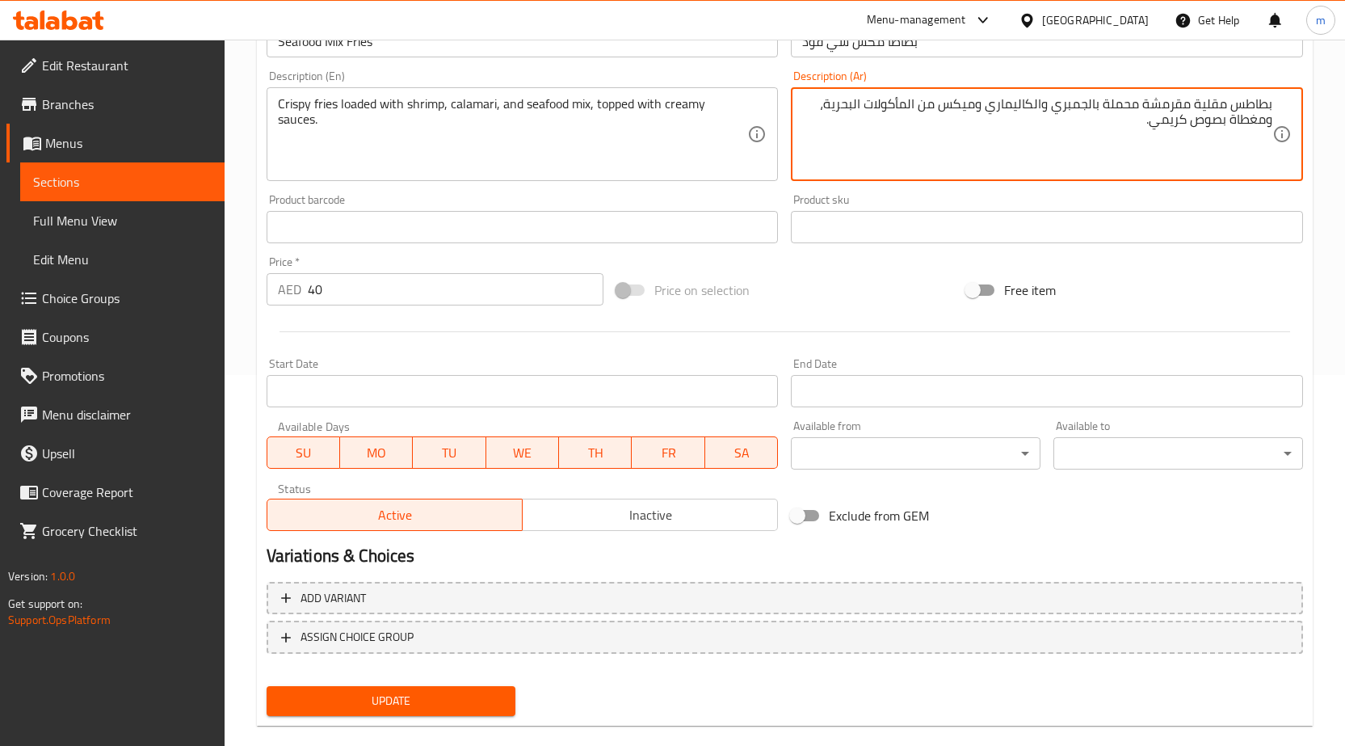
scroll to position [396, 0]
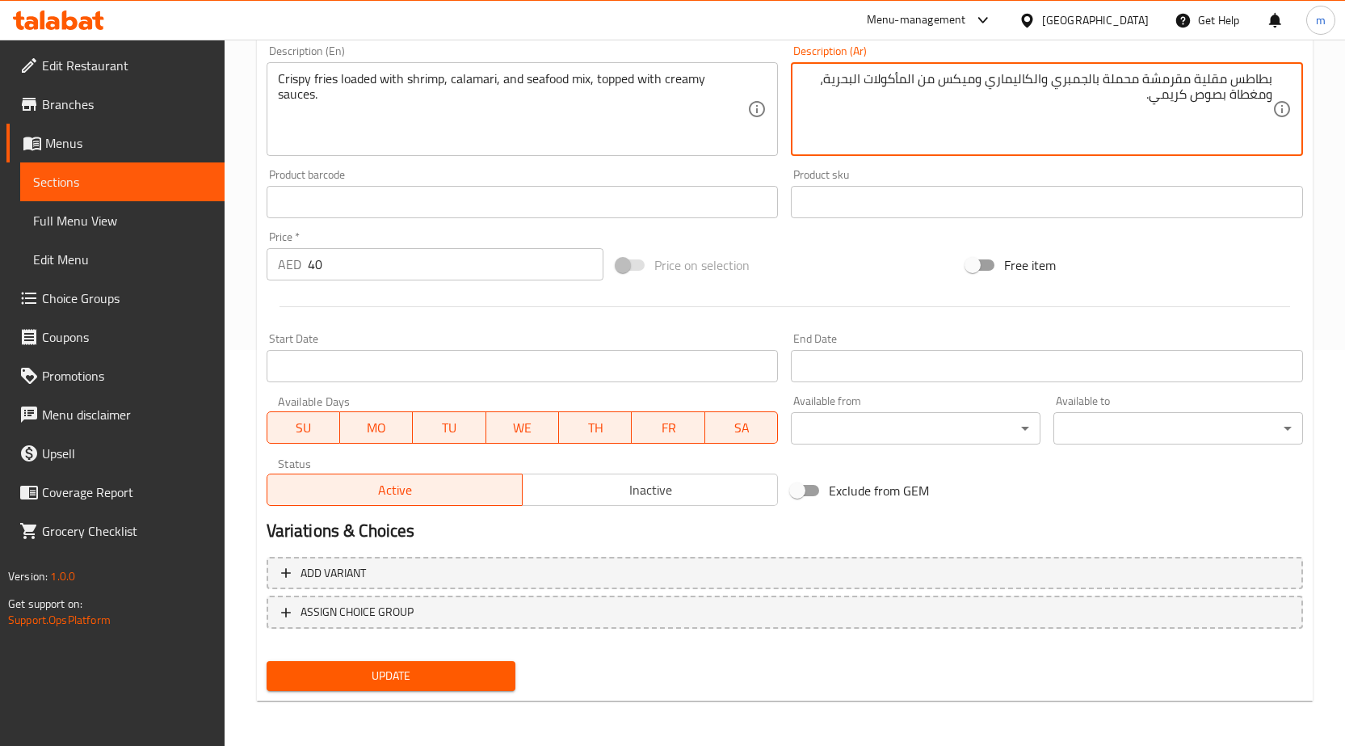
type textarea "بطاطس مقلية مقرمشة محملة بالجمبري والكاليماري وميكس من المأكولات البحرية، ومغطا…"
click at [377, 683] on span "Update" at bounding box center [392, 676] width 224 height 20
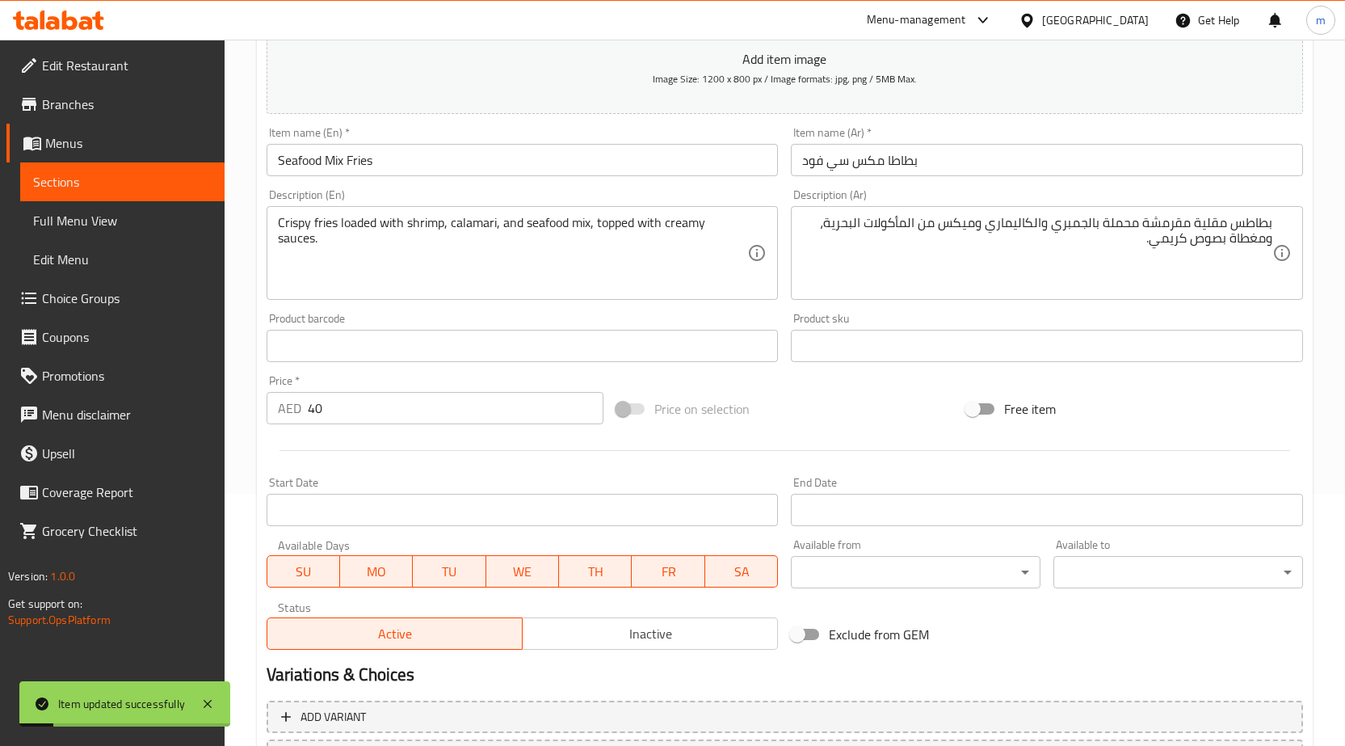
scroll to position [0, 0]
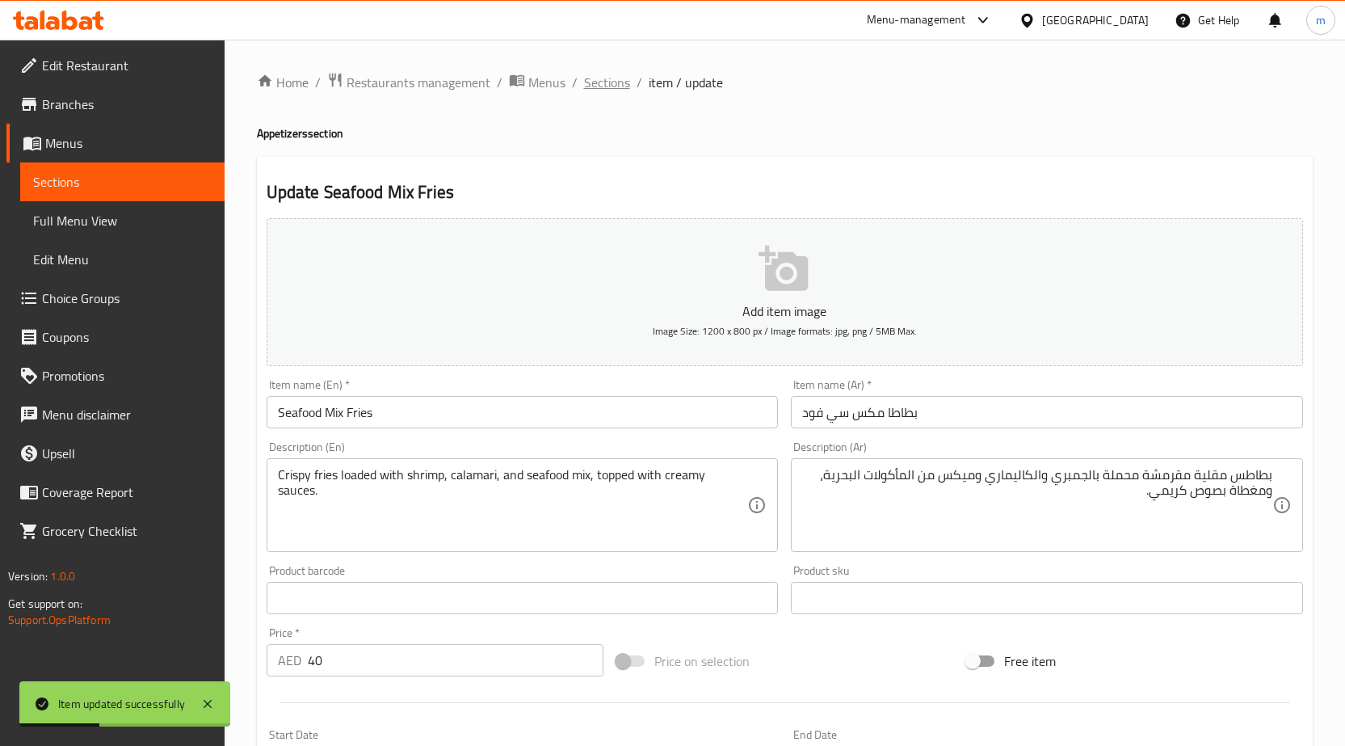
click at [608, 86] on span "Sections" at bounding box center [607, 82] width 46 height 19
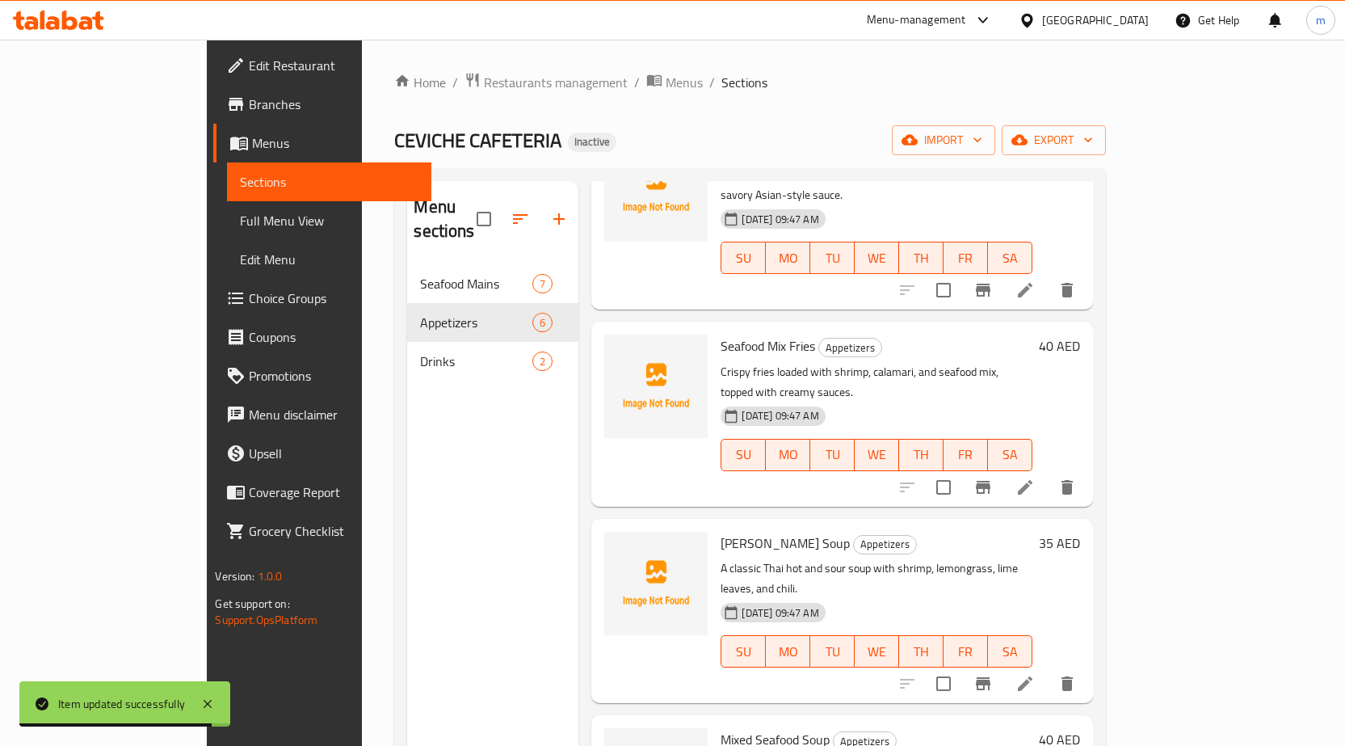
scroll to position [162, 0]
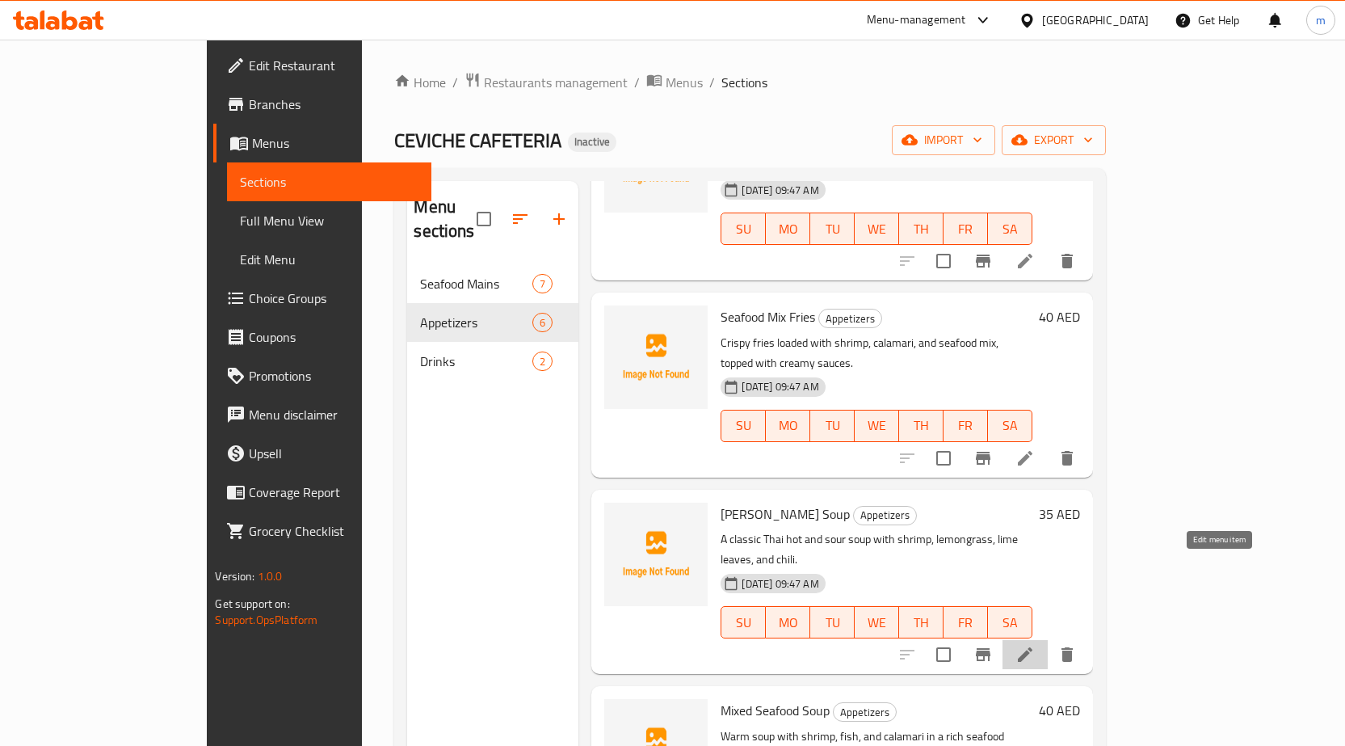
click at [1035, 645] on icon at bounding box center [1024, 654] width 19 height 19
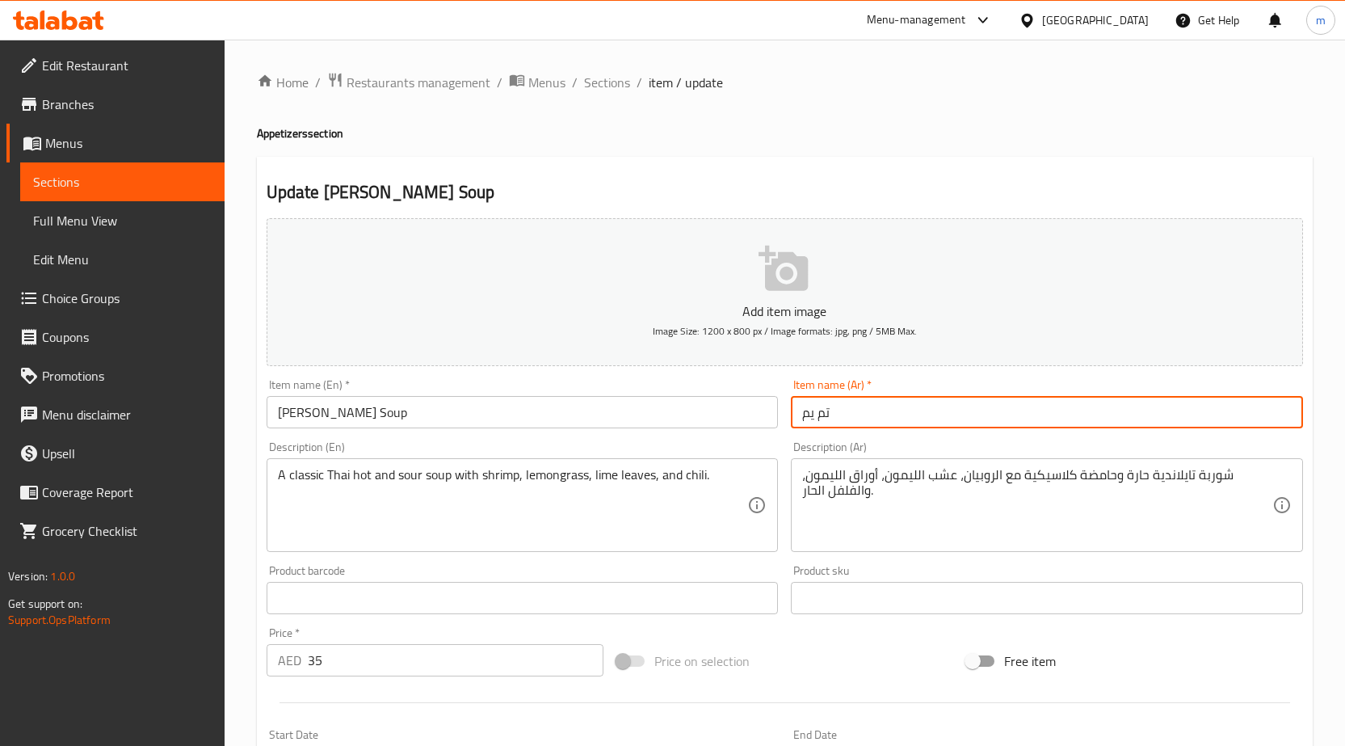
click at [864, 411] on input "تم يم" at bounding box center [1047, 412] width 512 height 32
drag, startPoint x: 1290, startPoint y: 411, endPoint x: 1297, endPoint y: 420, distance: 11.0
click at [1291, 411] on input "تم يم" at bounding box center [1047, 412] width 512 height 32
type input "شوربة تم يم"
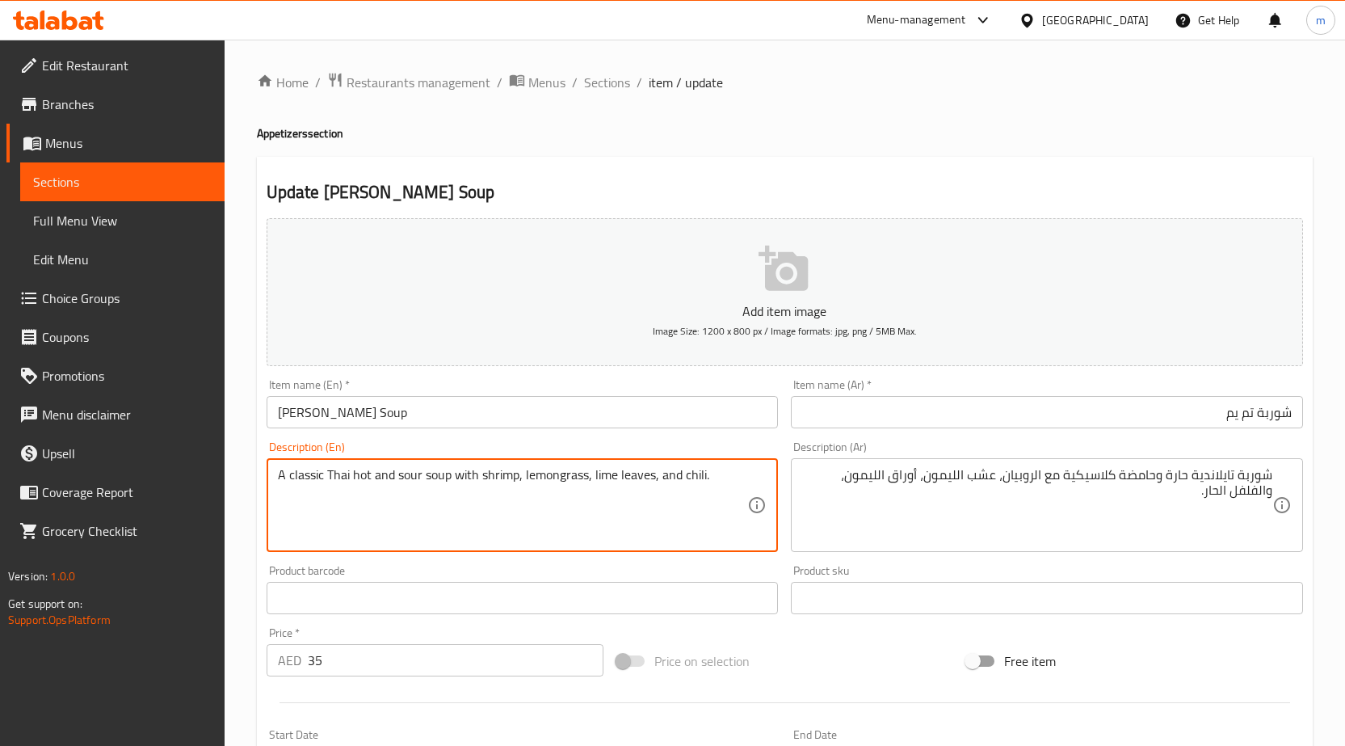
click at [338, 475] on textarea "A classic Thai hot and sour soup with shrimp, lemongrass, lime leaves, and chil…" at bounding box center [513, 505] width 470 height 77
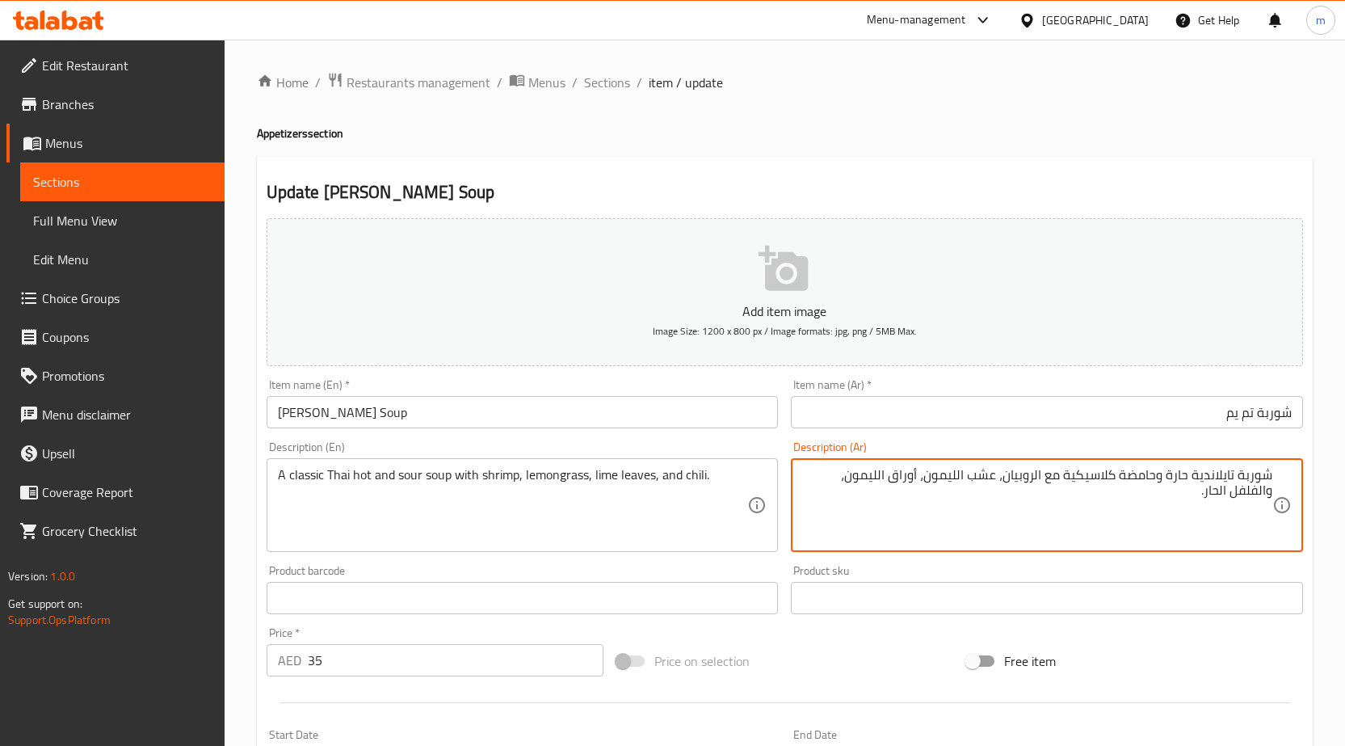
drag, startPoint x: 1006, startPoint y: 477, endPoint x: 1045, endPoint y: 480, distance: 39.7
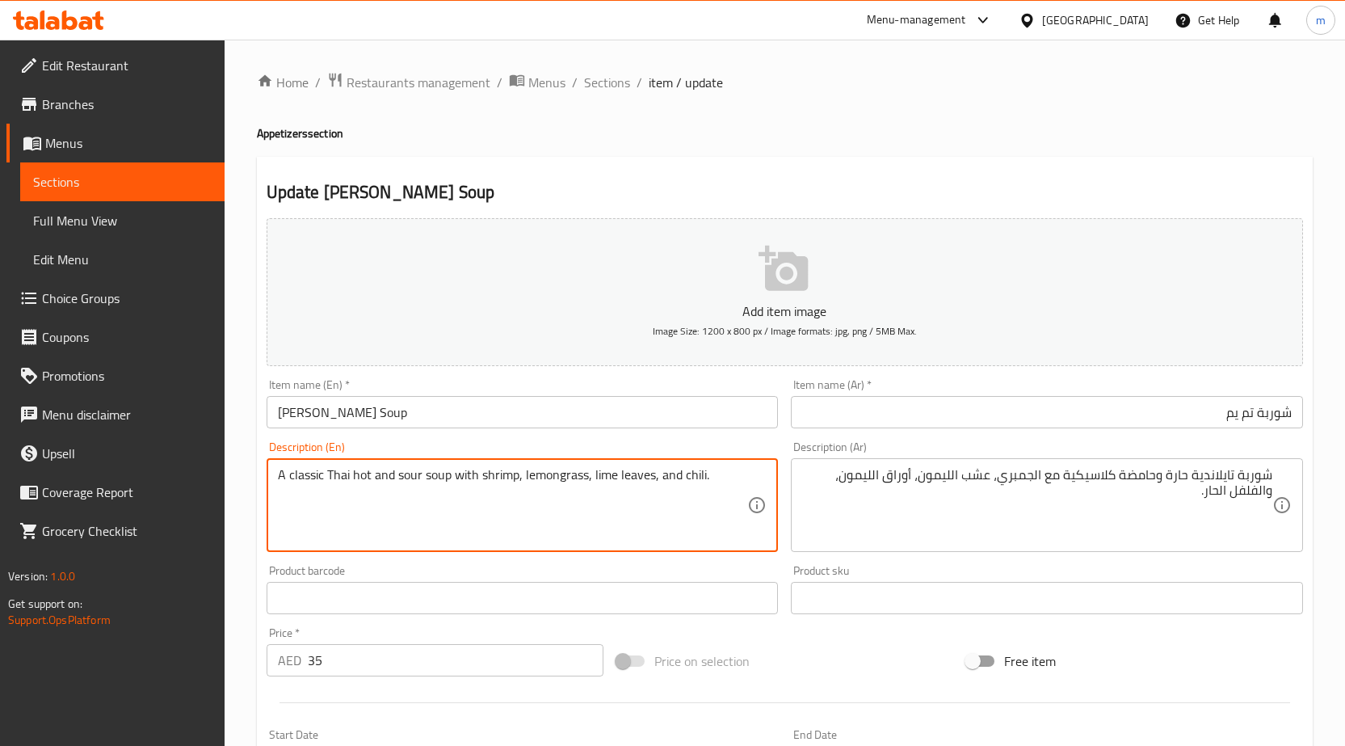
drag, startPoint x: 593, startPoint y: 476, endPoint x: 618, endPoint y: 487, distance: 27.5
click at [600, 477] on textarea "A classic Thai hot and sour soup with shrimp, lemongrass, lime leaves, and chil…" at bounding box center [513, 505] width 470 height 77
click at [638, 476] on textarea "A classic Thai hot and sour soup with shrimp, lemongrass, lime leaves, and chil…" at bounding box center [513, 505] width 470 height 77
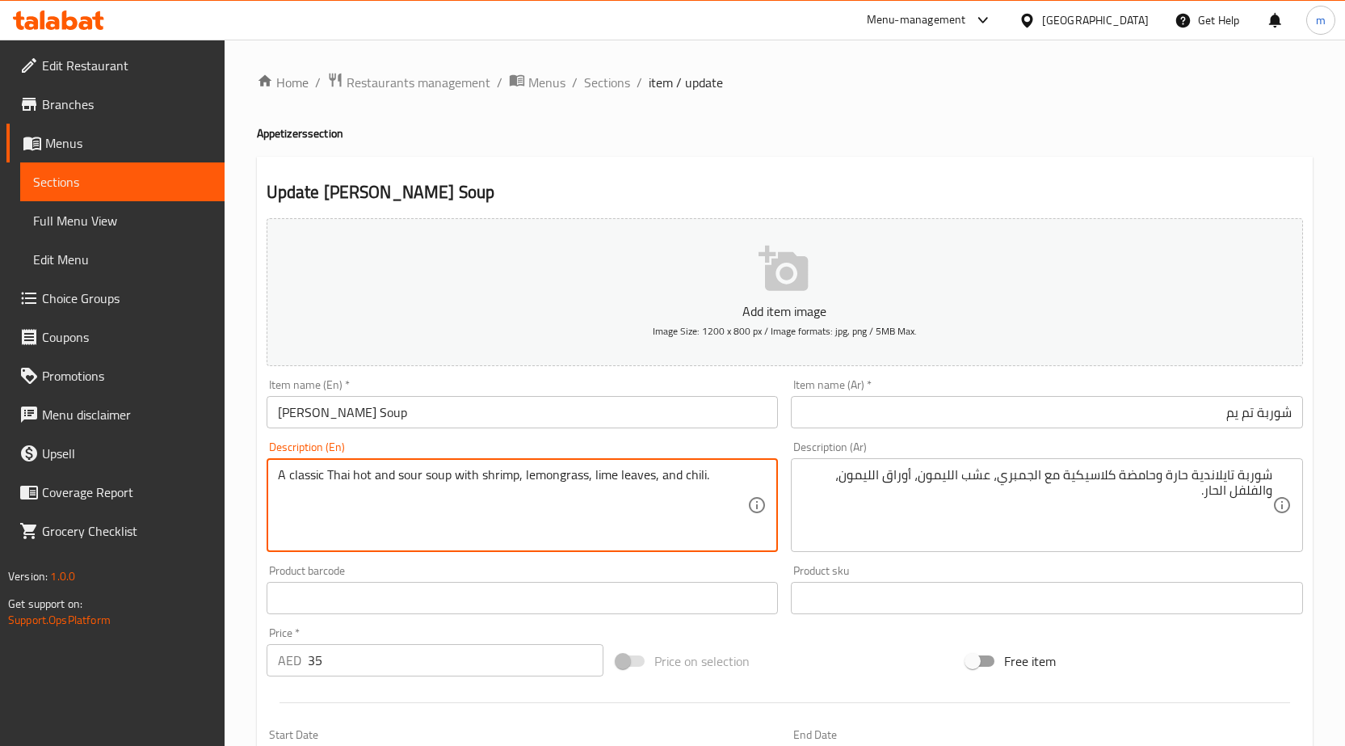
click at [613, 475] on textarea "A classic Thai hot and sour soup with shrimp, lemongrass, lime leaves, and chil…" at bounding box center [513, 505] width 470 height 77
drag, startPoint x: 591, startPoint y: 471, endPoint x: 653, endPoint y: 481, distance: 62.3
click at [653, 481] on textarea "A classic Thai hot and sour soup with shrimp, lemongrass, lime leaves, and chil…" at bounding box center [513, 505] width 470 height 77
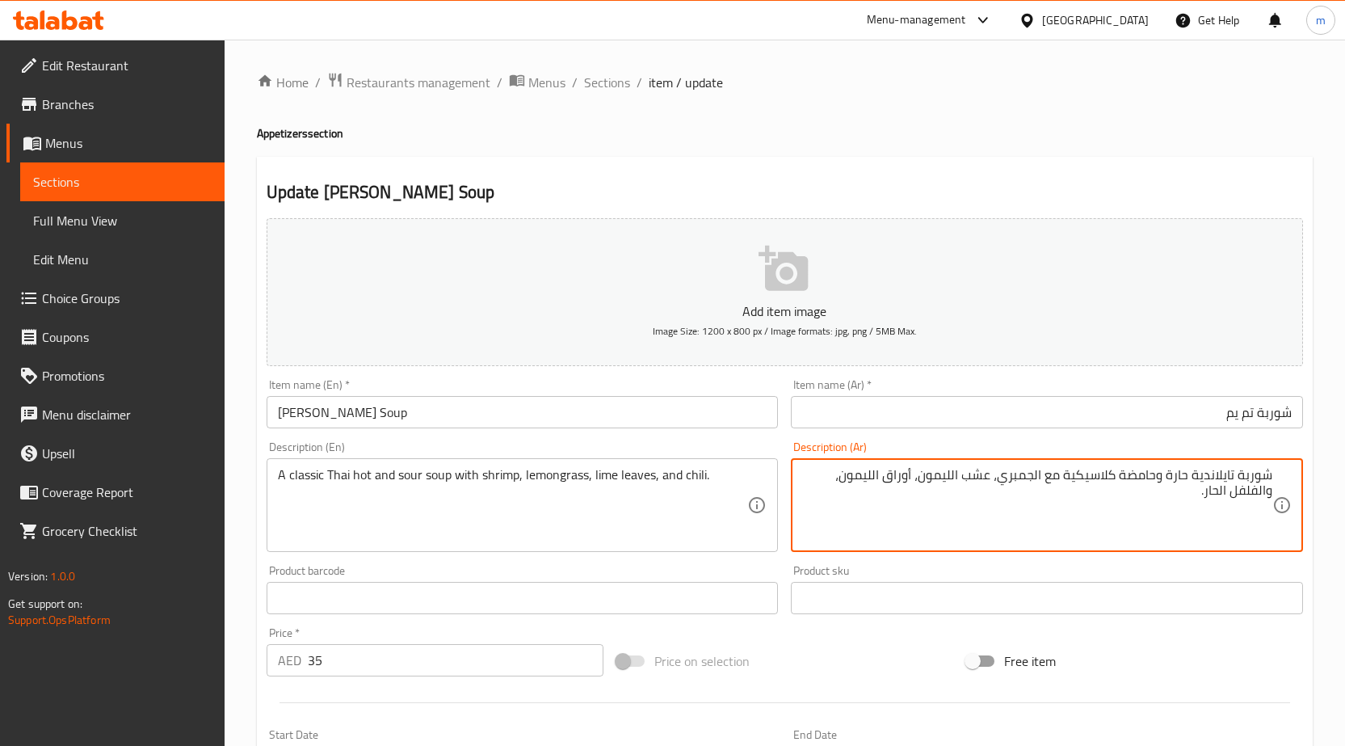
drag, startPoint x: 966, startPoint y: 476, endPoint x: 994, endPoint y: 484, distance: 28.6
drag, startPoint x: 968, startPoint y: 480, endPoint x: 995, endPoint y: 479, distance: 27.5
click at [995, 479] on textarea "شوربة تايلاندية حارة وحامضة كلاسيكية مع الجمبري، اوراق الليمون، أوراق الليمون، …" at bounding box center [1037, 505] width 470 height 77
type textarea "شوربة تايلاندية حارة وحامضة كلاسيكية مع الجمبري، عشب الليمون، أوراق الليمون، وا…"
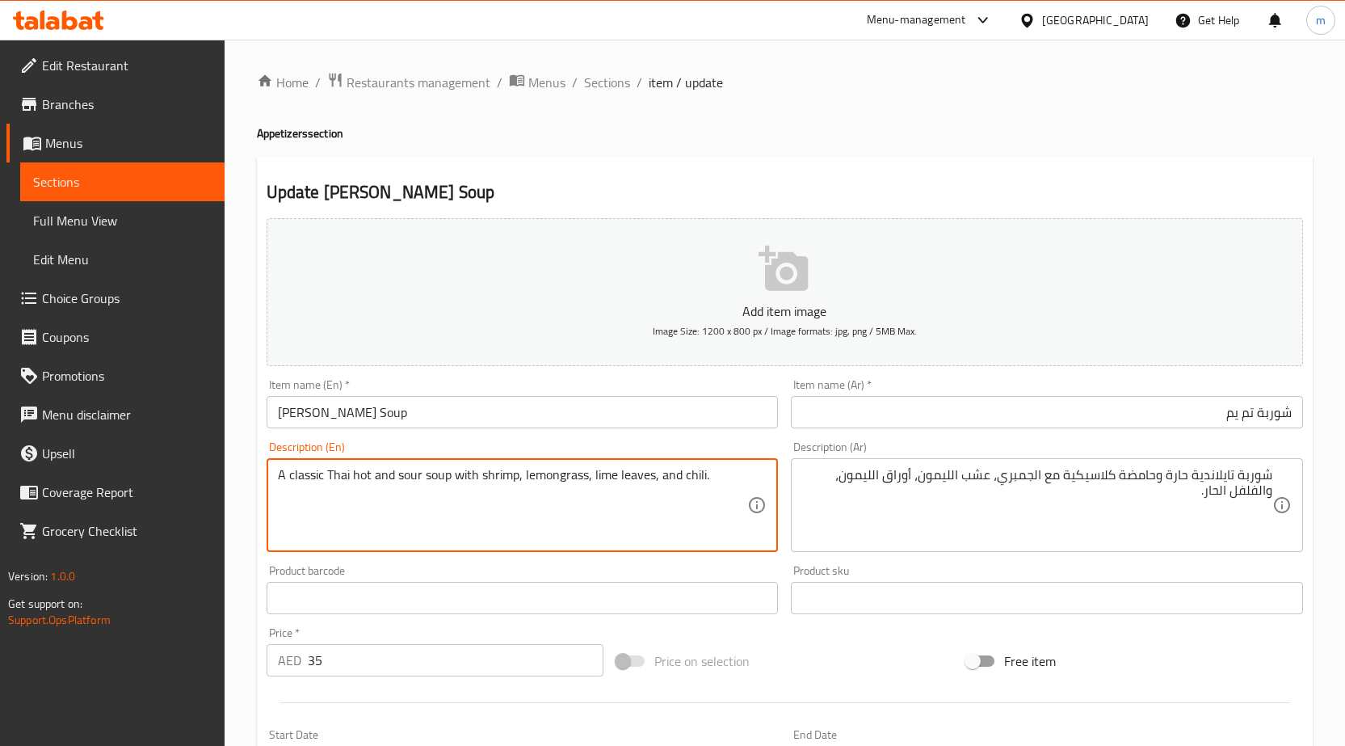
click at [563, 485] on textarea "A classic Thai hot and sour soup with shrimp, lemongrass, lime leaves, and chil…" at bounding box center [513, 505] width 470 height 77
click at [696, 474] on textarea "A classic Thai hot and sour soup with shrimp, lemongrass, lime leaves, and chil…" at bounding box center [513, 505] width 470 height 77
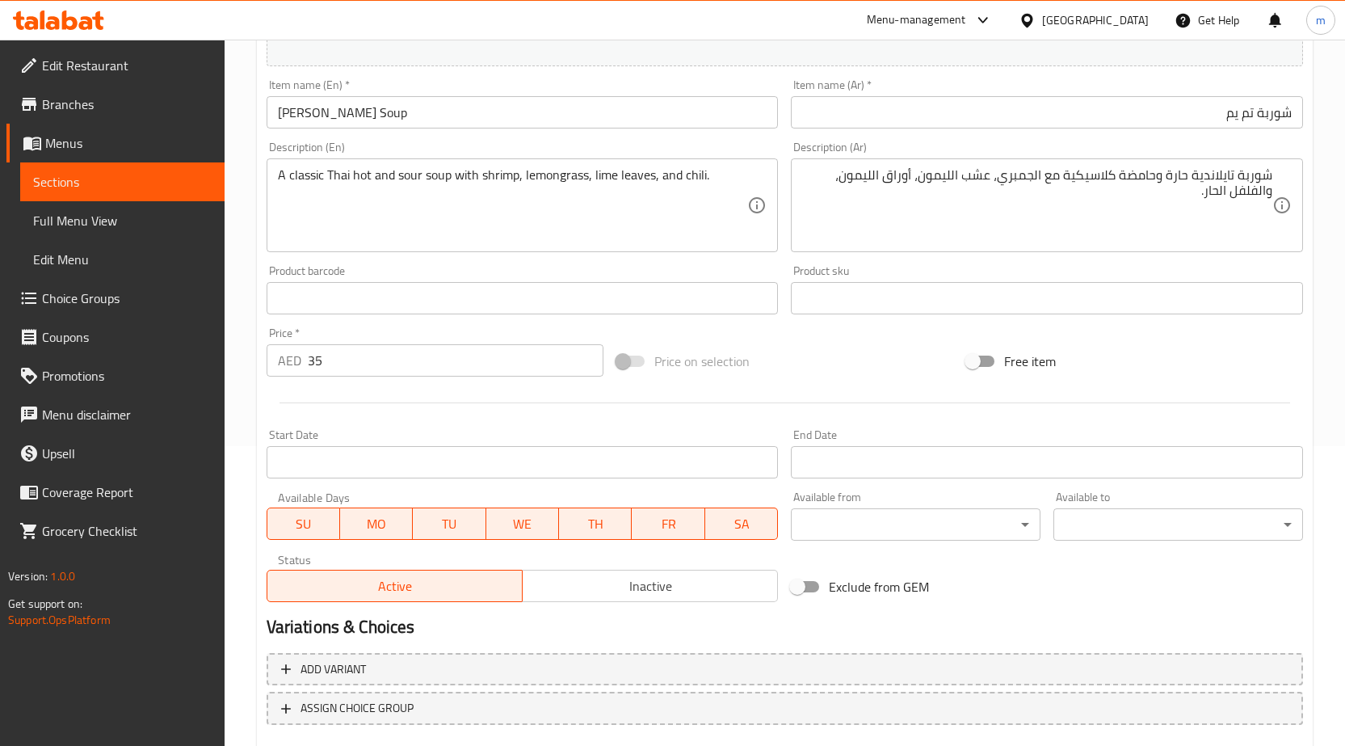
scroll to position [396, 0]
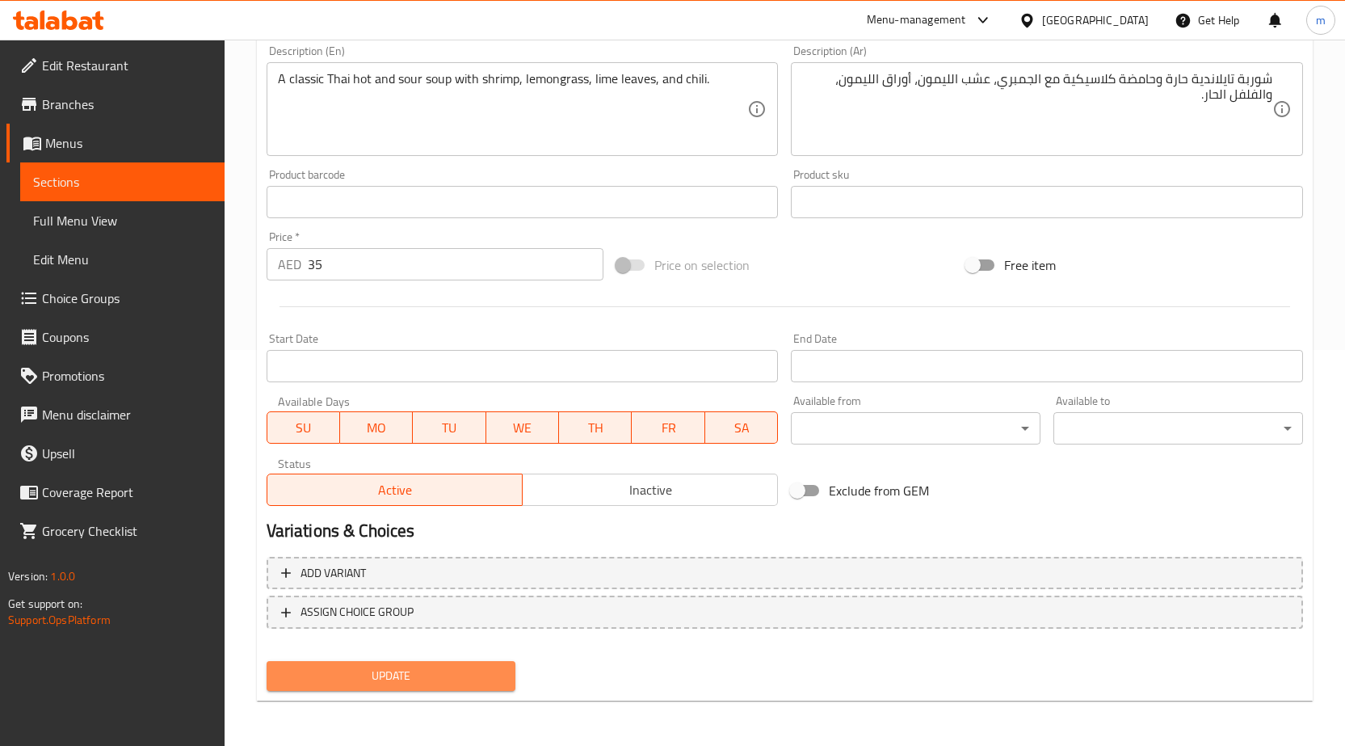
click at [469, 674] on span "Update" at bounding box center [392, 676] width 224 height 20
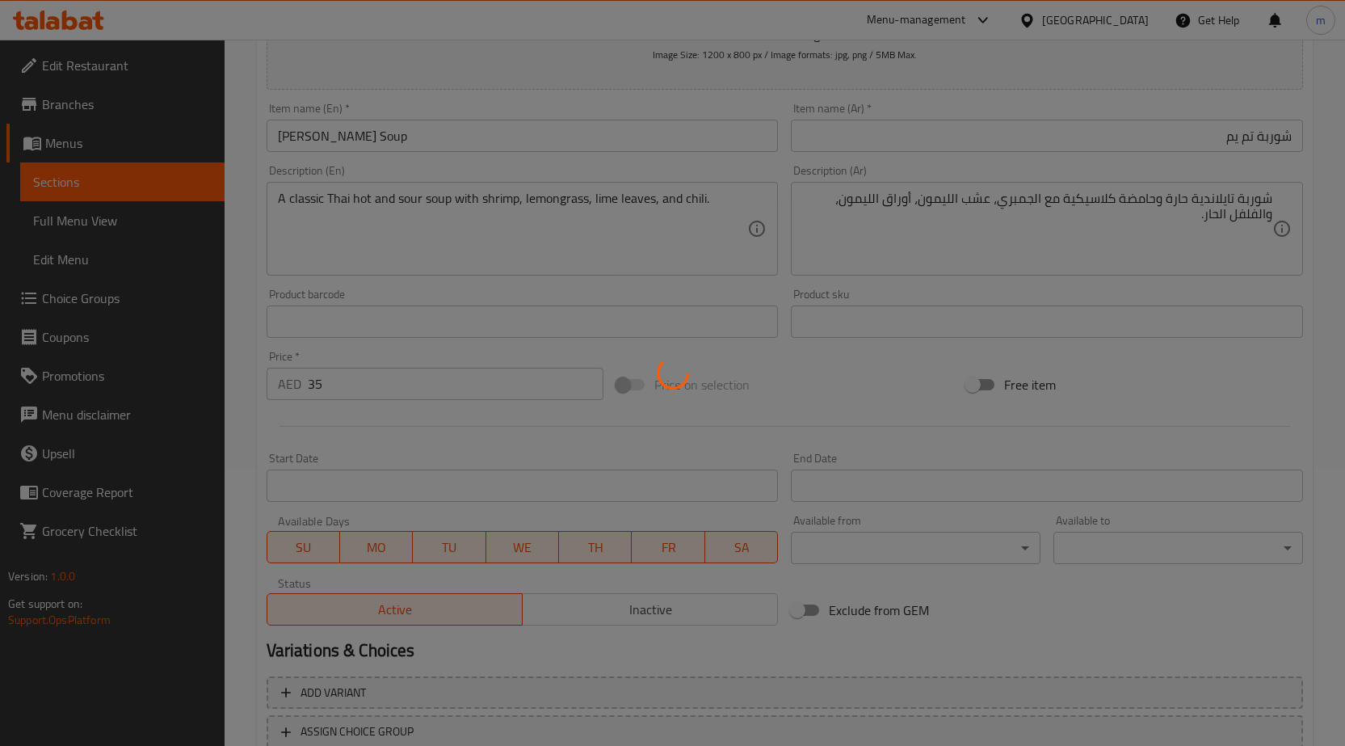
scroll to position [0, 0]
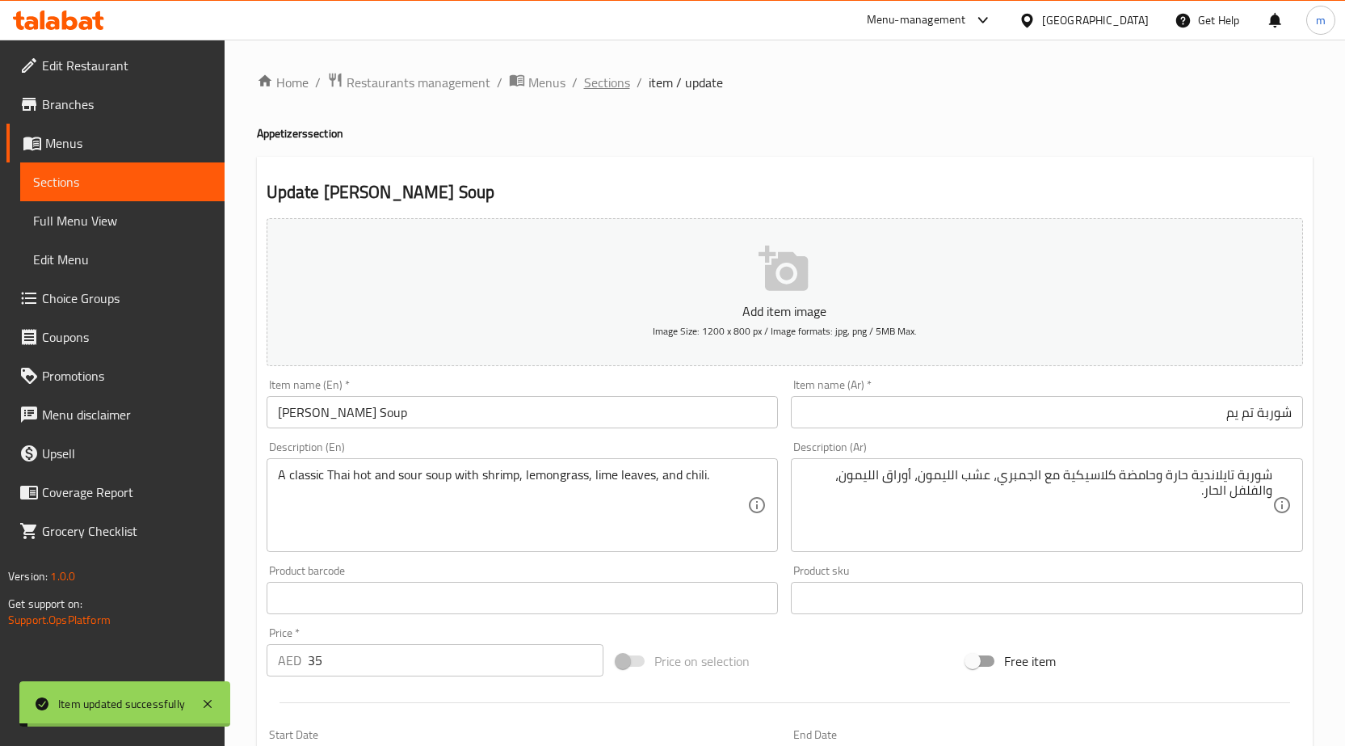
click at [591, 82] on span "Sections" at bounding box center [607, 82] width 46 height 19
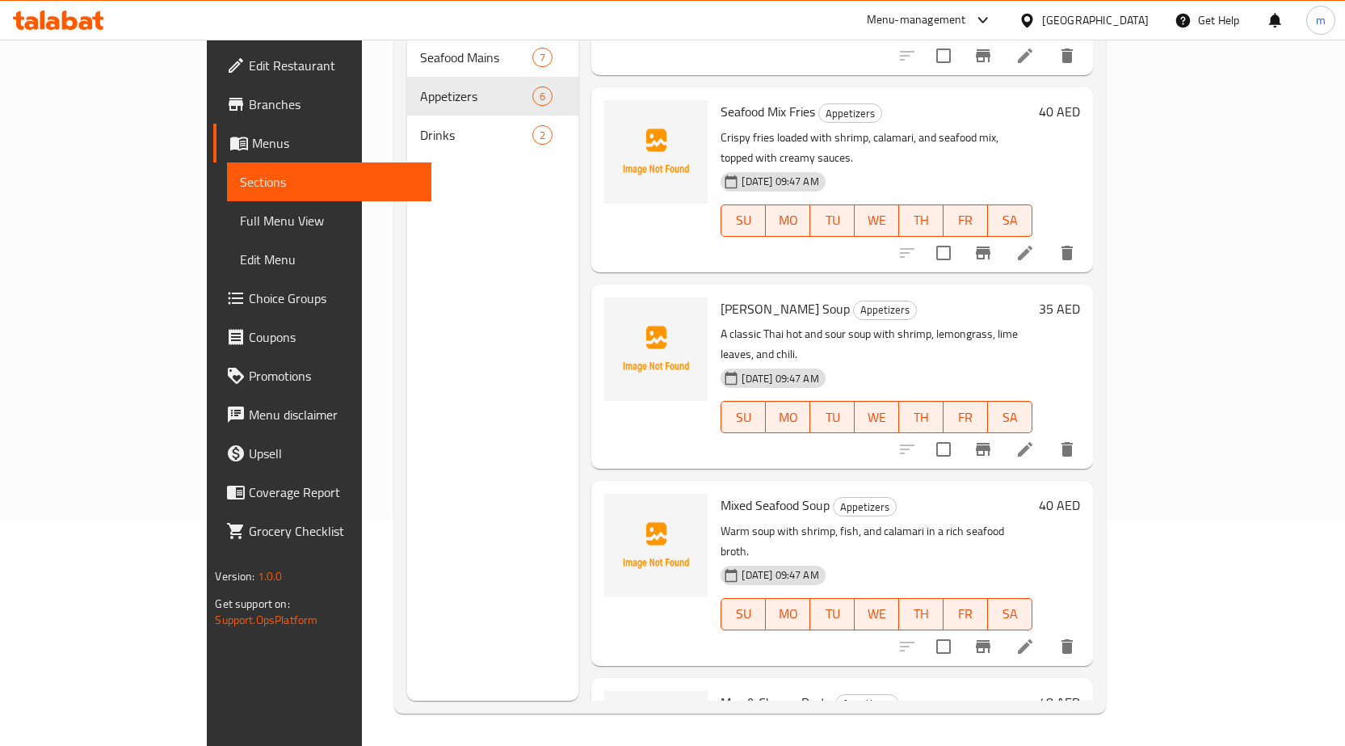
scroll to position [162, 0]
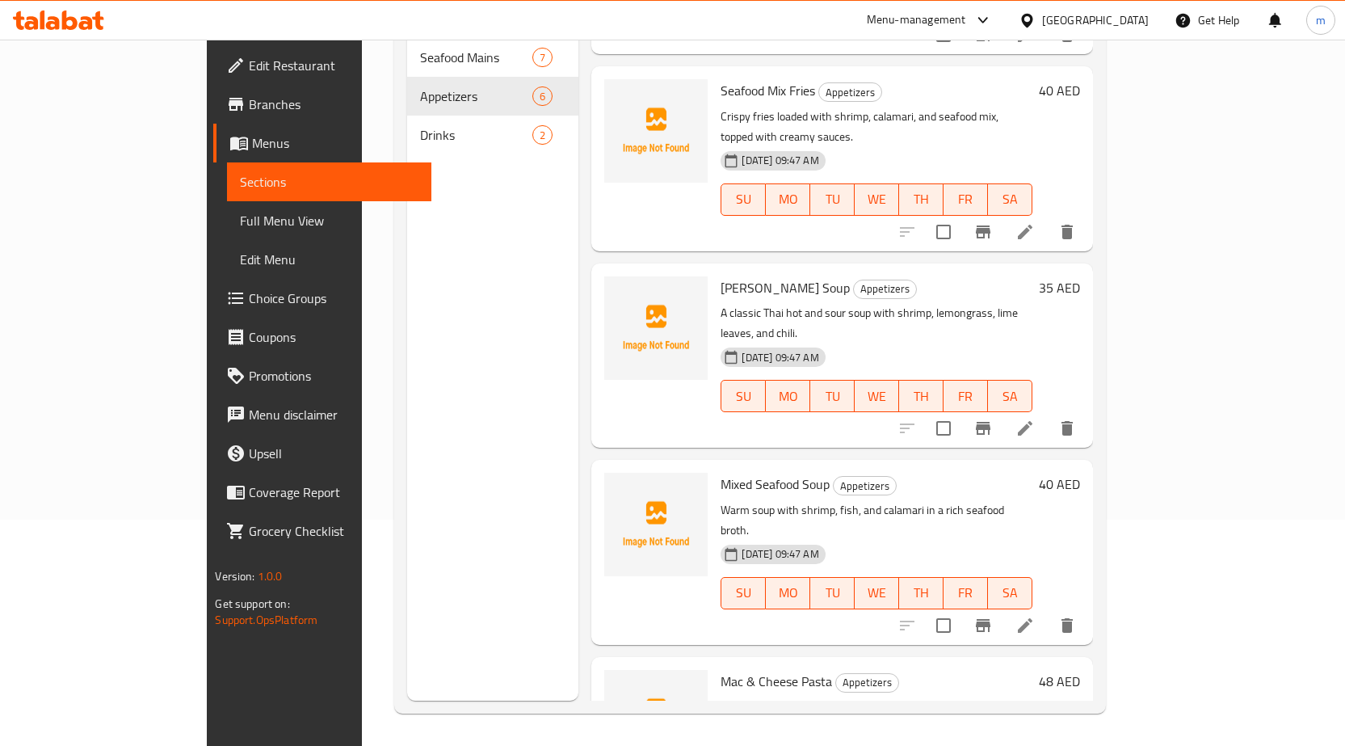
click at [1035, 616] on icon at bounding box center [1024, 625] width 19 height 19
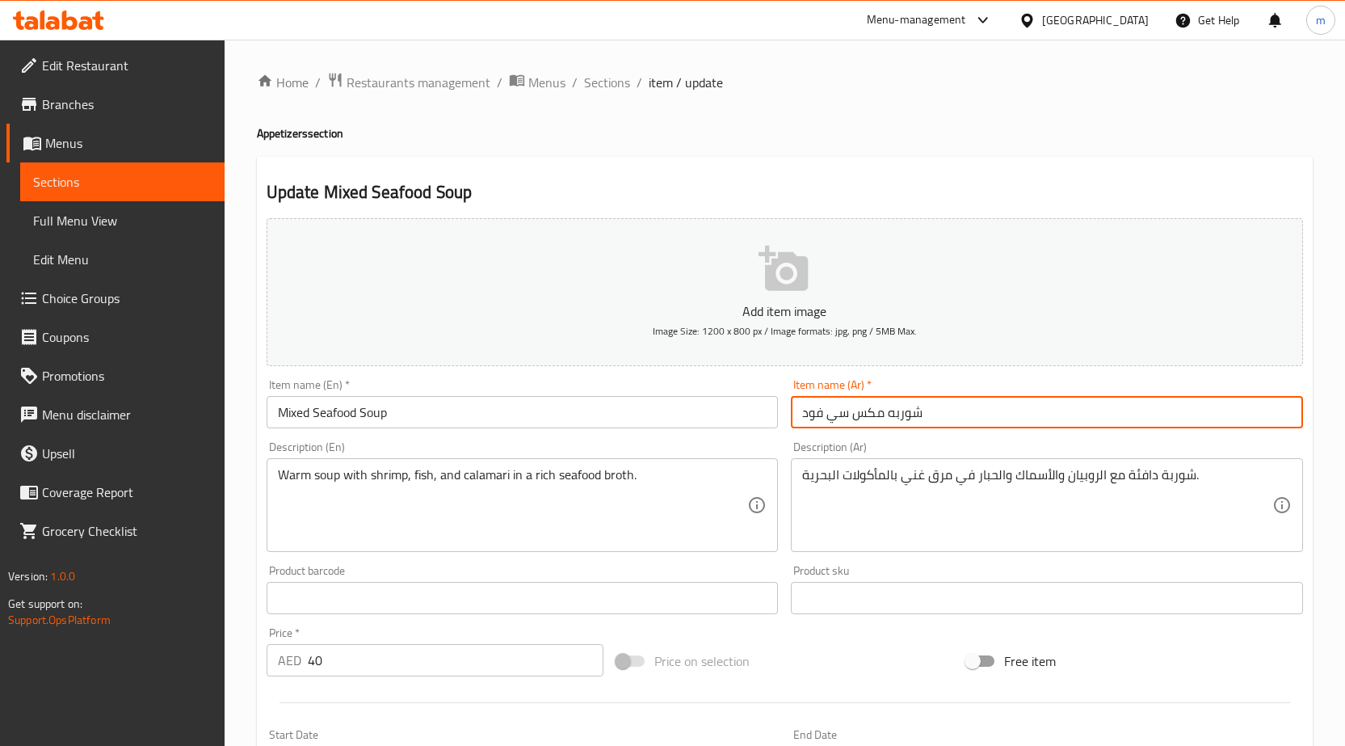
click at [958, 420] on input "شوربه مكس سي فود" at bounding box center [1047, 412] width 512 height 32
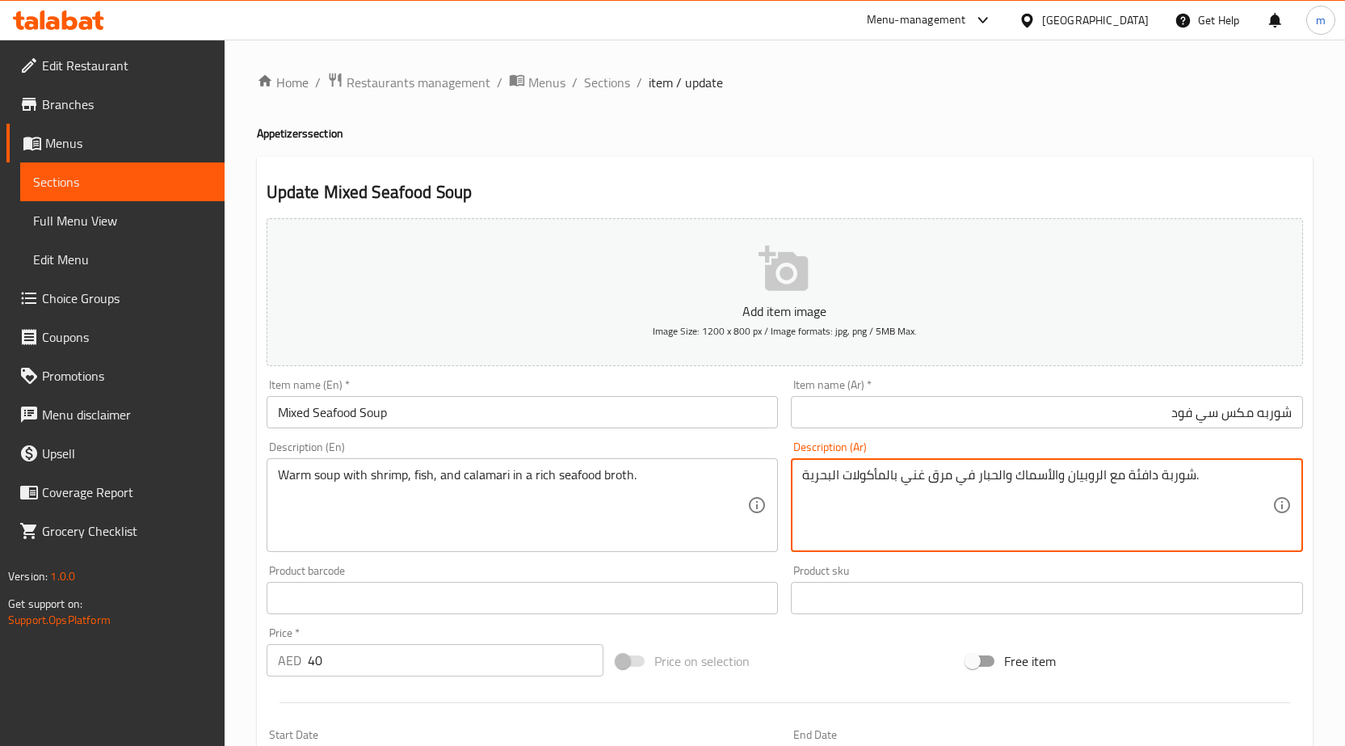
drag, startPoint x: 1069, startPoint y: 474, endPoint x: 1097, endPoint y: 484, distance: 29.9
drag, startPoint x: 1016, startPoint y: 470, endPoint x: 1052, endPoint y: 485, distance: 38.4
click at [1052, 485] on textarea "شوربة دافئة مع الجمبري والأسماك والحبار في مرق غني بالمأكولات البحرية." at bounding box center [1037, 505] width 470 height 77
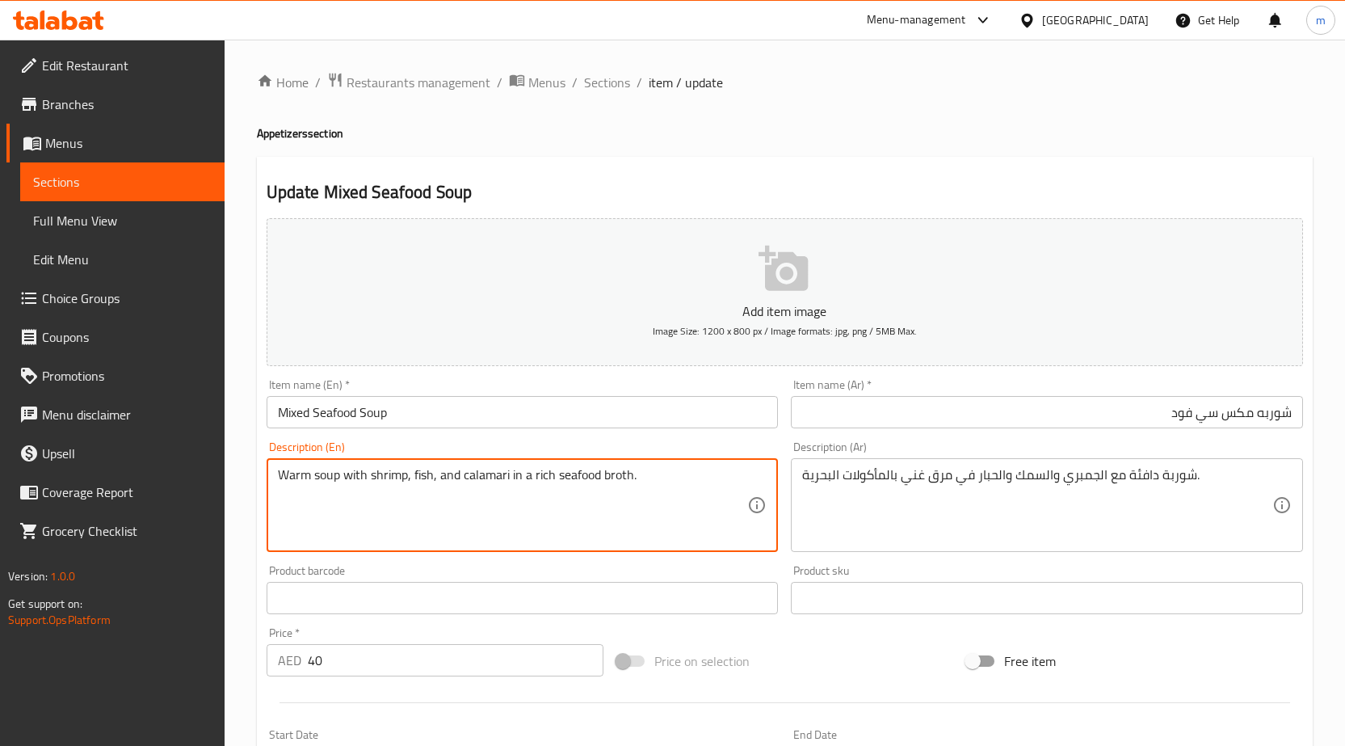
click at [481, 476] on textarea "Warm soup with shrimp, fish, and calamari in a rich seafood broth." at bounding box center [513, 505] width 470 height 77
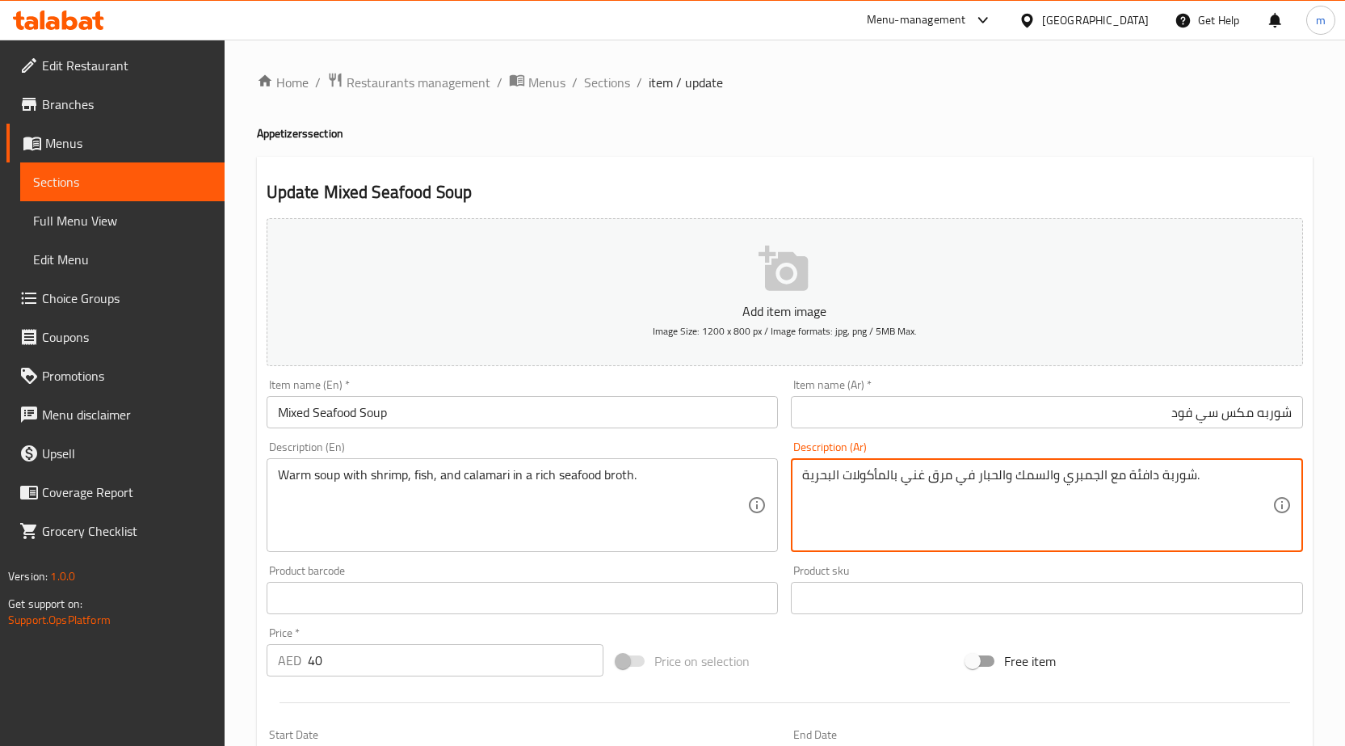
drag, startPoint x: 977, startPoint y: 473, endPoint x: 997, endPoint y: 486, distance: 24.0
click at [997, 486] on textarea "شوربة دافئة مع الجمبري والسمك والحبار في مرق غني بالمأكولات البحرية." at bounding box center [1037, 505] width 470 height 77
type textarea "شوربة دافئة مع الجمبري والسمك والكالماري في مرق غني بالمأكولات البحرية."
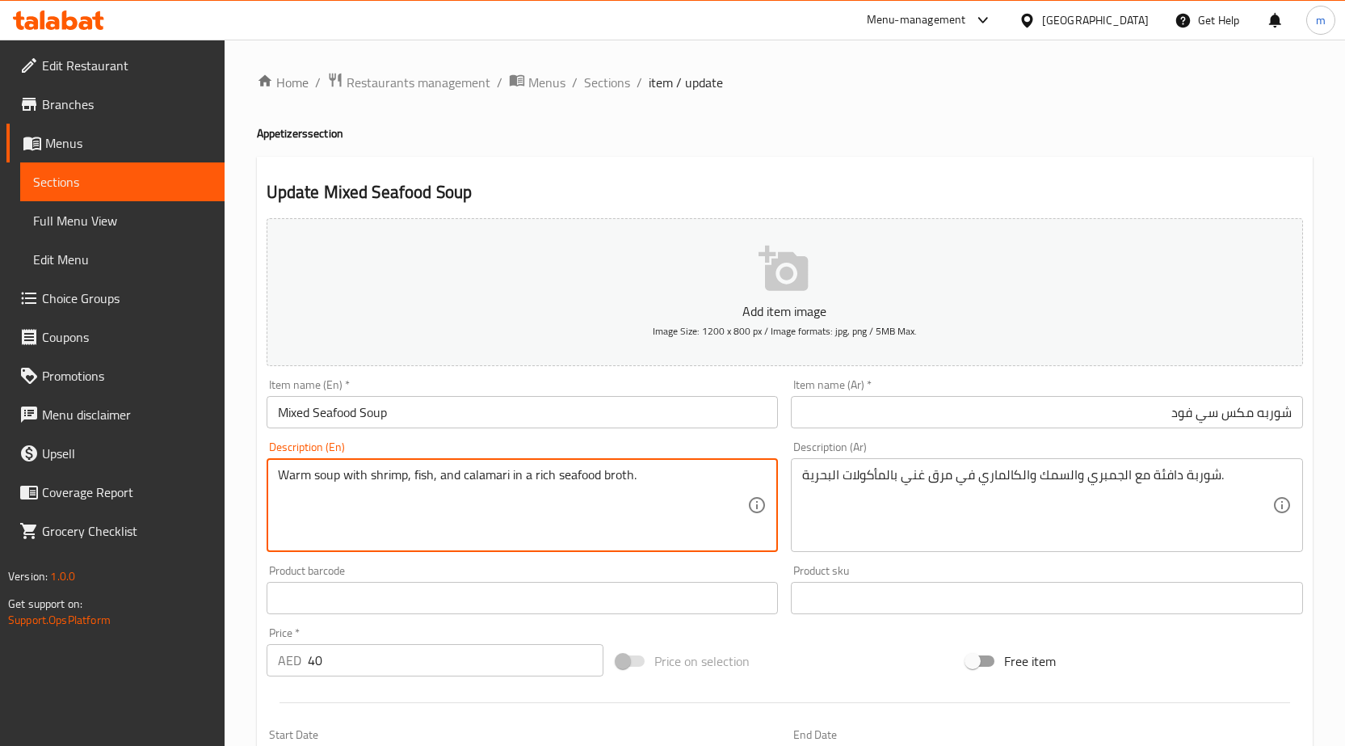
click at [619, 480] on textarea "Warm soup with shrimp, fish, and calamari in a rich seafood broth." at bounding box center [513, 505] width 470 height 77
drag, startPoint x: 555, startPoint y: 473, endPoint x: 632, endPoint y: 501, distance: 81.5
click at [632, 501] on textarea "Warm soup with shrimp, fish, and calamari in a rich seafood broth." at bounding box center [513, 505] width 470 height 77
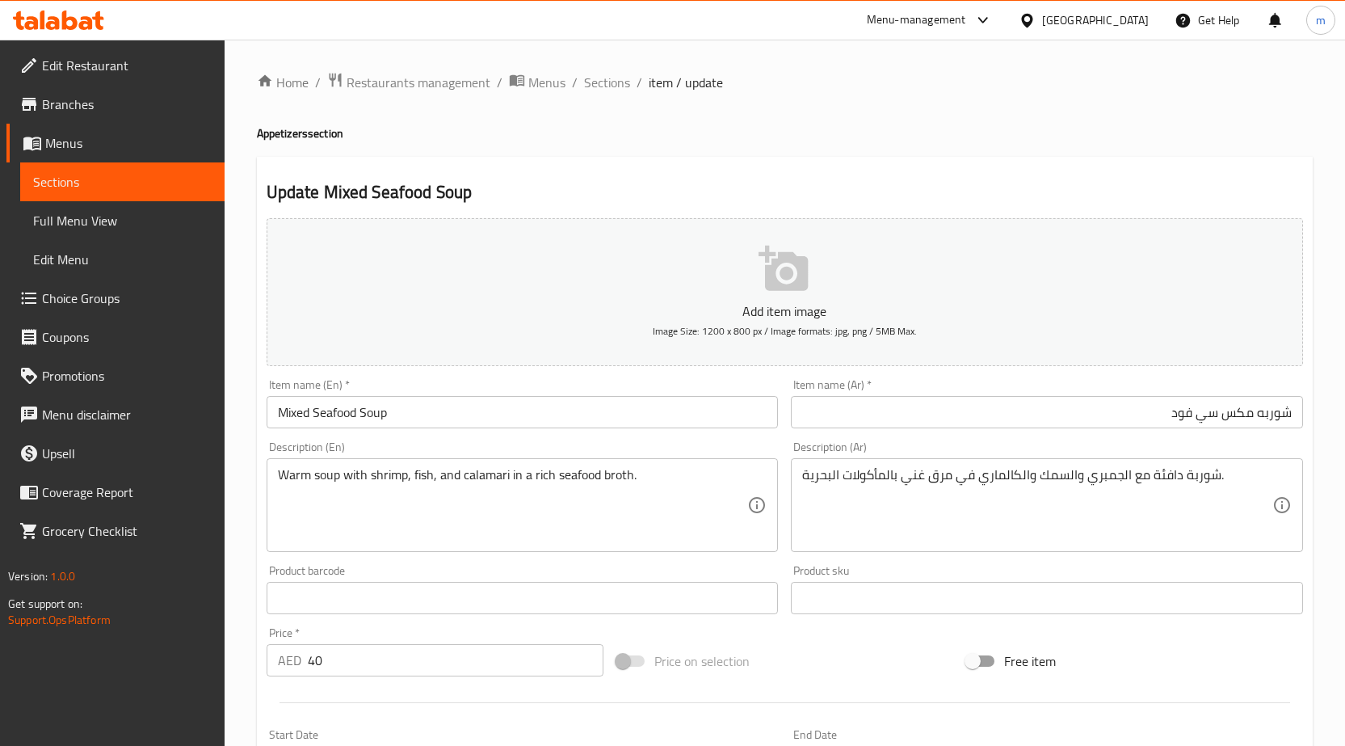
click at [487, 415] on input "Mixed Seafood Soup" at bounding box center [523, 412] width 512 height 32
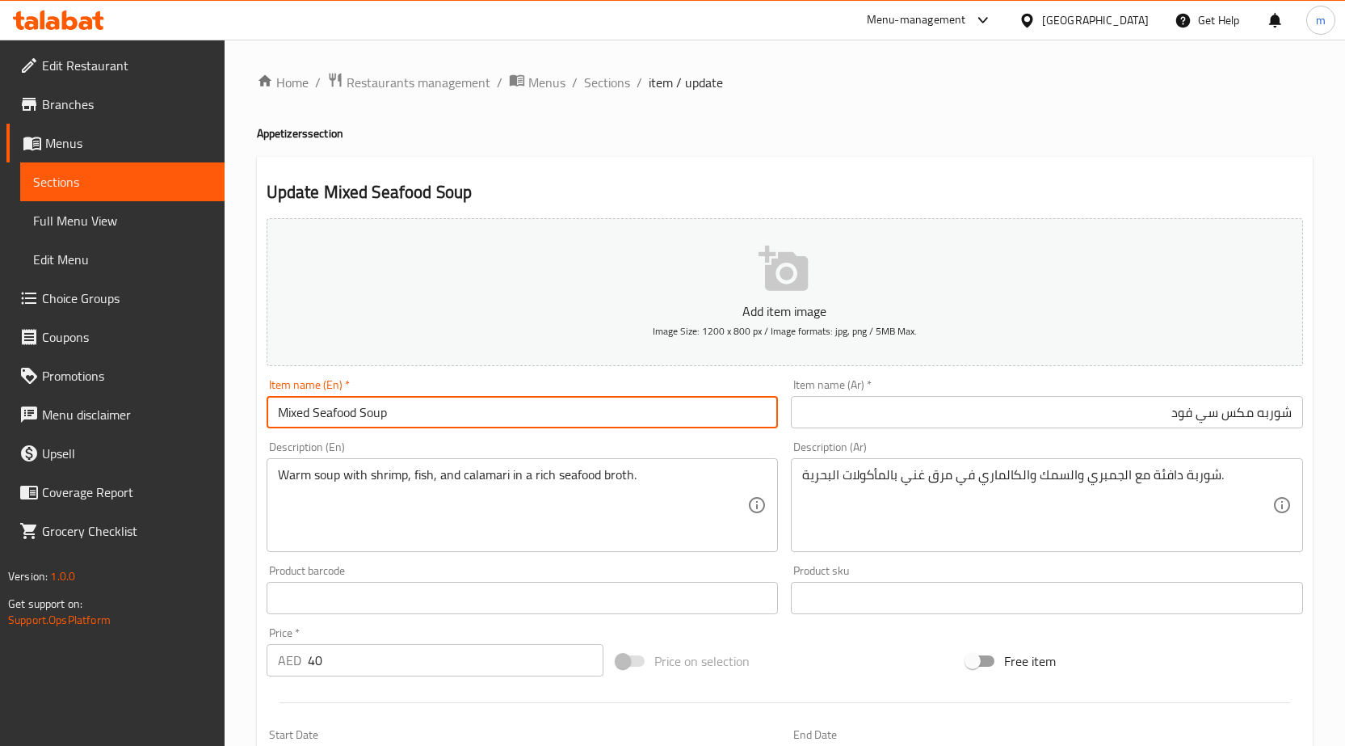
click at [487, 415] on input "Mixed Seafood Soup" at bounding box center [523, 412] width 512 height 32
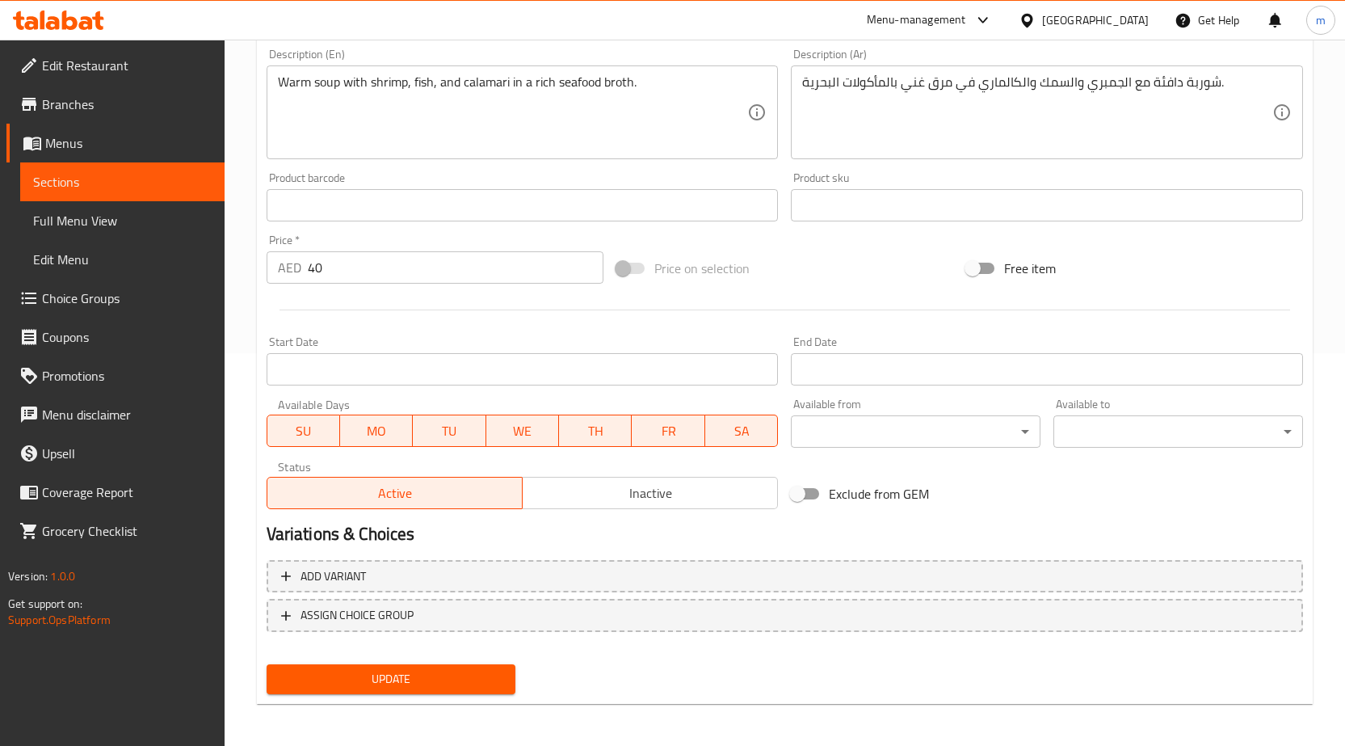
scroll to position [396, 0]
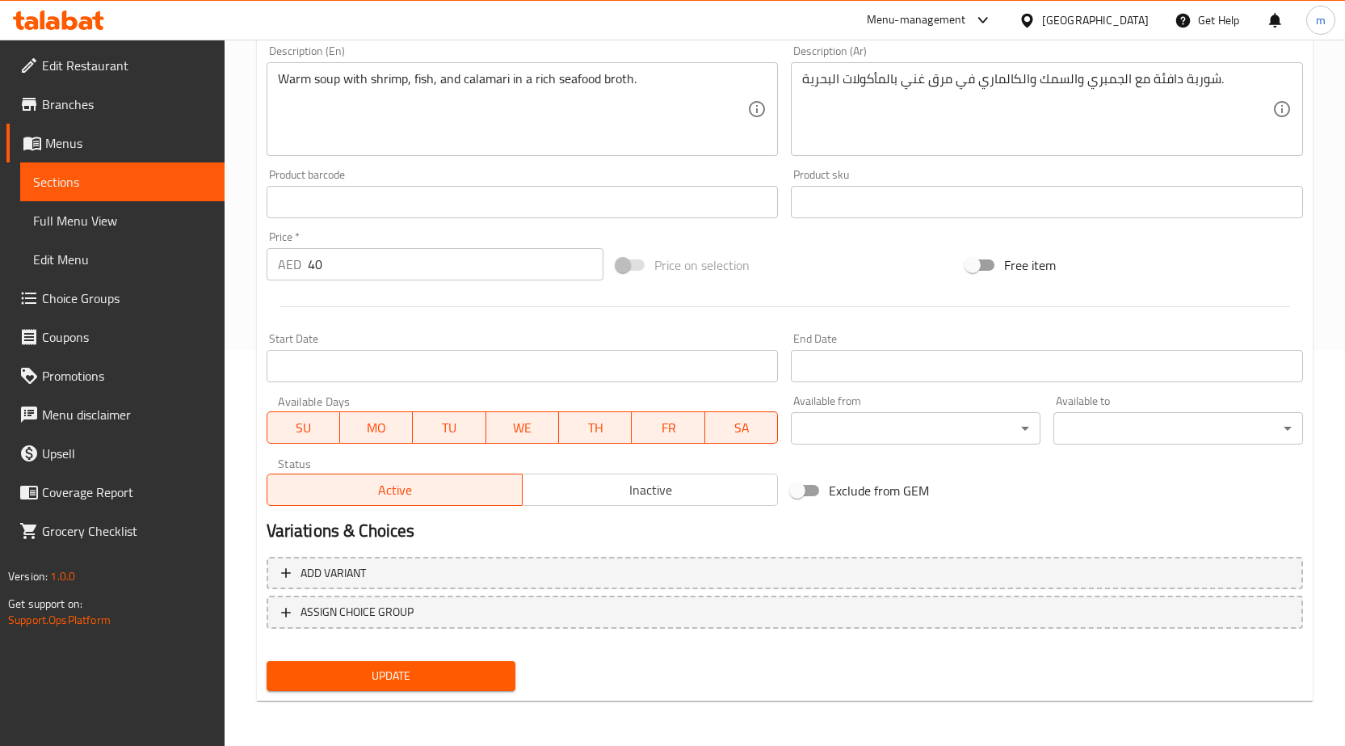
click at [461, 686] on span "Update" at bounding box center [392, 676] width 224 height 20
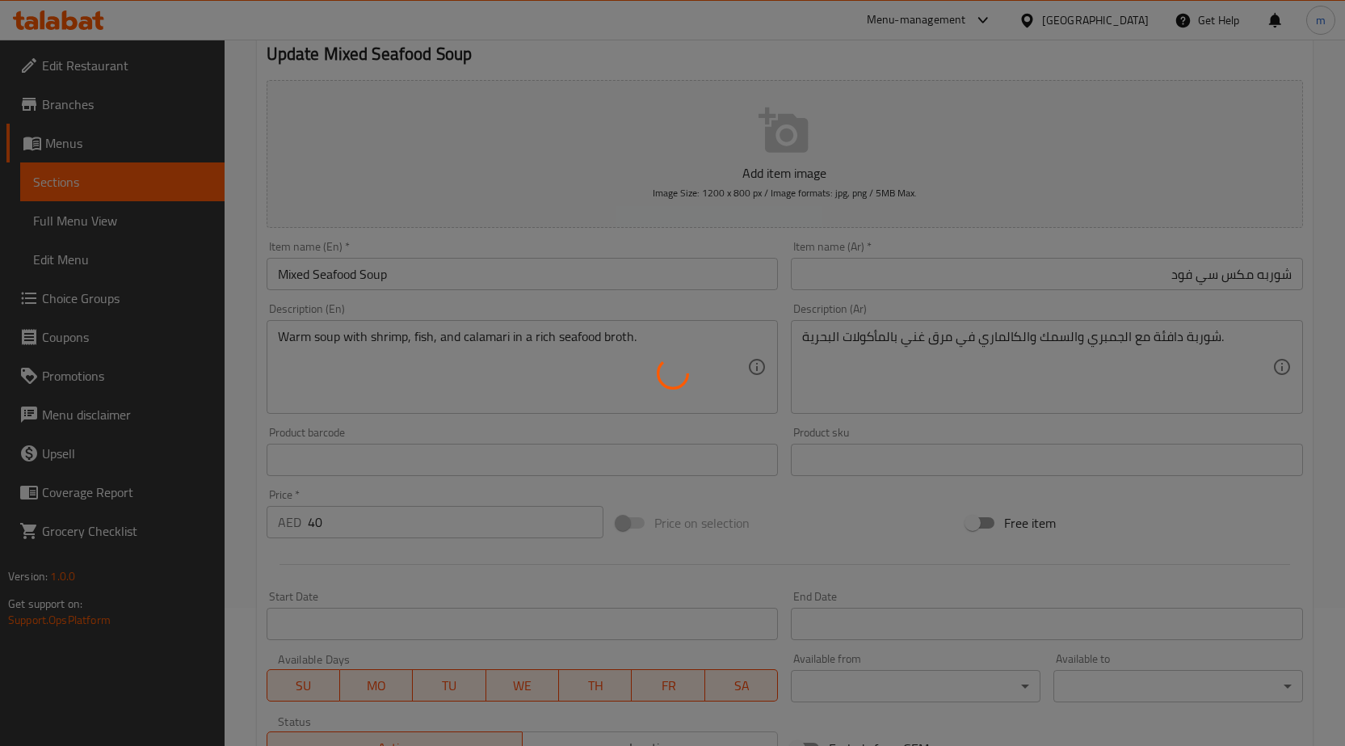
scroll to position [0, 0]
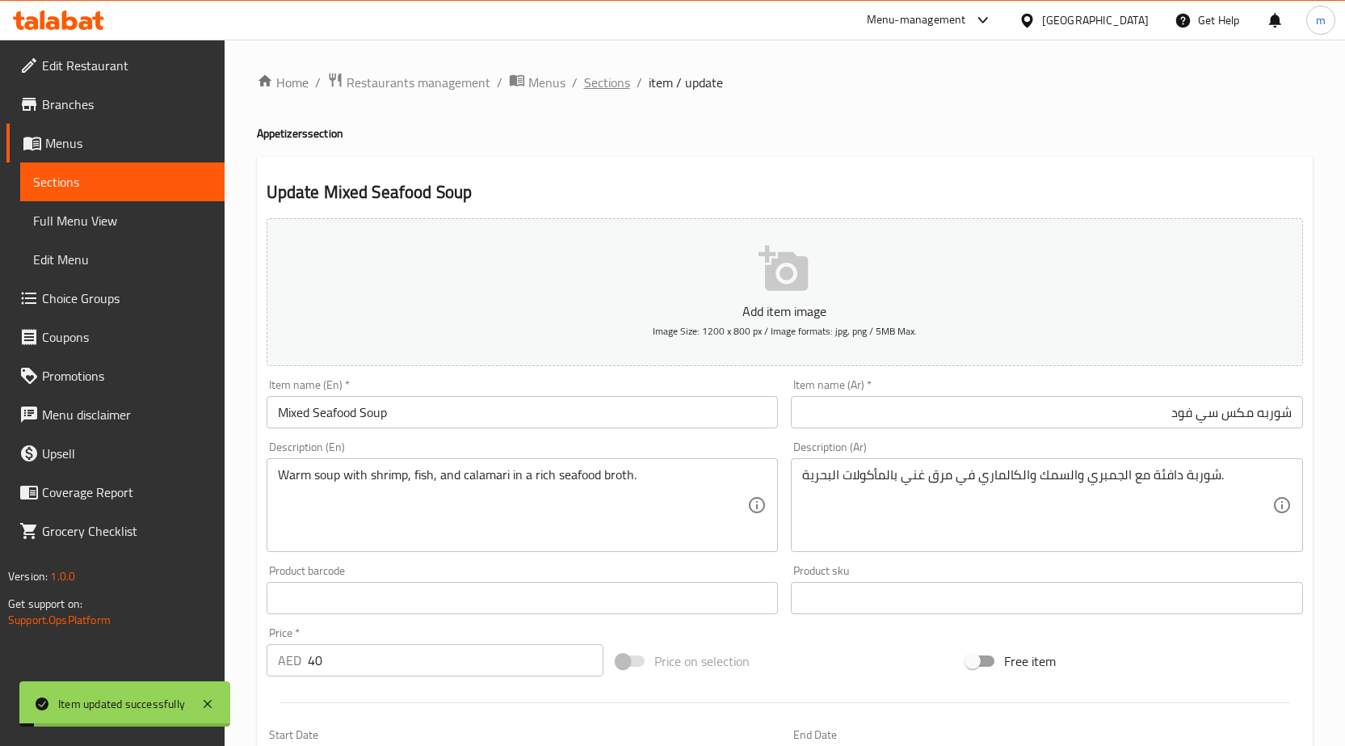
click at [613, 87] on span "Sections" at bounding box center [607, 82] width 46 height 19
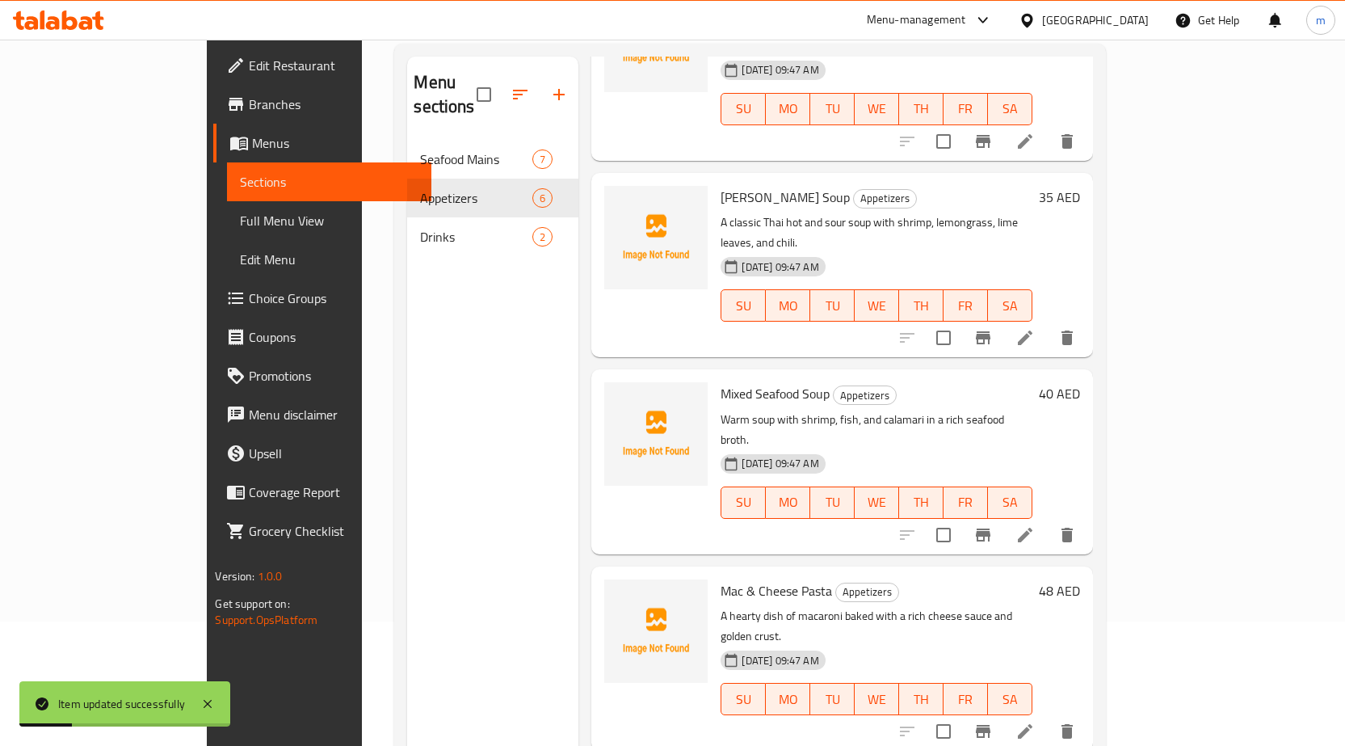
scroll to position [226, 0]
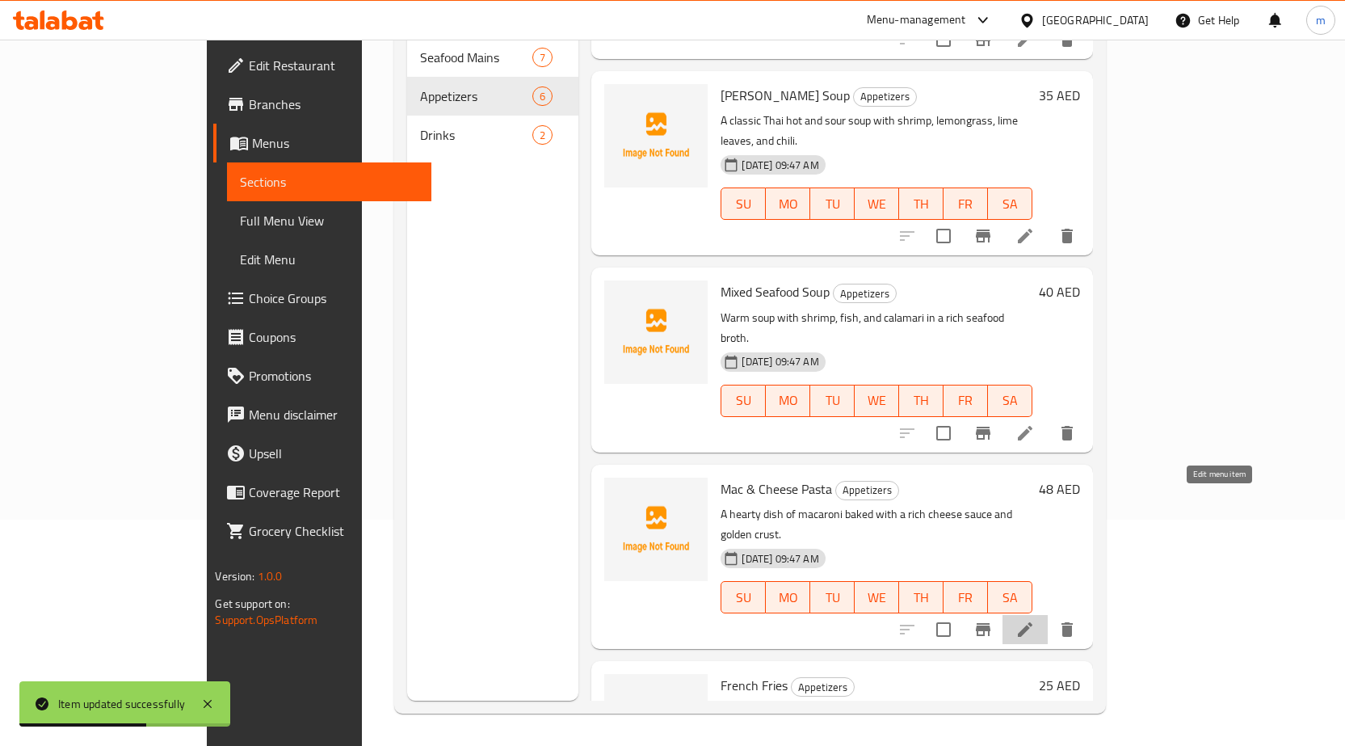
click at [1035, 620] on icon at bounding box center [1024, 629] width 19 height 19
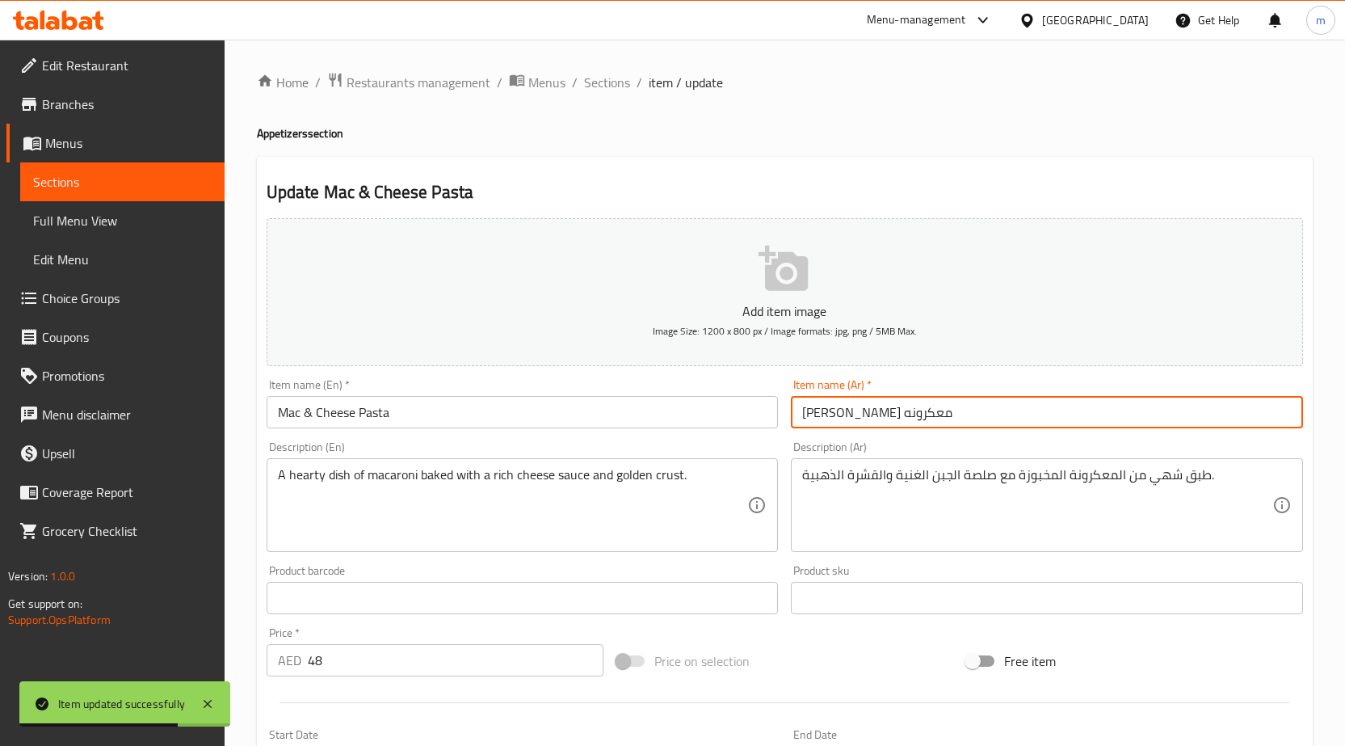
click at [1058, 413] on input "[PERSON_NAME] معكرونه" at bounding box center [1047, 412] width 512 height 32
click at [426, 418] on input "Mac & Cheese Pasta" at bounding box center [523, 412] width 512 height 32
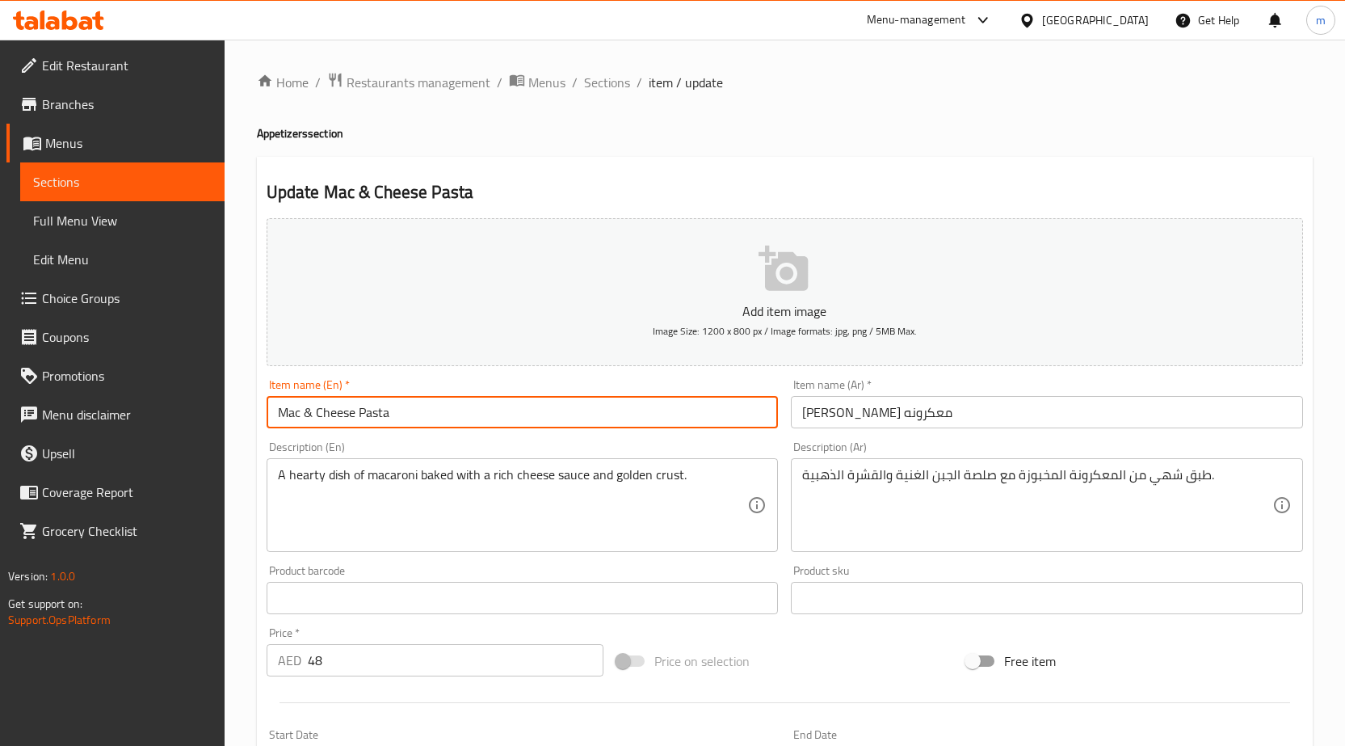
click at [426, 418] on input "Mac & Cheese Pasta" at bounding box center [523, 412] width 512 height 32
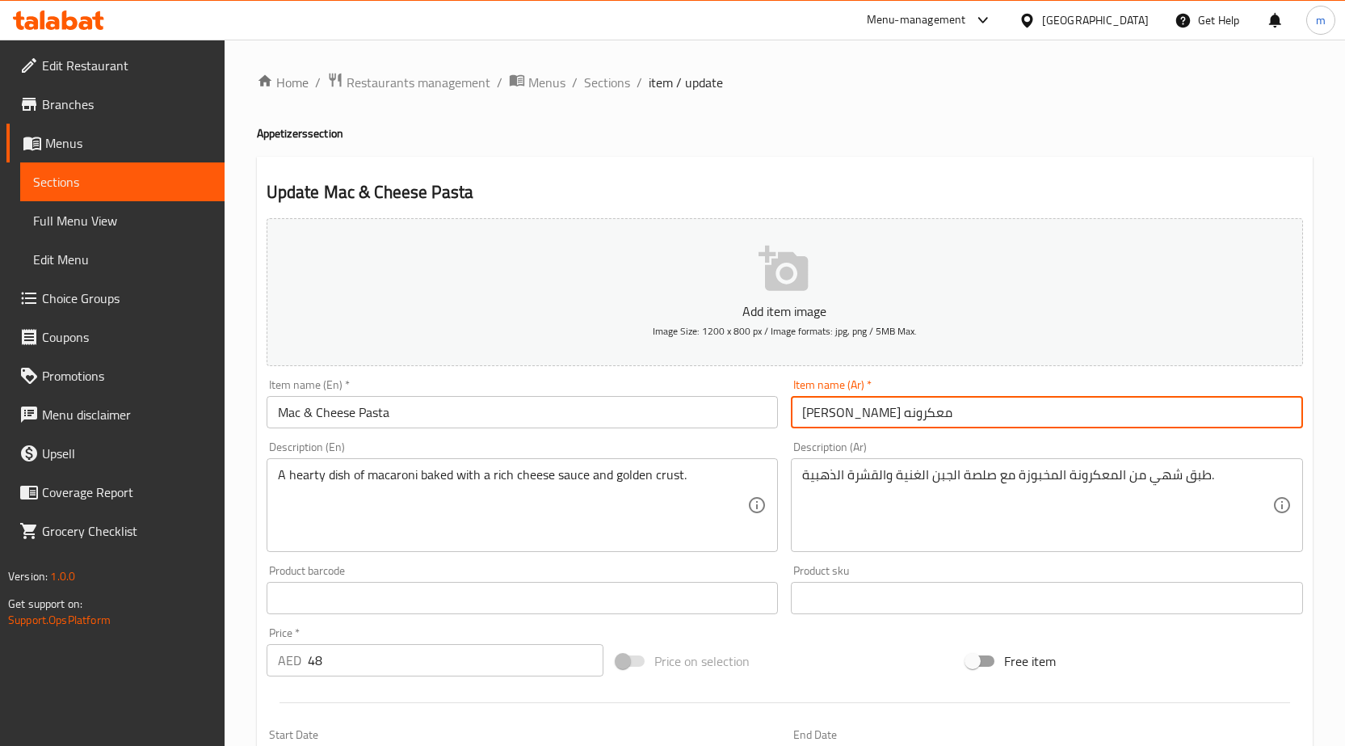
click at [835, 414] on input "[PERSON_NAME] معكرونه" at bounding box center [1047, 412] width 512 height 32
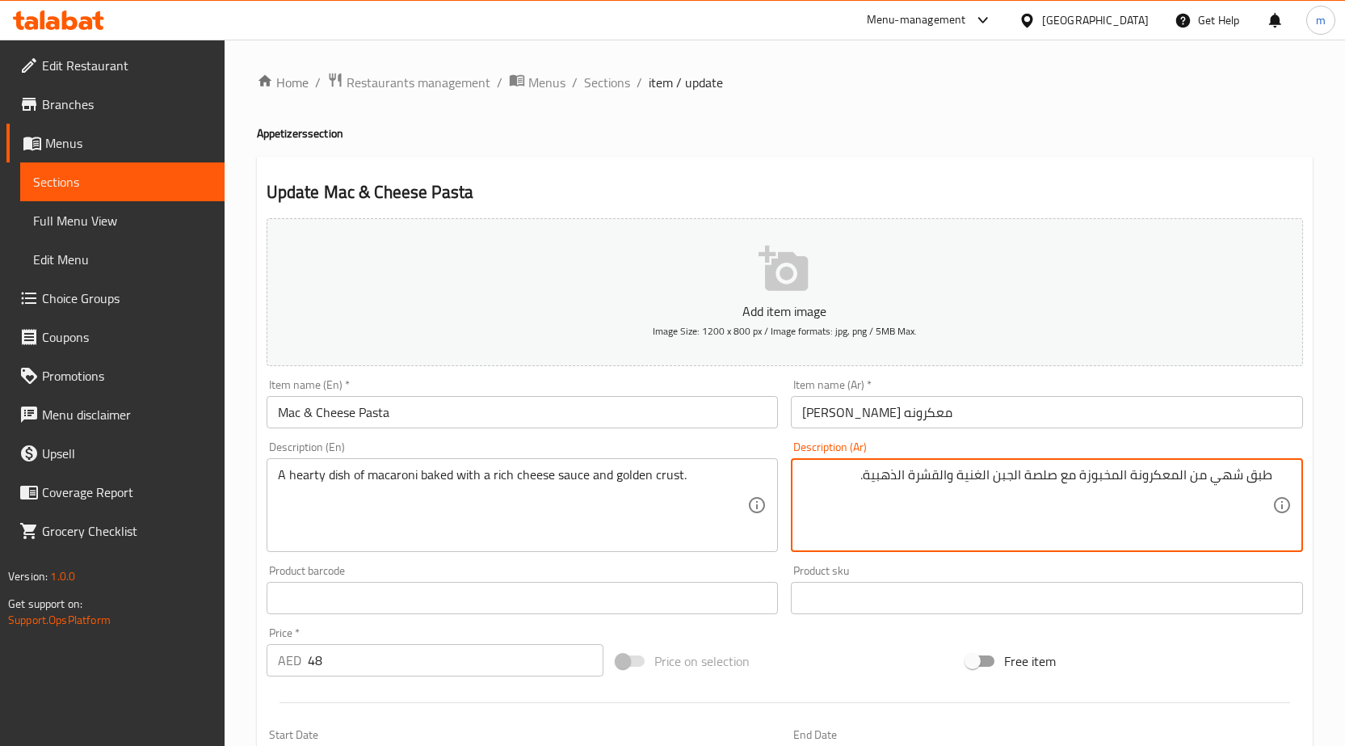
click at [1171, 477] on textarea "طبق شهي من المعكرونة المخبوزة مع صلصة الجبن الغنية والقشرة الذهبية." at bounding box center [1037, 505] width 470 height 77
click at [1164, 481] on textarea "طبق شهي من المعكرونة المخبوزة مع صلصة الجبن الغنية والقشرة الذهبية." at bounding box center [1037, 505] width 470 height 77
drag, startPoint x: 1031, startPoint y: 477, endPoint x: 1061, endPoint y: 489, distance: 32.7
click at [1061, 489] on textarea "طبق شهي من المكرونة المخبوزة مع صلصة الجبن الغنية والقشرة الذهبية." at bounding box center [1037, 505] width 470 height 77
drag, startPoint x: 968, startPoint y: 475, endPoint x: 977, endPoint y: 477, distance: 10.0
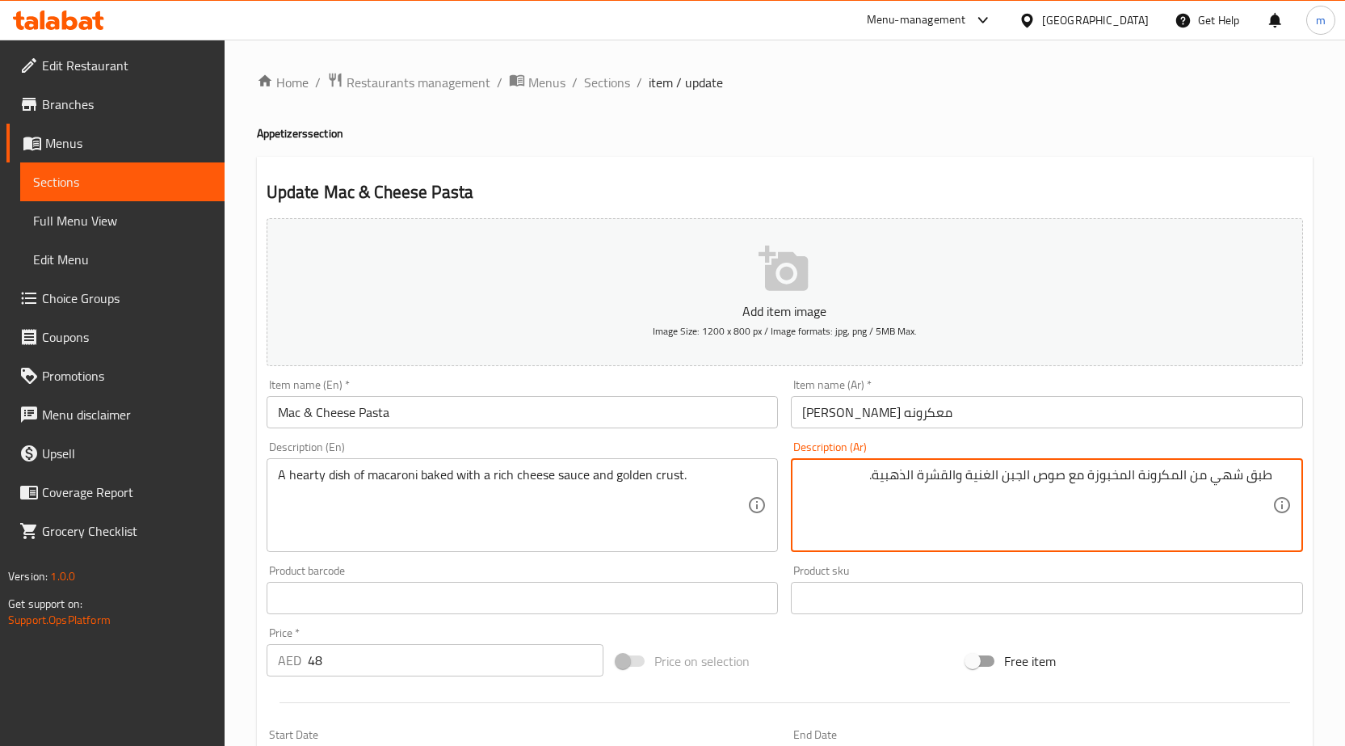
click at [977, 477] on textarea "طبق شهي من المكرونة المخبوزة مع صوص الجبن الغنية والقشرة الذهبية." at bounding box center [1037, 505] width 470 height 77
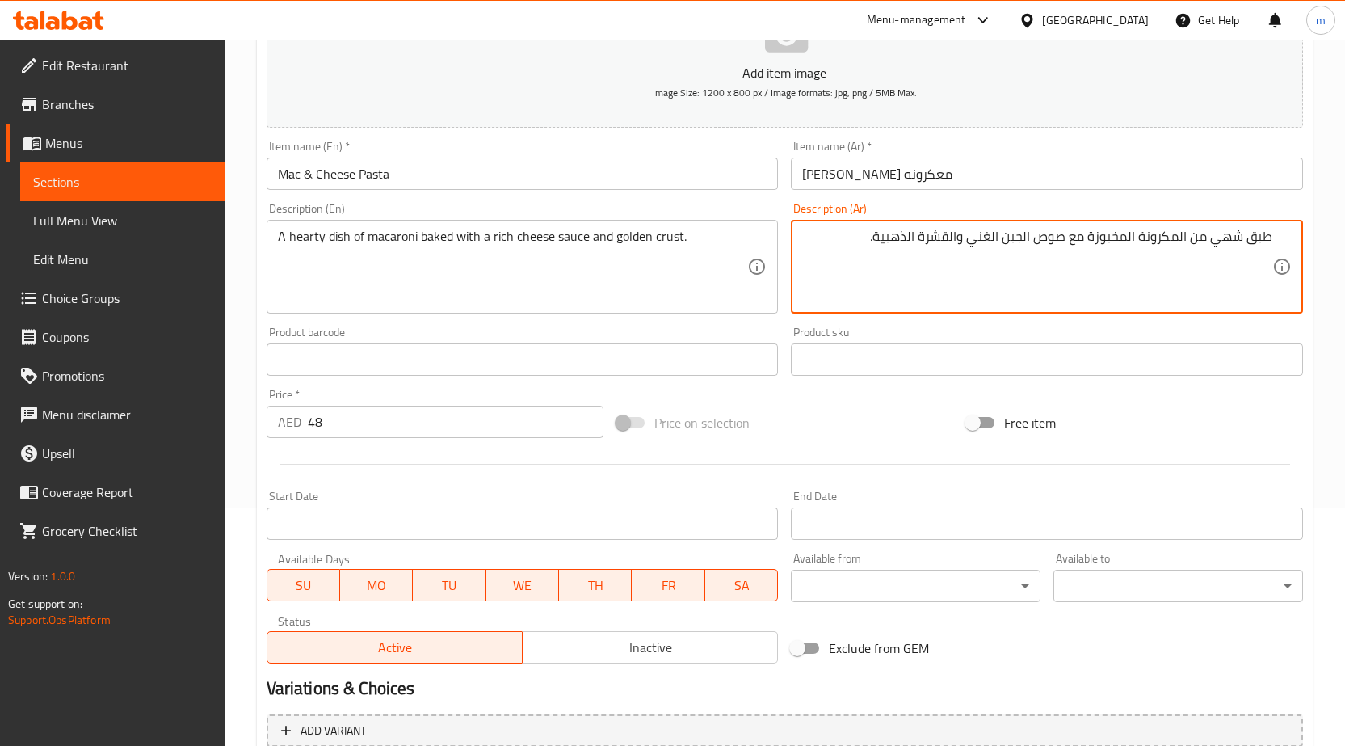
scroll to position [242, 0]
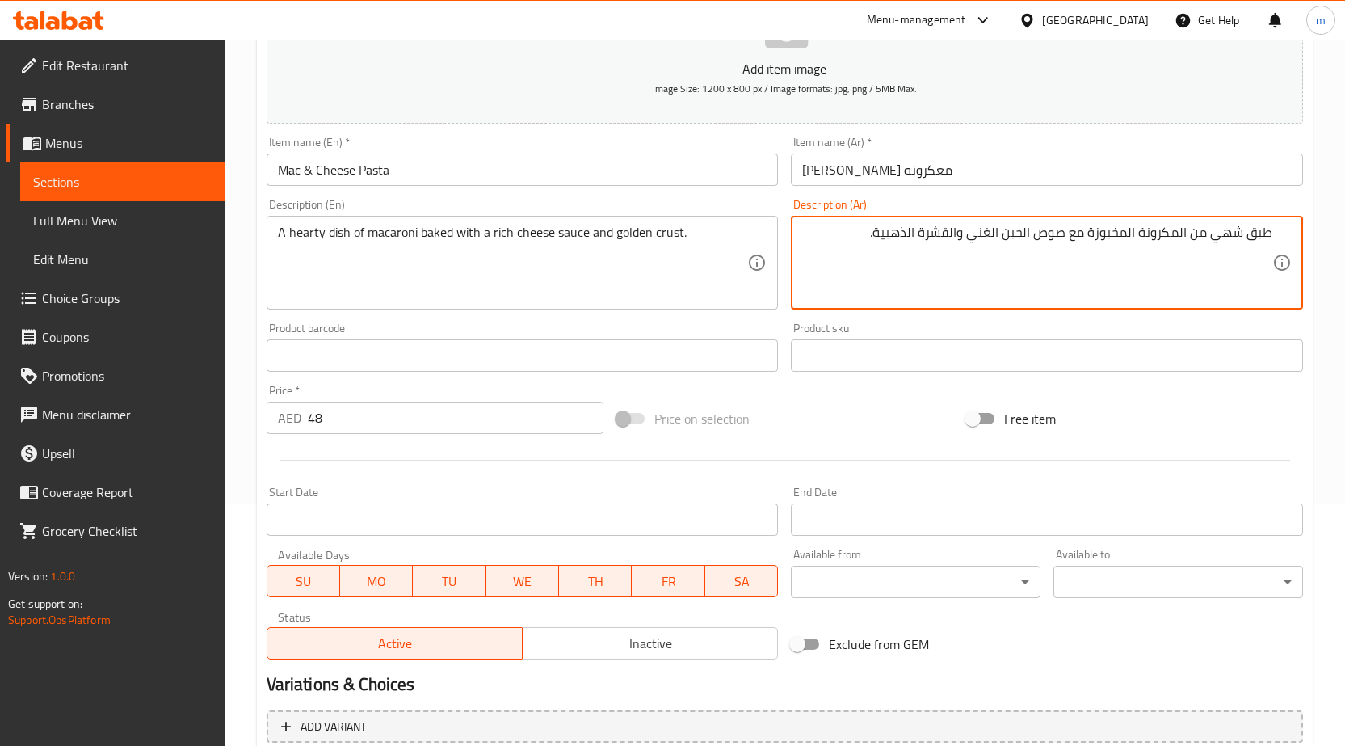
type textarea "طبق شهي من المكرونة المخبوزة مع صوص الجبن الغني والقشرة الذهبية."
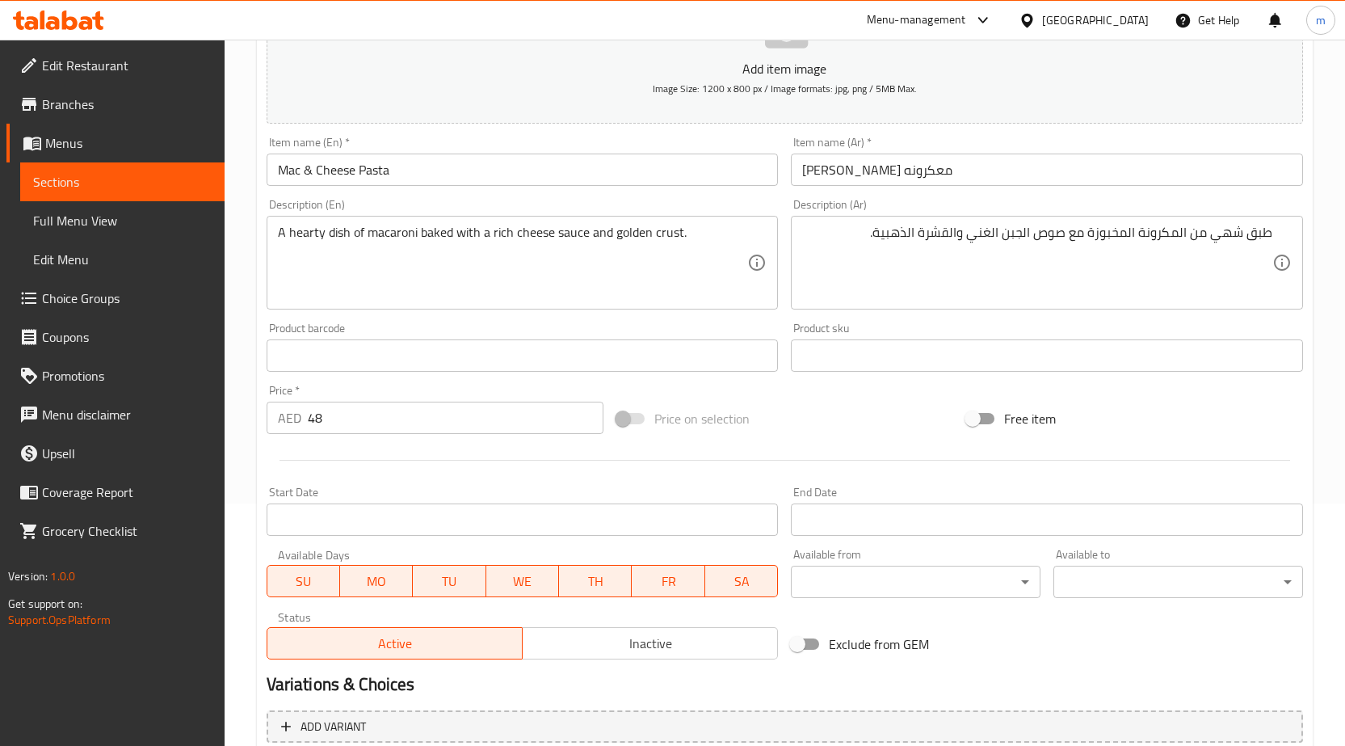
click at [402, 187] on div "Item name (En)   * Mac & Cheese Pasta Item name (En) *" at bounding box center [522, 161] width 525 height 62
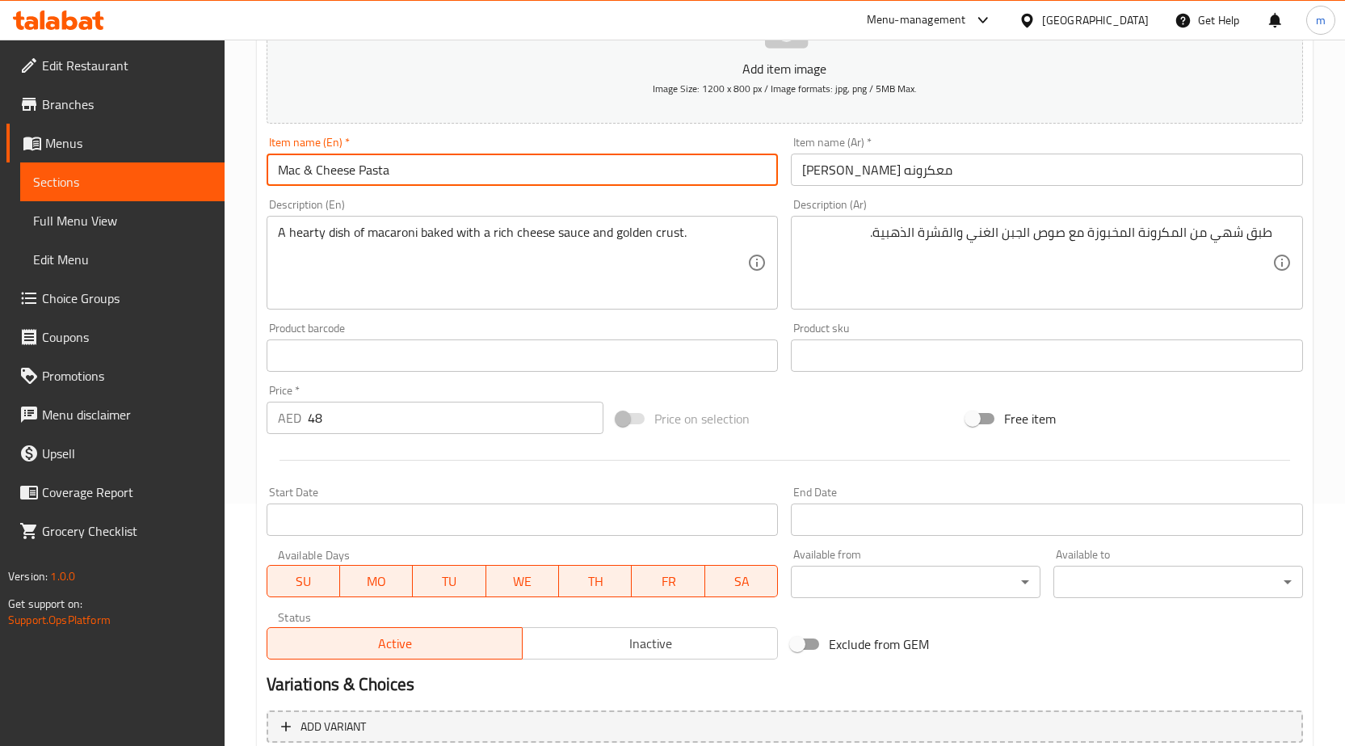
click at [406, 174] on input "Mac & Cheese Pasta" at bounding box center [523, 169] width 512 height 32
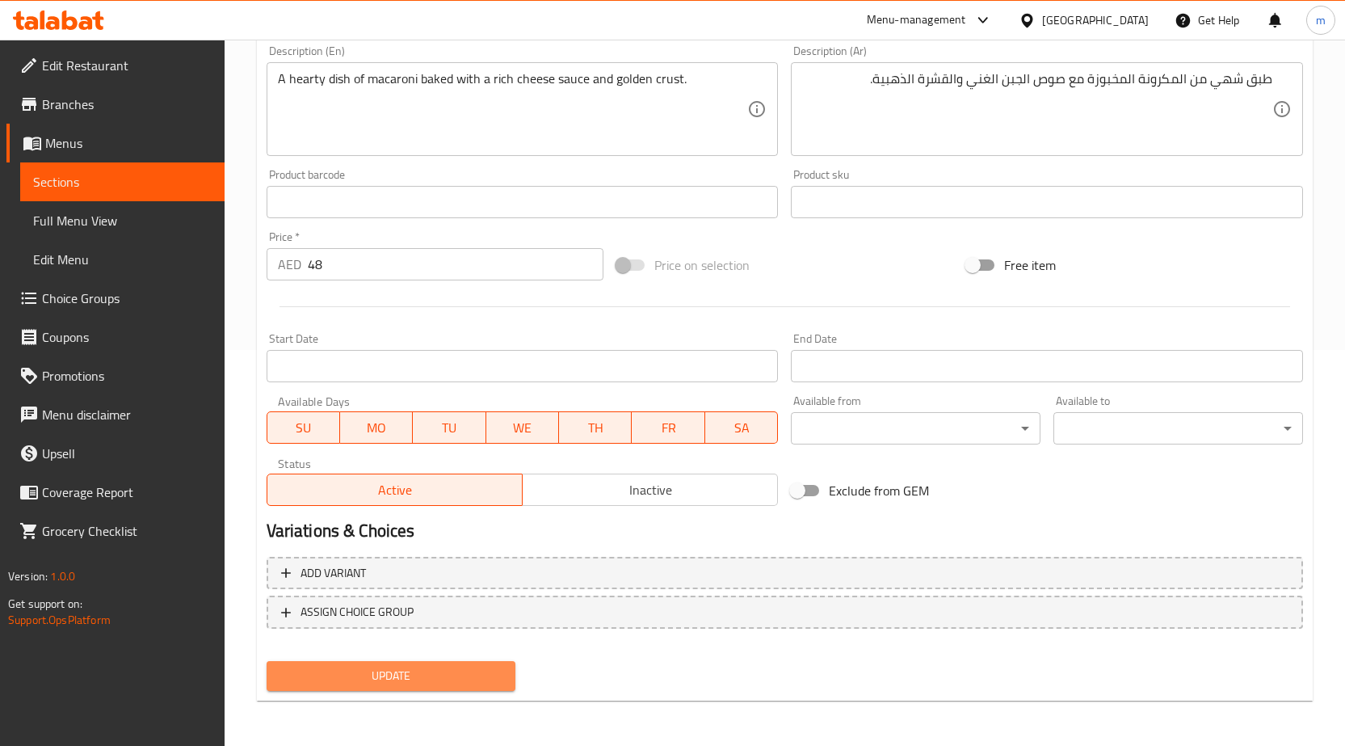
click at [420, 668] on span "Update" at bounding box center [392, 676] width 224 height 20
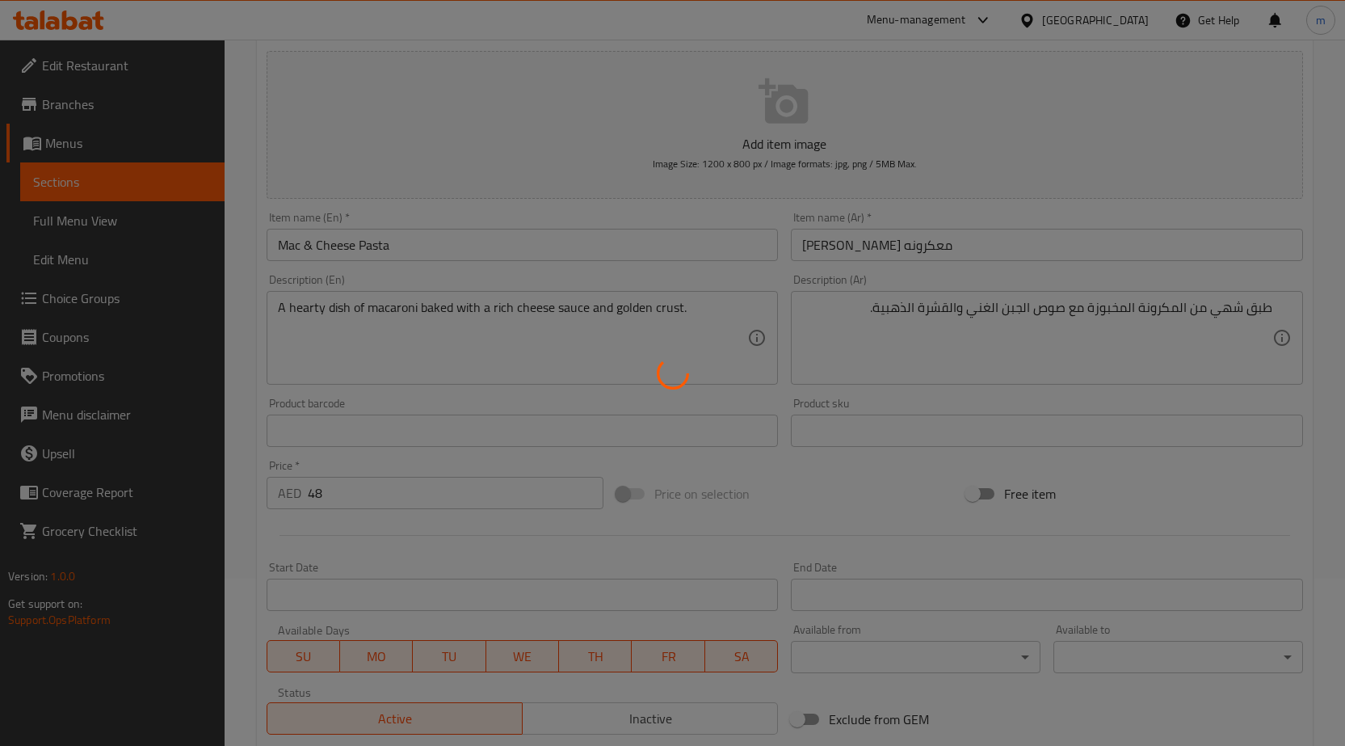
scroll to position [0, 0]
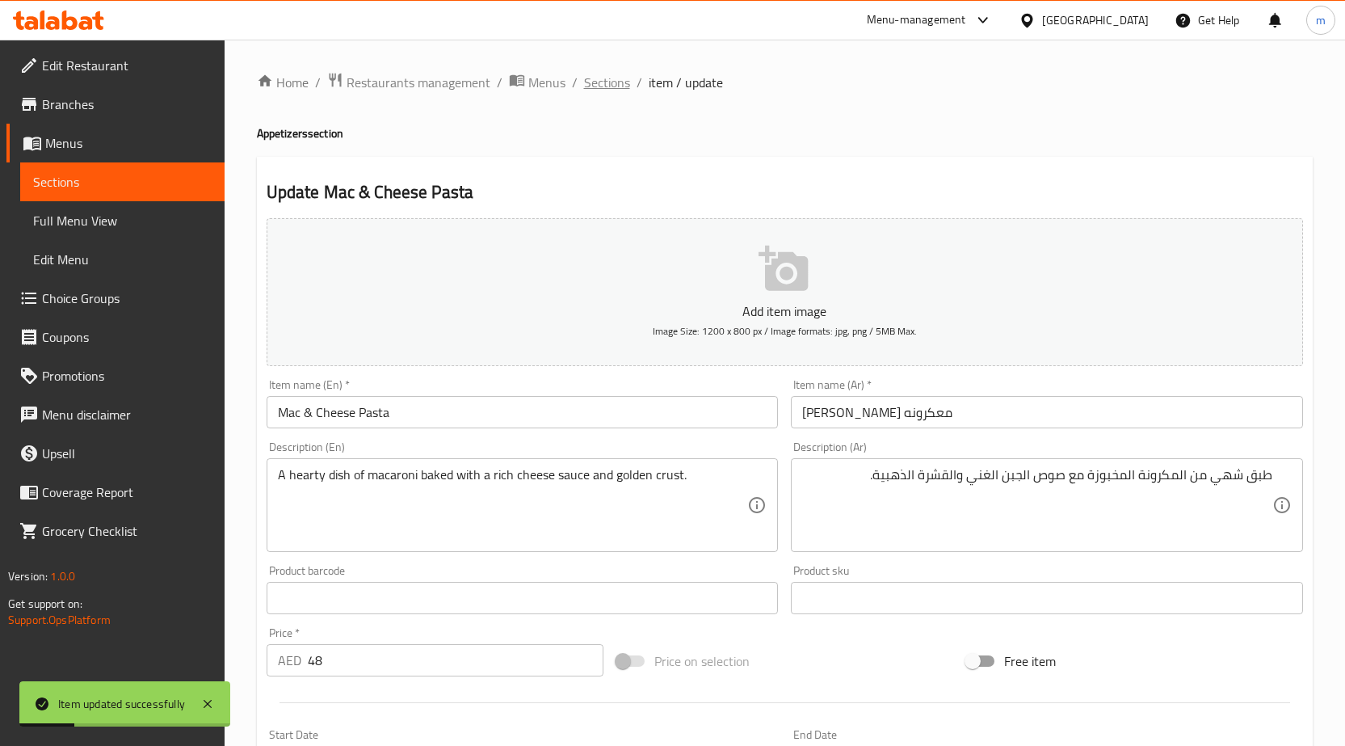
click at [615, 80] on span "Sections" at bounding box center [607, 82] width 46 height 19
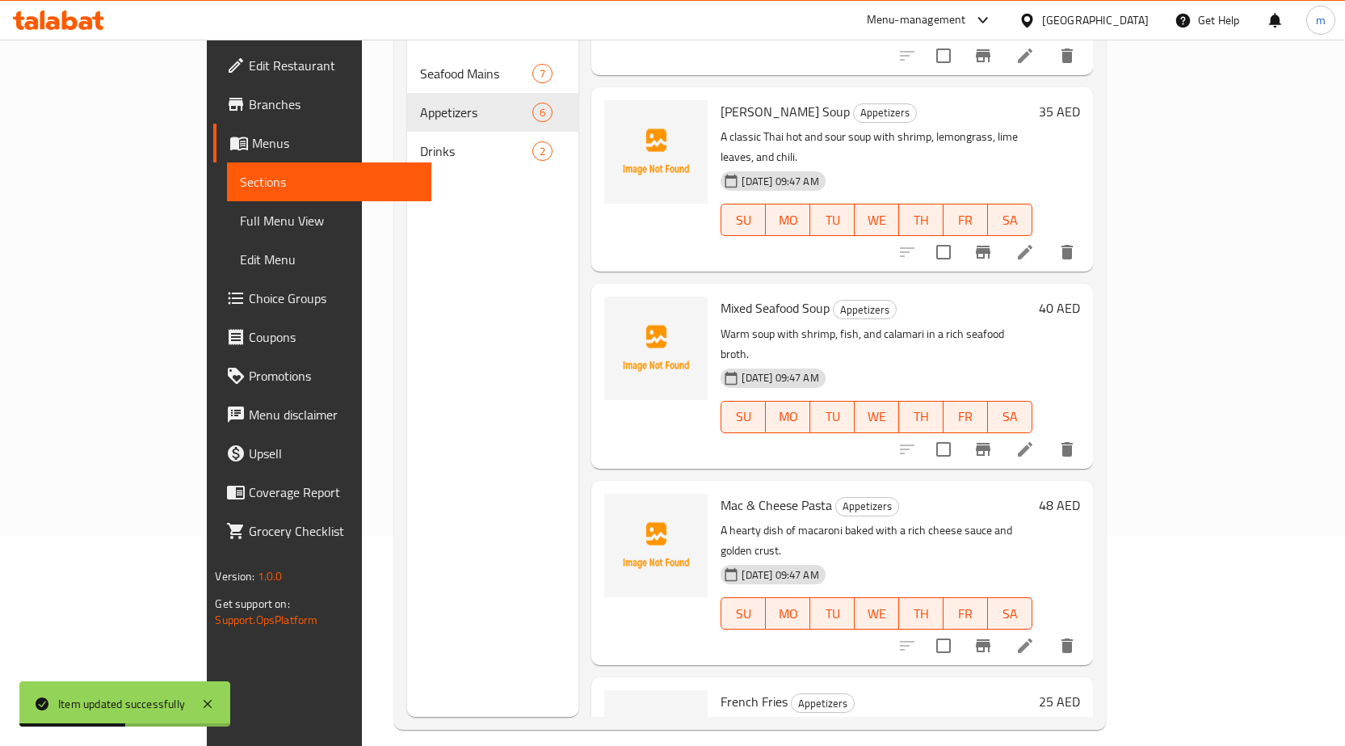
scroll to position [226, 0]
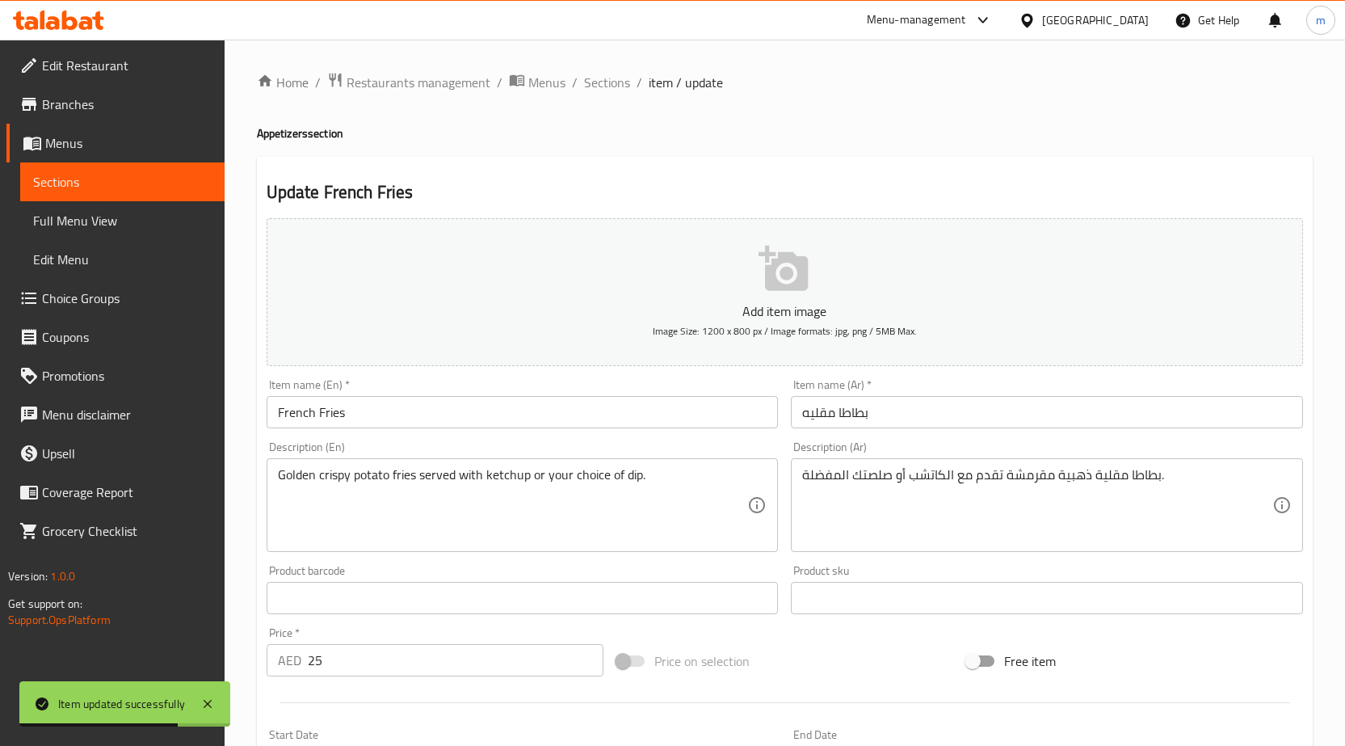
click at [931, 412] on input "بطاطا مقليه" at bounding box center [1047, 412] width 512 height 32
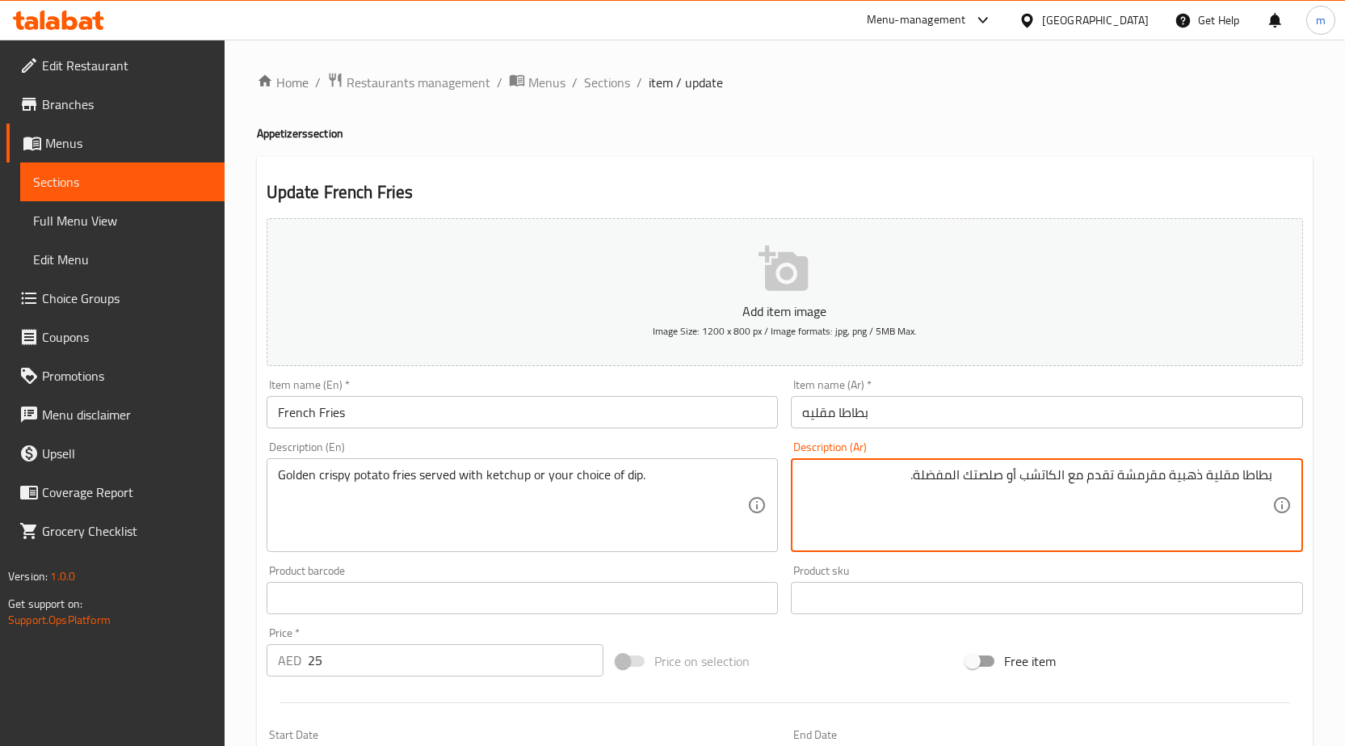
drag, startPoint x: 1242, startPoint y: 477, endPoint x: 1236, endPoint y: 498, distance: 22.7
click at [1242, 477] on textarea "بطاطا مقلية ذهبية مقرمشة تقدم مع الكاتشب أو صلصتك المفضلة." at bounding box center [1037, 505] width 470 height 77
type textarea "بطاطا مقلية ذهبية مقرمشة تقدم مع الكاتشب أو صلصتك المفضلة."
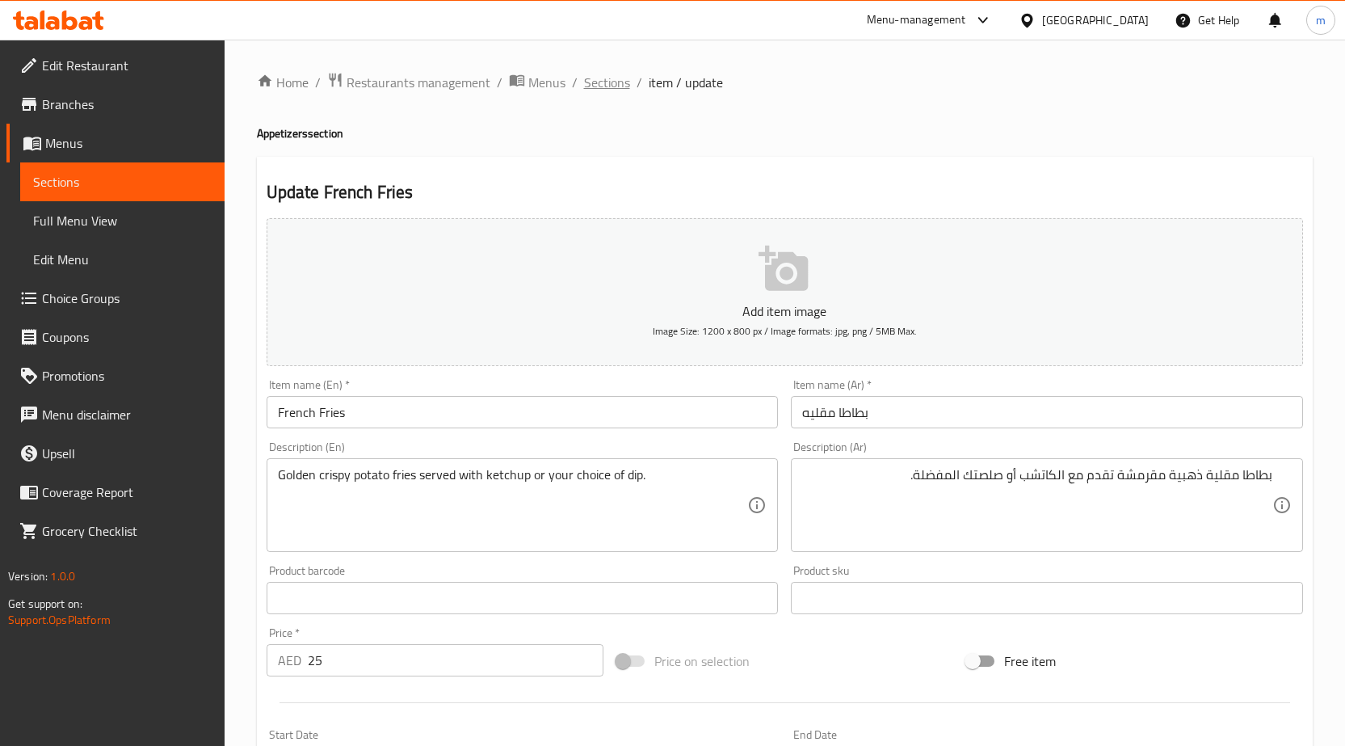
click at [594, 85] on span "Sections" at bounding box center [607, 82] width 46 height 19
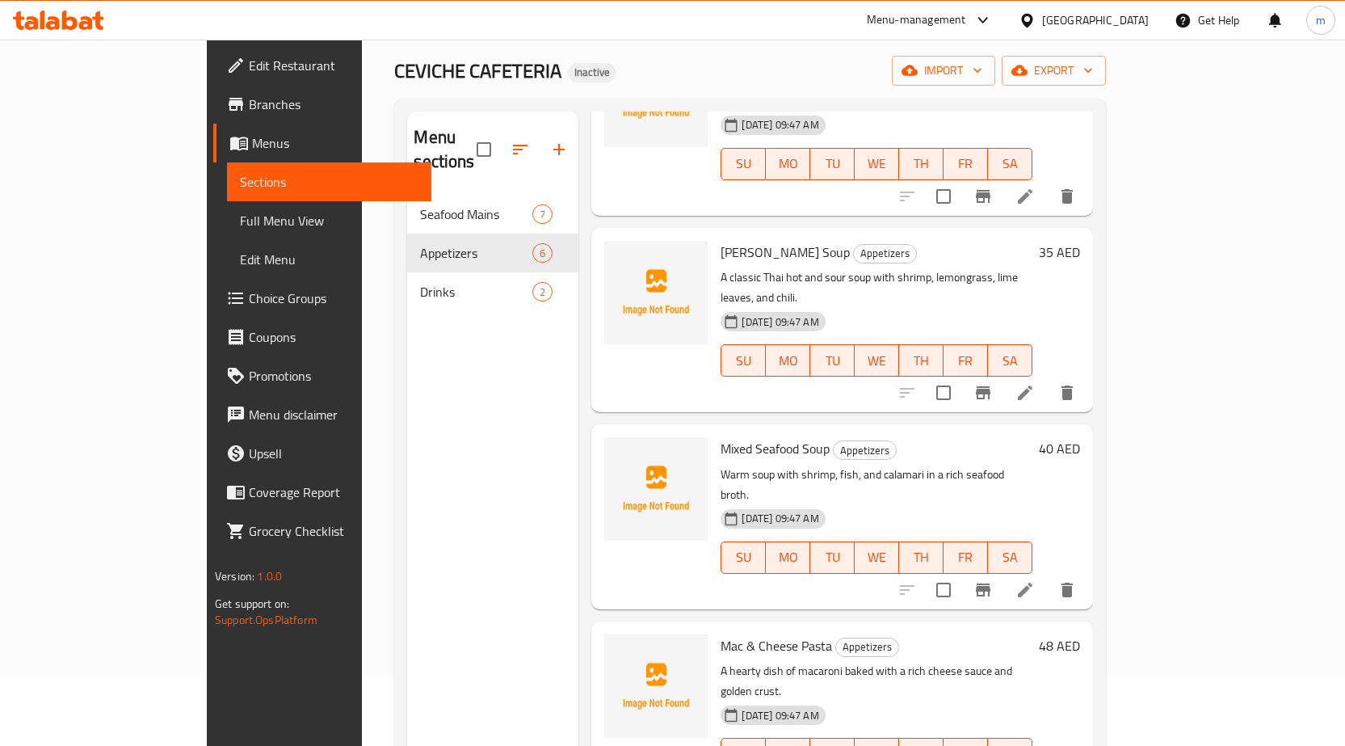
scroll to position [226, 0]
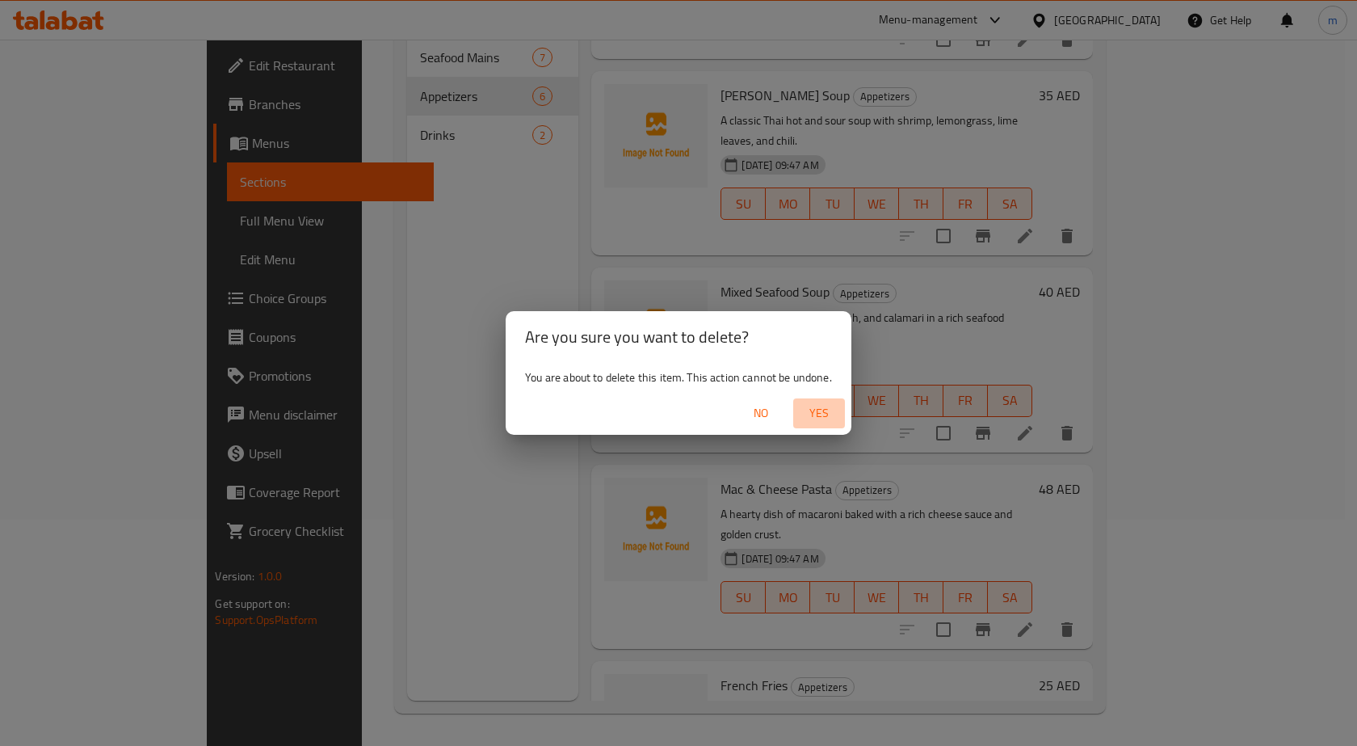
click at [812, 414] on span "Yes" at bounding box center [819, 413] width 39 height 20
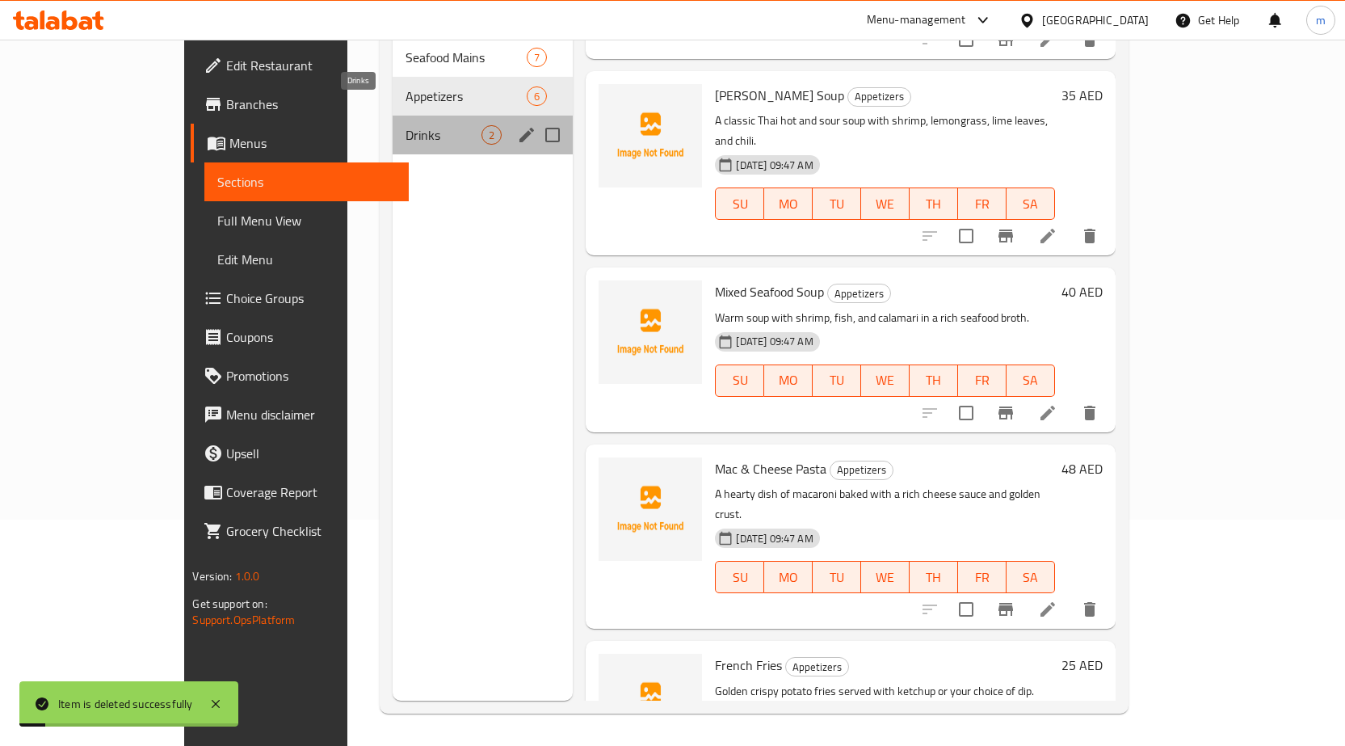
click at [406, 125] on span "Drinks" at bounding box center [444, 134] width 77 height 19
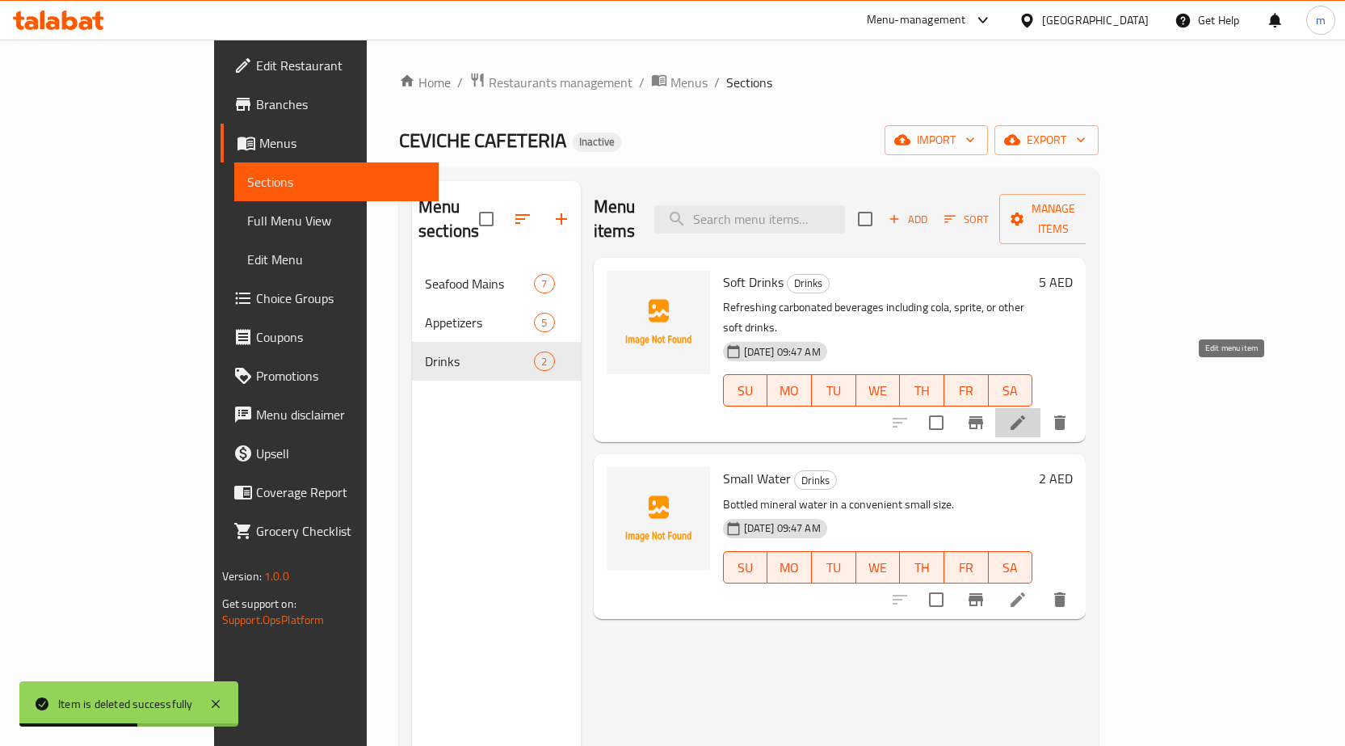
click at [1025, 415] on icon at bounding box center [1018, 422] width 15 height 15
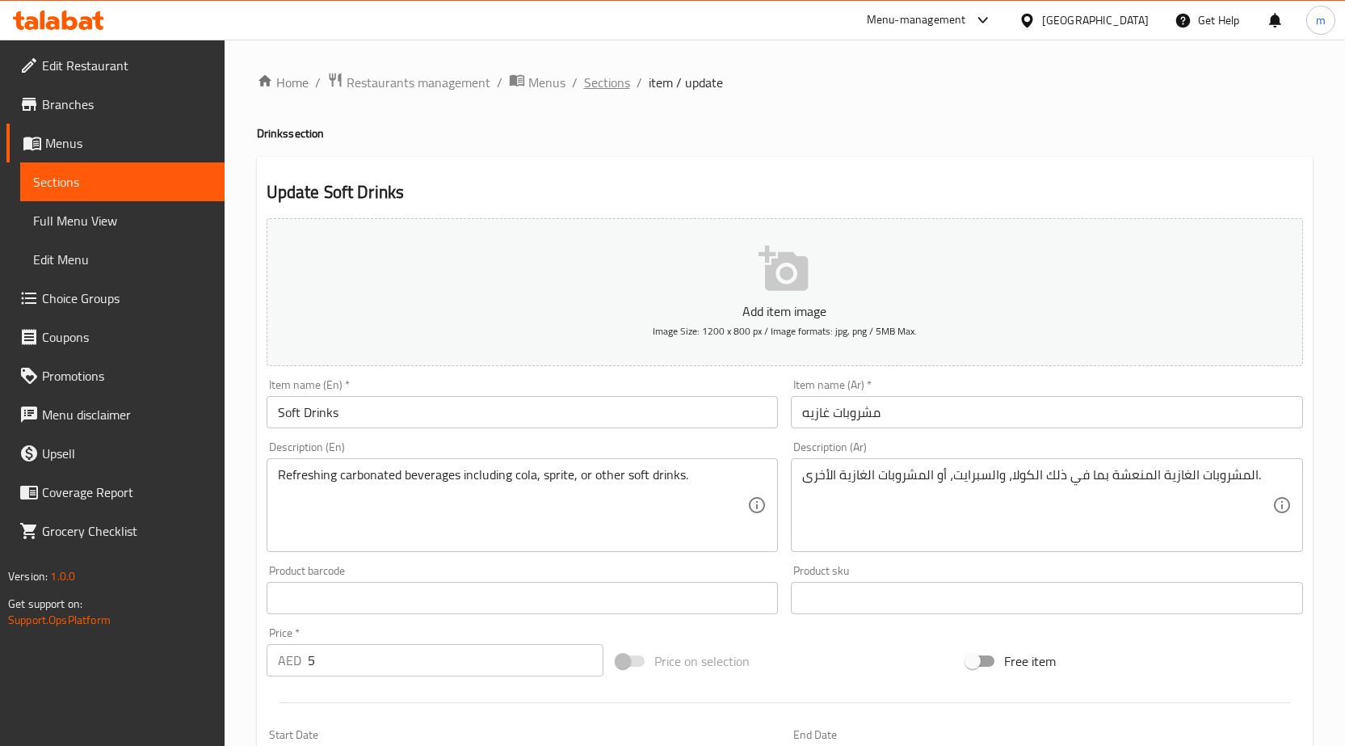
click at [600, 77] on span "Sections" at bounding box center [607, 82] width 46 height 19
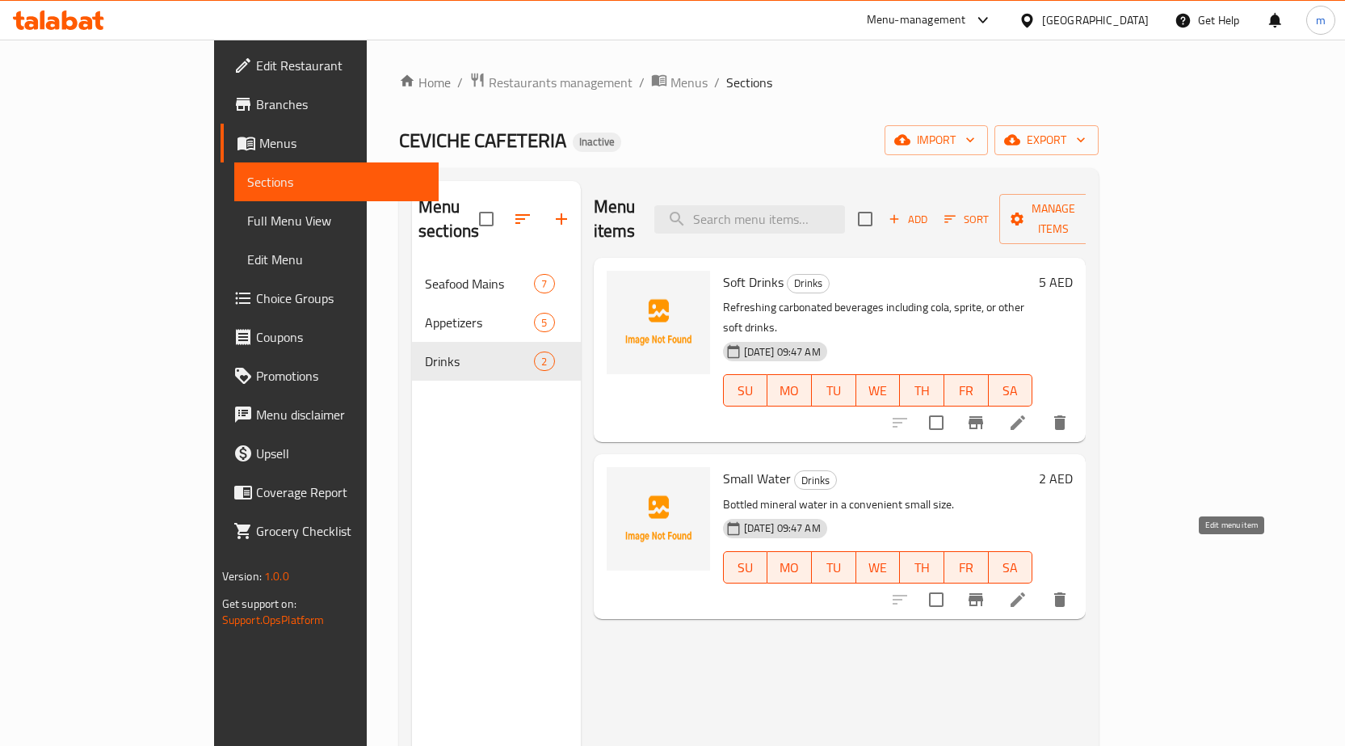
click at [1028, 590] on icon at bounding box center [1017, 599] width 19 height 19
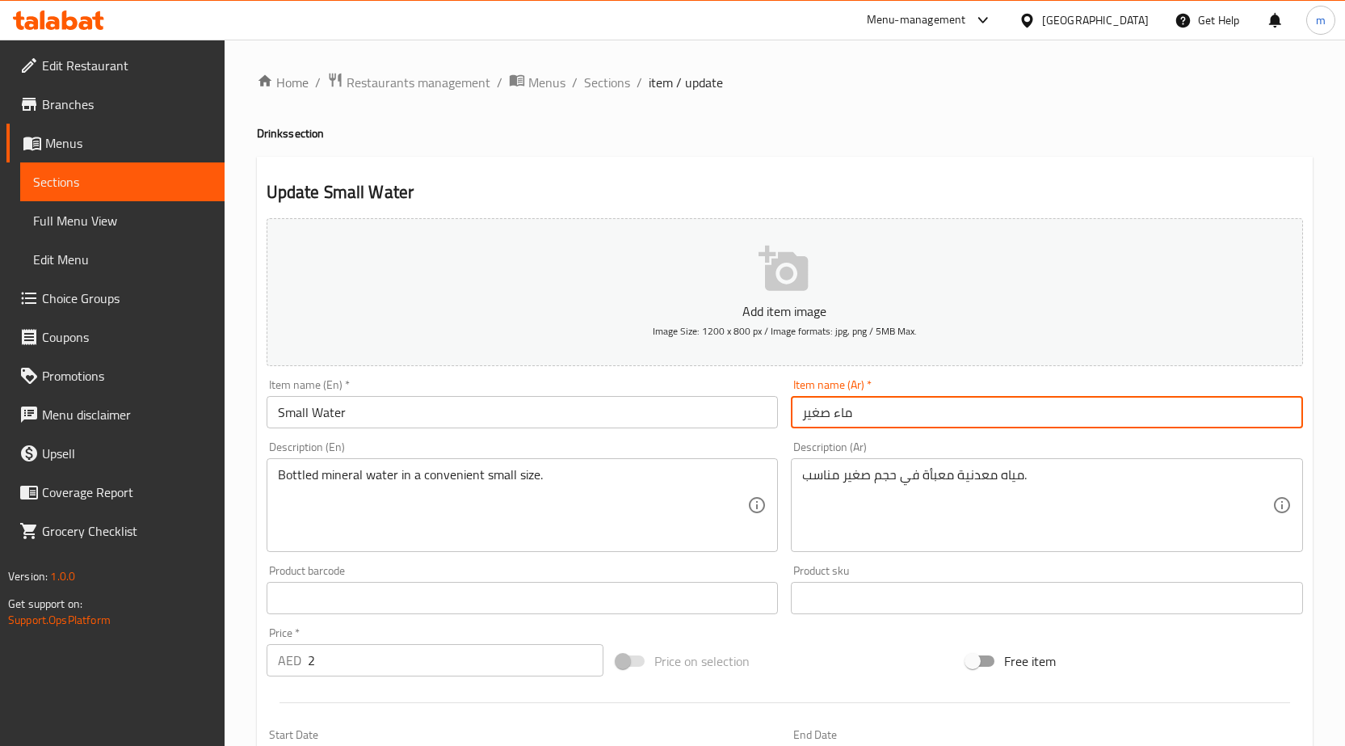
click at [927, 412] on input "ماء صغير" at bounding box center [1047, 412] width 512 height 32
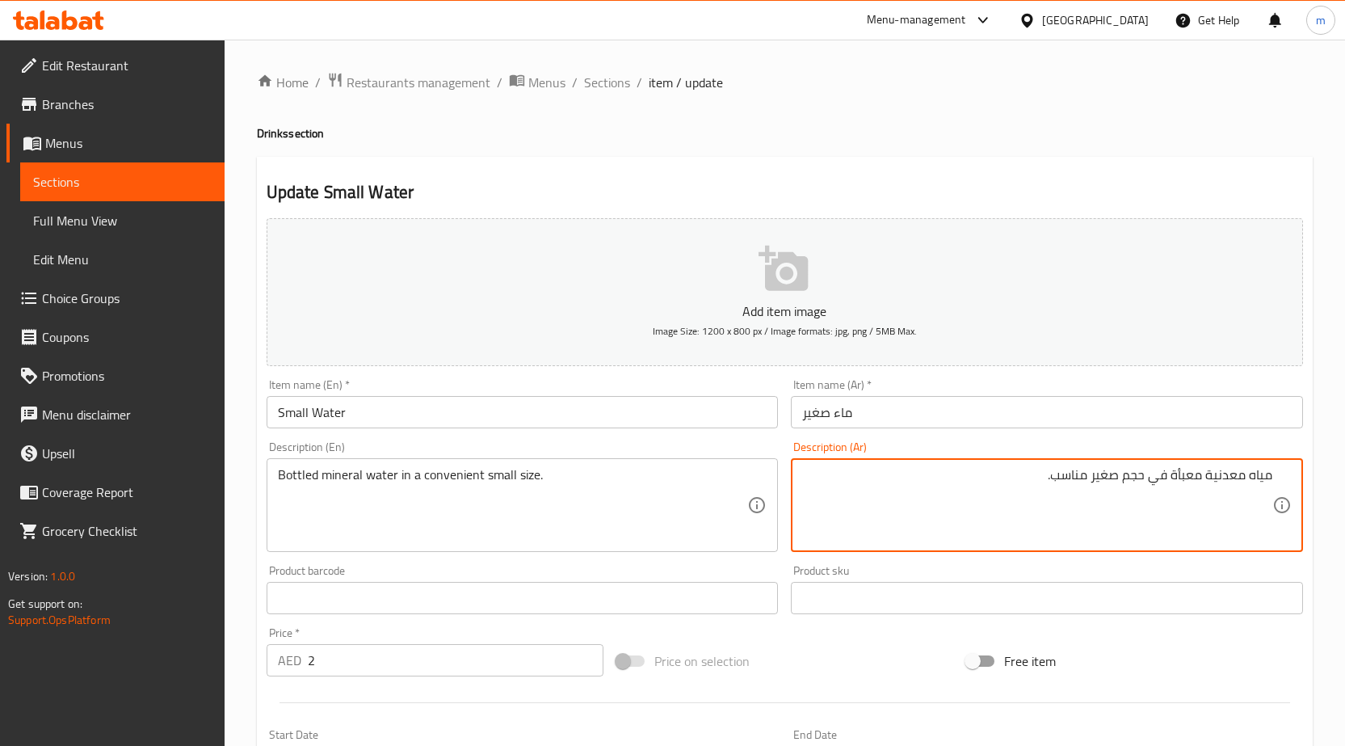
drag, startPoint x: 1175, startPoint y: 473, endPoint x: 1205, endPoint y: 489, distance: 34.7
click at [1204, 489] on textarea "مياه معدنية معبأة في حجم صغير مناسب." at bounding box center [1037, 505] width 470 height 77
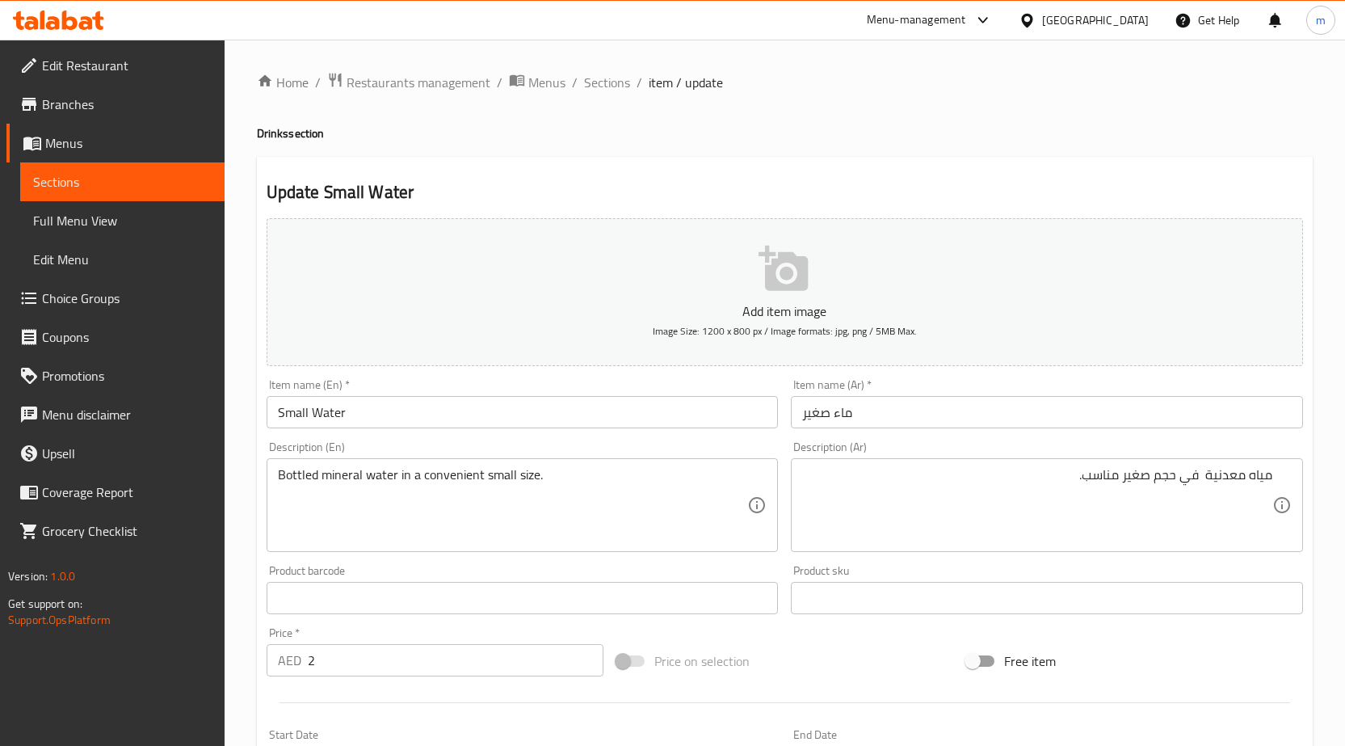
click at [1272, 473] on div "مياه معدنية في حجم صغير مناسب. Description (Ar)" at bounding box center [1047, 505] width 512 height 94
click at [1274, 478] on div "مياه معدنية في حجم صغير مناسب. Description (Ar)" at bounding box center [1047, 505] width 512 height 94
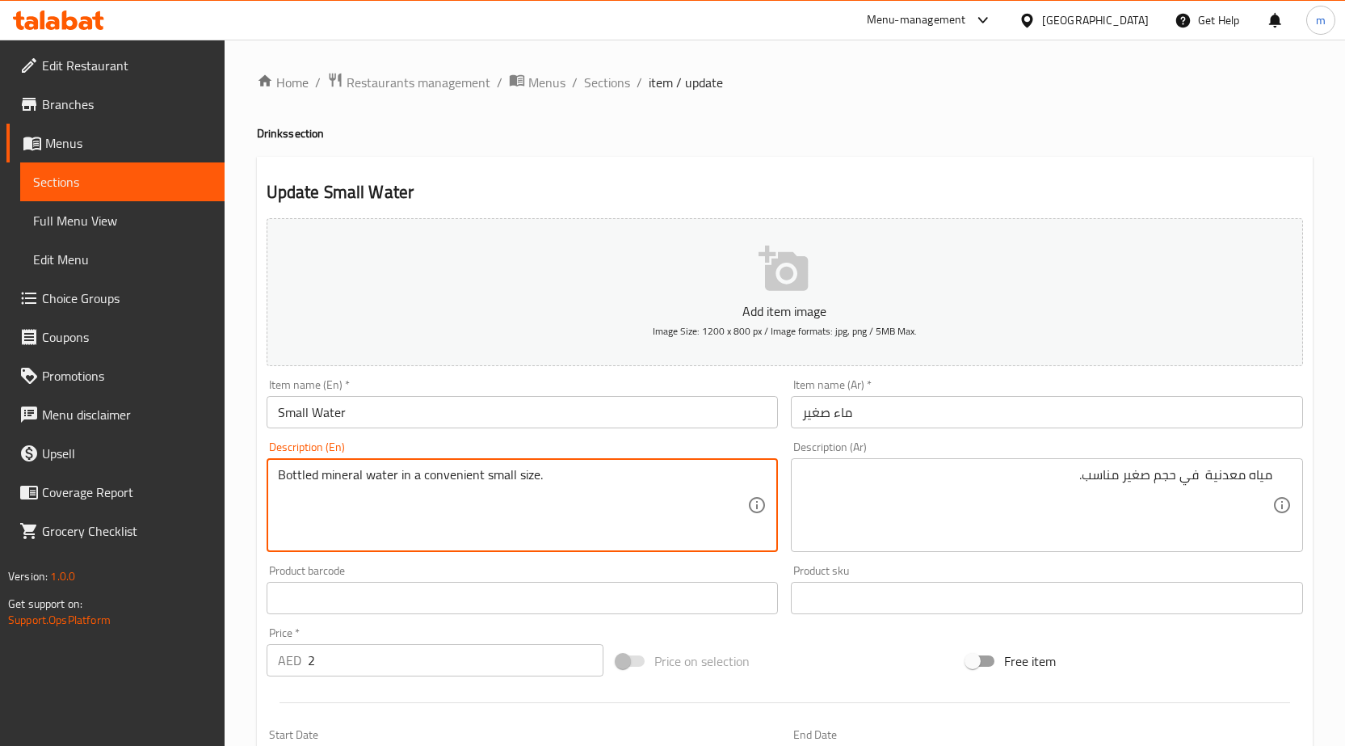
drag, startPoint x: 393, startPoint y: 476, endPoint x: 294, endPoint y: 481, distance: 98.7
click at [401, 473] on textarea "Bottled mineral water in a convenient small size." at bounding box center [513, 505] width 470 height 77
click at [393, 475] on textarea "Bottled mineral water in a convenient small size." at bounding box center [513, 505] width 470 height 77
click at [394, 475] on textarea "Bottled mineral water in a convenient small size." at bounding box center [513, 505] width 470 height 77
click at [397, 475] on textarea "Bottled mineral water in a convenient small size." at bounding box center [513, 505] width 470 height 77
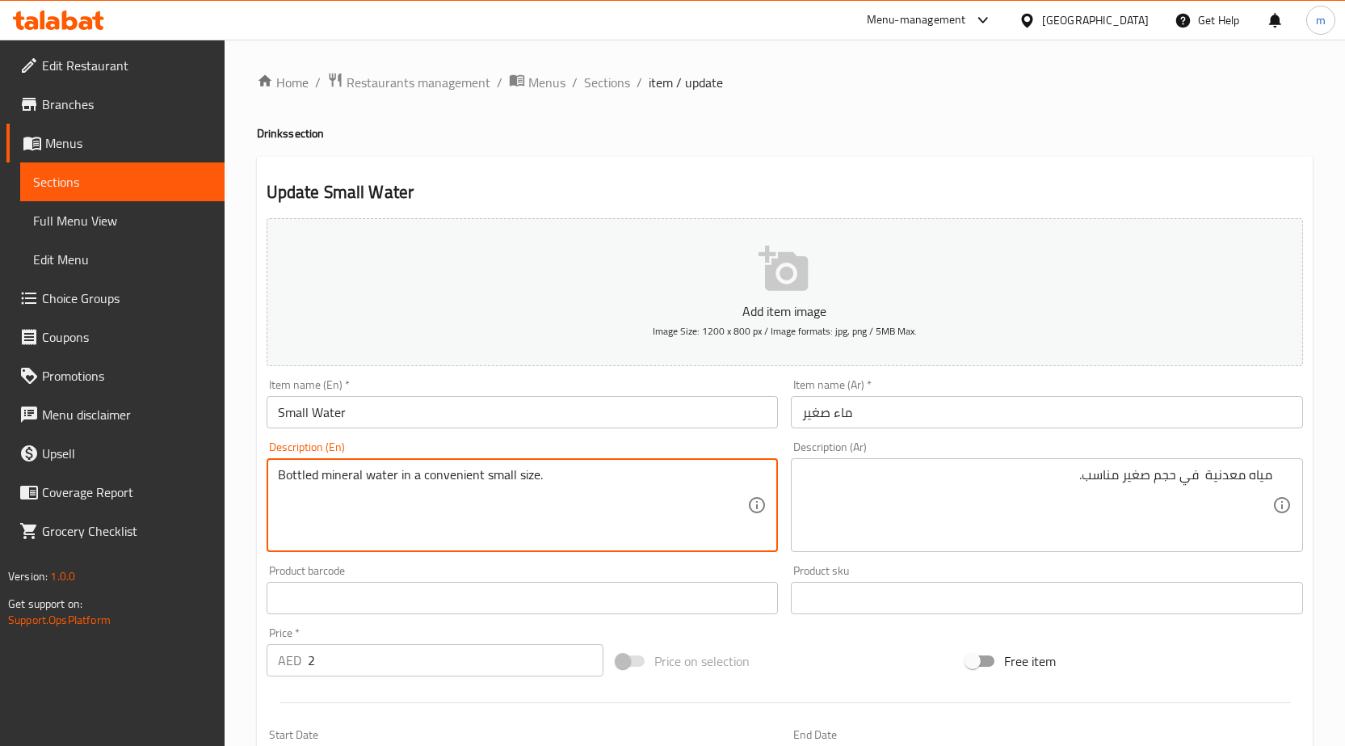
drag, startPoint x: 397, startPoint y: 475, endPoint x: 216, endPoint y: 477, distance: 180.2
click at [221, 477] on div "Edit Restaurant Branches Menus Sections Full Menu View Edit Menu Choice Groups …" at bounding box center [672, 591] width 1345 height 1102
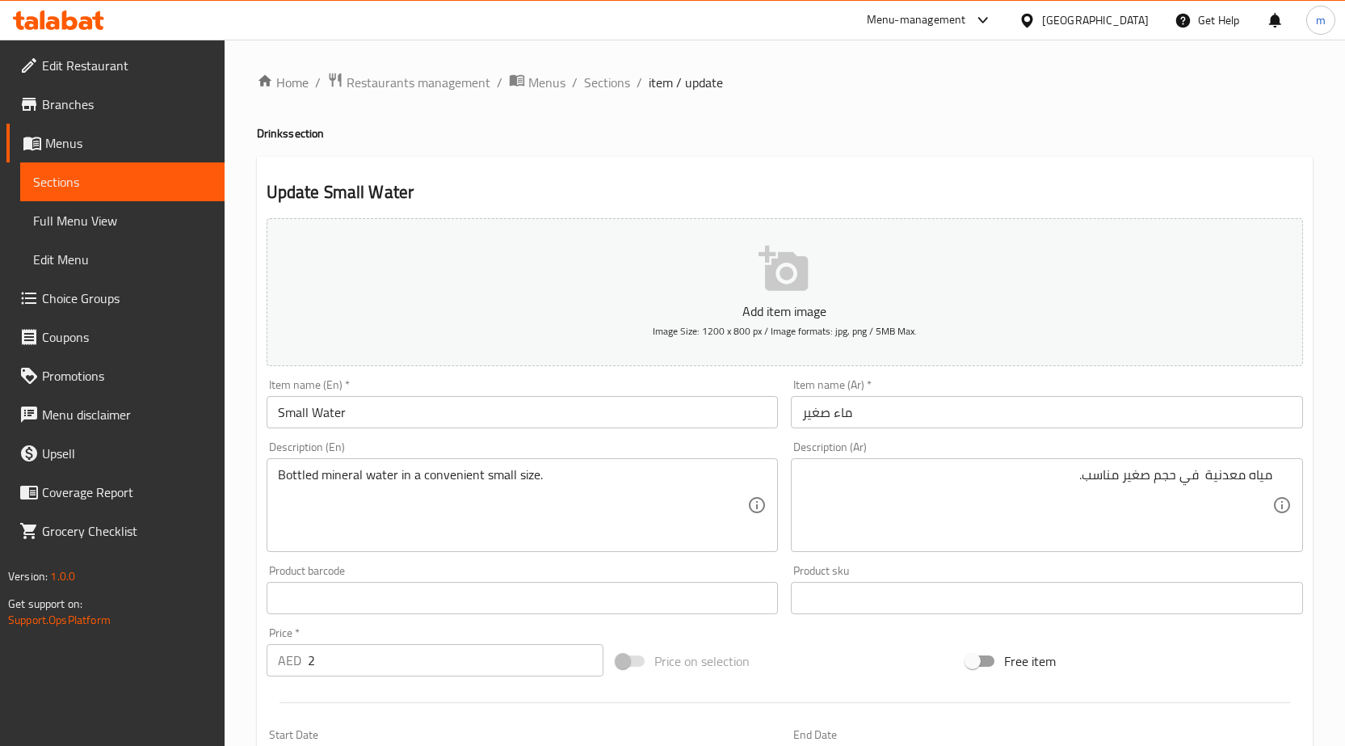
drag, startPoint x: 1206, startPoint y: 478, endPoint x: 1206, endPoint y: 494, distance: 16.2
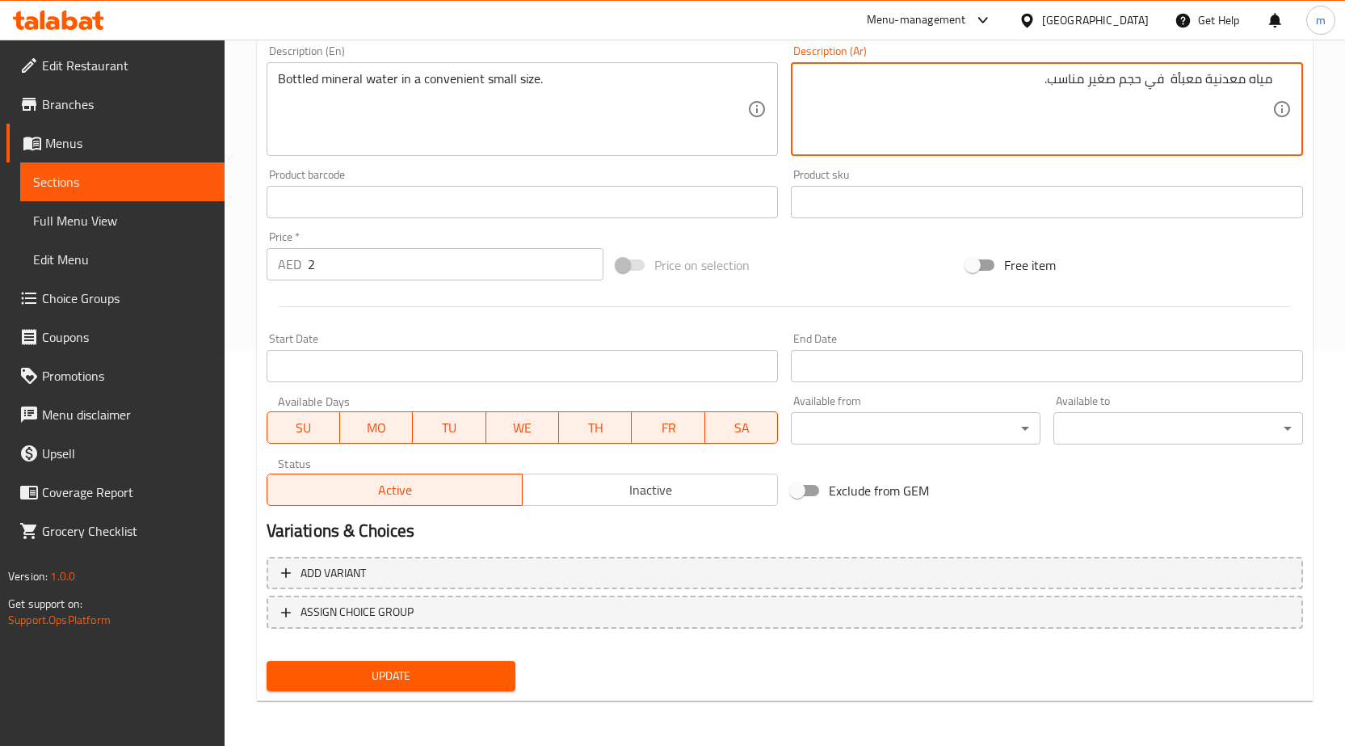
type textarea "مياه معدنية معبأة في حجم صغير مناسب."
click at [380, 679] on span "Update" at bounding box center [392, 676] width 224 height 20
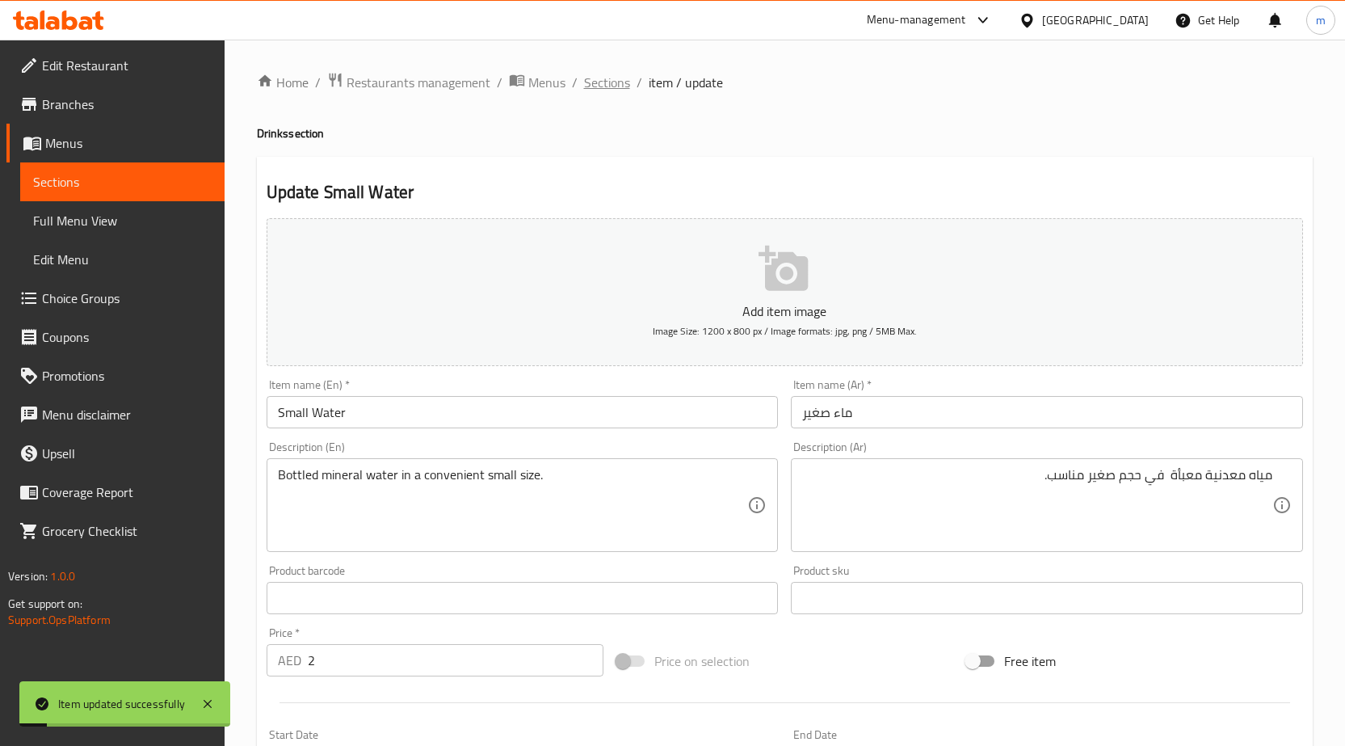
click at [622, 87] on span "Sections" at bounding box center [607, 82] width 46 height 19
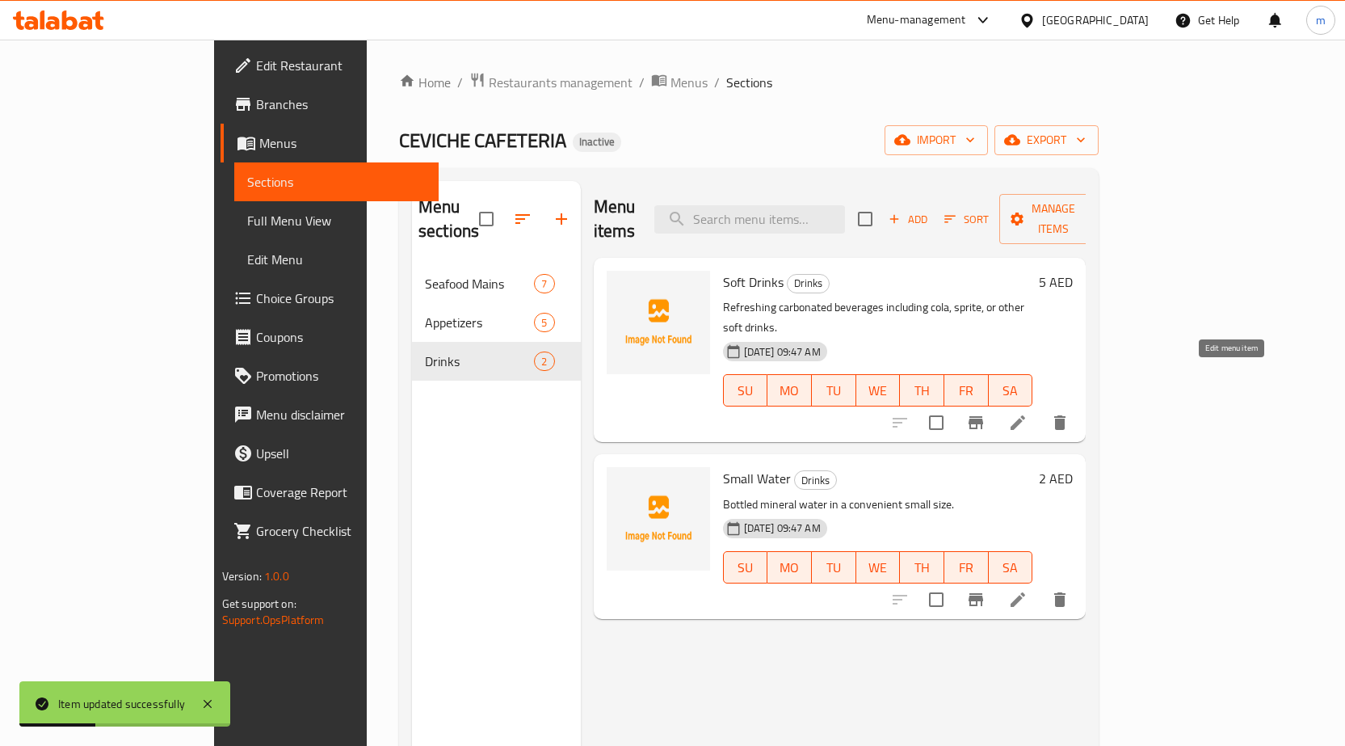
click at [1028, 413] on icon at bounding box center [1017, 422] width 19 height 19
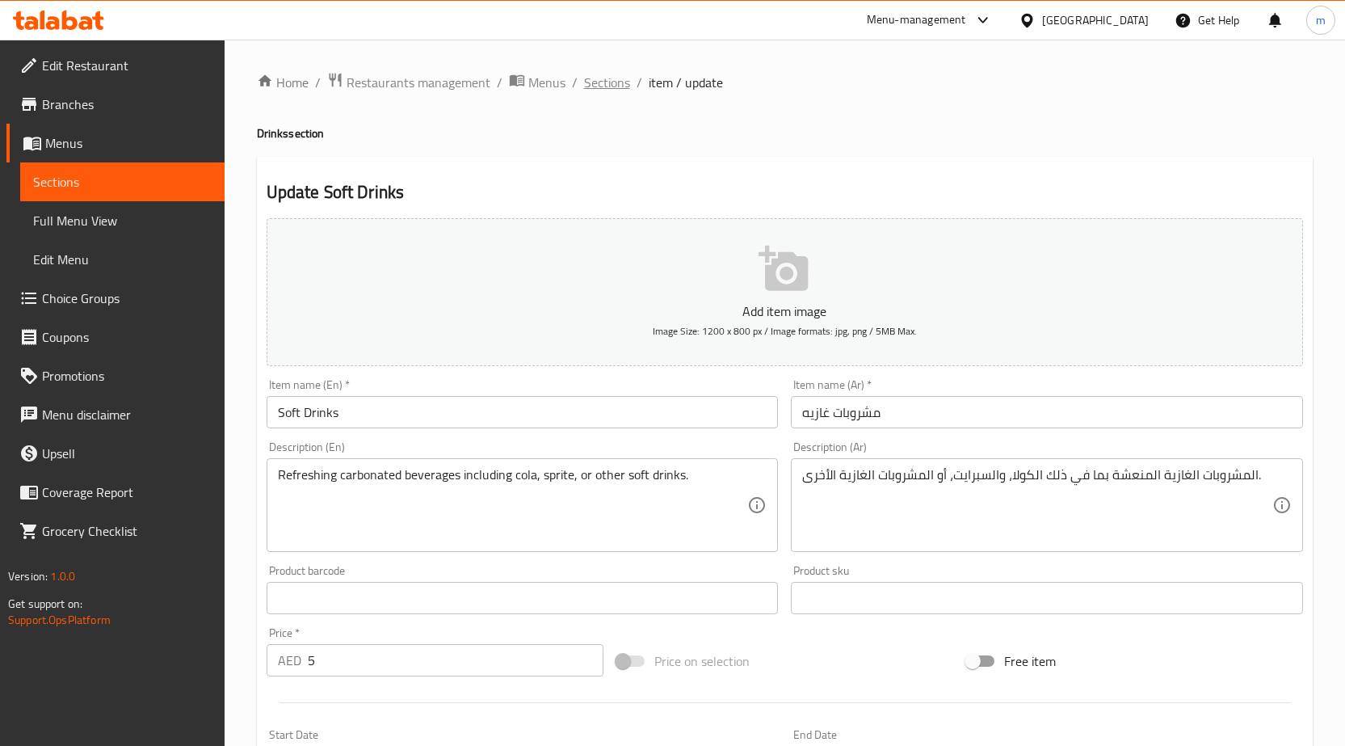
click at [608, 82] on span "Sections" at bounding box center [607, 82] width 46 height 19
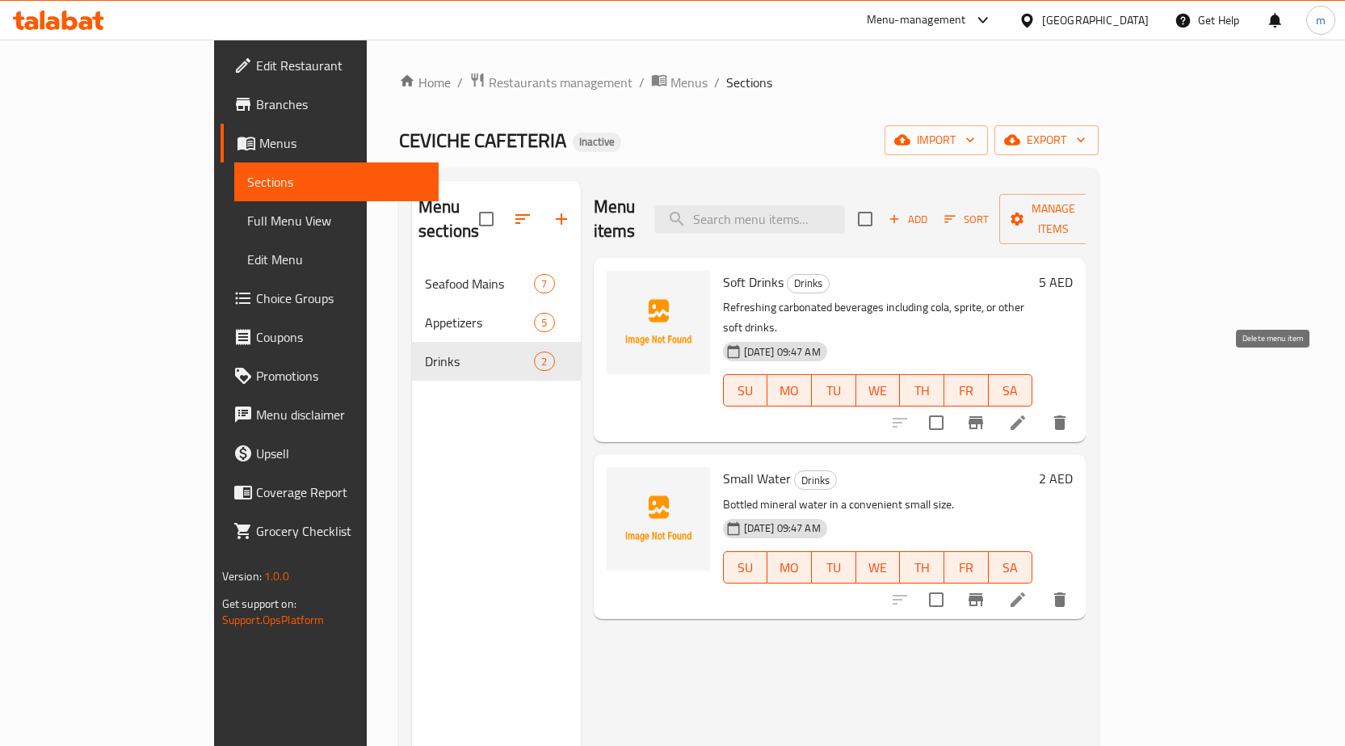
click at [1066, 415] on icon "delete" at bounding box center [1059, 422] width 11 height 15
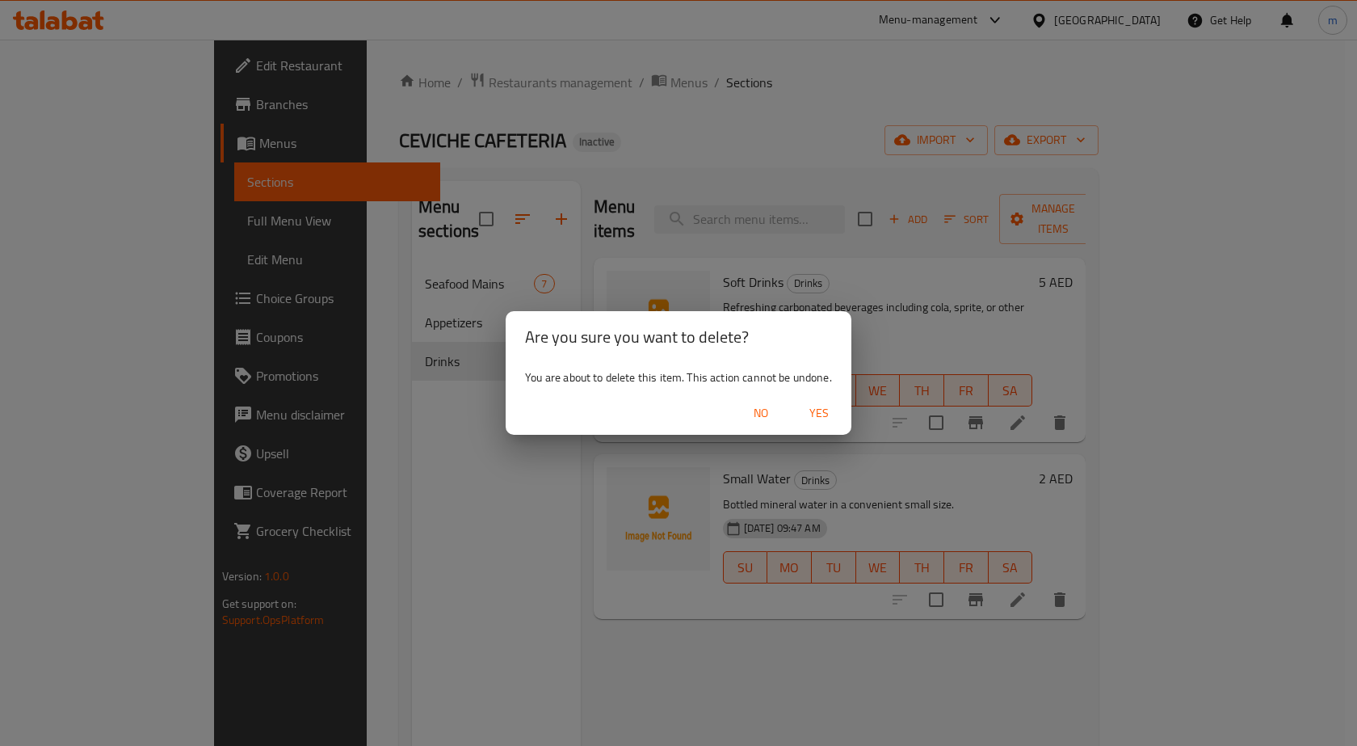
click at [831, 406] on span "Yes" at bounding box center [819, 413] width 39 height 20
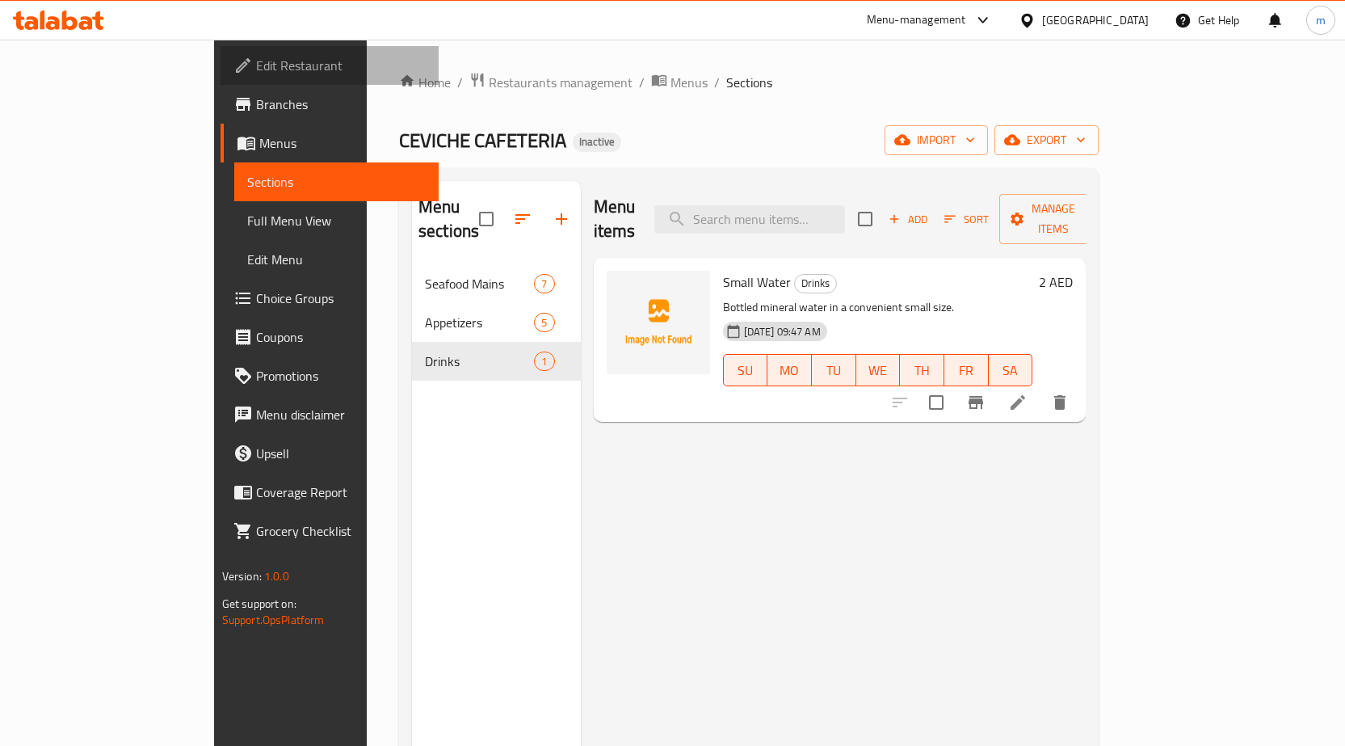
click at [256, 66] on span "Edit Restaurant" at bounding box center [341, 65] width 170 height 19
